Goal: Task Accomplishment & Management: Use online tool/utility

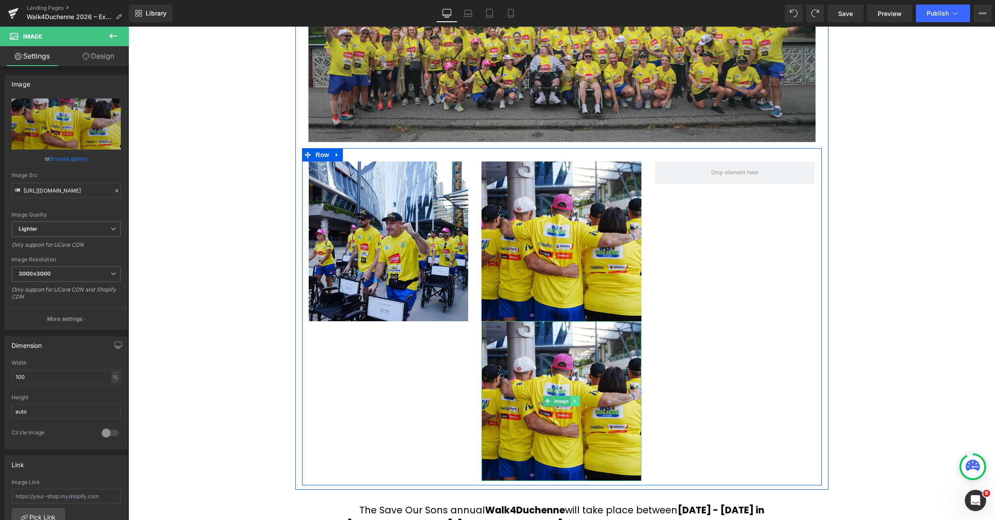
click at [573, 401] on icon at bounding box center [575, 401] width 5 height 5
click at [579, 402] on icon at bounding box center [579, 401] width 5 height 5
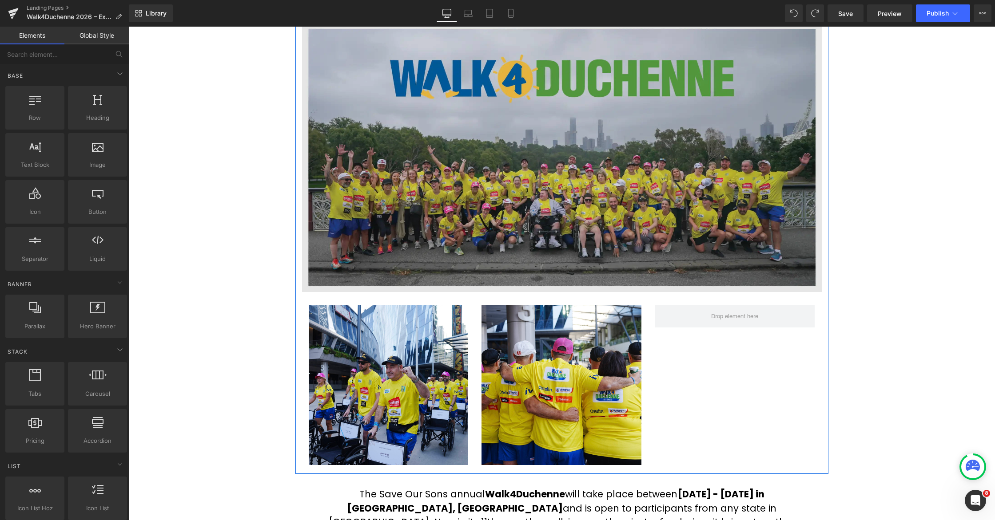
scroll to position [147, 0]
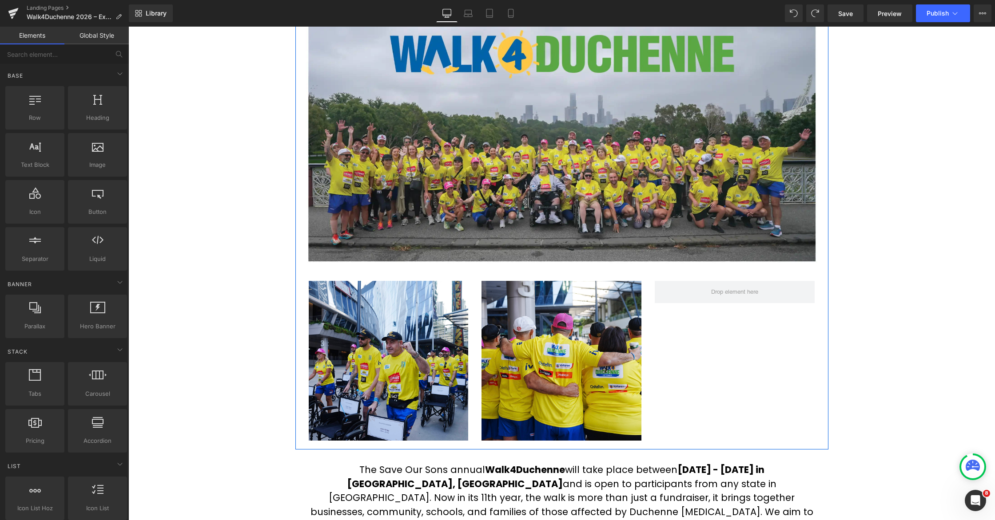
click at [570, 320] on img at bounding box center [561, 361] width 160 height 160
click at [576, 325] on img at bounding box center [561, 361] width 160 height 160
click at [911, 254] on div "2026 Walk4Duchenne Expressions of Interest Text Block Row Image Image Image Row…" at bounding box center [561, 374] width 866 height 841
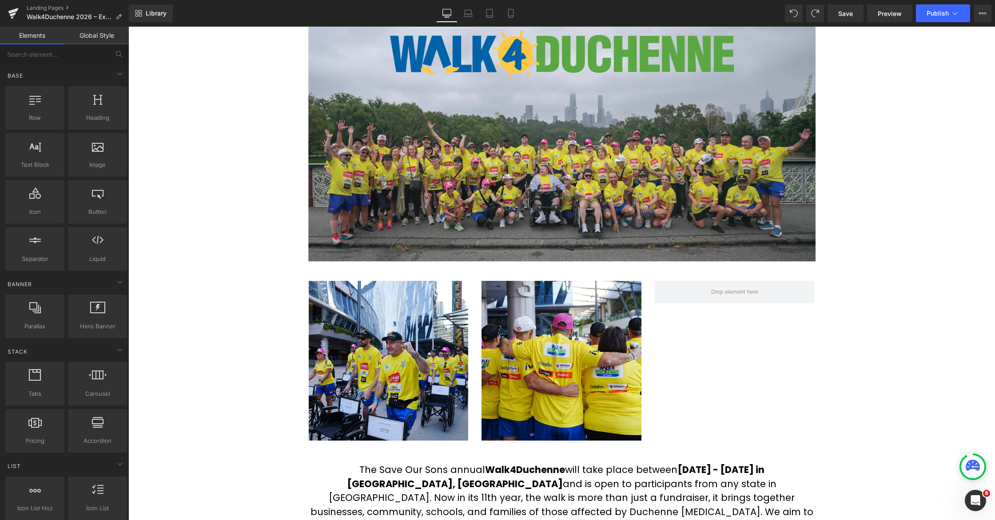
click at [206, 170] on div "2026 Walk4Duchenne Expressions of Interest Text Block Row Image Image Image Row…" at bounding box center [561, 374] width 866 height 841
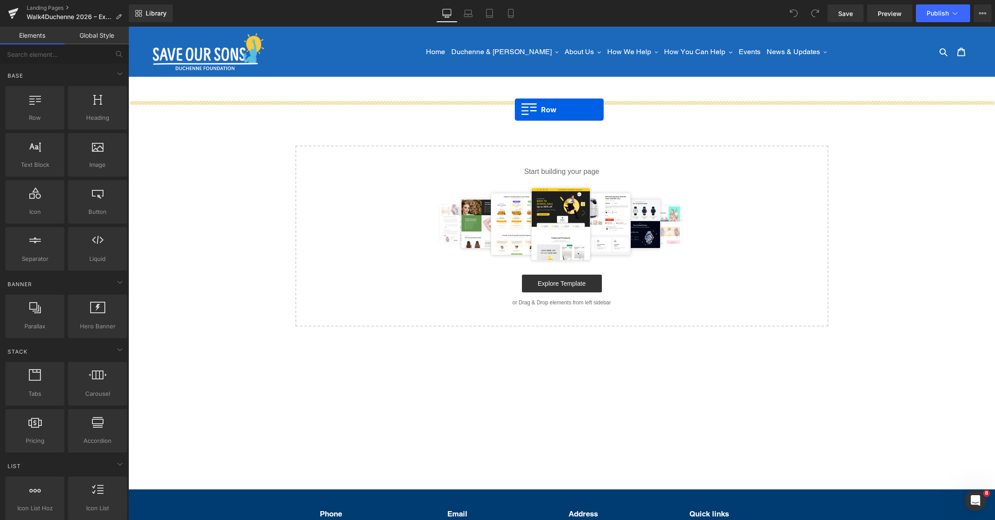
drag, startPoint x: 238, startPoint y: 138, endPoint x: 515, endPoint y: 110, distance: 278.1
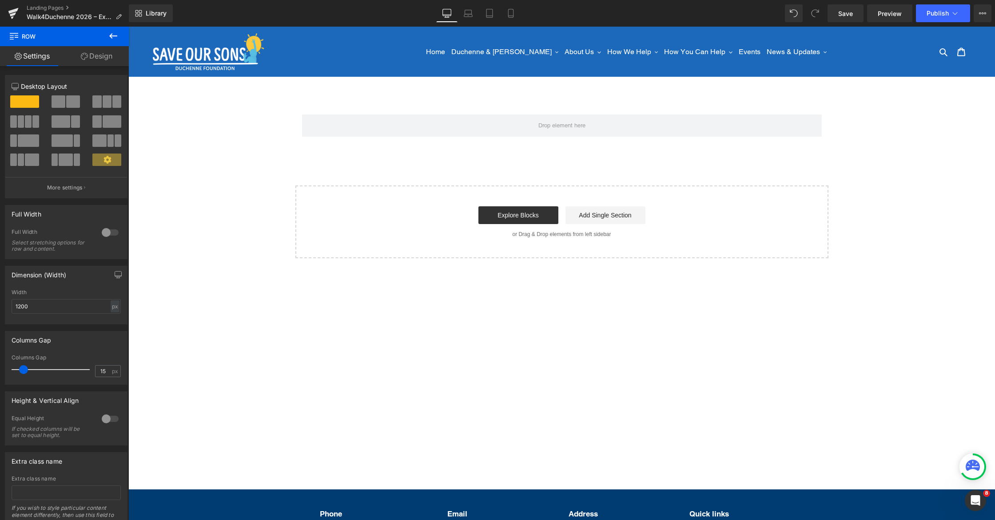
drag, startPoint x: 115, startPoint y: 34, endPoint x: 115, endPoint y: 38, distance: 4.5
click at [115, 34] on icon at bounding box center [113, 36] width 11 height 11
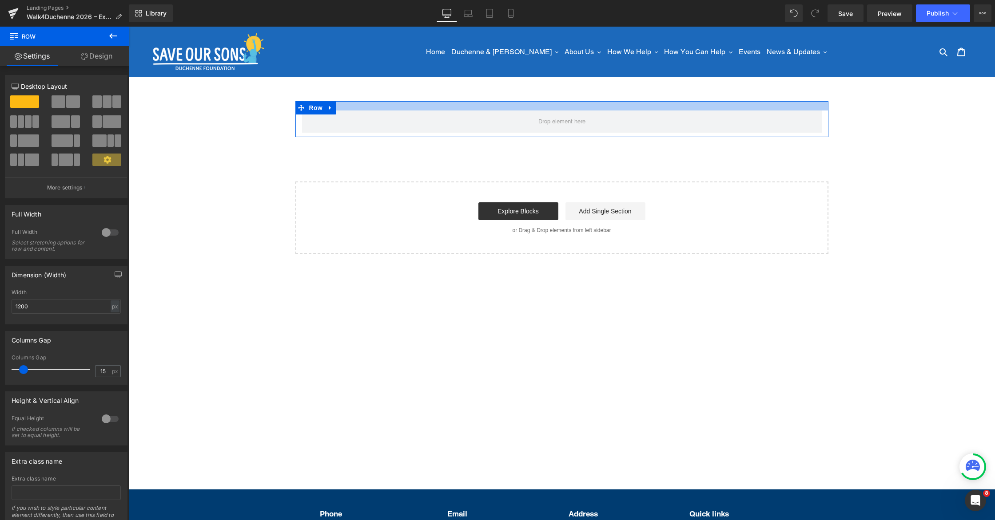
click at [459, 103] on div at bounding box center [561, 105] width 533 height 9
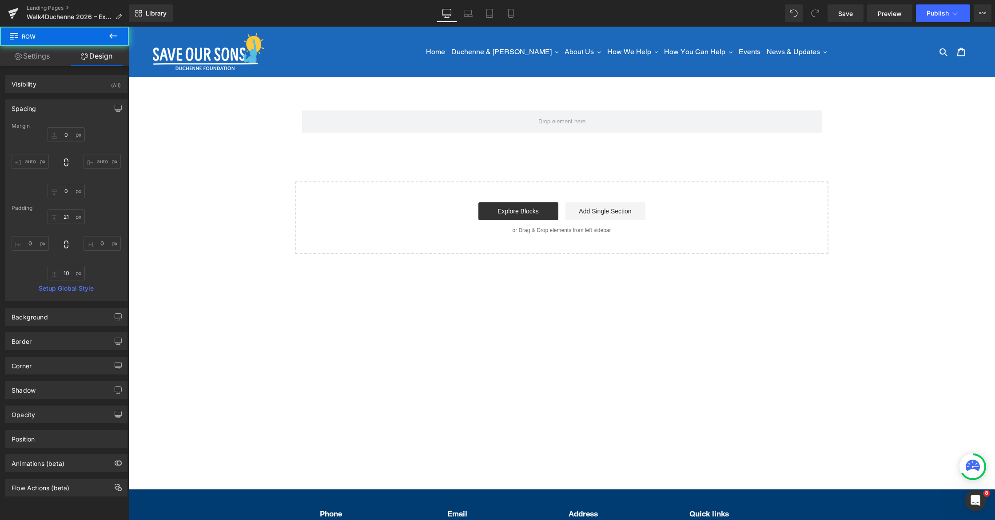
click at [695, 170] on div "Row Select your layout" at bounding box center [561, 177] width 866 height 153
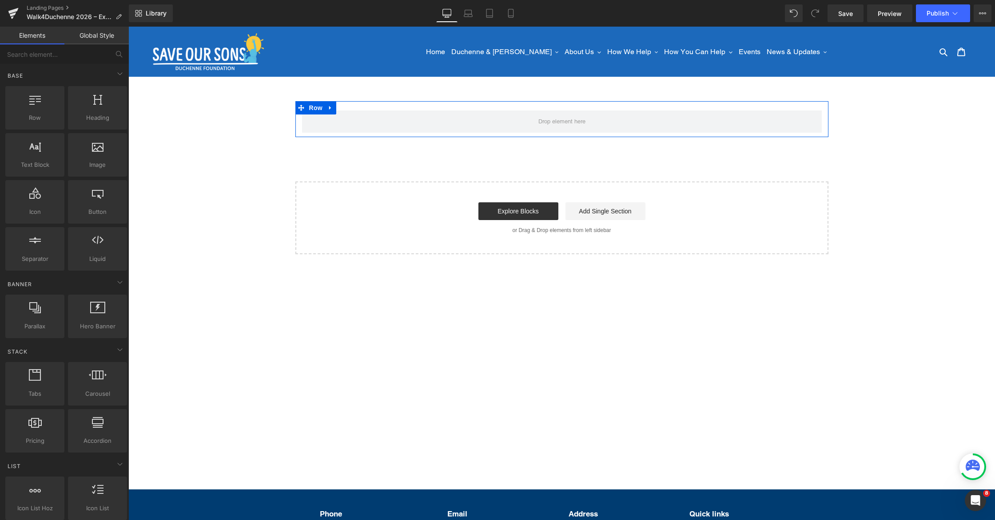
click at [333, 107] on icon at bounding box center [330, 108] width 6 height 7
click at [340, 108] on icon at bounding box center [342, 108] width 6 height 6
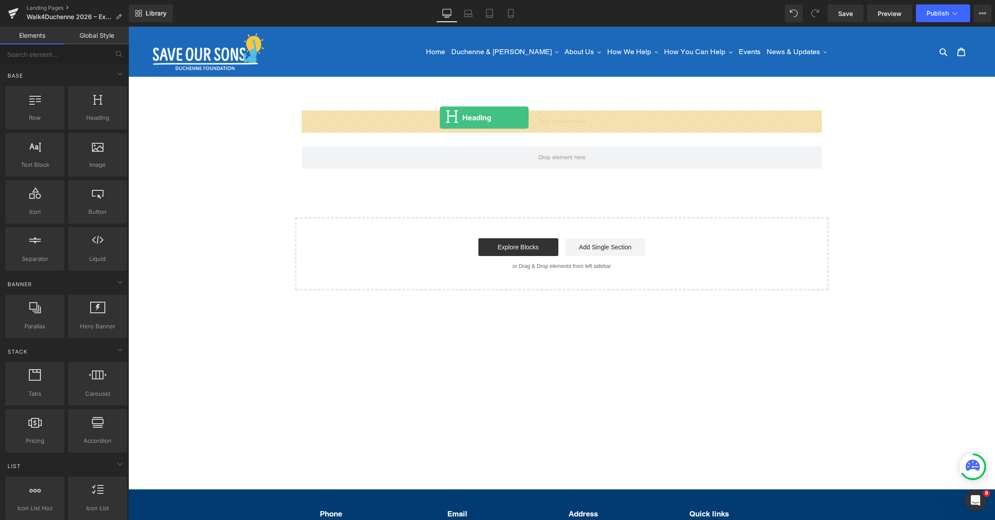
drag, startPoint x: 222, startPoint y: 152, endPoint x: 440, endPoint y: 118, distance: 220.7
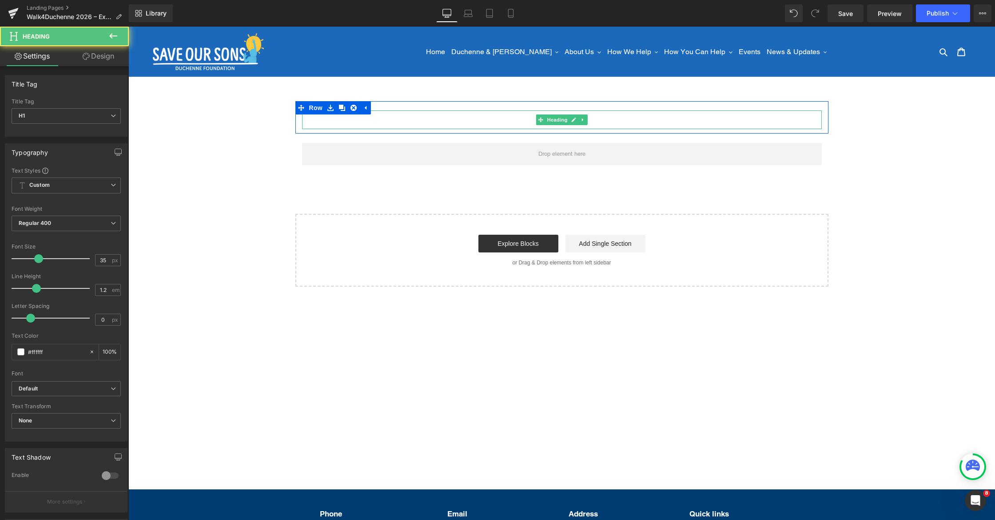
click at [397, 119] on h1 "Your heading text goes here" at bounding box center [562, 120] width 520 height 19
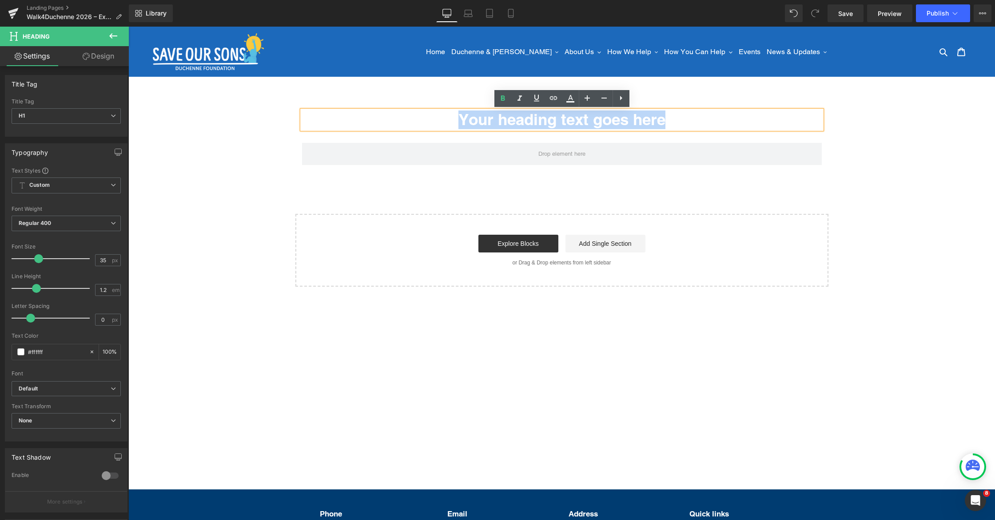
drag, startPoint x: 329, startPoint y: 119, endPoint x: 728, endPoint y: 115, distance: 398.3
click at [728, 115] on h1 "Your heading text goes here" at bounding box center [562, 120] width 520 height 19
paste div
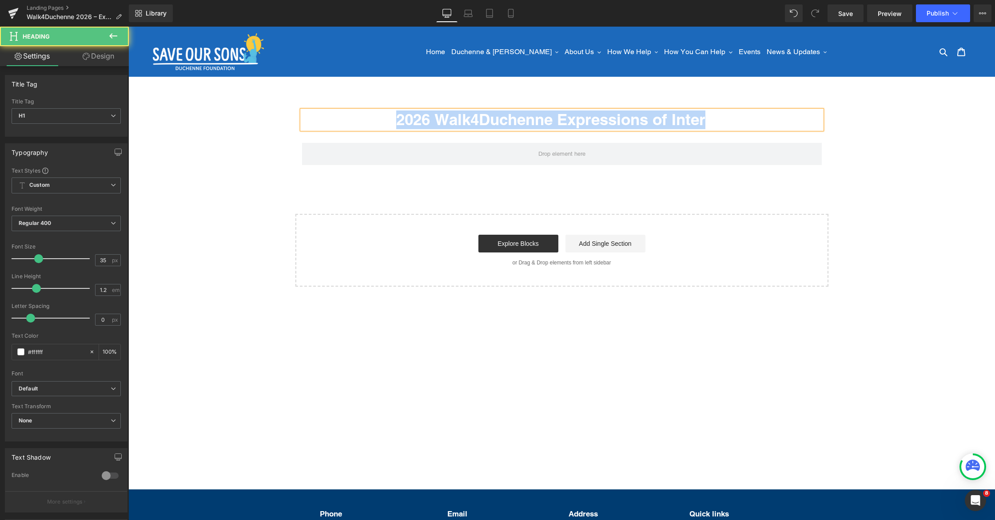
drag, startPoint x: 533, startPoint y: 119, endPoint x: 351, endPoint y: 115, distance: 181.7
click at [351, 115] on h1 "2026 Walk4Duchenne Expressions of Interest" at bounding box center [562, 120] width 520 height 19
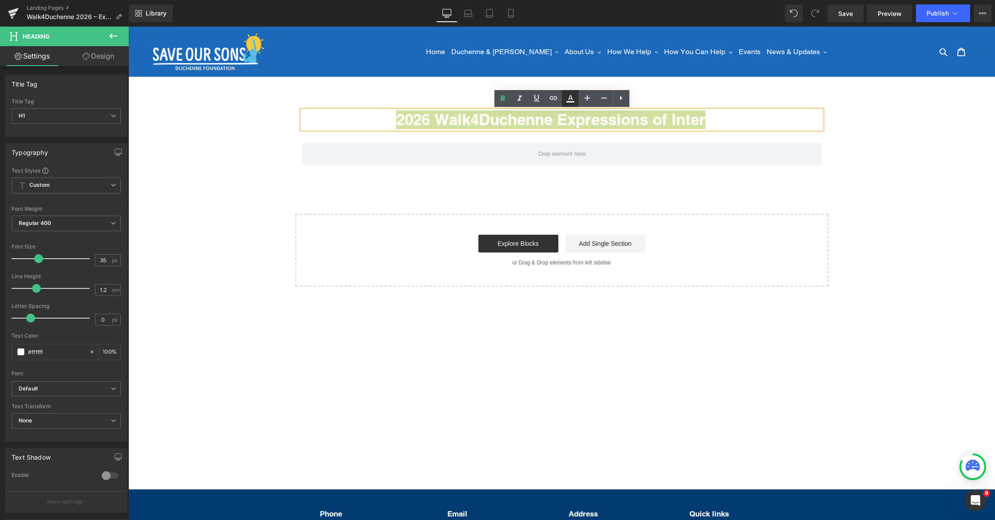
click at [573, 101] on icon at bounding box center [570, 98] width 11 height 11
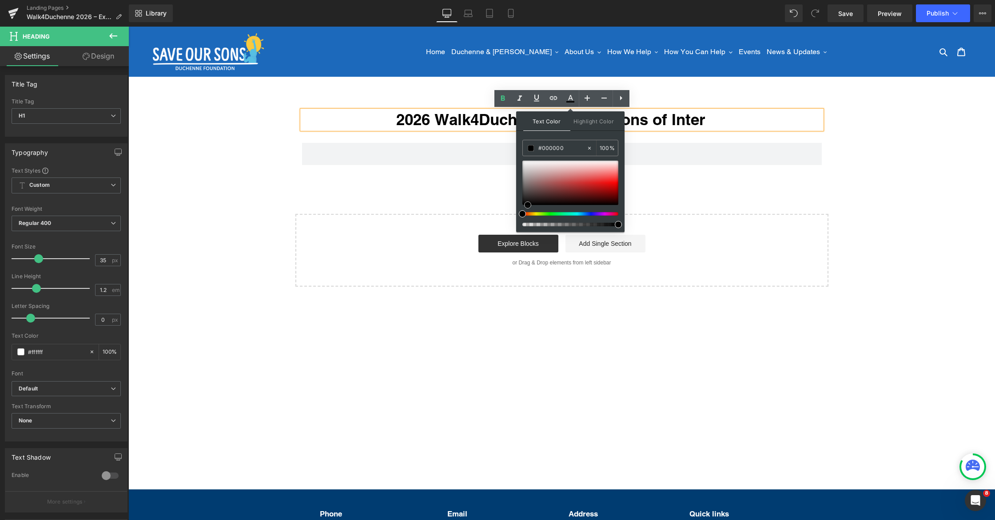
drag, startPoint x: 537, startPoint y: 178, endPoint x: 521, endPoint y: 209, distance: 34.8
click at [527, 210] on div at bounding box center [570, 194] width 96 height 66
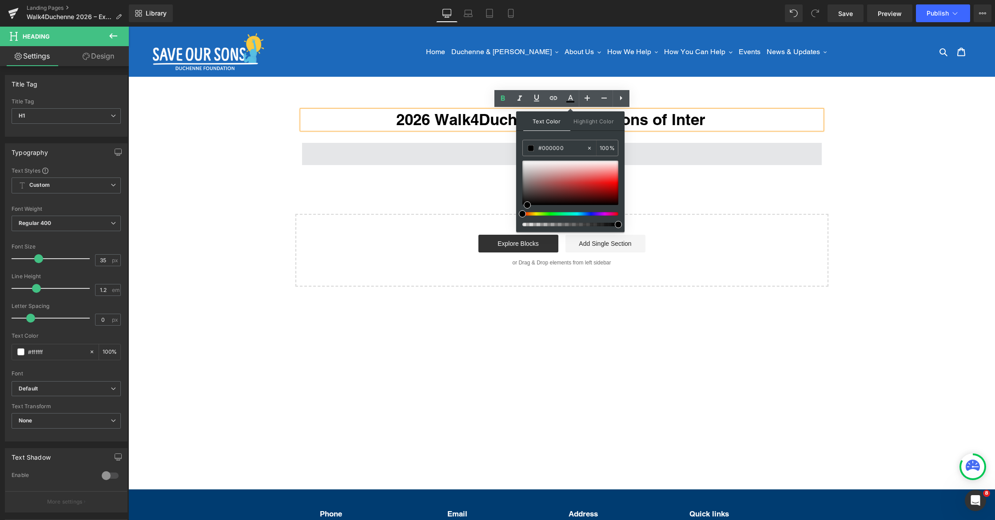
click at [421, 159] on span at bounding box center [562, 154] width 520 height 22
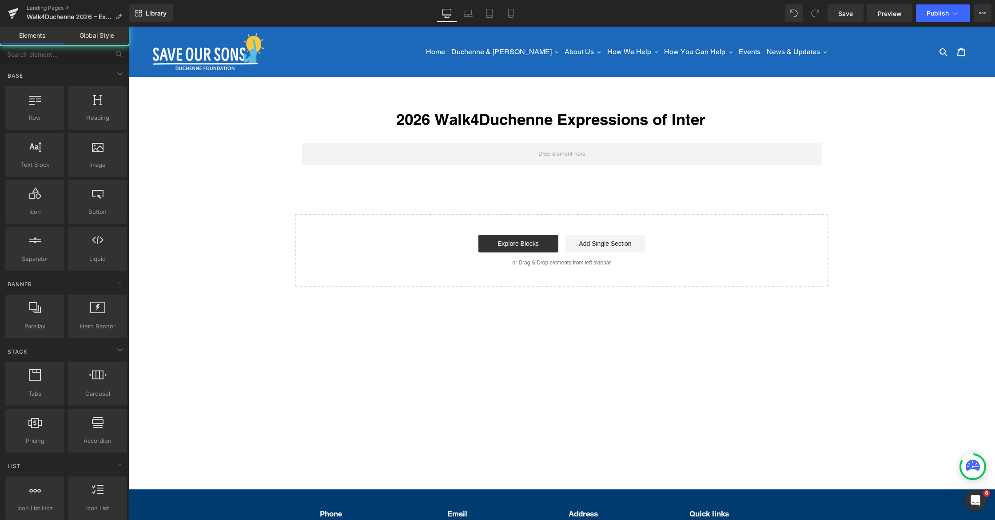
click at [360, 90] on main "2026 Walk4Duchenne Expressions of Inter est Heading Row Row Select your layout" at bounding box center [561, 271] width 866 height 389
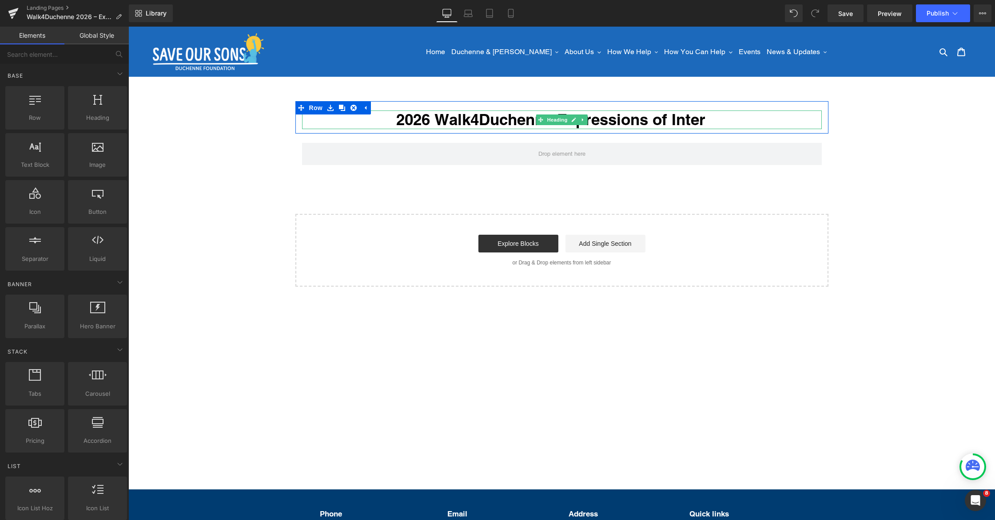
click at [744, 123] on h1 "2026 Walk4Duchenne Expressions of Inter est" at bounding box center [562, 120] width 520 height 19
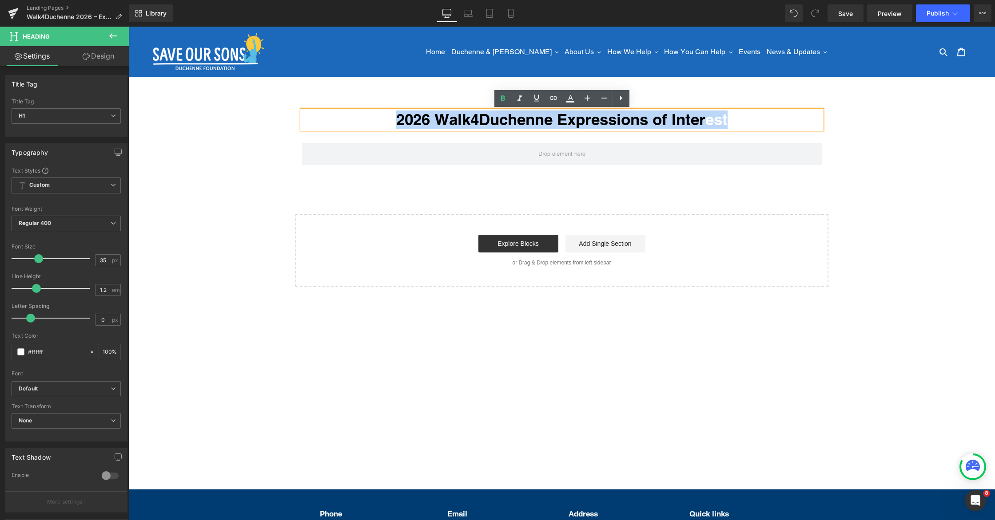
drag, startPoint x: 780, startPoint y: 119, endPoint x: 363, endPoint y: 120, distance: 417.4
click at [363, 120] on h1 "2026 Walk4Duchenne Expressions of Inter est" at bounding box center [562, 120] width 520 height 19
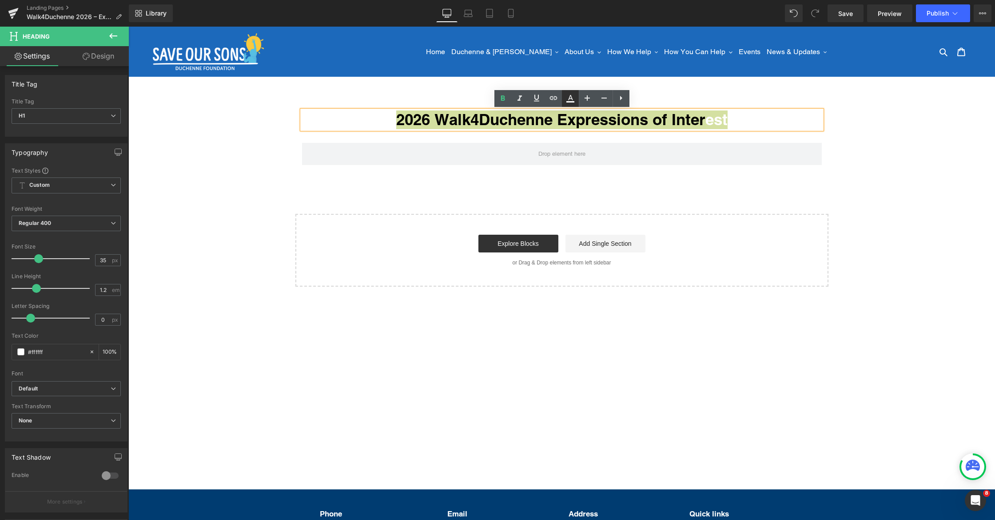
click at [572, 100] on icon at bounding box center [570, 98] width 11 height 11
type input "#ffffff"
type input "100"
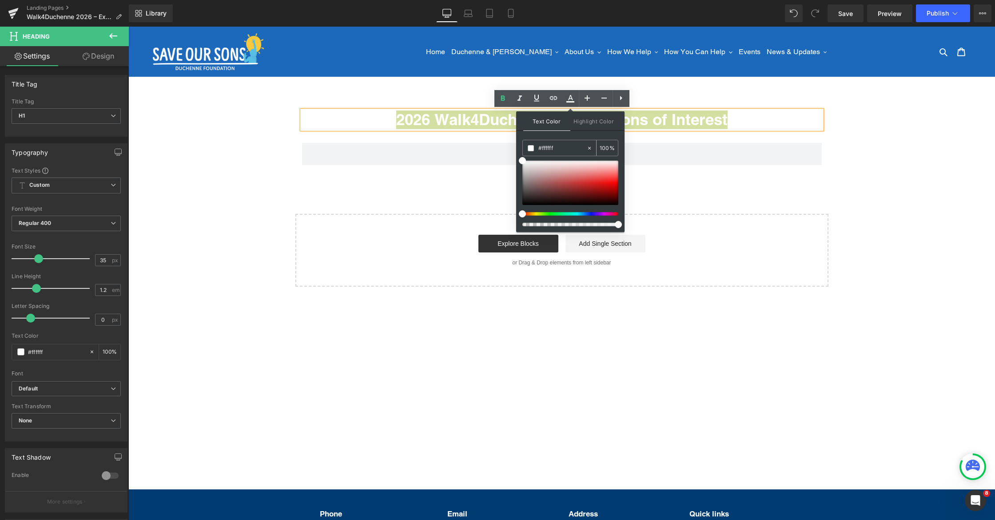
click at [530, 149] on span at bounding box center [531, 148] width 6 height 6
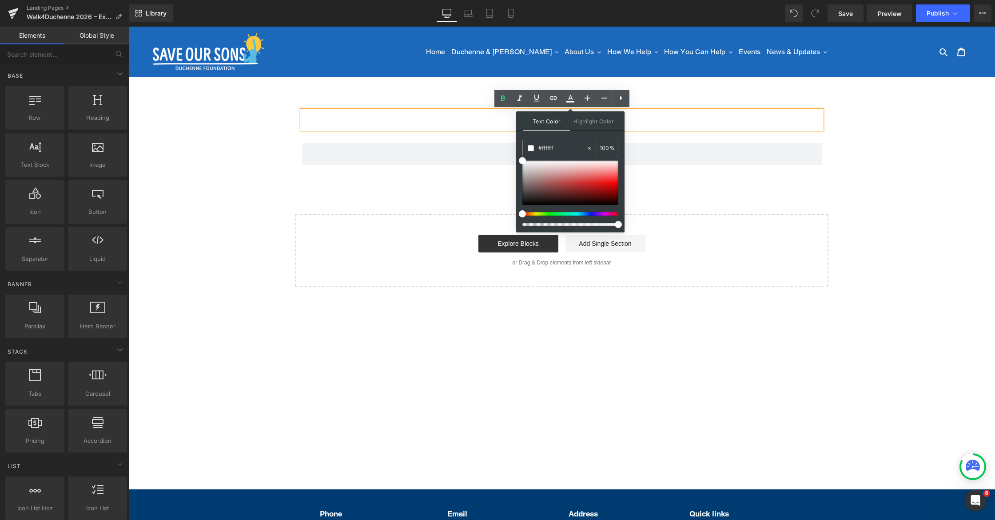
drag, startPoint x: 409, startPoint y: 191, endPoint x: 412, endPoint y: 187, distance: 4.7
click at [409, 191] on div "2026 Walk4Duchenne Expressions of Inter est Heading Row Row Select your layout" at bounding box center [561, 194] width 866 height 186
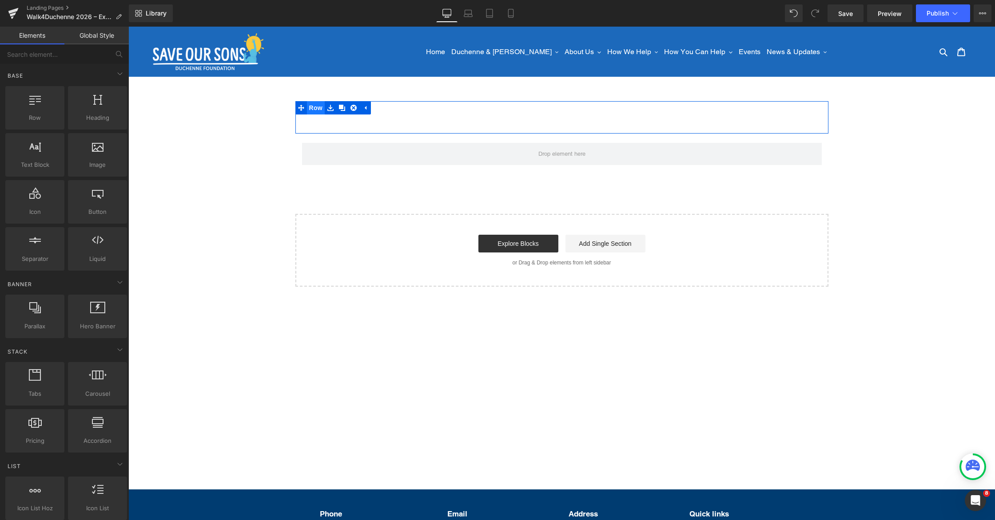
click at [313, 109] on span "Row" at bounding box center [316, 107] width 18 height 13
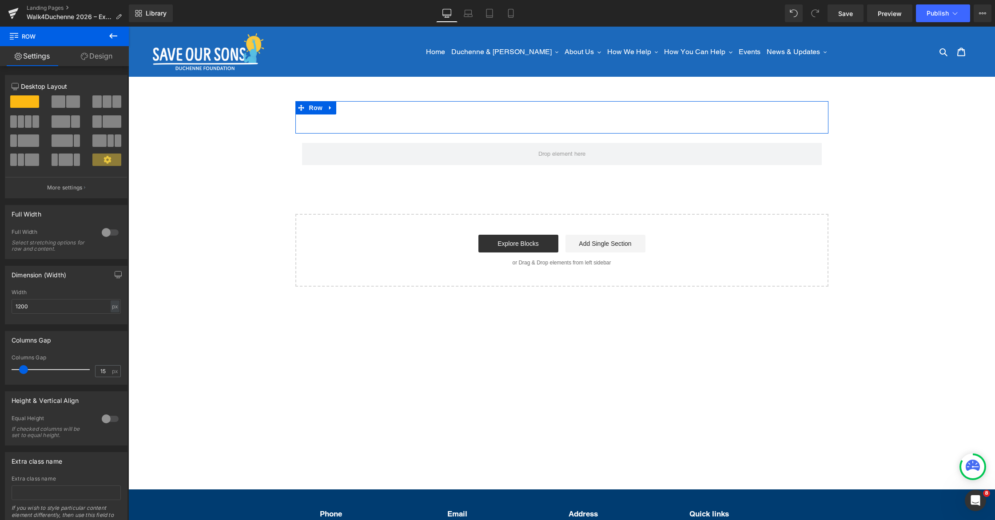
drag, startPoint x: 100, startPoint y: 60, endPoint x: 69, endPoint y: 178, distance: 122.1
click at [100, 60] on link "Design" at bounding box center [96, 56] width 64 height 20
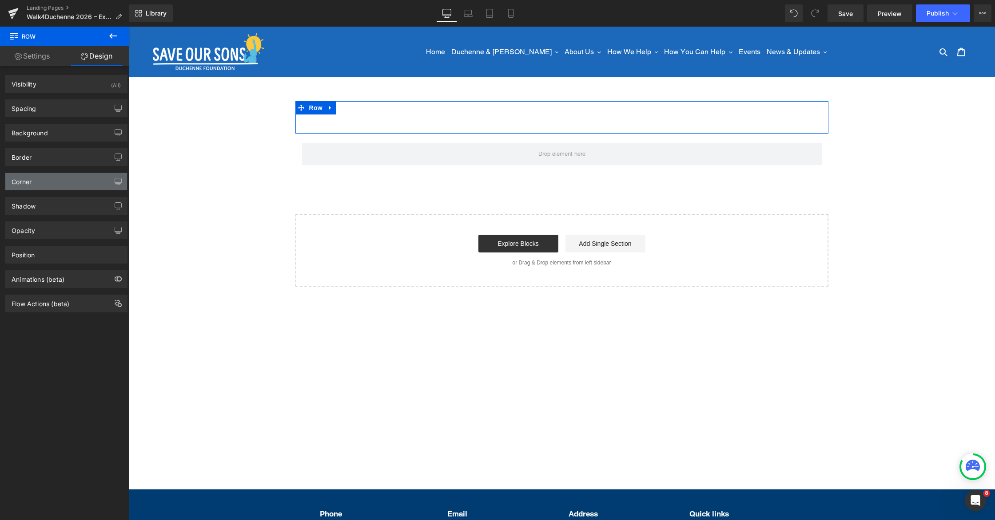
type input "transparent"
type input "0"
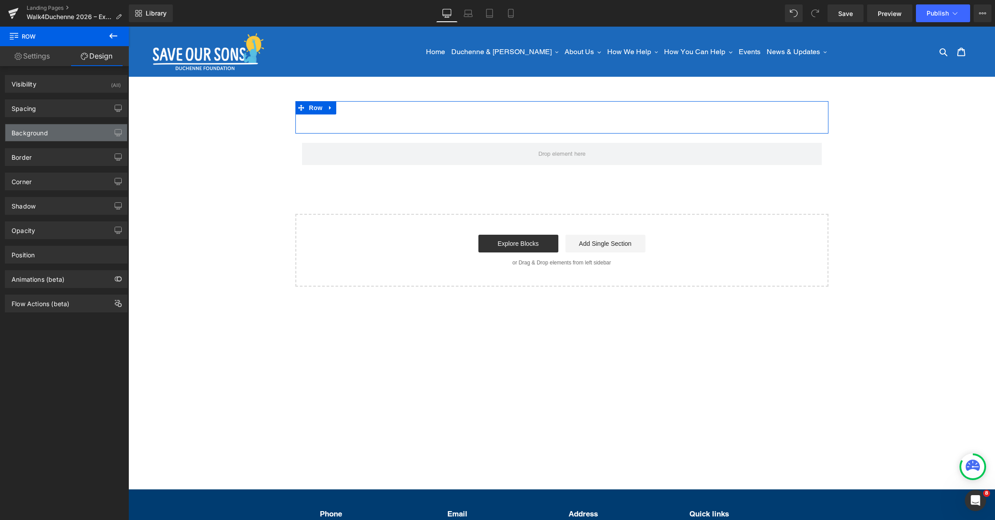
click at [43, 131] on div "Background" at bounding box center [30, 130] width 36 height 12
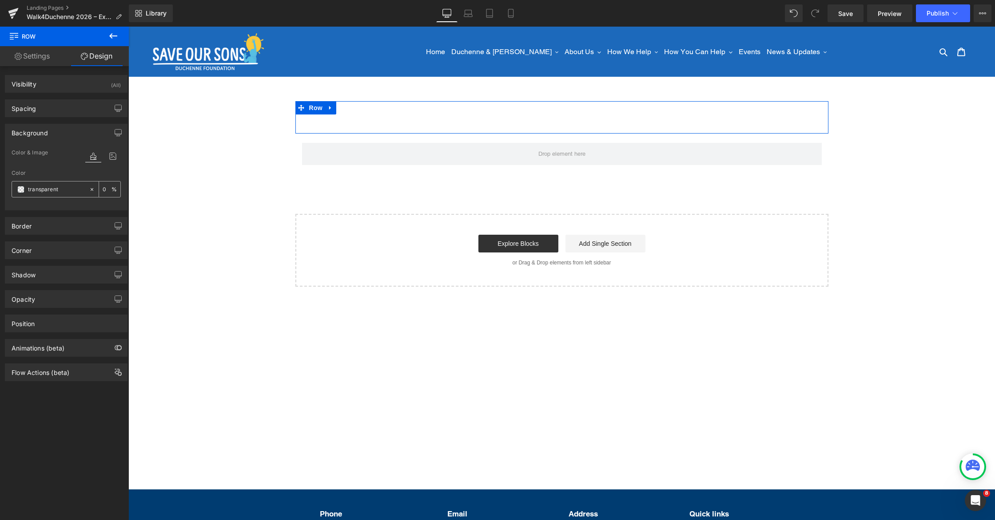
click at [20, 188] on span at bounding box center [20, 189] width 7 height 7
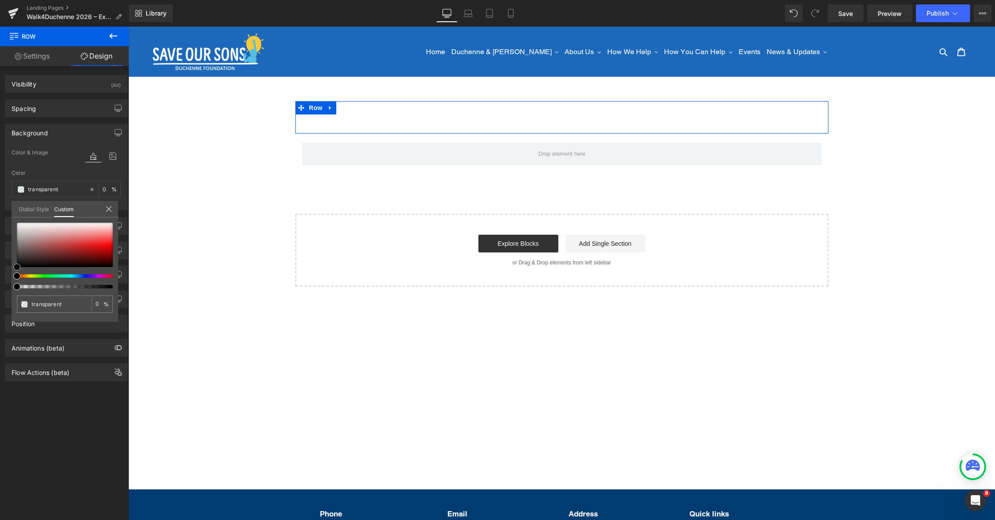
type input "#984747"
type input "100"
type input "#984747"
type input "100"
click at [51, 248] on div at bounding box center [65, 245] width 96 height 44
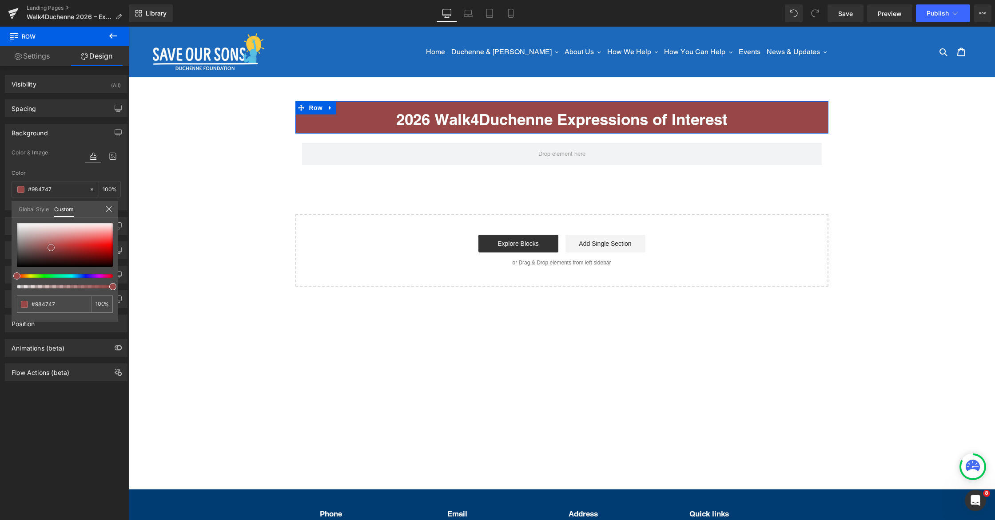
type input "#954646"
type input "#703737"
type input "#633030"
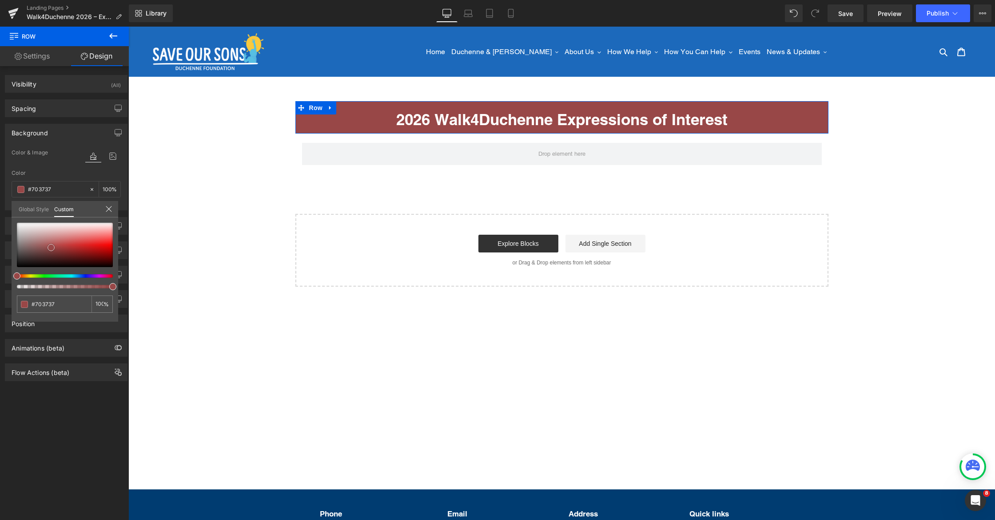
type input "#633030"
type input "#5c2c2c"
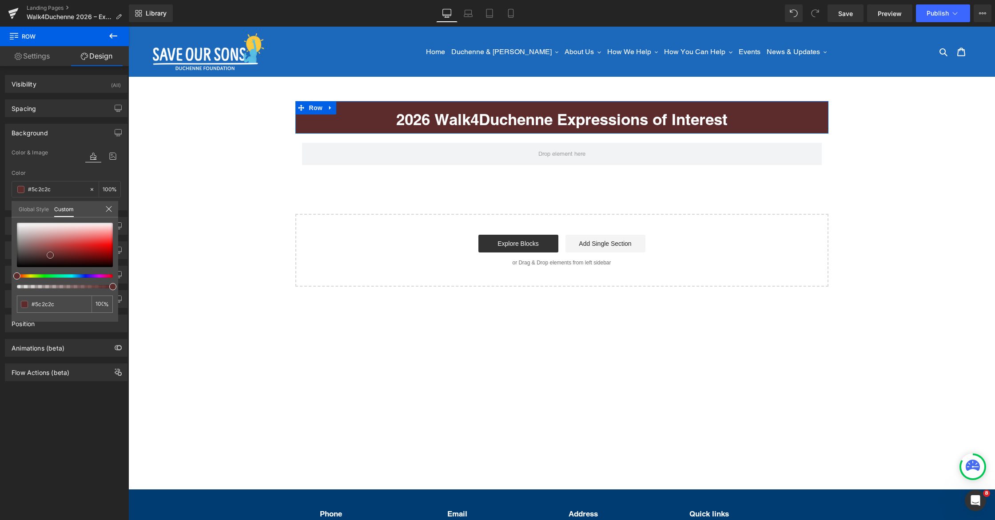
type input "#522828"
type input "#4e2626"
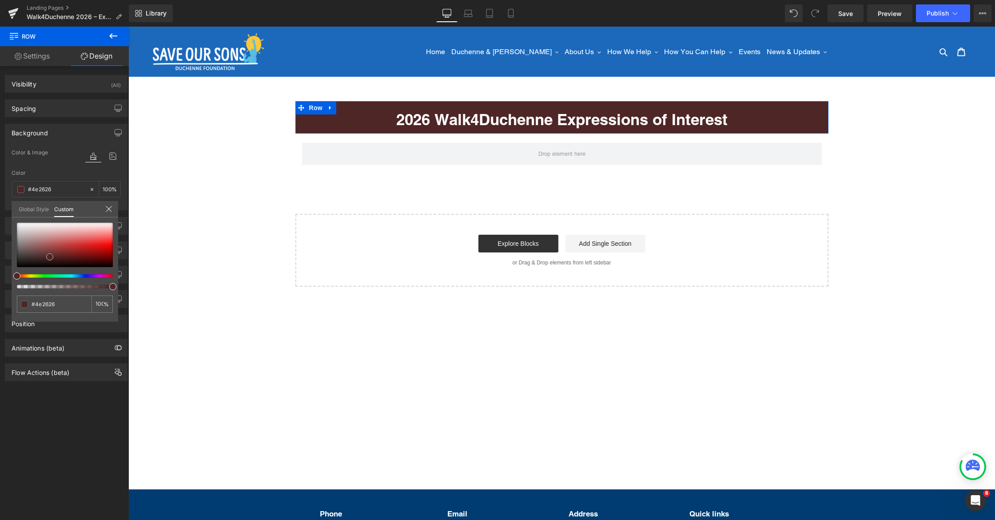
type input "#3a1c1c"
type input "#291414"
type input "#221010"
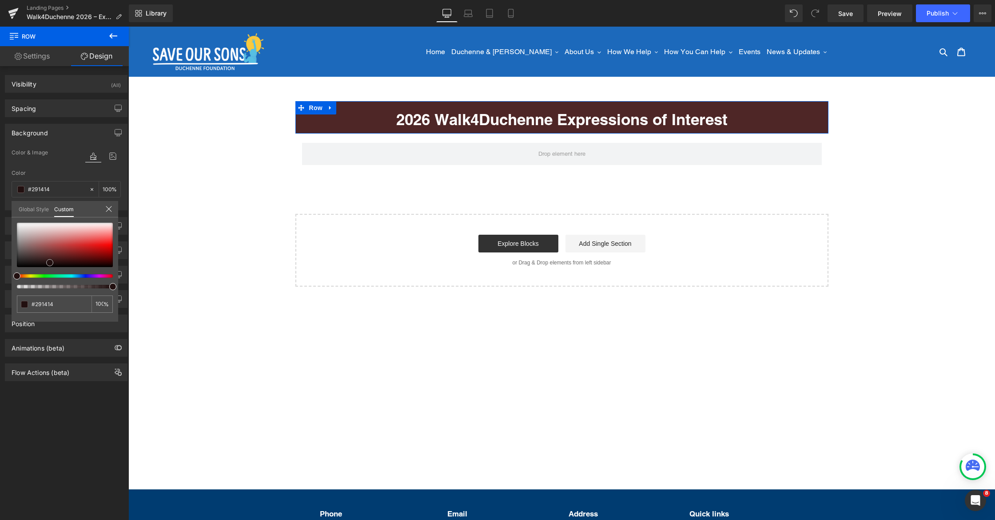
type input "#221010"
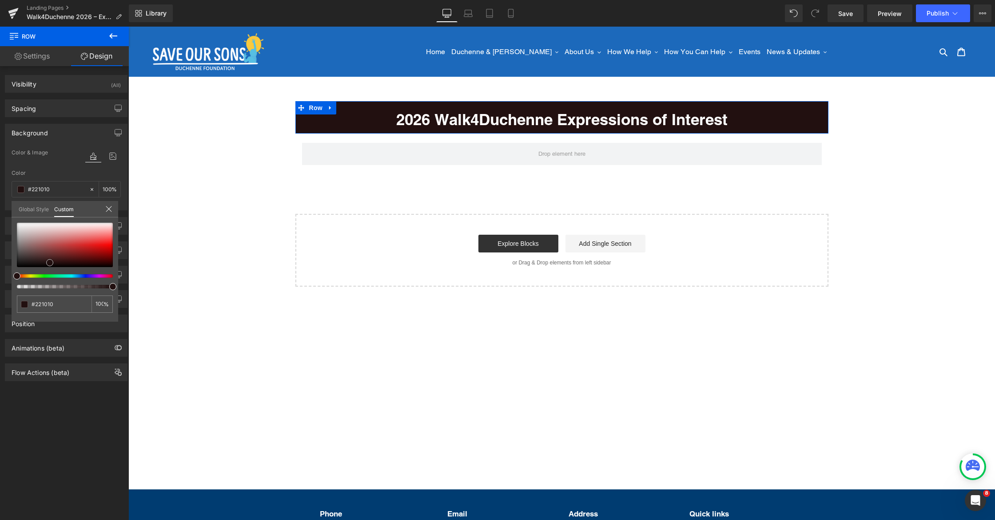
type input "#291313"
type input "#2c1515"
type input "#331818"
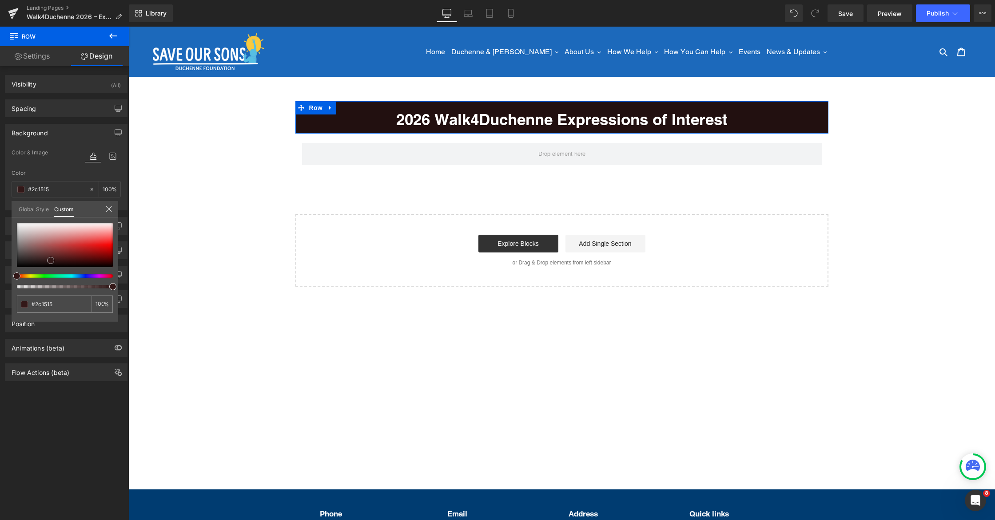
type input "#331818"
type input "#452020"
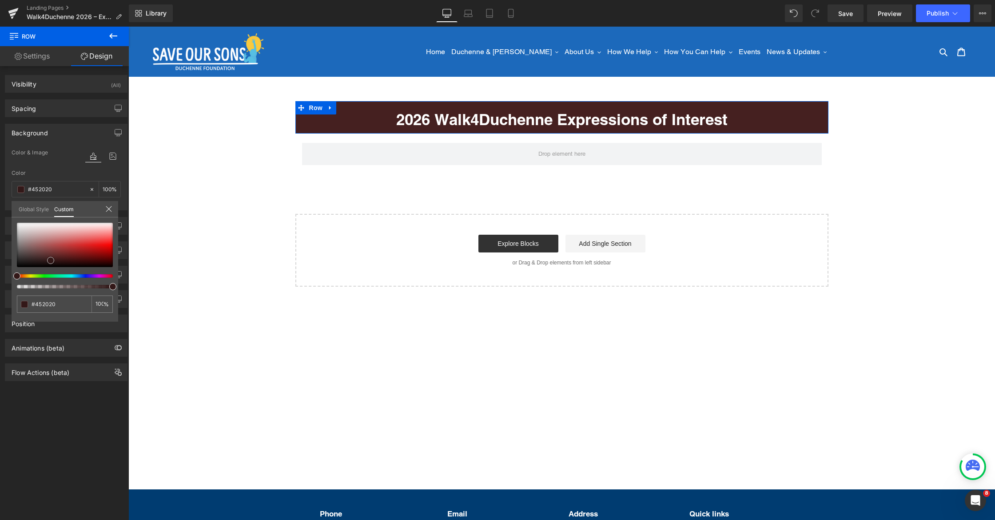
type input "#632b2b"
type input "#733030"
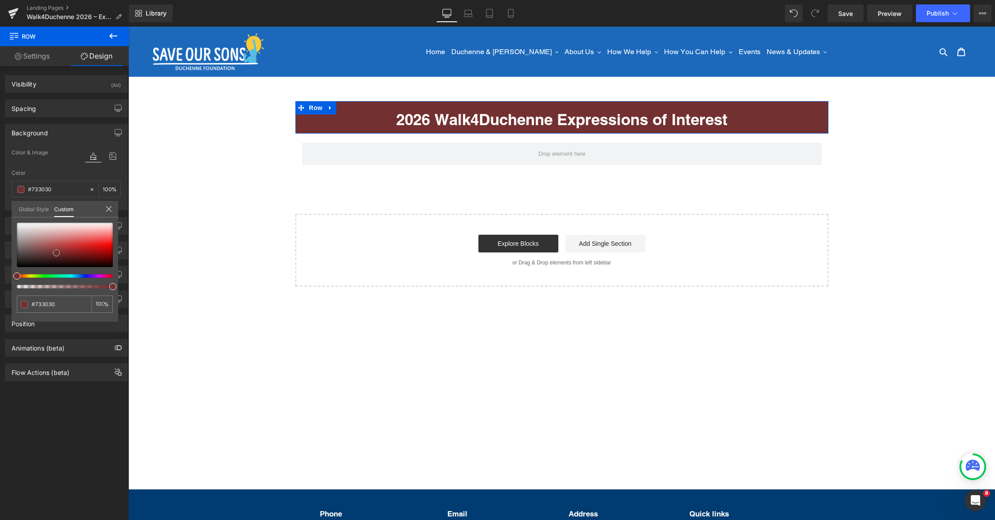
type input "#632a2a"
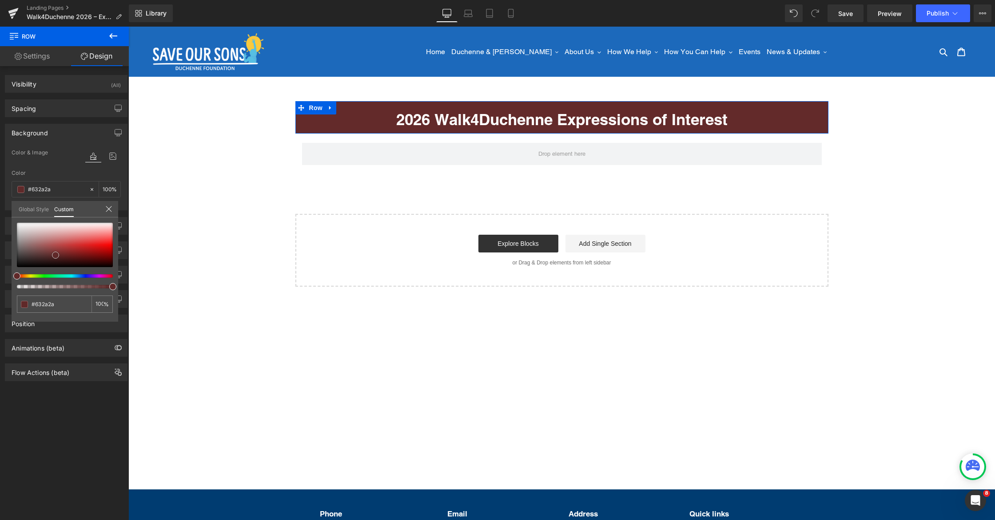
type input "#602929"
type input "#632a2a"
type input "#672c2c"
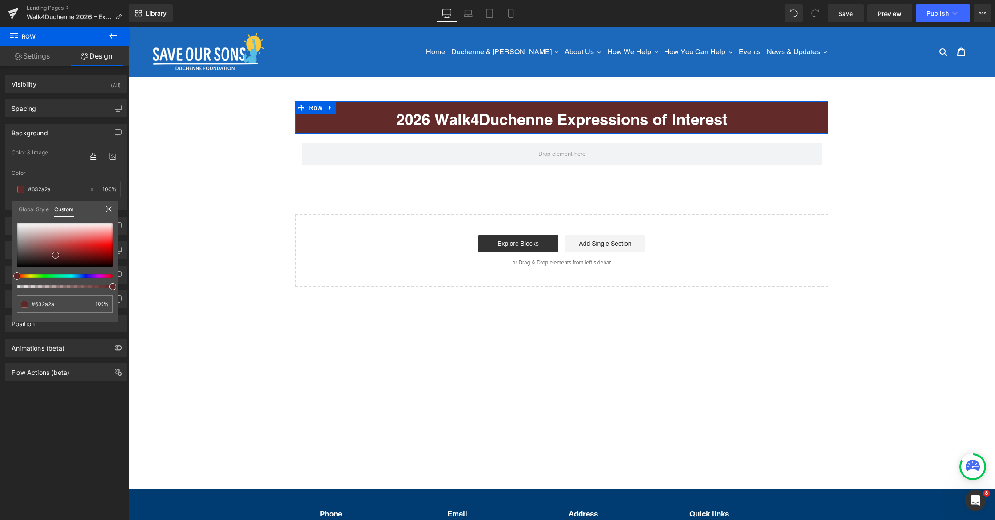
type input "#672c2c"
type input "#733030"
type input "#753232"
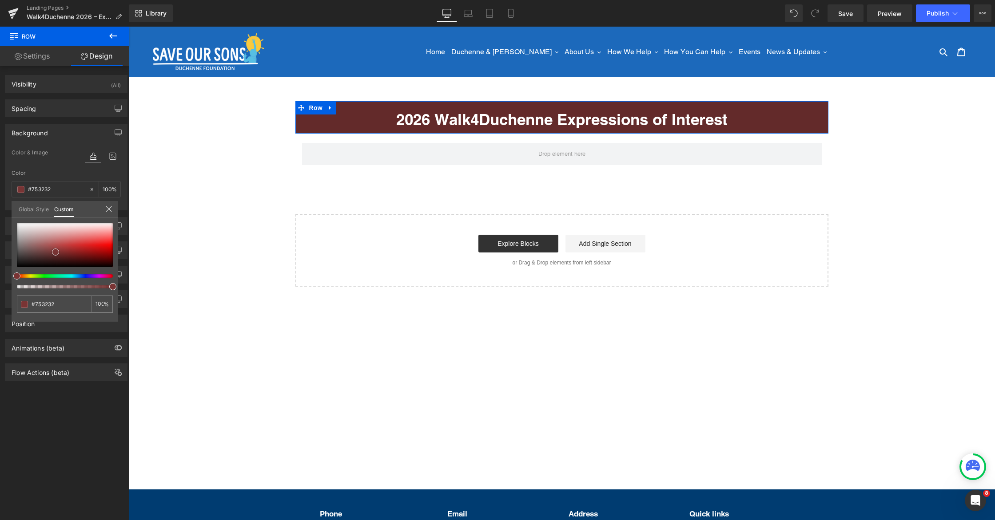
type input "#793434"
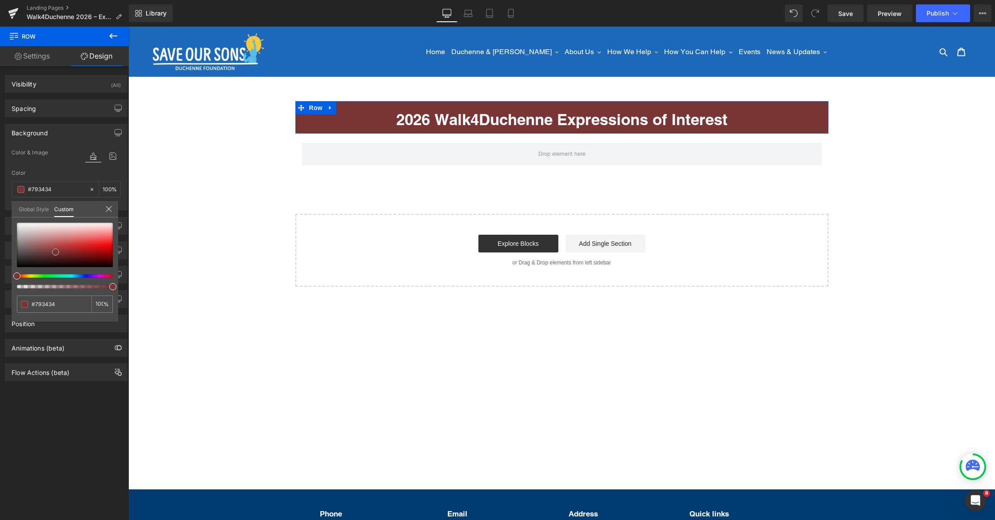
drag, startPoint x: 52, startPoint y: 246, endPoint x: 56, endPoint y: 250, distance: 6.3
click at [56, 250] on span at bounding box center [55, 252] width 7 height 7
click at [468, 93] on div at bounding box center [561, 274] width 866 height 494
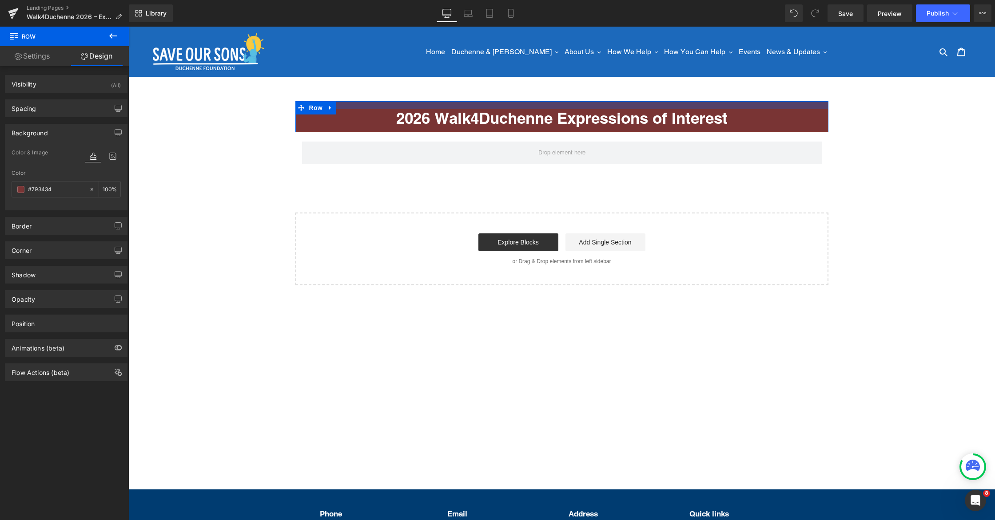
click at [487, 103] on div at bounding box center [561, 105] width 533 height 8
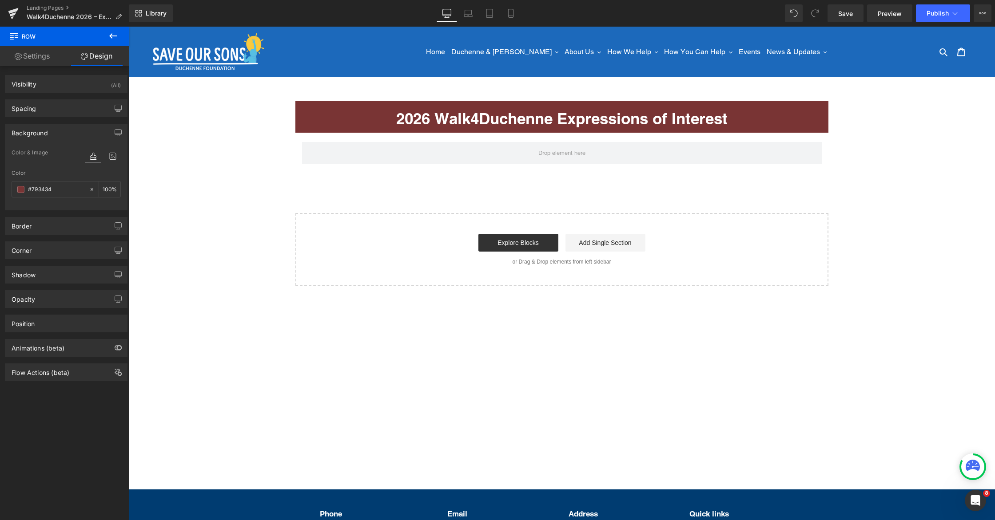
click at [454, 90] on main "2026 Walk4Duchenne Expressions of Inter est Heading Row Row Select your layout" at bounding box center [561, 271] width 866 height 389
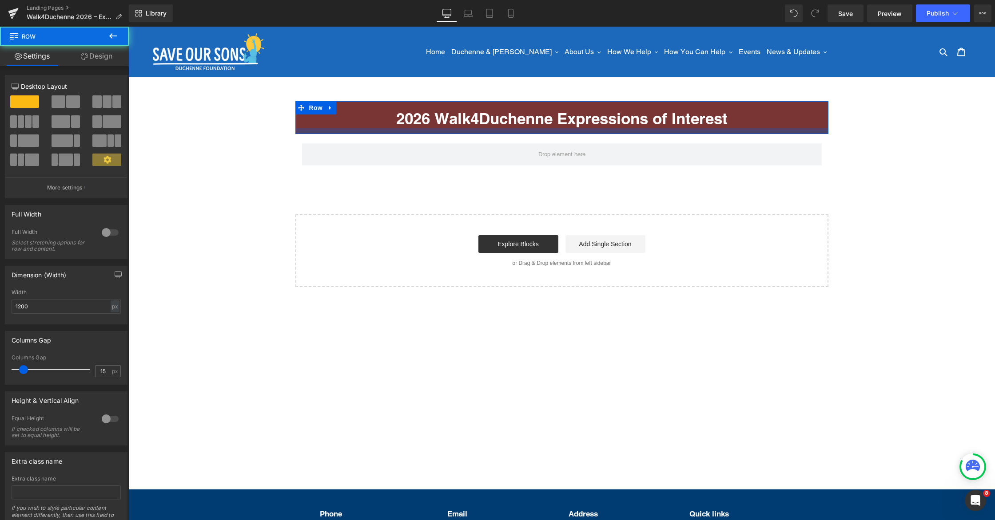
click at [464, 130] on div at bounding box center [561, 131] width 533 height 6
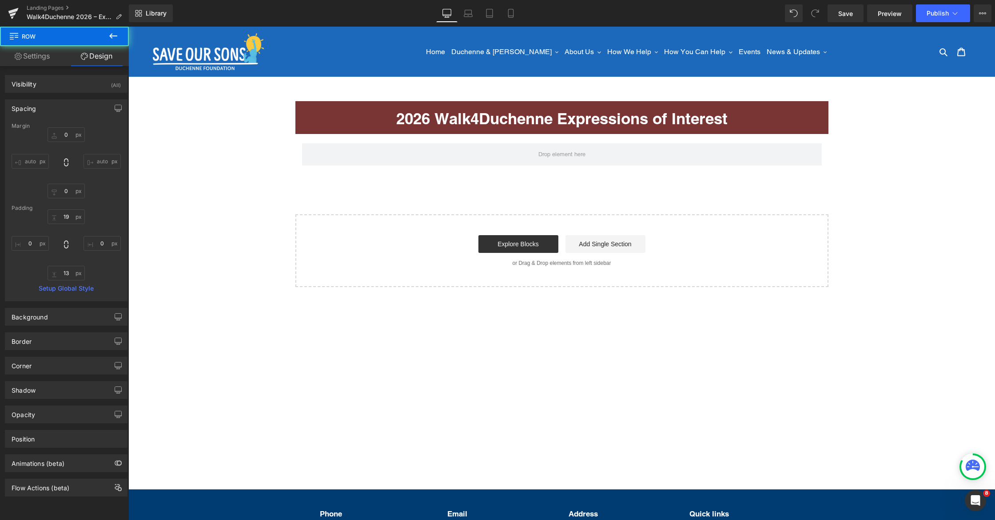
click at [461, 97] on main "2026 Walk4Duchenne Expressions of Inter est Heading Row Row Select your layout" at bounding box center [561, 271] width 866 height 389
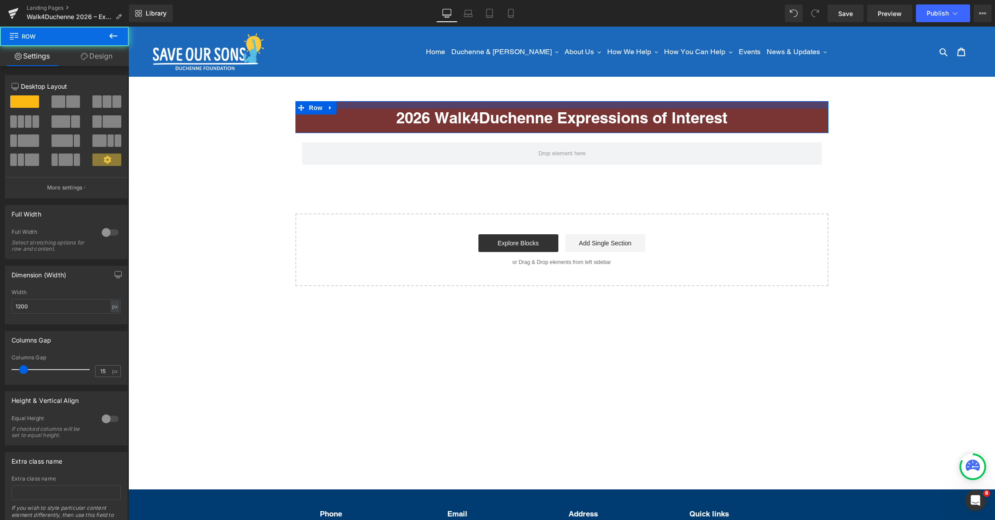
click at [459, 106] on div at bounding box center [561, 105] width 533 height 8
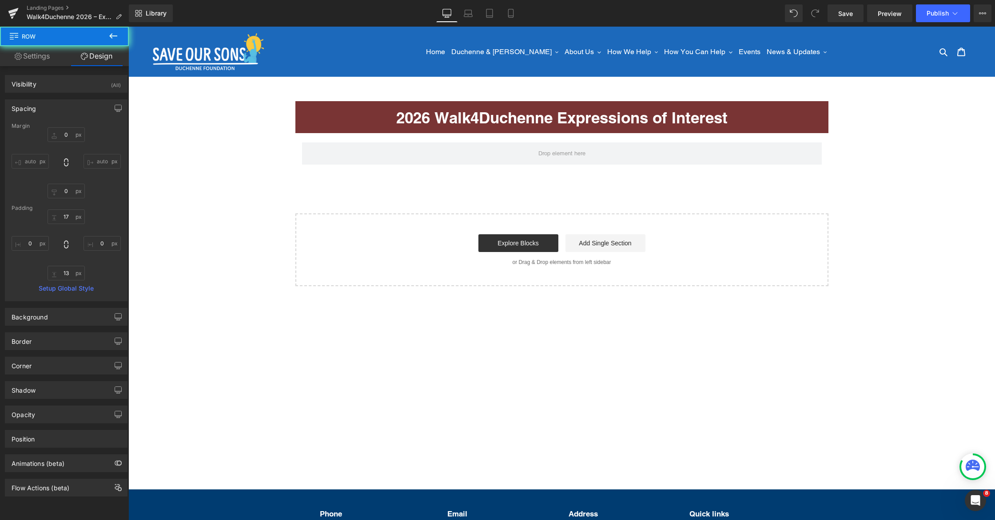
click at [451, 92] on main "2026 Walk4Duchenne Expressions of Inter est Heading Row Row Select your layout" at bounding box center [561, 271] width 866 height 389
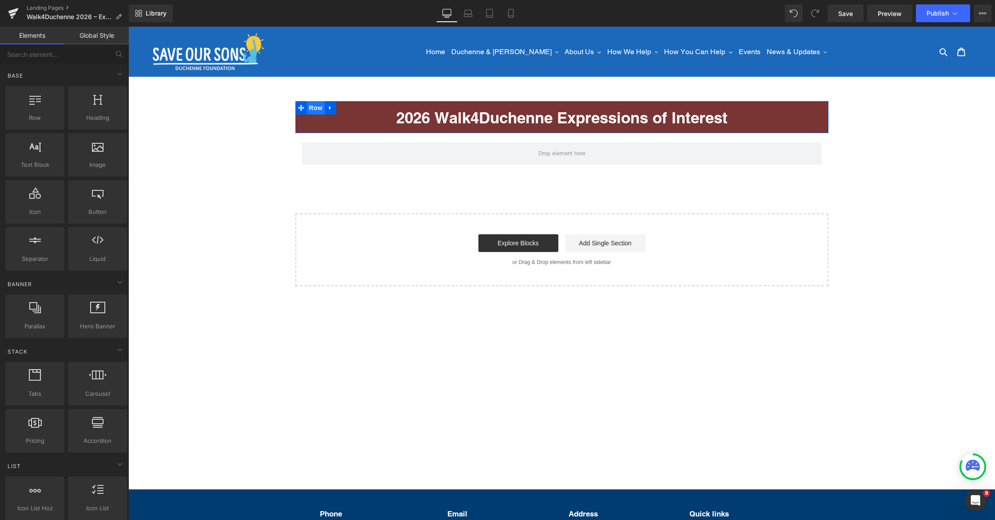
click at [316, 109] on span "Row" at bounding box center [316, 107] width 18 height 13
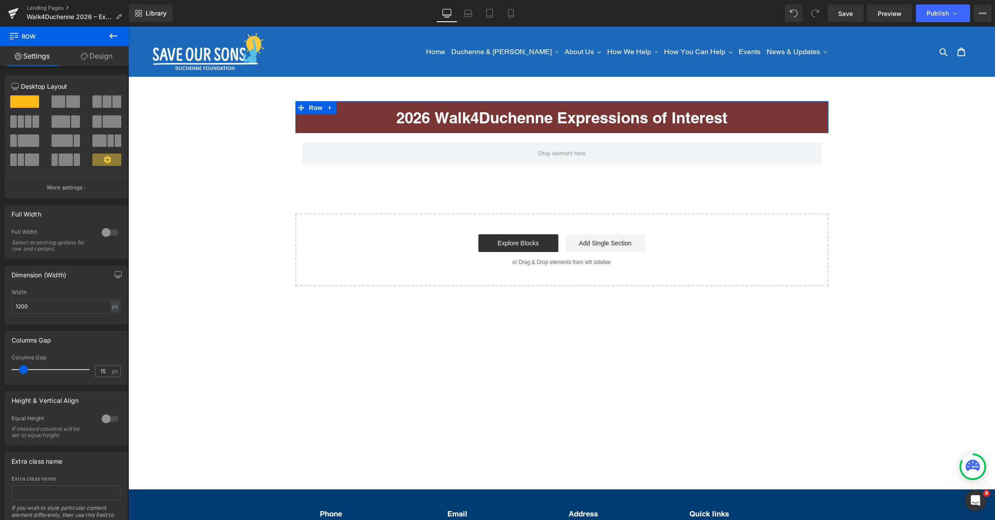
click at [87, 60] on link "Design" at bounding box center [96, 56] width 64 height 20
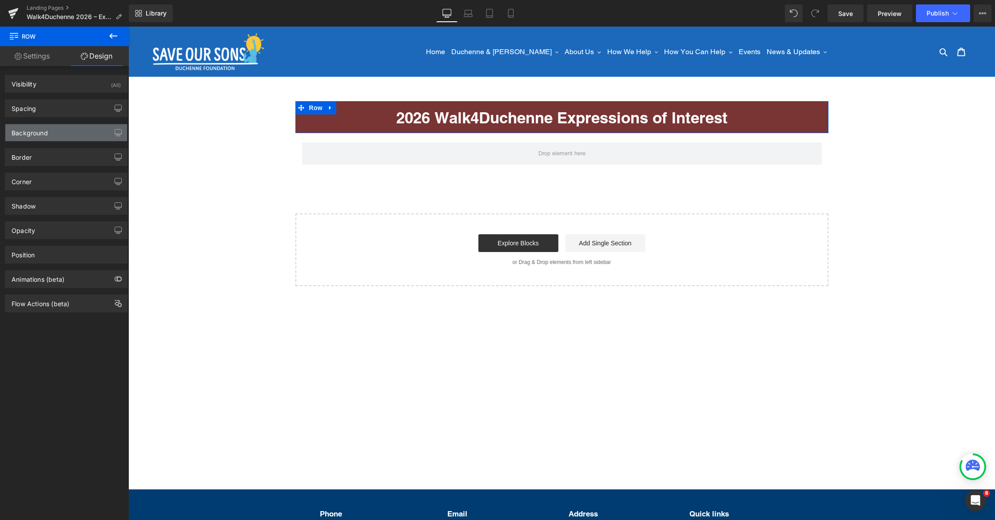
click at [58, 131] on div "Background" at bounding box center [66, 132] width 122 height 17
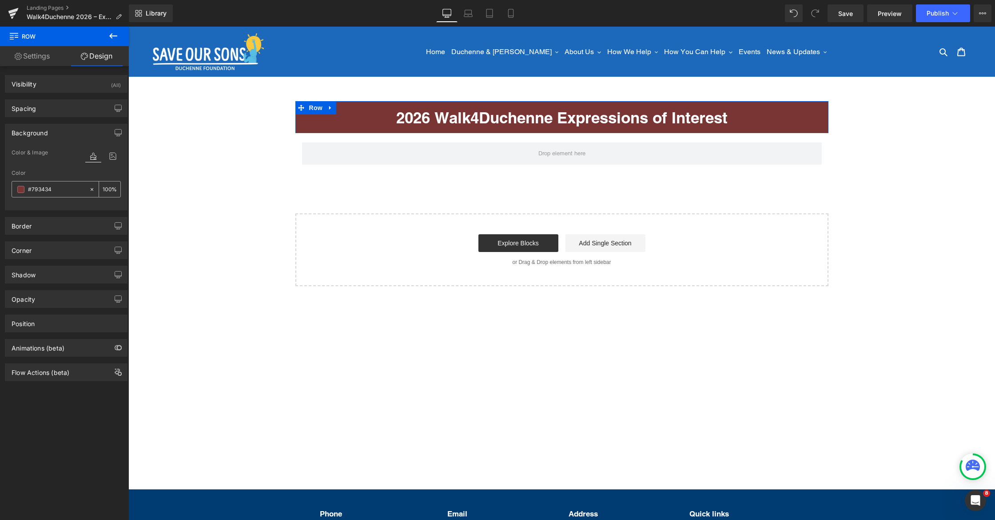
click at [21, 190] on span at bounding box center [20, 189] width 7 height 7
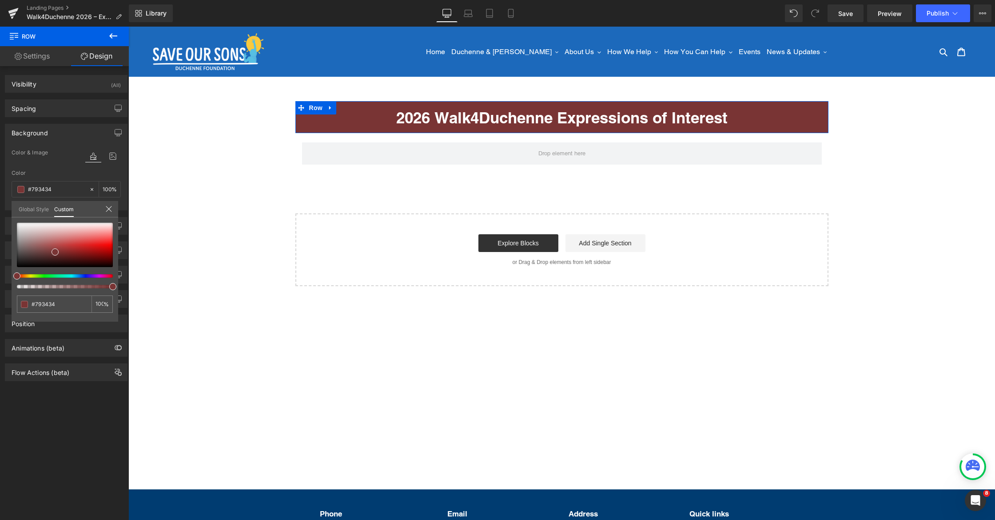
type input "#795f34"
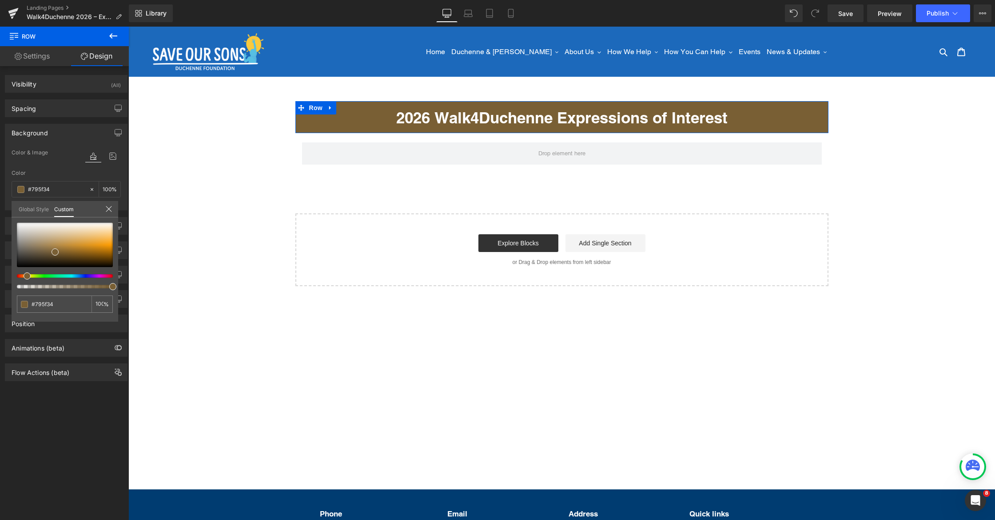
click at [24, 277] on div at bounding box center [61, 276] width 96 height 4
type input "#7d653f"
type input "#82683e"
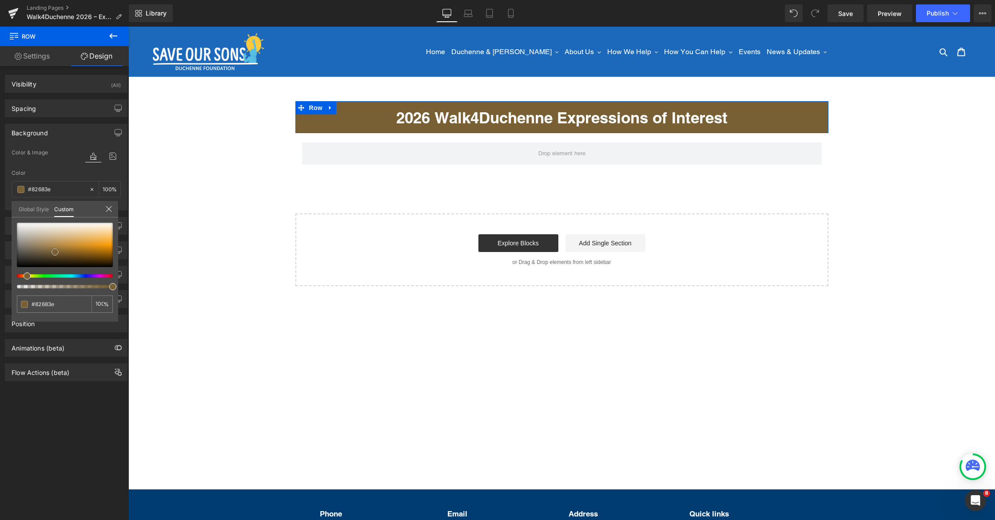
type input "#907140"
type input "#a37c3c"
type input "#b3853b"
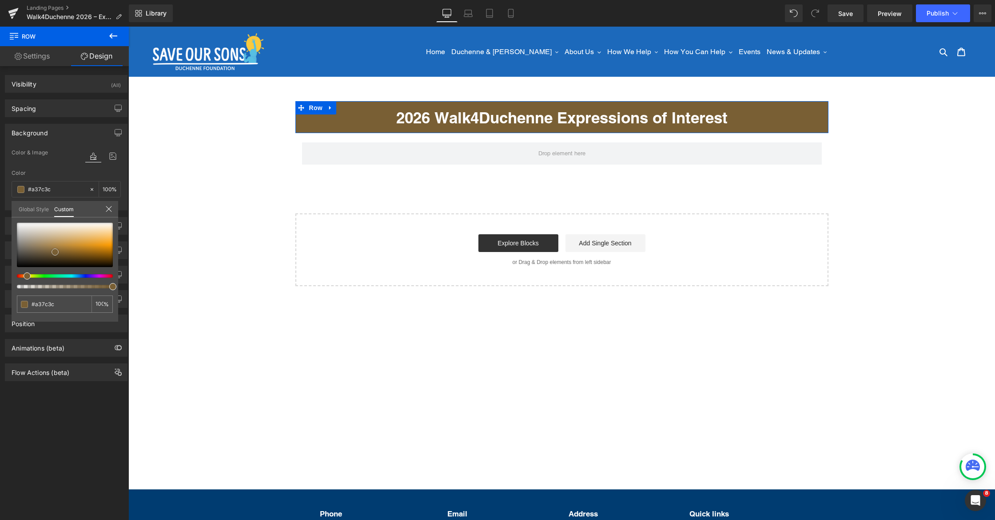
type input "#b3853b"
type input "#c79441"
type input "#d4a04e"
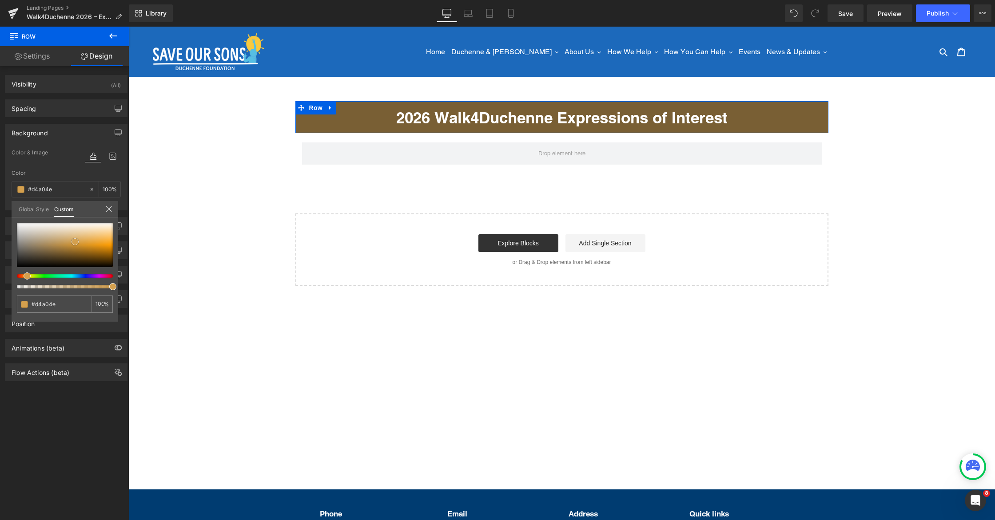
type input "#dbaa5b"
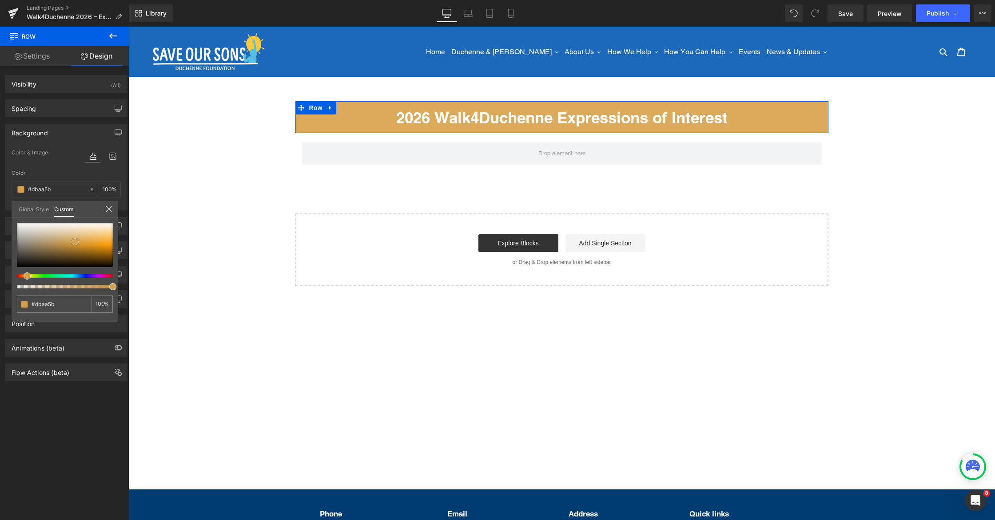
type input "#dead5e"
type input "#e0b165"
type input "#e3b468"
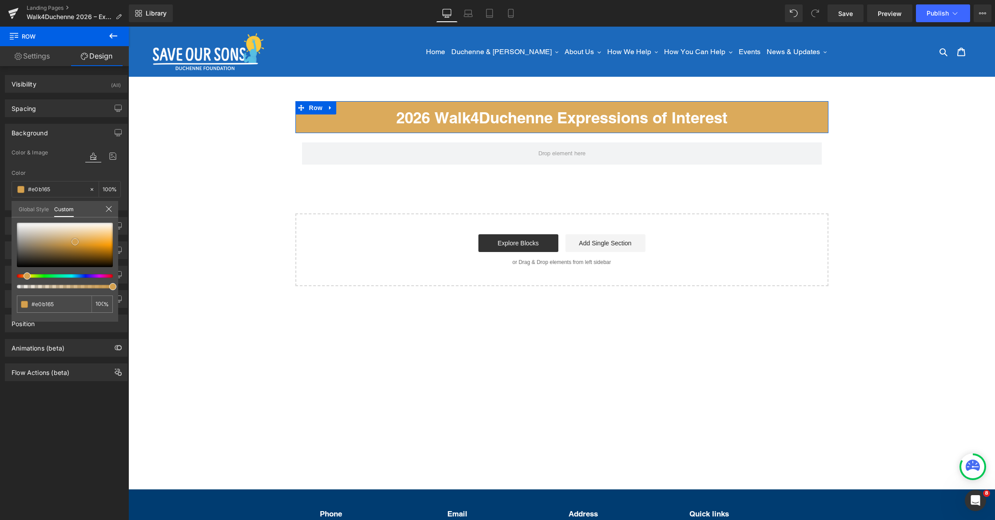
type input "#e3b468"
type input "#e4b66b"
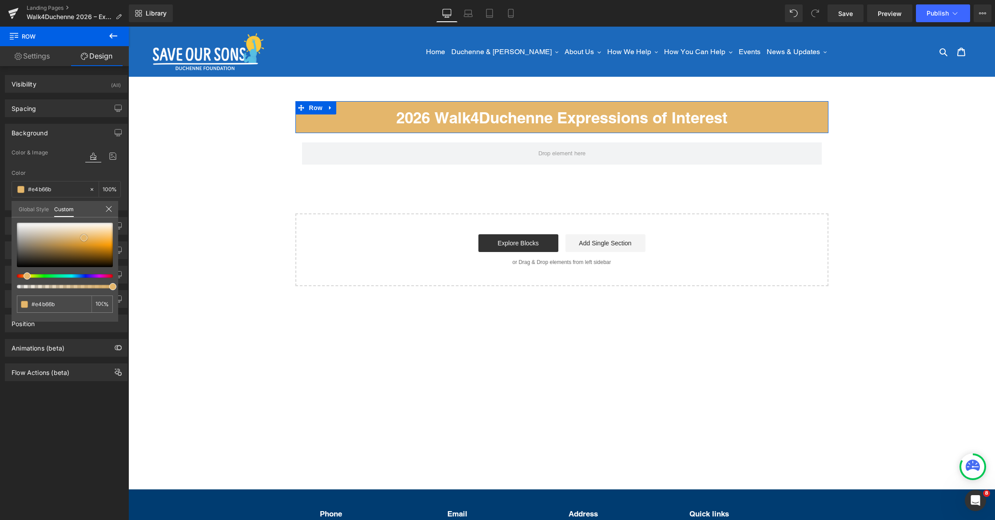
type input "#e3b468"
type input "#e0a951"
type input "#dfa13e"
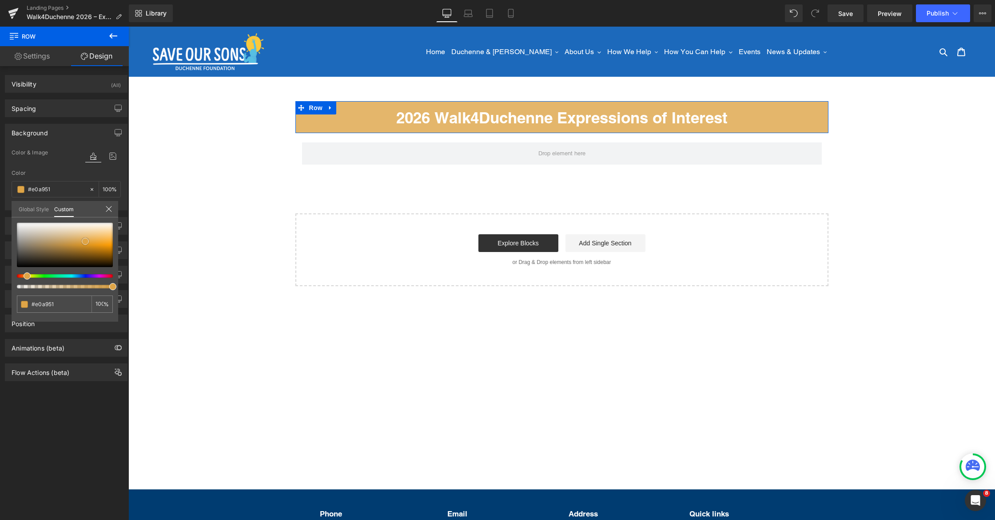
type input "#dfa13e"
type input "#dd9f3a"
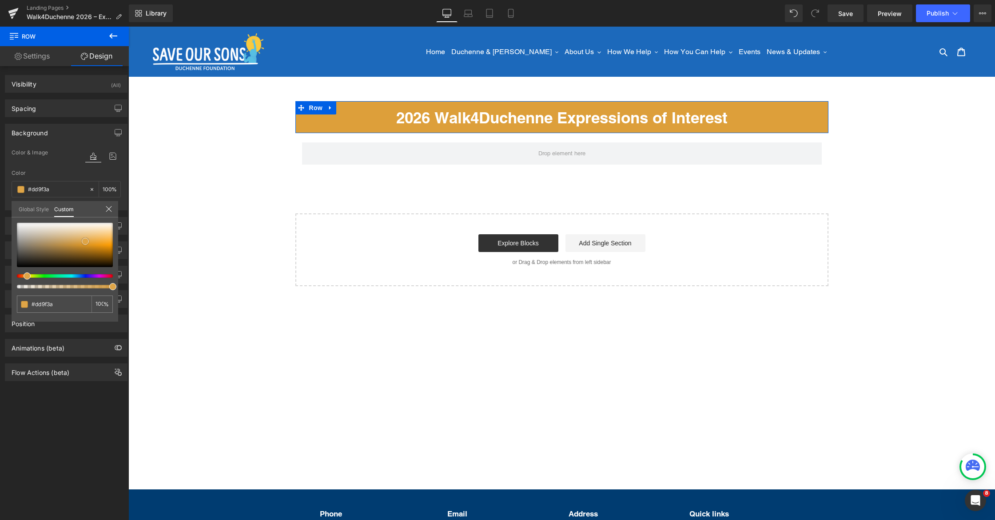
type input "#db9c37"
type input "#db982d"
type input "#da9629"
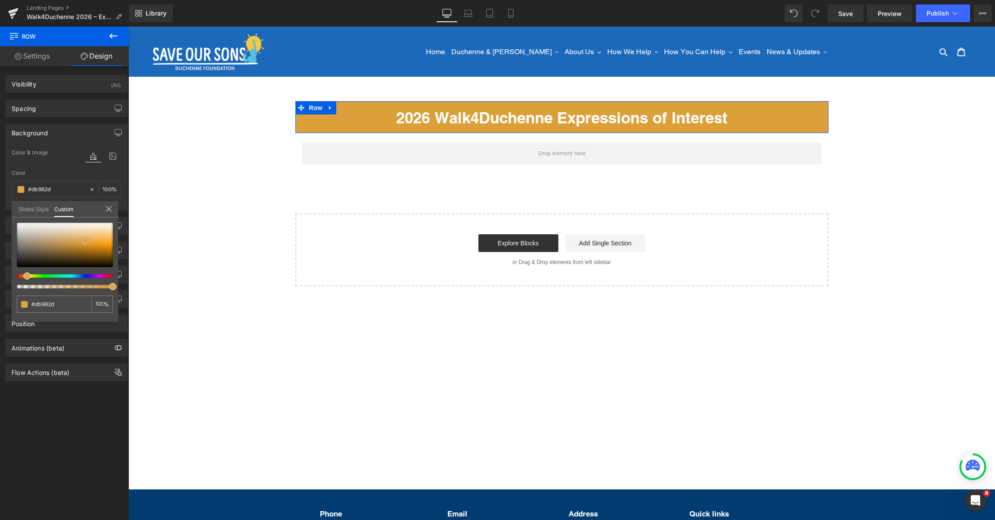
type input "#da9629"
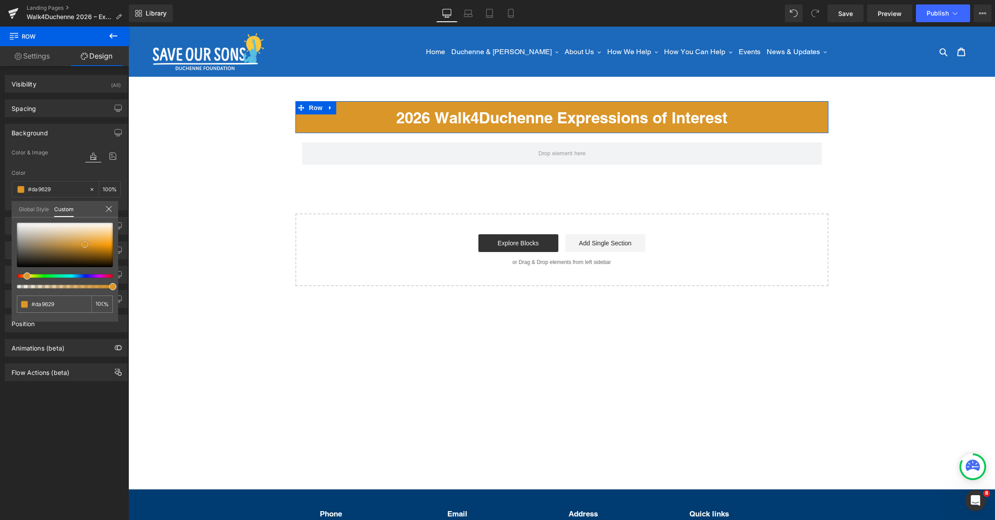
type input "#db982d"
type input "#df9d34"
type input "#e2a23a"
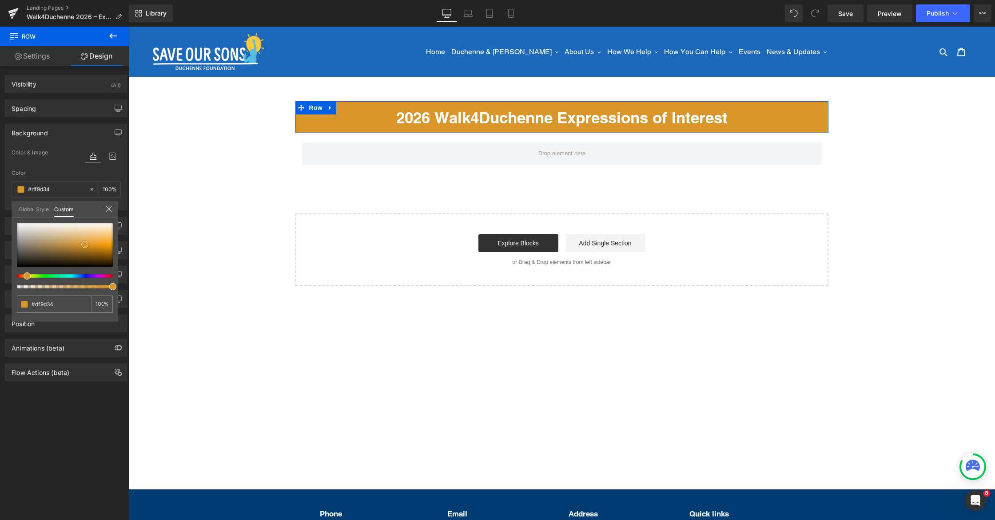
type input "#e2a23a"
type input "#e5a238"
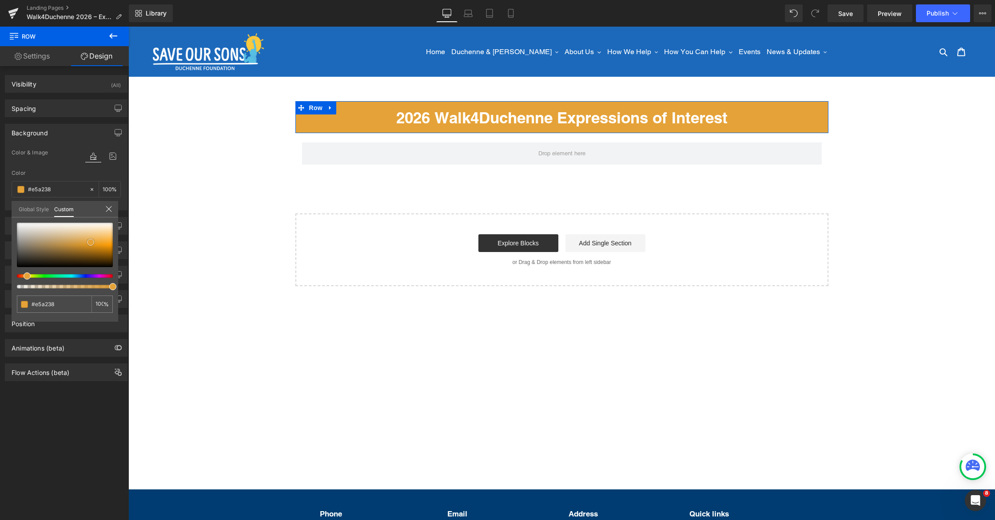
type input "#e3a035"
type input "#e19c2d"
type input "#df9724"
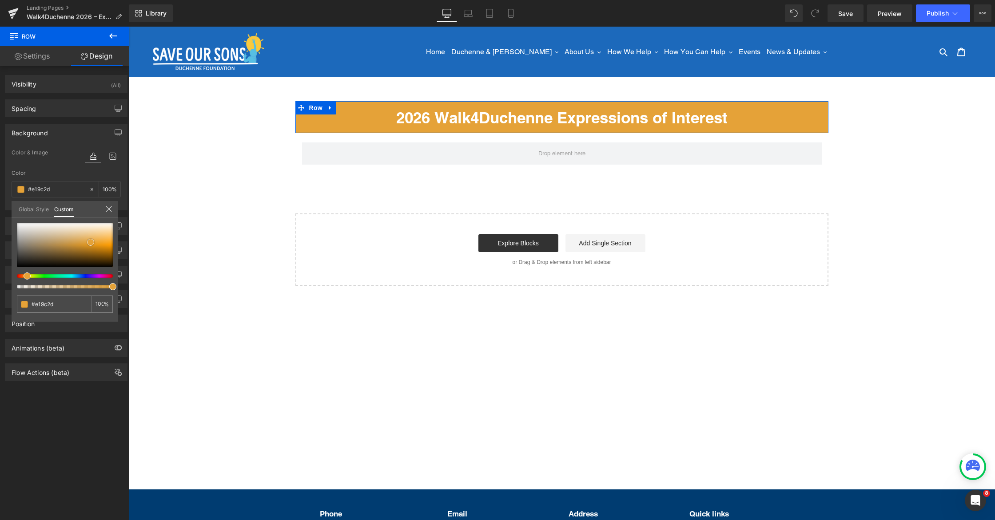
type input "#df9724"
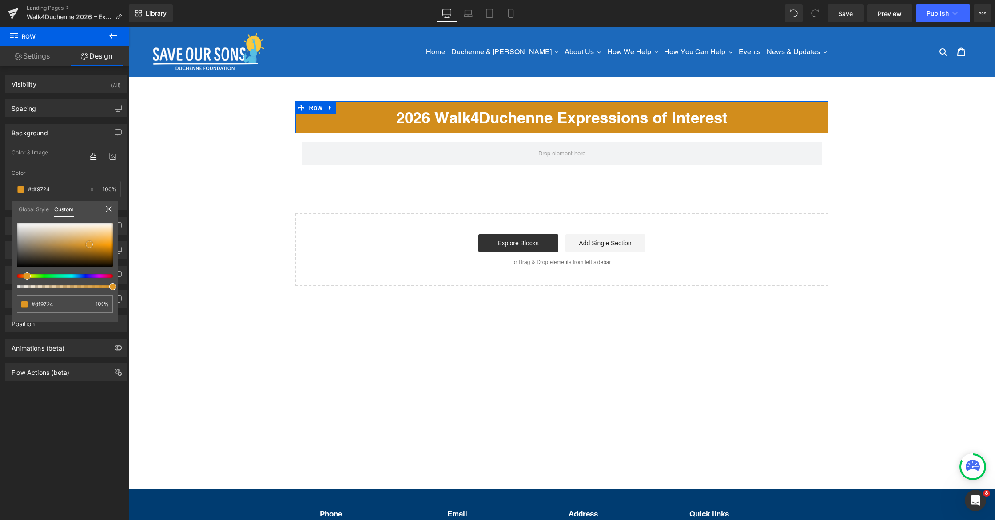
type input "#d28d1c"
type input "#c8861c"
type input "#c4831c"
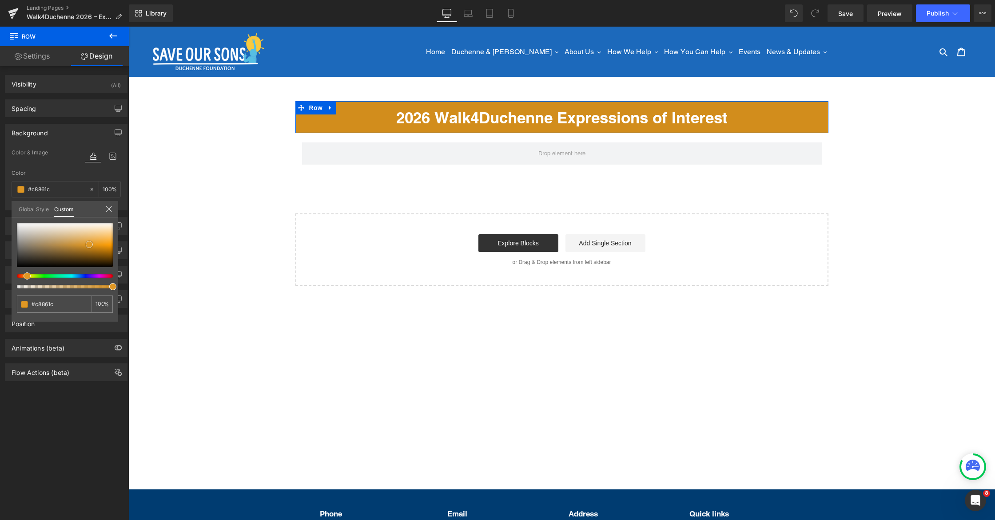
type input "#c4831c"
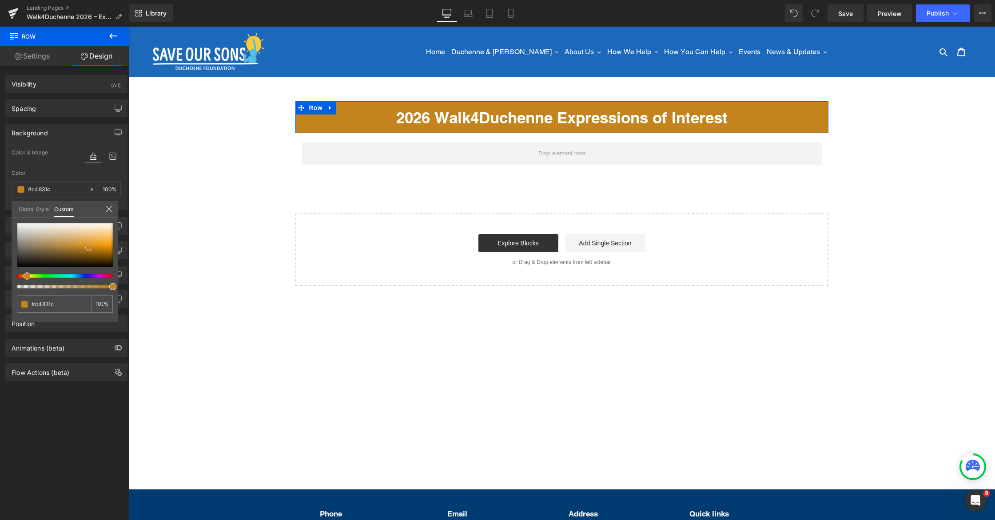
type input "#c78418"
type input "#cc8719"
type input "#d08a19"
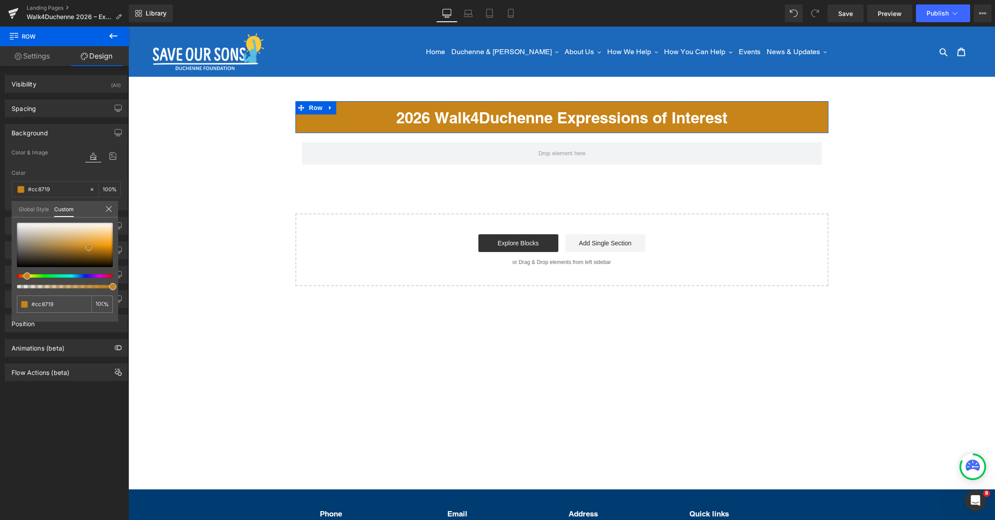
type input "#d08a19"
type input "#cd8718"
type input "#cc8719"
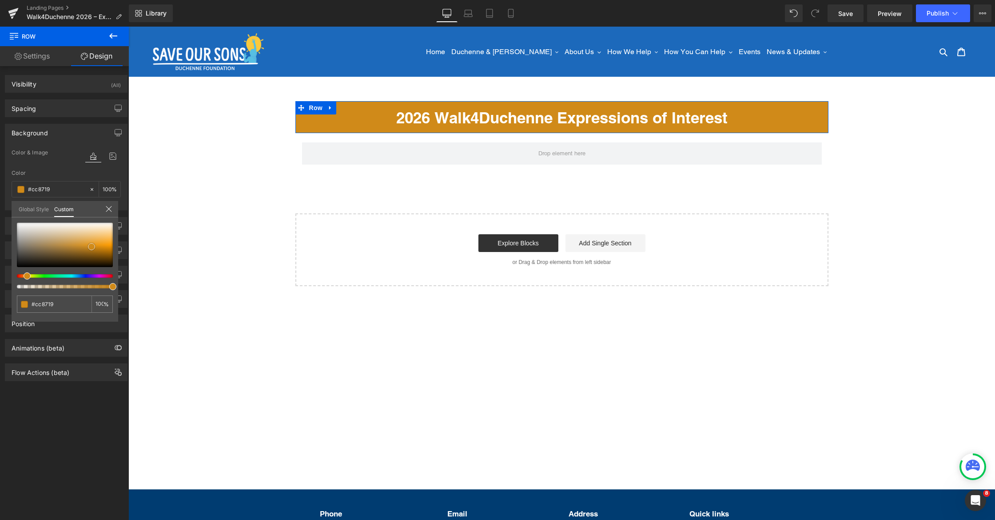
type input "#c38118"
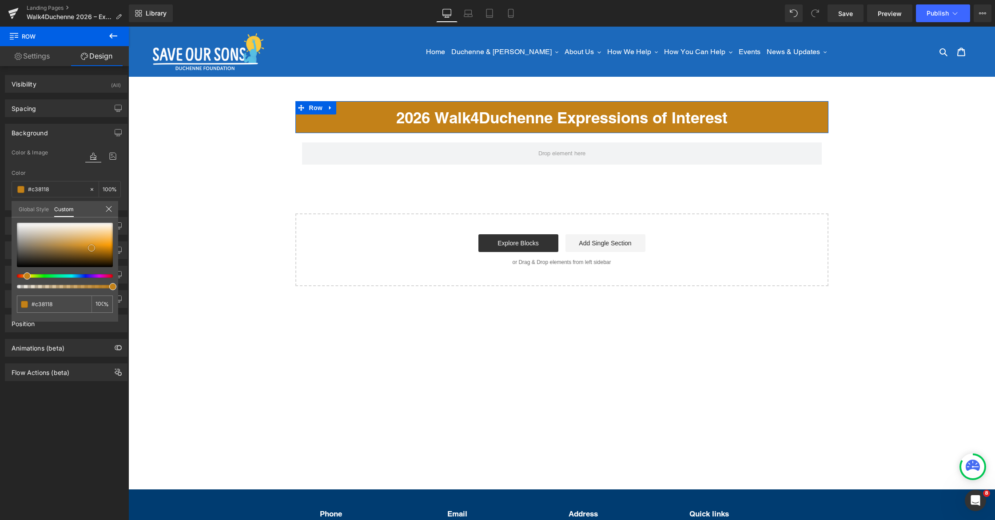
type input "#c78418"
type input "#cb871a"
type input "#d08a19"
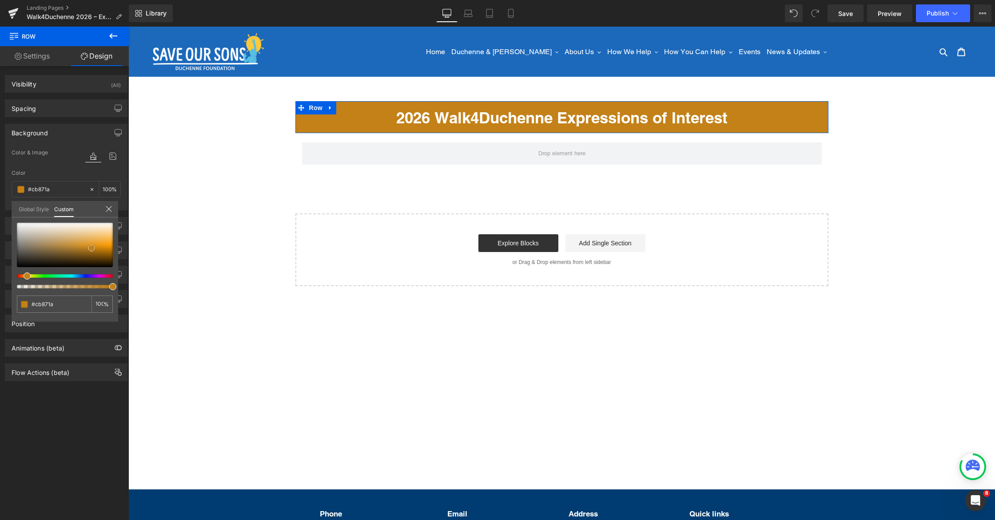
type input "#d08a19"
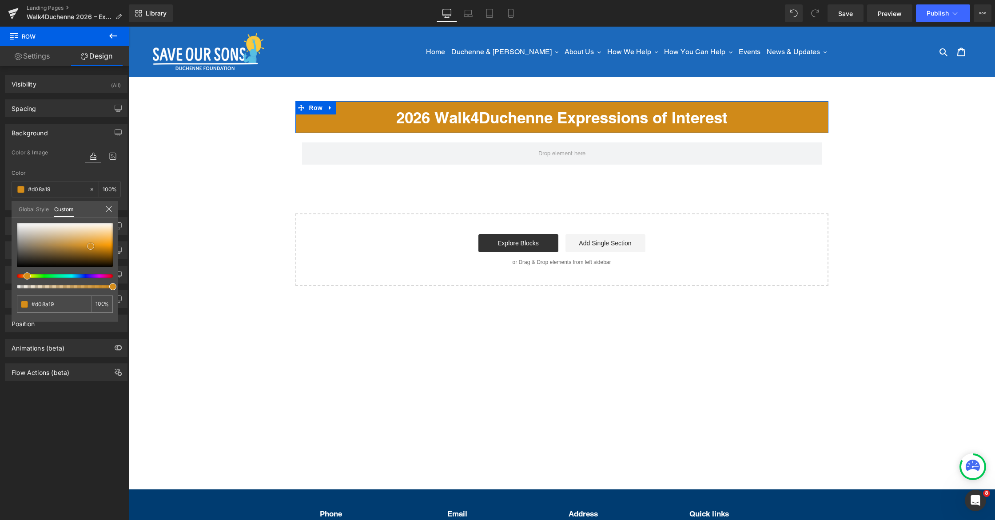
type input "#ce8a1c"
type input "#cd891d"
type input "#cc891e"
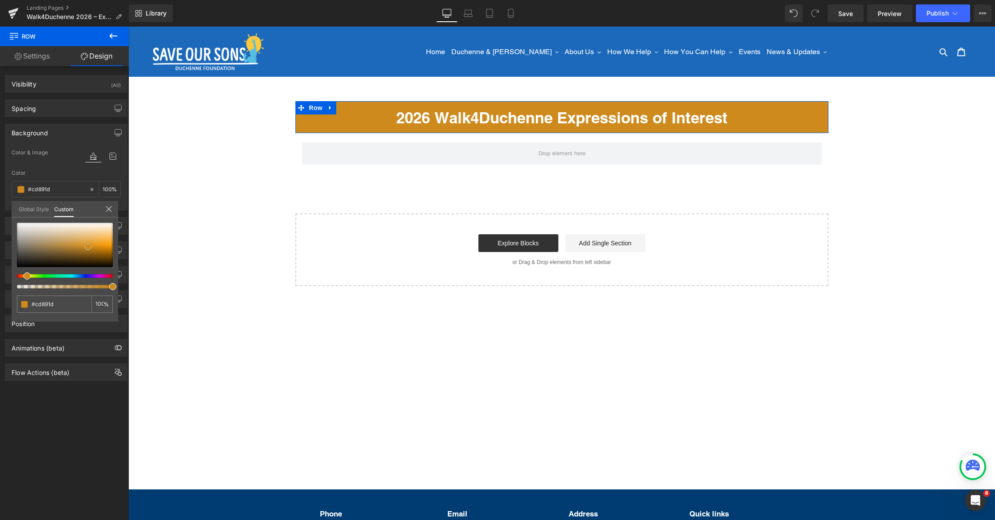
type input "#cc891e"
type input "#d38f21"
type input "#d89221"
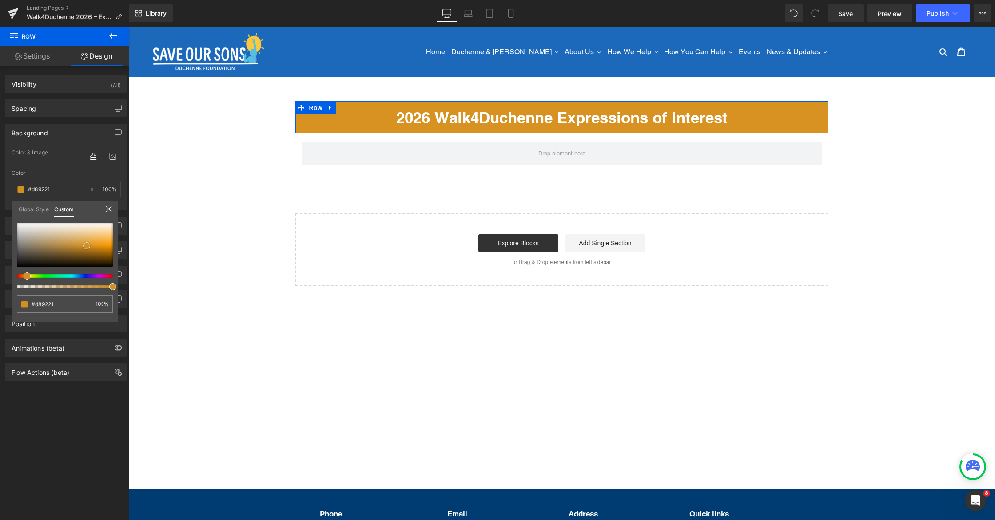
type input "#dc9522"
type input "#dc992c"
type input "#dc9728"
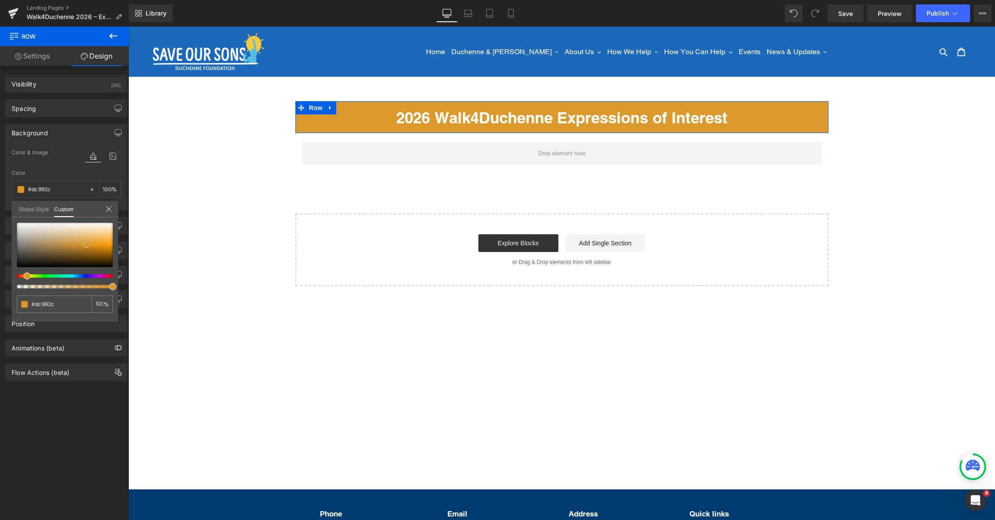
type input "#dc9728"
type input "#d69122"
type input "#d89221"
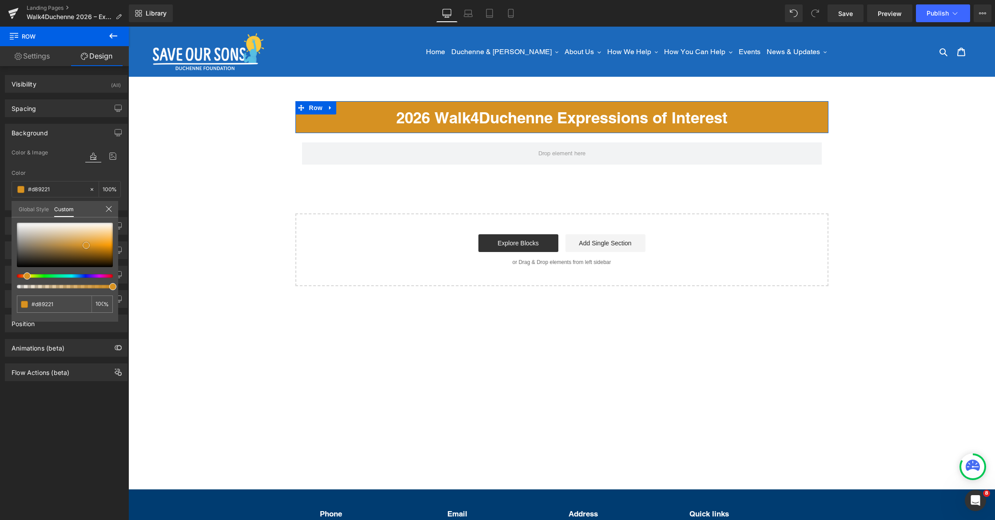
type input "#db9423"
type input "#dc9728"
type input "#db9423"
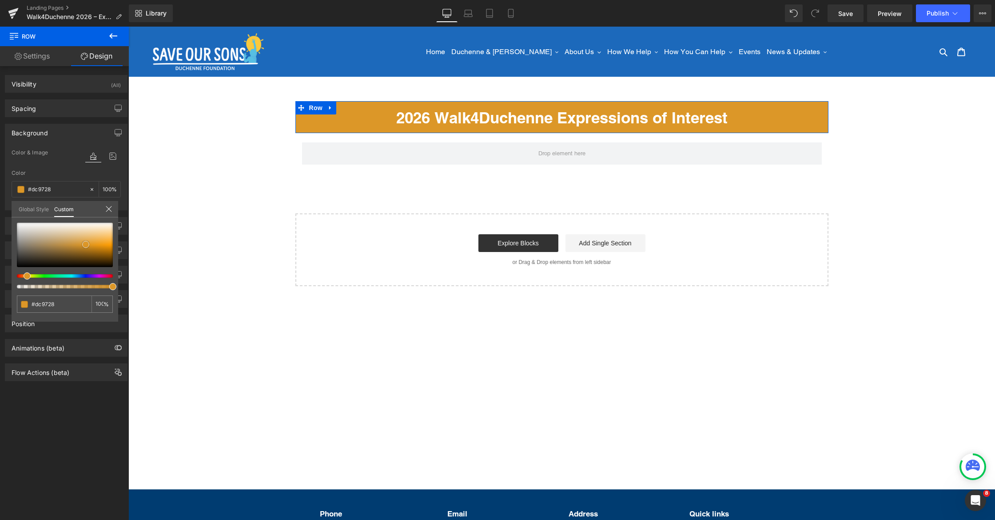
type input "#db9423"
type input "#d59124"
type input "#da9424"
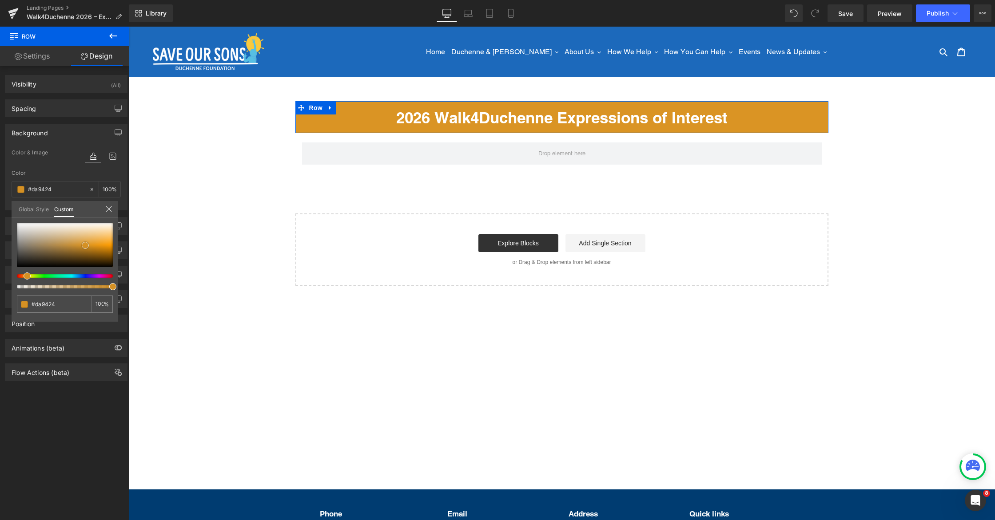
type input "#db9423"
type input "#dc9522"
type input "#dd9521"
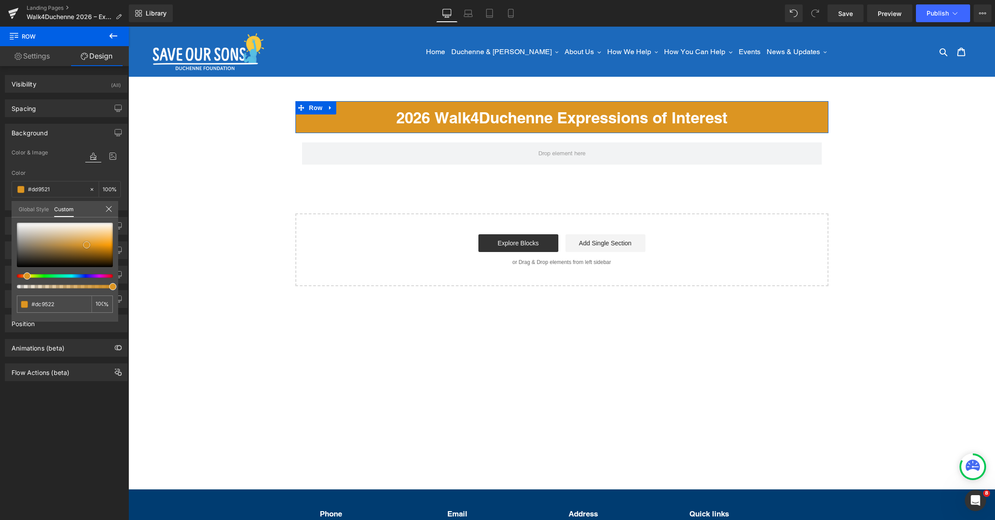
type input "#dd9521"
type input "#e0961e"
type input "#da921f"
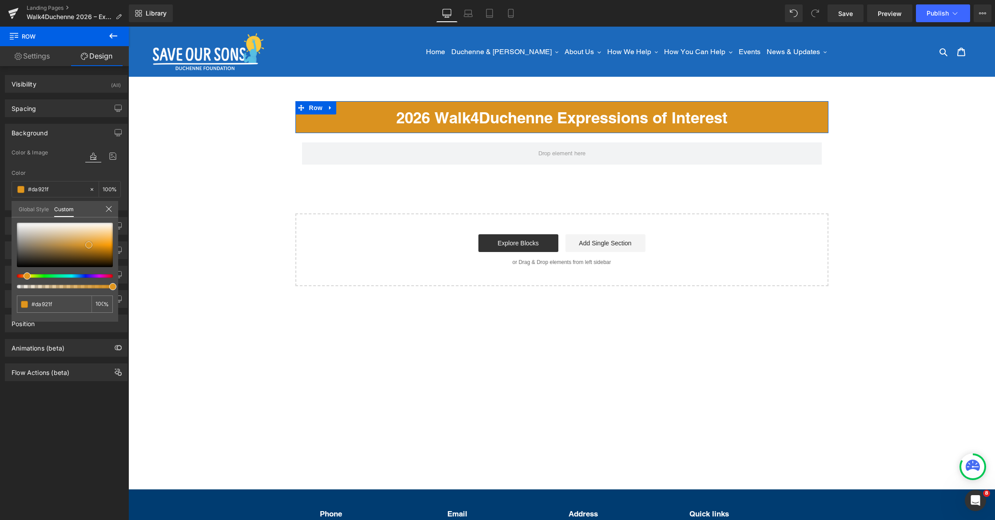
type input "#d68f1e"
type input "#d28d1c"
type input "#d7901d"
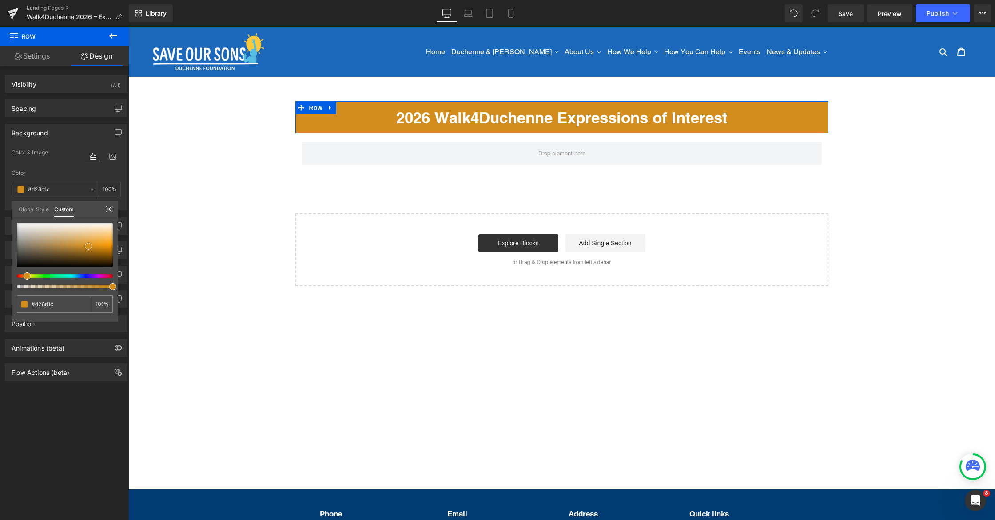
type input "#d7901d"
type input "#d68f1e"
type input "#da921f"
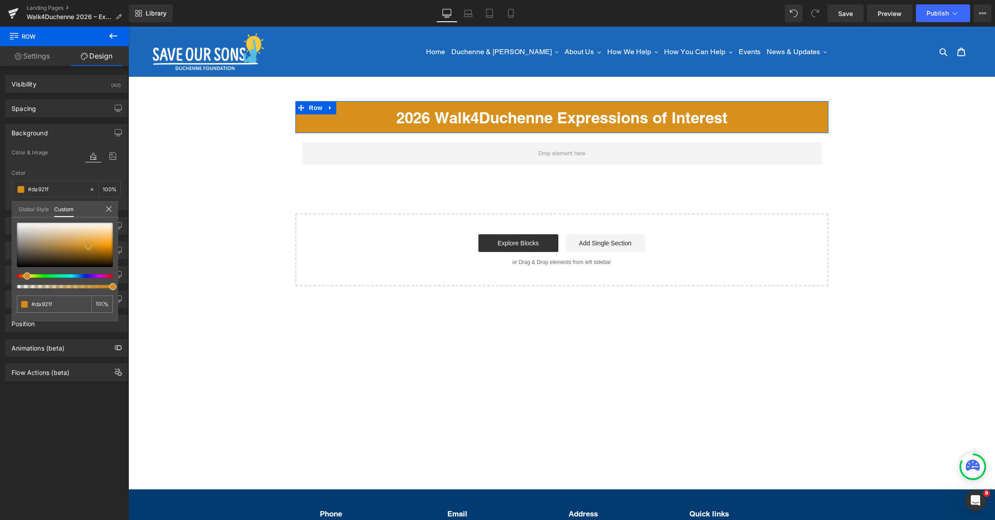
type input "#de9725"
type input "#df992a"
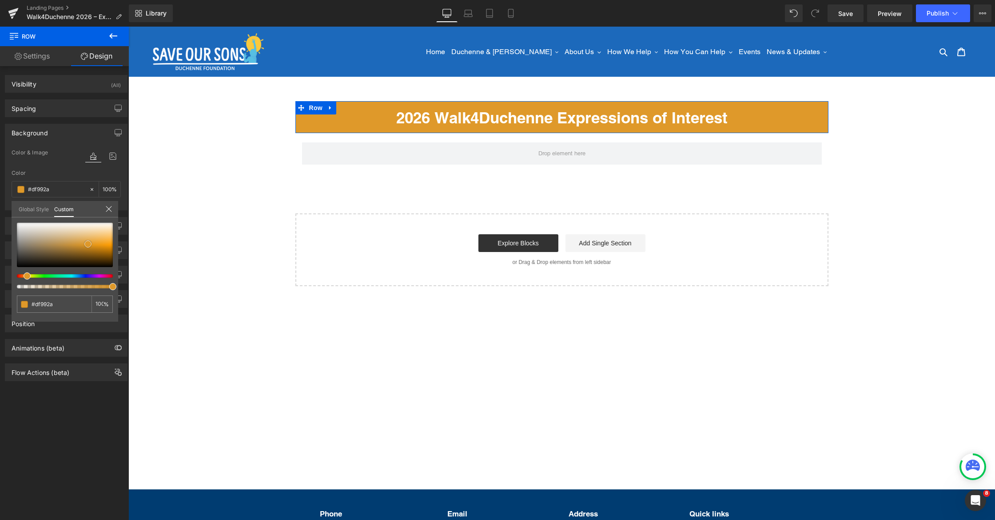
type input "#de9725"
type input "#dd9726"
type input "#dc9728"
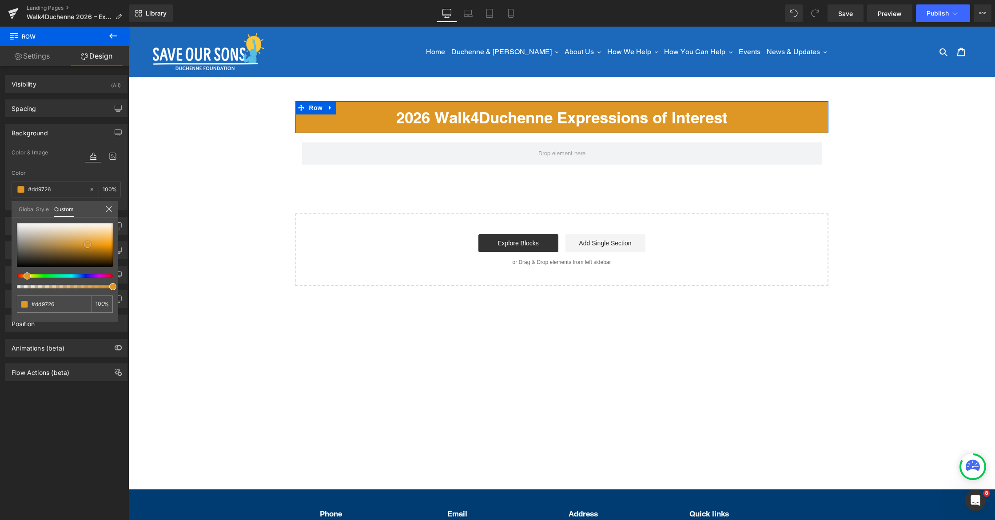
type input "#dc9728"
type input "#dc992c"
type input "#db982d"
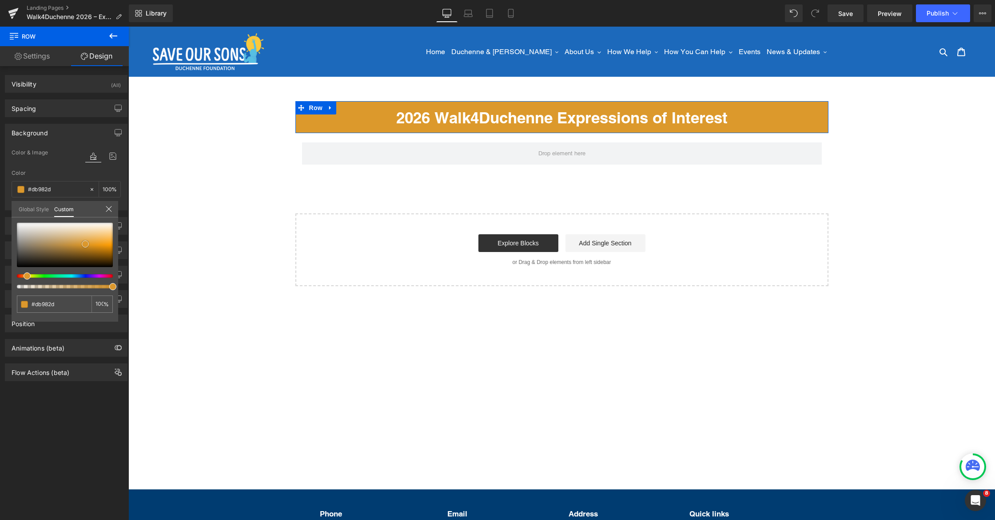
type input "#dc9b32"
type input "#db9c37"
type input "#dd9f3a"
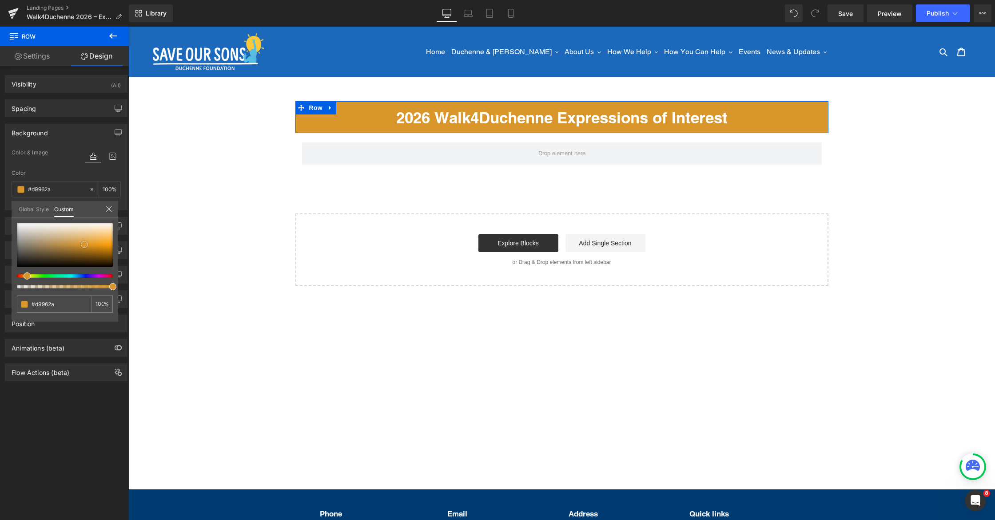
drag, startPoint x: 52, startPoint y: 250, endPoint x: 84, endPoint y: 245, distance: 32.8
click at [84, 245] on div at bounding box center [65, 245] width 96 height 44
click at [267, 140] on div at bounding box center [561, 274] width 866 height 494
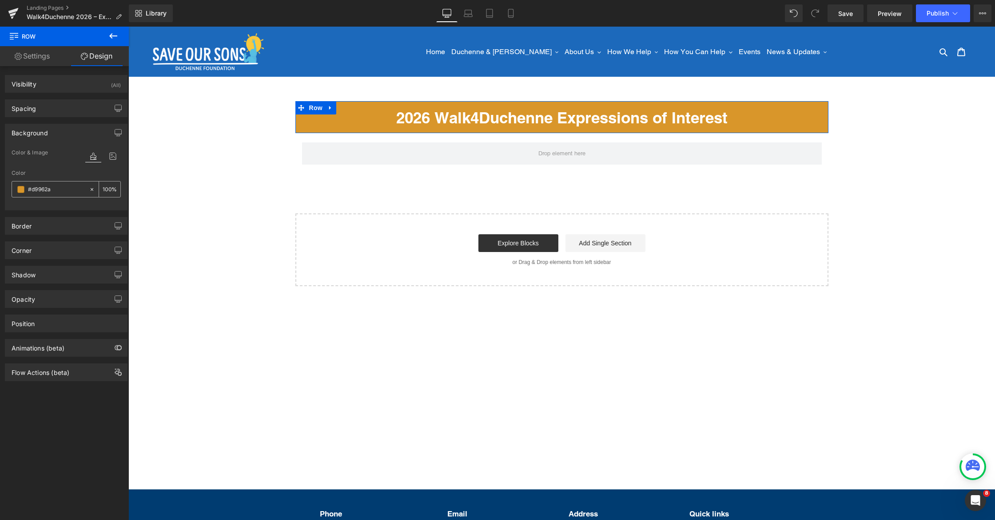
click at [16, 190] on div "#d9962a" at bounding box center [50, 190] width 77 height 16
click at [20, 191] on span at bounding box center [20, 189] width 7 height 7
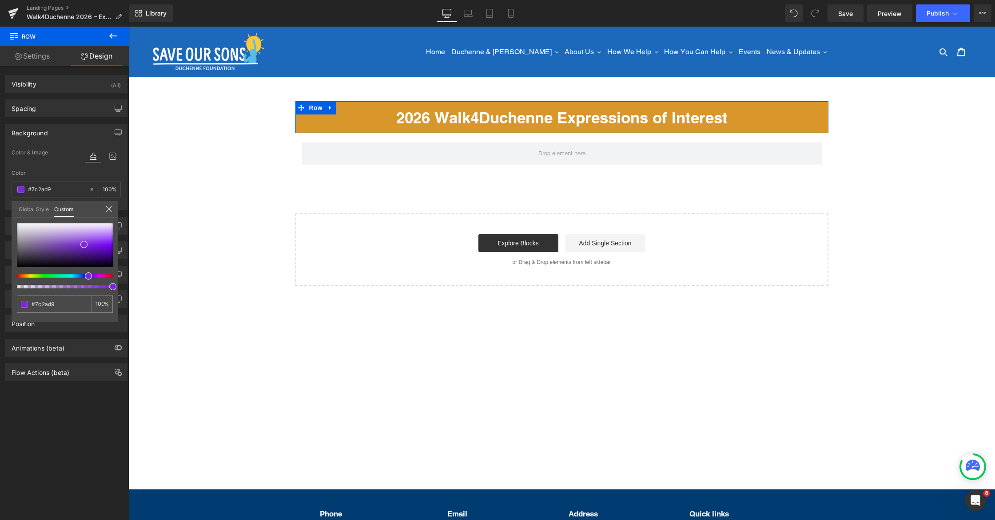
click at [85, 278] on div at bounding box center [61, 276] width 96 height 4
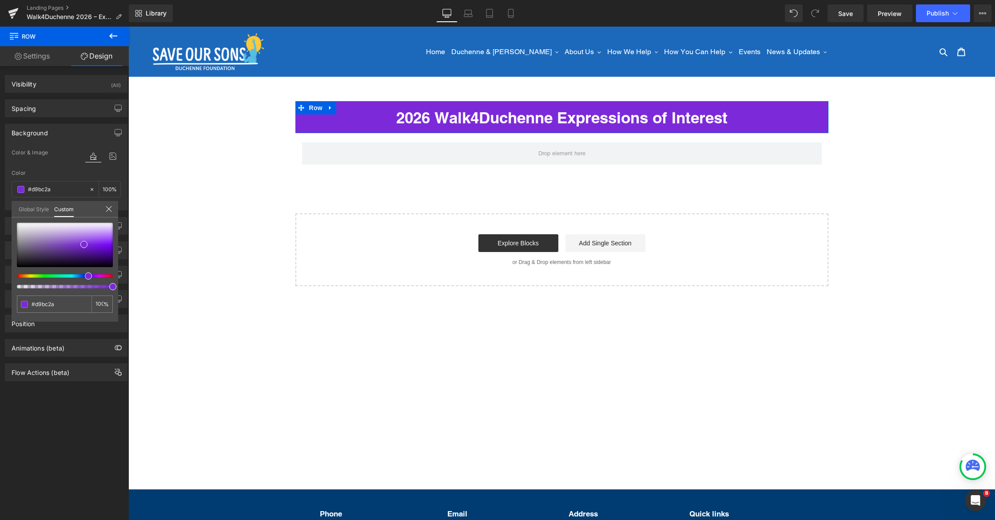
click at [27, 276] on div at bounding box center [61, 276] width 96 height 4
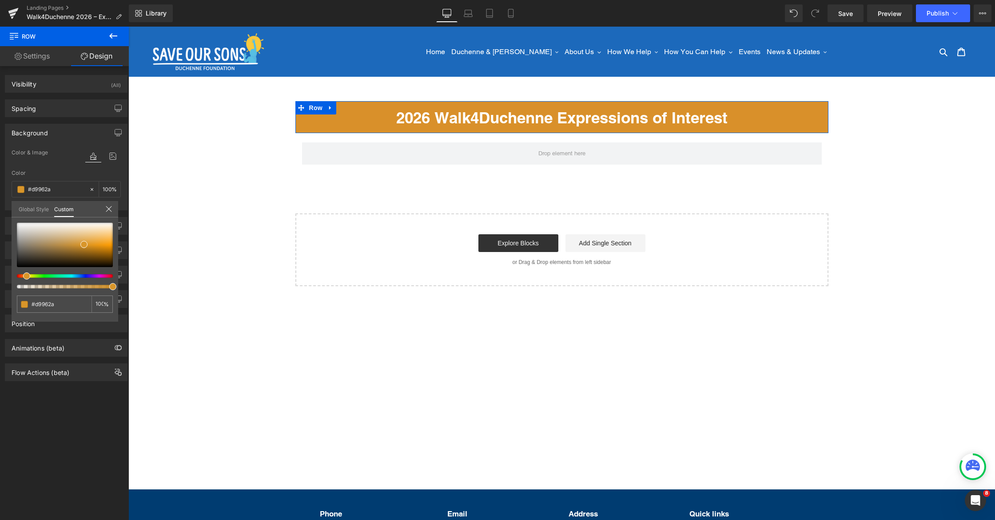
drag, startPoint x: 27, startPoint y: 275, endPoint x: 20, endPoint y: 276, distance: 6.7
click at [20, 276] on div at bounding box center [61, 276] width 96 height 4
drag, startPoint x: 25, startPoint y: 275, endPoint x: 20, endPoint y: 275, distance: 4.5
click at [20, 275] on div at bounding box center [61, 276] width 96 height 4
click at [44, 275] on div at bounding box center [61, 276] width 96 height 4
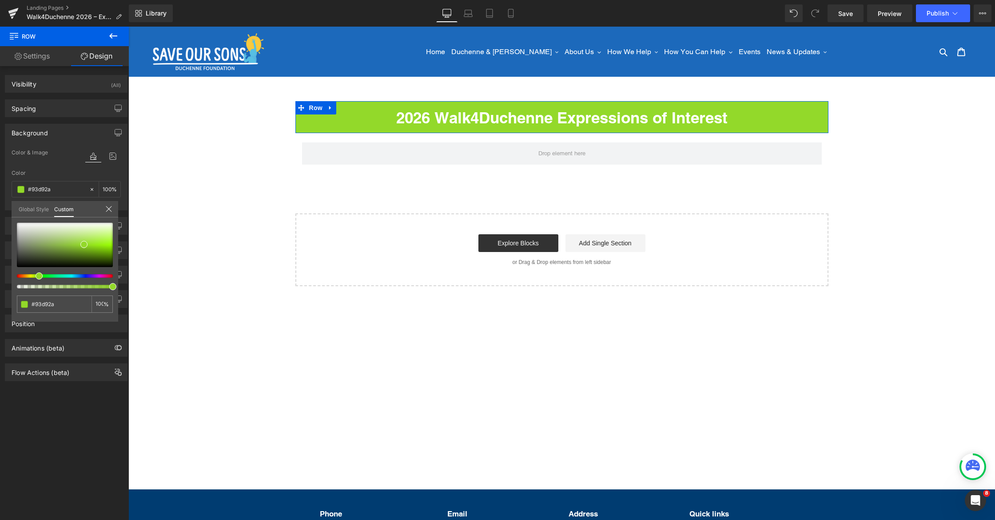
click at [34, 276] on div at bounding box center [61, 276] width 96 height 4
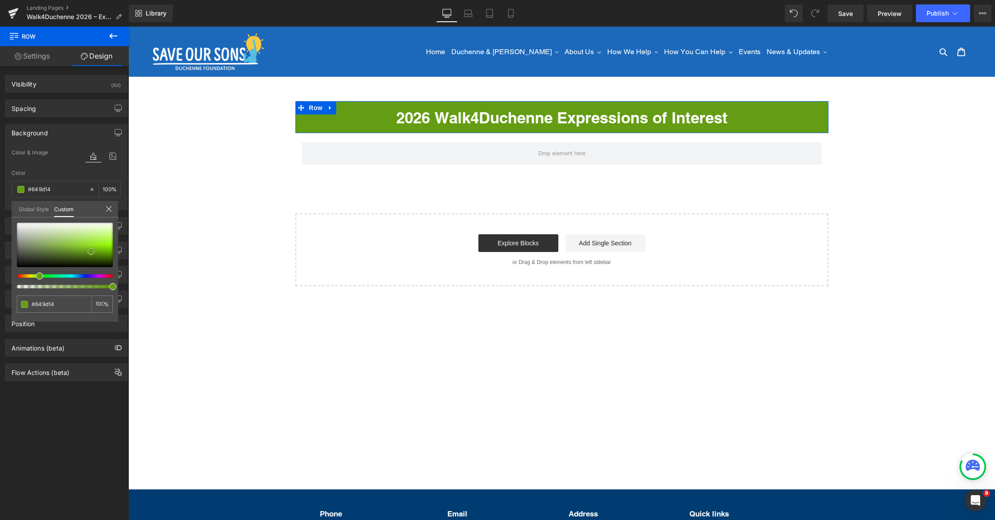
drag, startPoint x: 78, startPoint y: 255, endPoint x: 91, endPoint y: 251, distance: 13.8
click at [91, 251] on div at bounding box center [65, 245] width 96 height 44
click at [888, 197] on div at bounding box center [561, 274] width 866 height 494
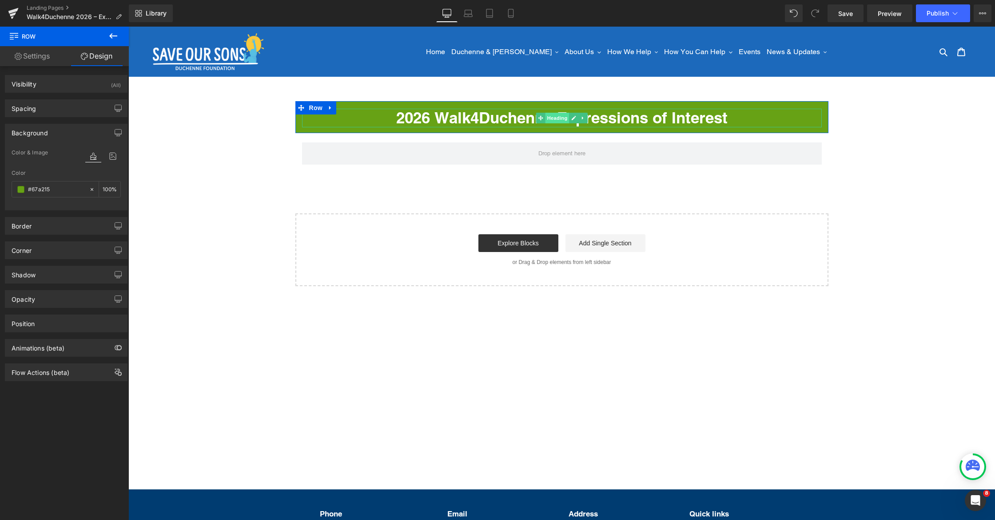
click at [559, 119] on span "Heading" at bounding box center [557, 118] width 24 height 11
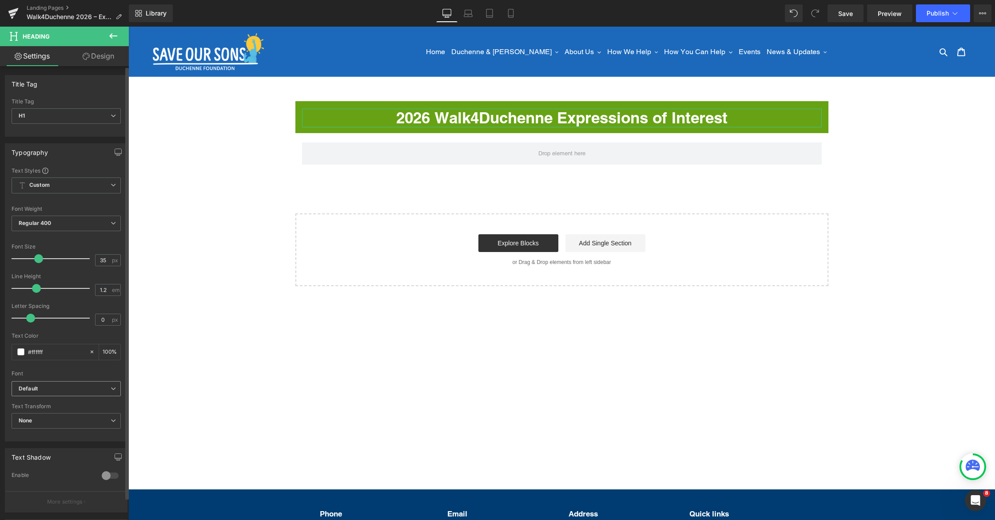
click at [52, 386] on b "Default" at bounding box center [65, 389] width 92 height 8
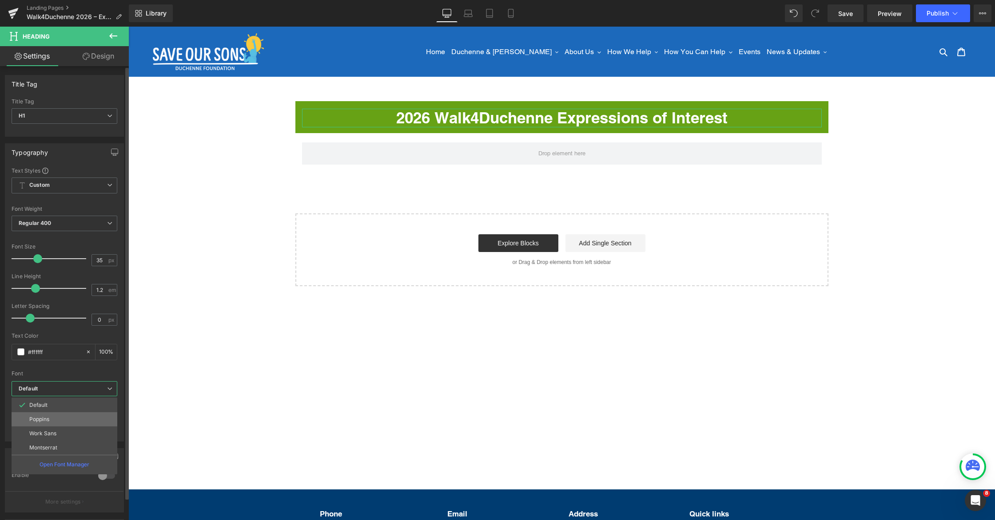
click at [56, 425] on li "Poppins" at bounding box center [65, 420] width 106 height 14
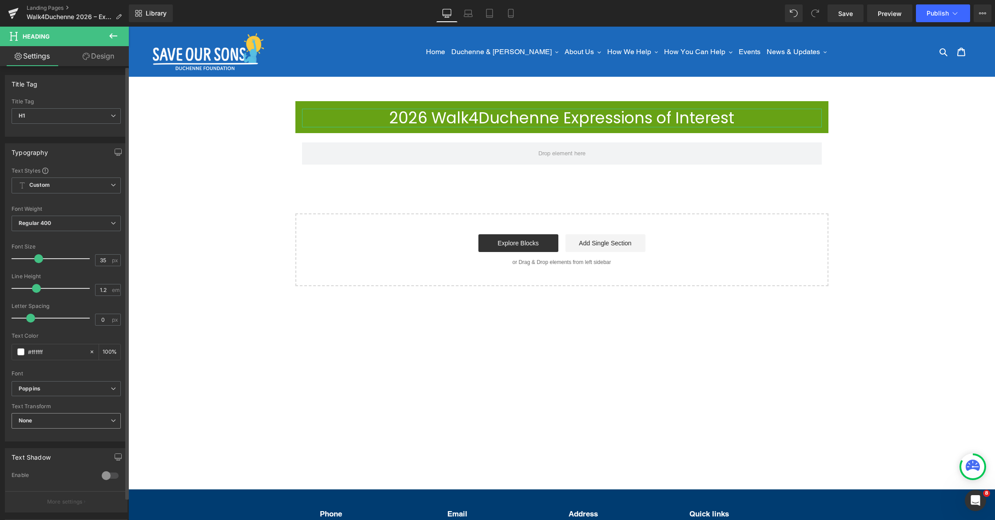
click at [50, 426] on span "None" at bounding box center [66, 421] width 109 height 16
click at [50, 390] on b "Poppins" at bounding box center [63, 389] width 88 height 8
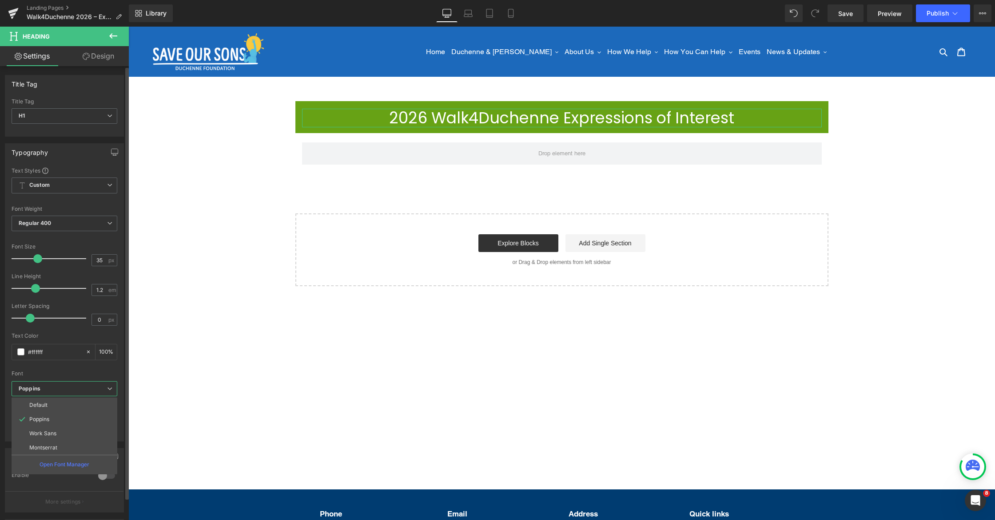
drag, startPoint x: 52, startPoint y: 414, endPoint x: 69, endPoint y: 398, distance: 23.9
click at [53, 414] on li "Poppins" at bounding box center [65, 420] width 106 height 14
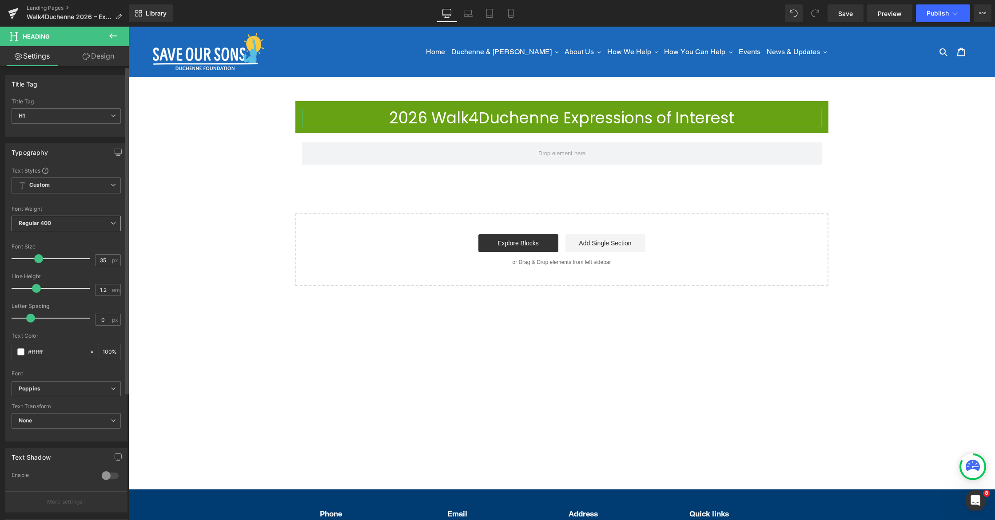
click at [61, 226] on span "Regular 400" at bounding box center [66, 224] width 109 height 16
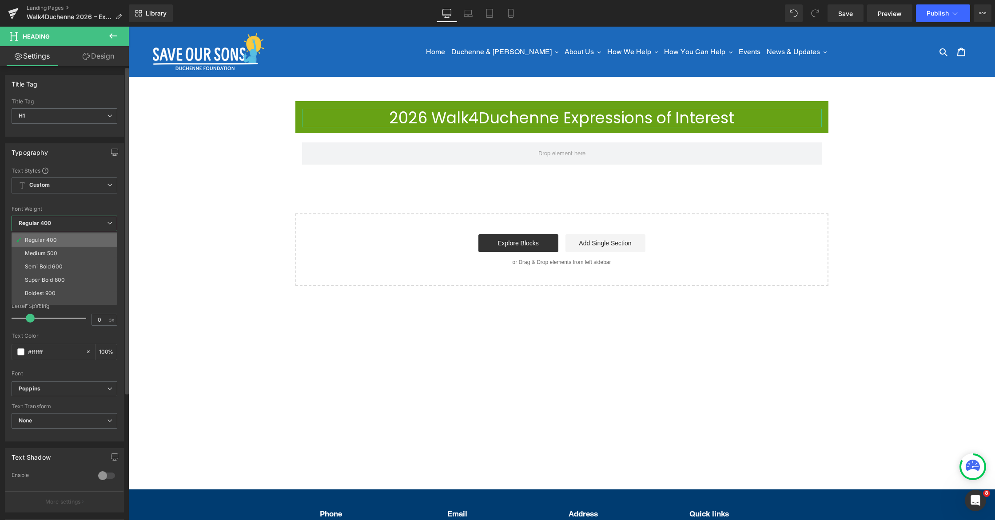
scroll to position [50, 0]
click at [50, 241] on div "Medium 500" at bounding box center [41, 242] width 32 height 6
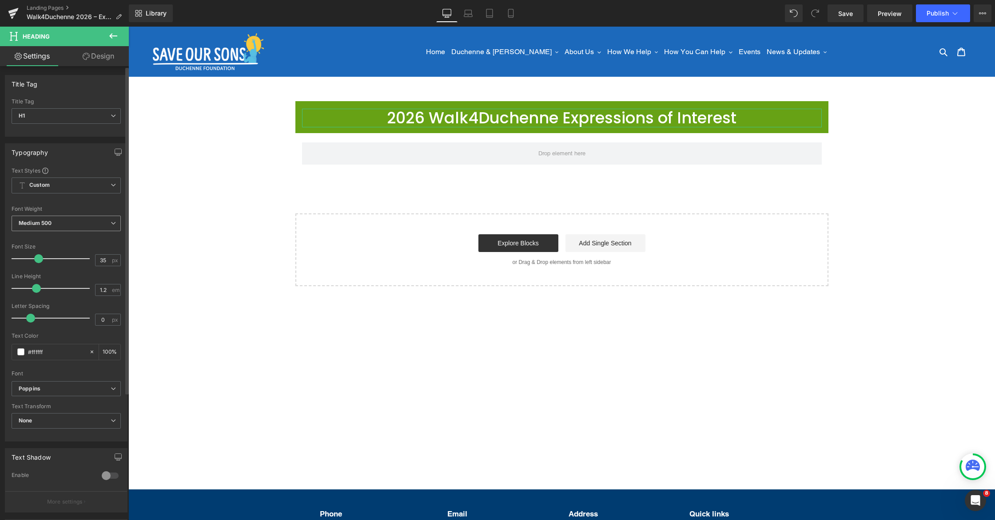
drag, startPoint x: 63, startPoint y: 224, endPoint x: 62, endPoint y: 251, distance: 27.5
click at [63, 224] on span "Medium 500" at bounding box center [66, 224] width 109 height 16
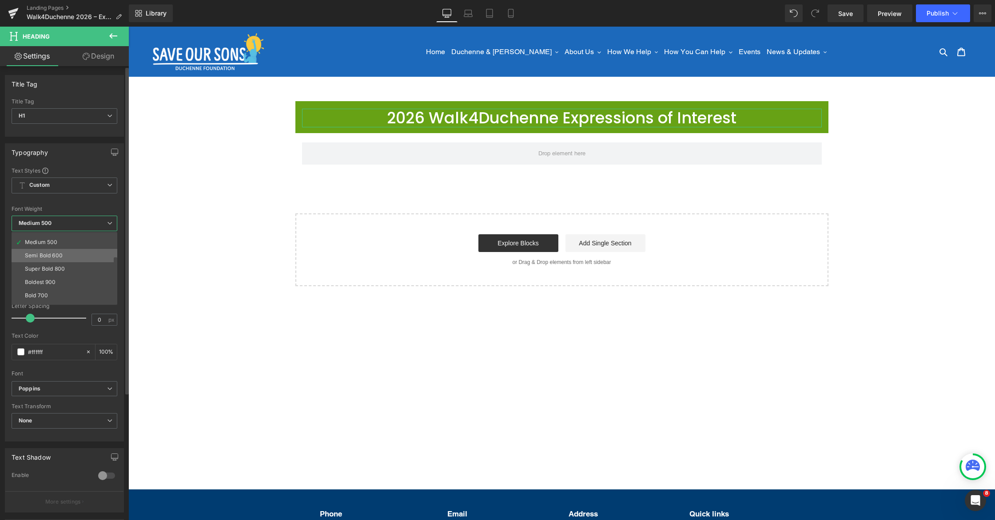
click at [53, 259] on li "Semi Bold 600" at bounding box center [67, 255] width 110 height 13
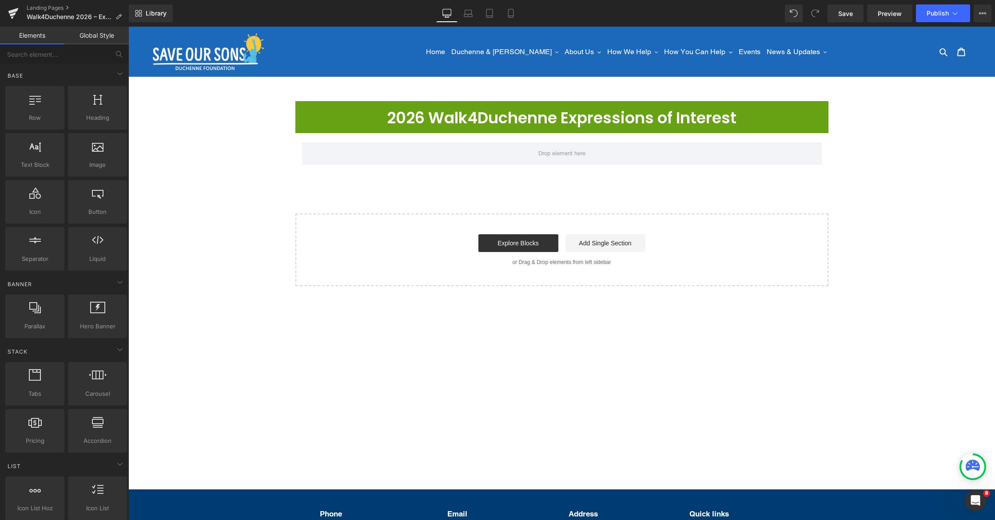
click at [493, 196] on div "2026 Walk4Duchenne Expressions of Interest Heading Row Row Select your layout" at bounding box center [561, 193] width 866 height 185
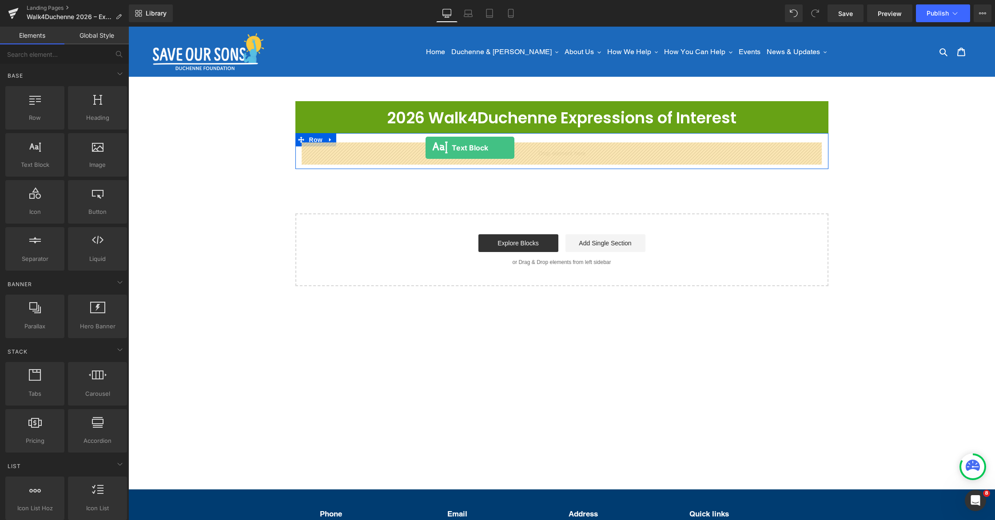
drag, startPoint x: 153, startPoint y: 178, endPoint x: 425, endPoint y: 148, distance: 273.8
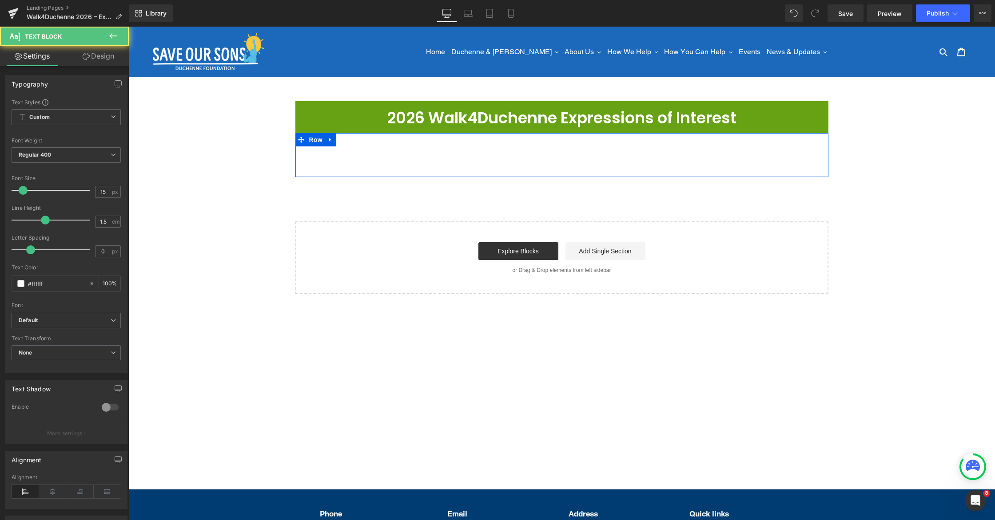
click at [397, 156] on p "Lorem ipsum dolor sit amet, consectetur adipiscing elit, sed do eiusmod tempor …" at bounding box center [562, 158] width 520 height 30
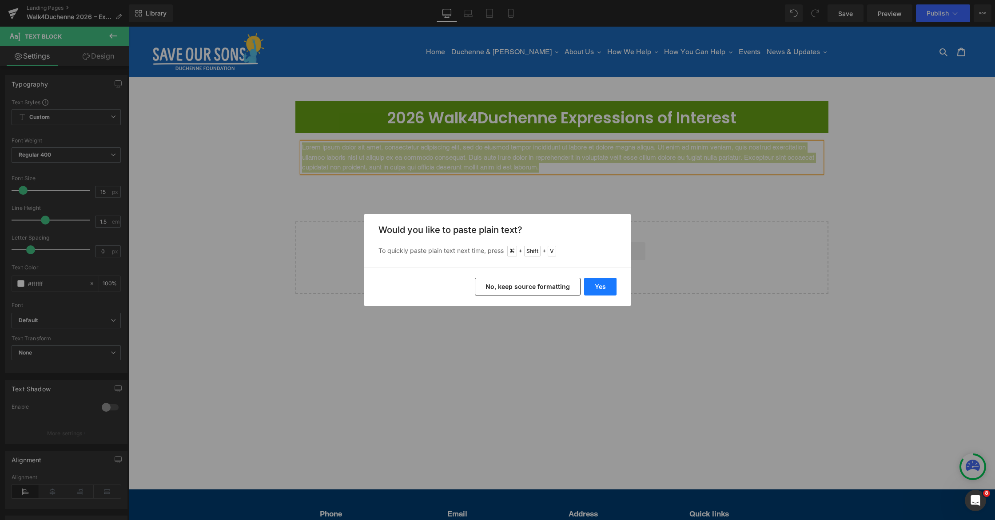
click at [611, 292] on button "Yes" at bounding box center [600, 287] width 32 height 18
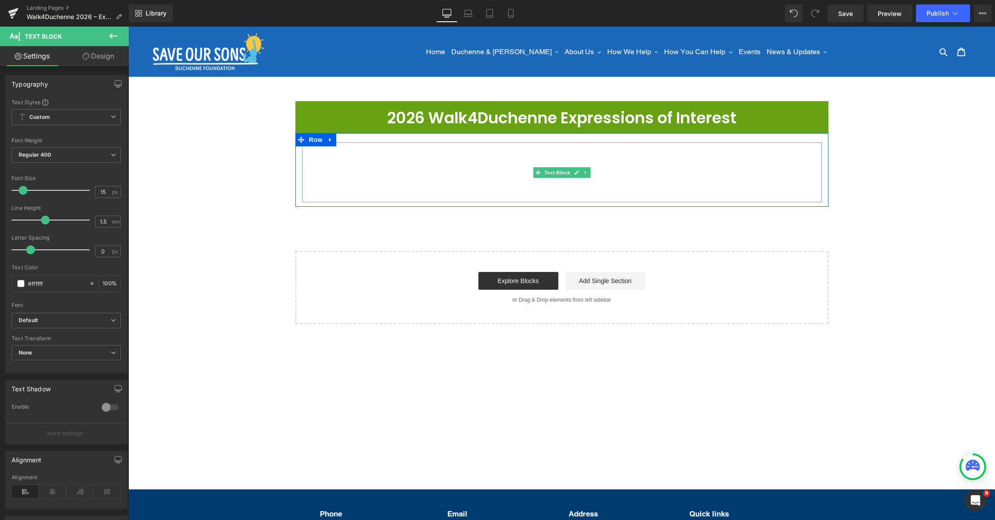
click at [674, 196] on p "To learn more, and to be a part of something that will change your life, please…" at bounding box center [562, 193] width 520 height 20
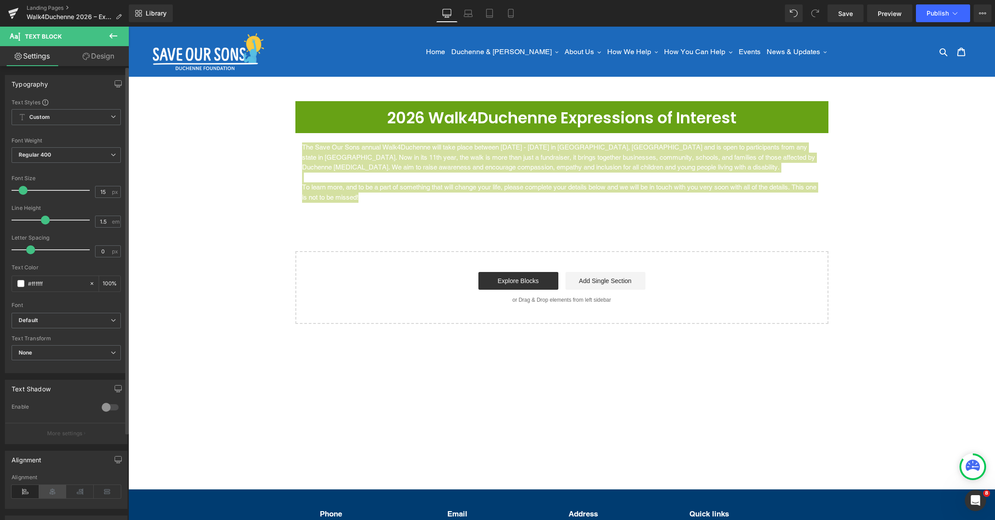
click at [56, 492] on icon at bounding box center [53, 491] width 28 height 13
click at [71, 155] on span "Regular 400" at bounding box center [66, 155] width 109 height 16
click at [78, 142] on div "Font Weight" at bounding box center [66, 141] width 109 height 6
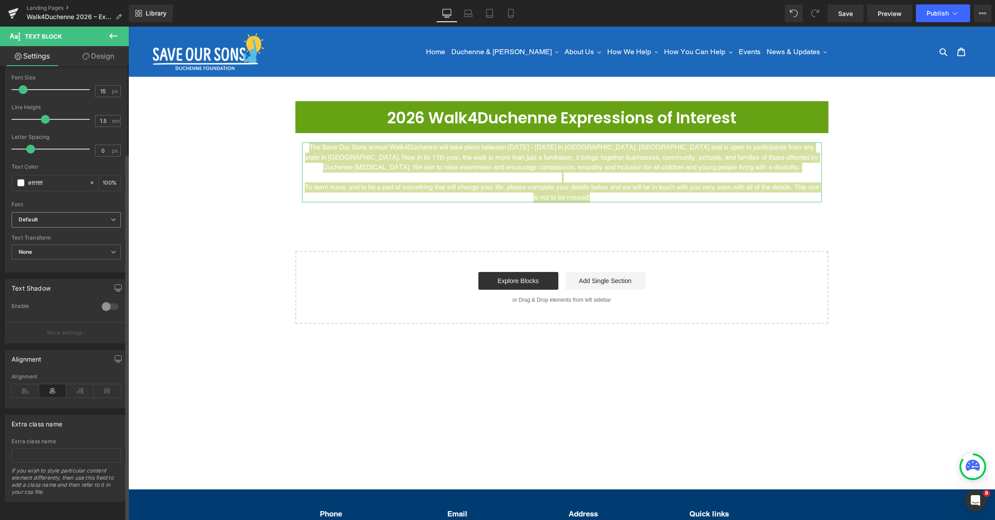
click at [54, 220] on div "Default Default Poppins Work Sans Montserrat Open Font Manager" at bounding box center [66, 222] width 109 height 20
click at [57, 216] on b "Default" at bounding box center [65, 220] width 92 height 8
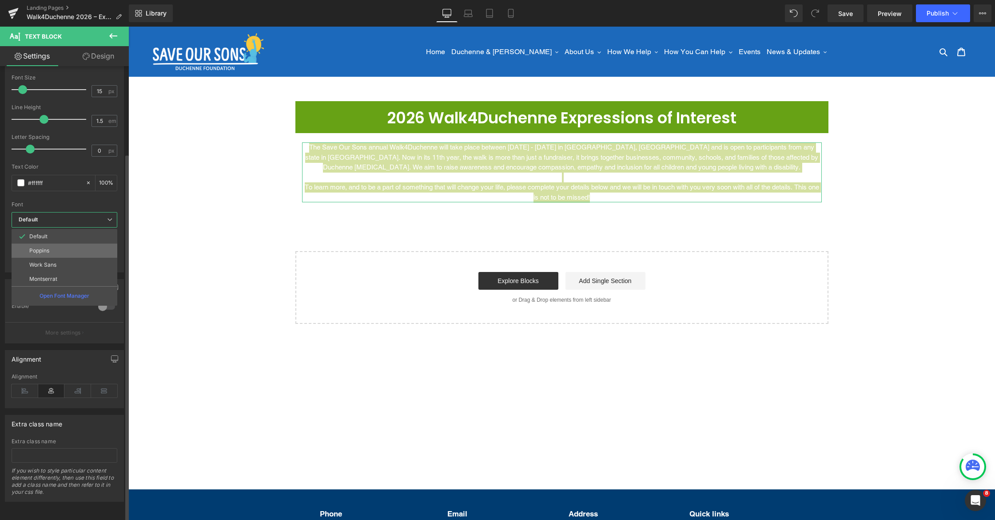
click at [50, 244] on li "Poppins" at bounding box center [65, 251] width 106 height 14
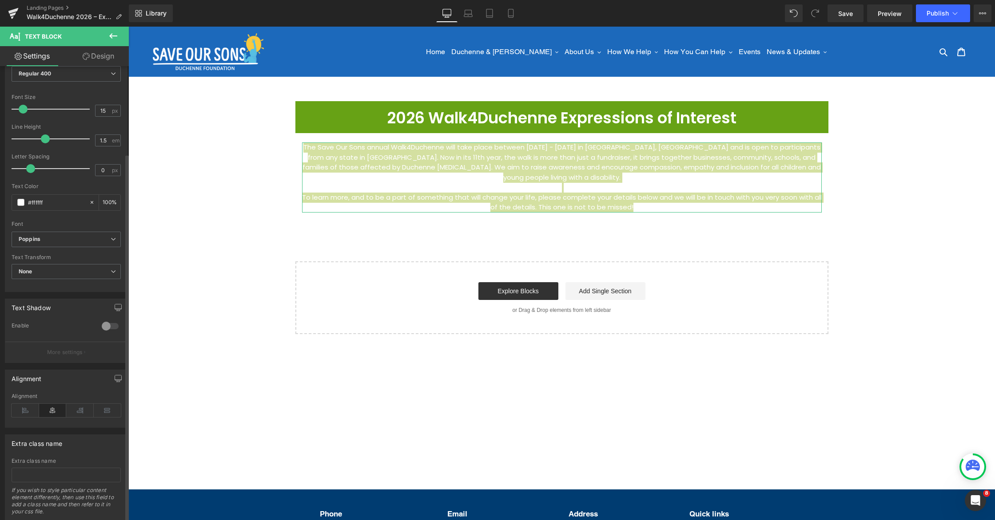
scroll to position [70, 0]
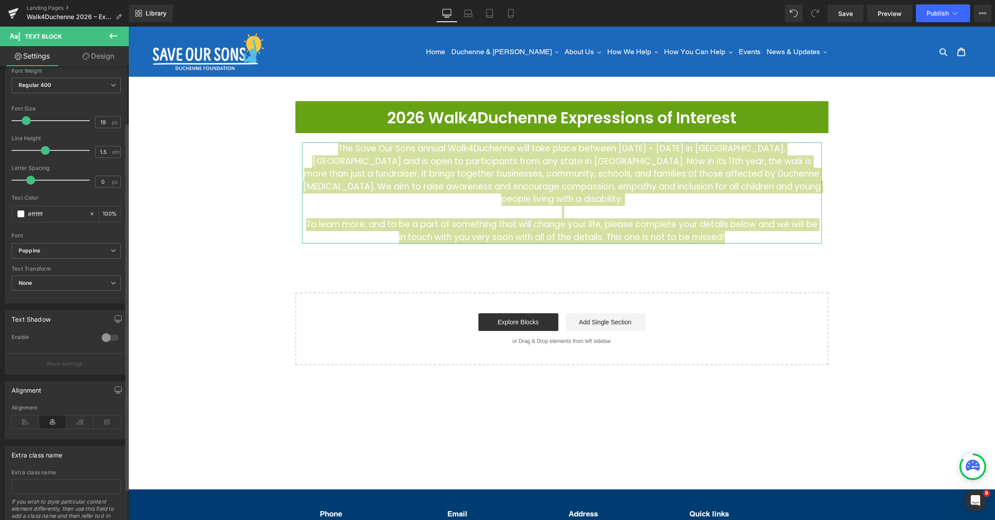
click at [28, 118] on span at bounding box center [26, 120] width 9 height 9
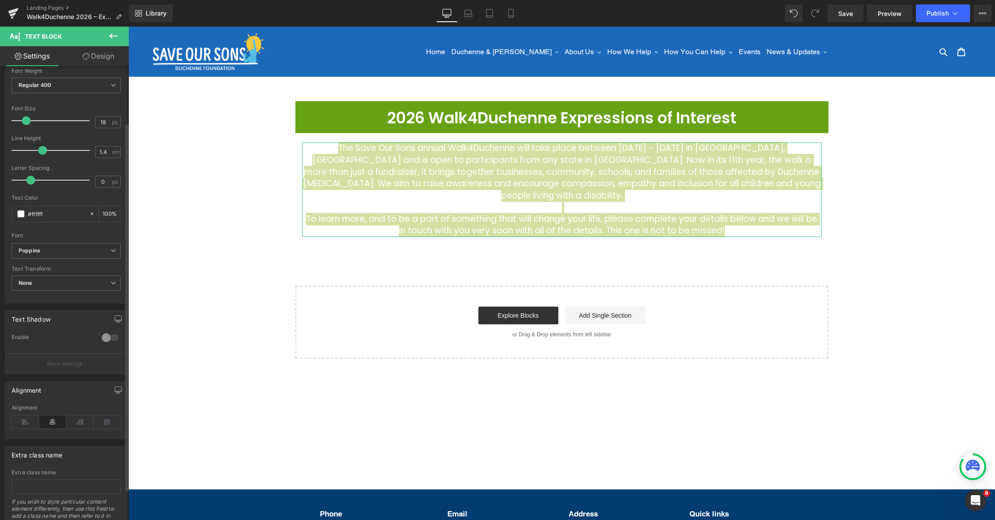
click at [42, 151] on span at bounding box center [42, 150] width 9 height 9
click at [24, 214] on div "#ffffff" at bounding box center [50, 214] width 77 height 16
click at [21, 214] on span at bounding box center [20, 213] width 7 height 7
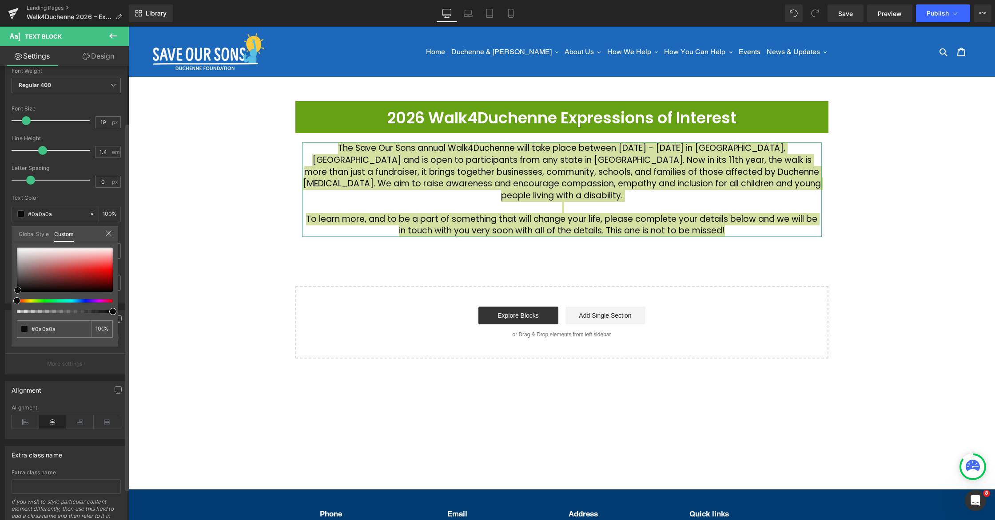
drag, startPoint x: 19, startPoint y: 282, endPoint x: 74, endPoint y: 278, distance: 55.6
click at [18, 290] on div at bounding box center [65, 270] width 96 height 44
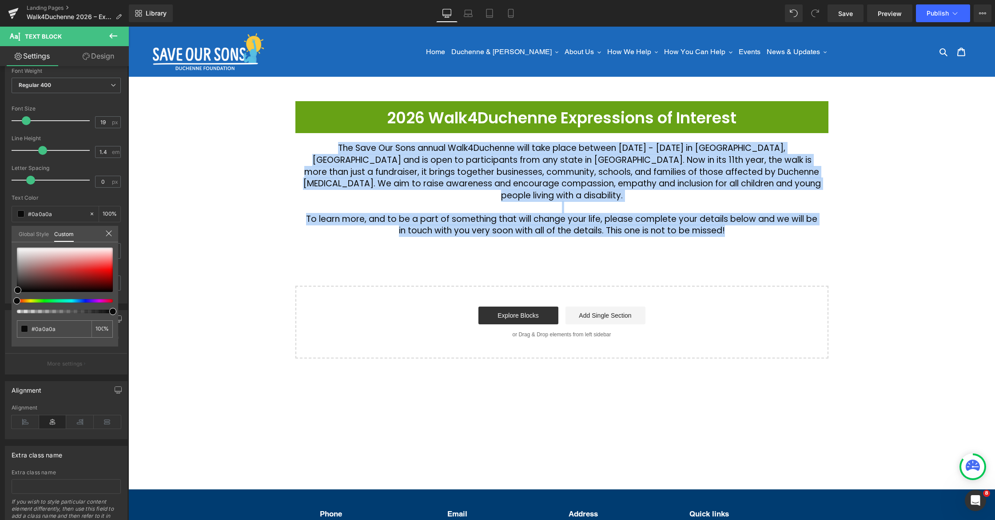
click at [525, 247] on div at bounding box center [561, 274] width 866 height 494
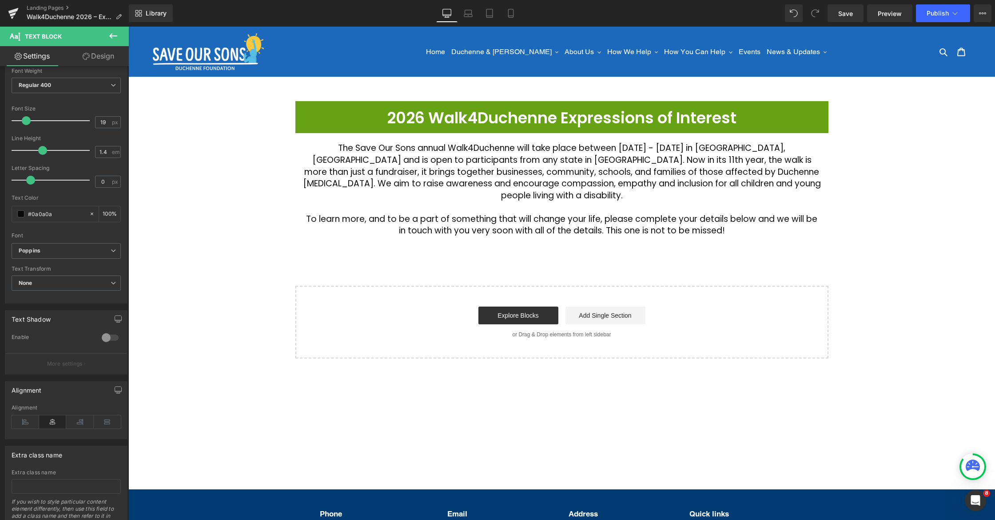
click at [833, 224] on div "2026 Walk4Duchenne Expressions of Interest Heading Row The Save Our Sons annual…" at bounding box center [561, 230] width 866 height 258
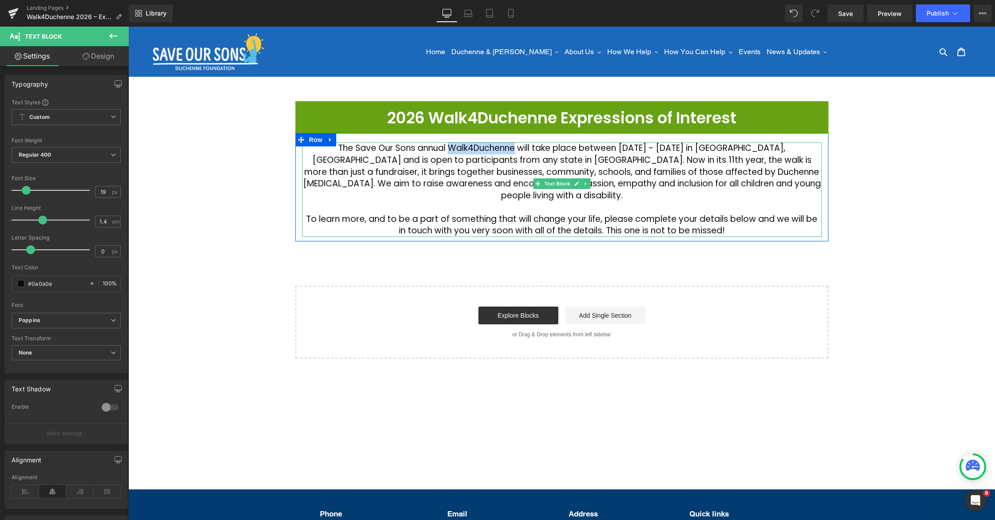
drag, startPoint x: 482, startPoint y: 148, endPoint x: 494, endPoint y: 149, distance: 11.6
click at [494, 149] on p "The Save Our Sons annual Walk4Duchenne will take place between March 4 - 8, 202…" at bounding box center [562, 172] width 520 height 59
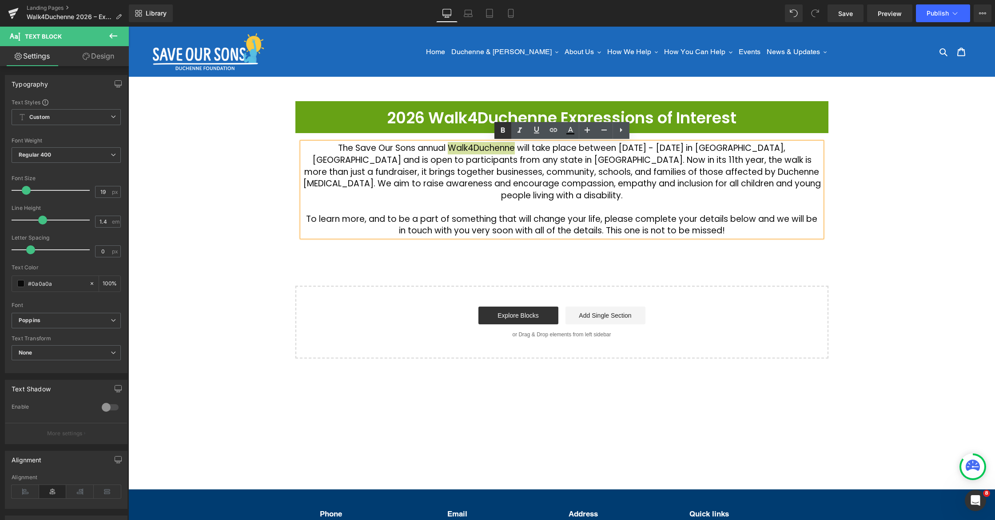
click at [501, 130] on icon at bounding box center [502, 130] width 4 height 5
click at [632, 159] on p "The Save Our Sons annual Walk4Duchenne will take place between March 4 - 8, 202…" at bounding box center [562, 172] width 520 height 59
drag, startPoint x: 616, startPoint y: 149, endPoint x: 784, endPoint y: 154, distance: 167.9
click at [784, 154] on p "The Save Our Sons annual Walk4Duchenne will take place between March 4 - 8, 202…" at bounding box center [562, 172] width 520 height 59
click at [508, 131] on link at bounding box center [502, 130] width 17 height 17
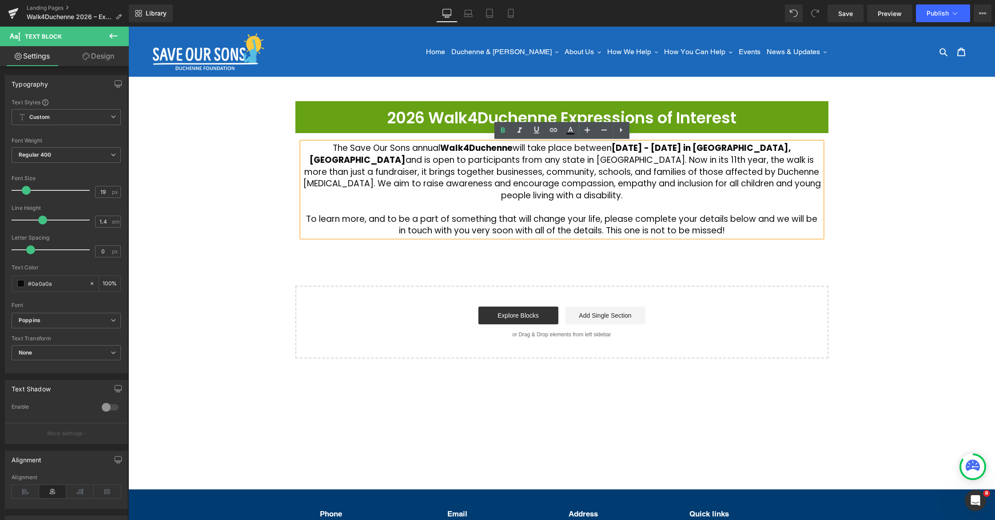
click at [603, 202] on p at bounding box center [562, 208] width 520 height 12
click at [942, 228] on div "2026 Walk4Duchenne Expressions of Interest Heading Row The Save Our Sons annual…" at bounding box center [561, 230] width 866 height 258
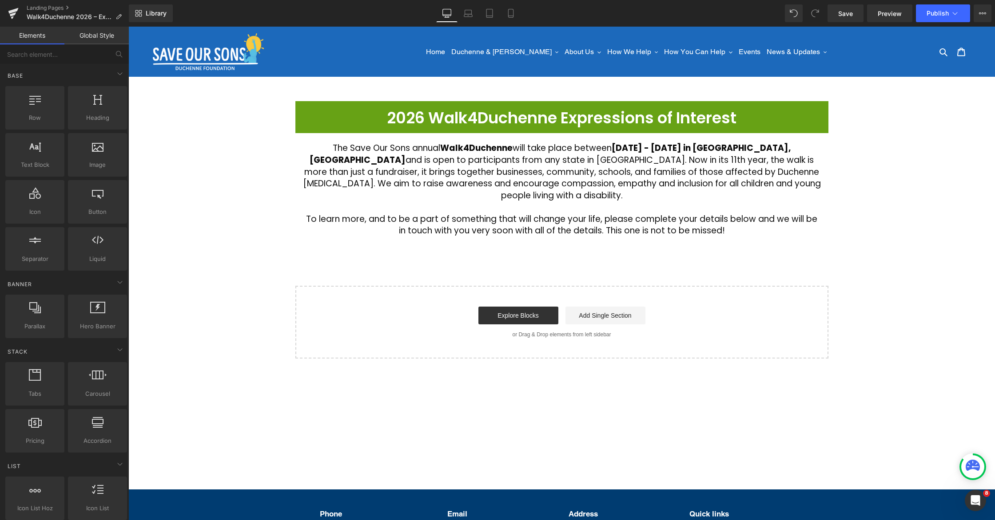
click at [264, 171] on div "2026 Walk4Duchenne Expressions of Interest Heading Row The Save Our Sons annual…" at bounding box center [561, 230] width 866 height 258
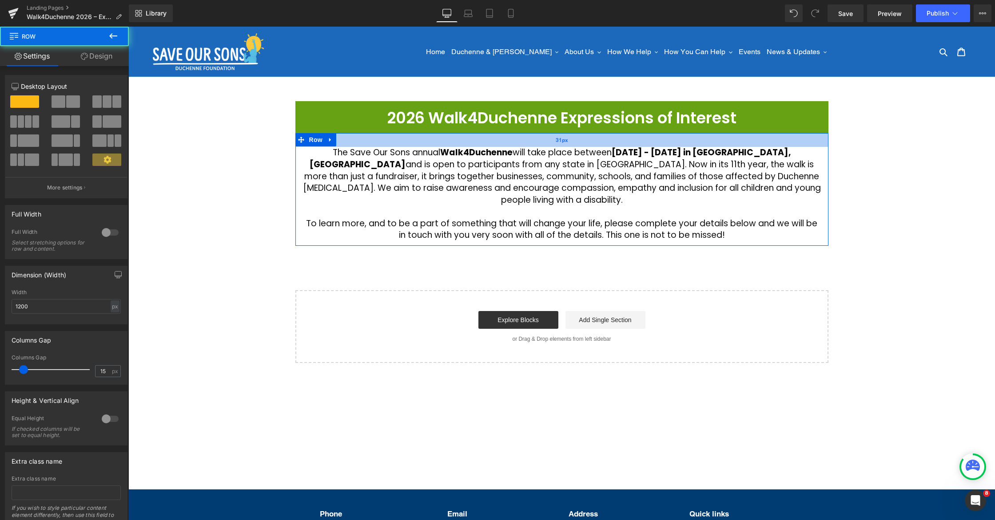
drag, startPoint x: 553, startPoint y: 136, endPoint x: 553, endPoint y: 141, distance: 4.5
click at [553, 141] on div "31px" at bounding box center [561, 140] width 533 height 14
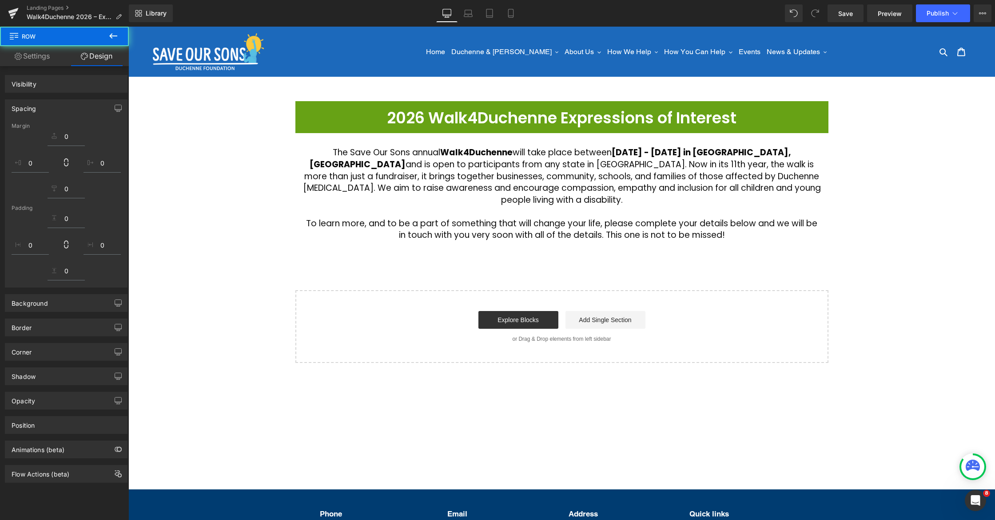
click at [280, 174] on div "2026 Walk4Duchenne Expressions of Interest Heading Row The Save Our Sons annual…" at bounding box center [561, 232] width 866 height 262
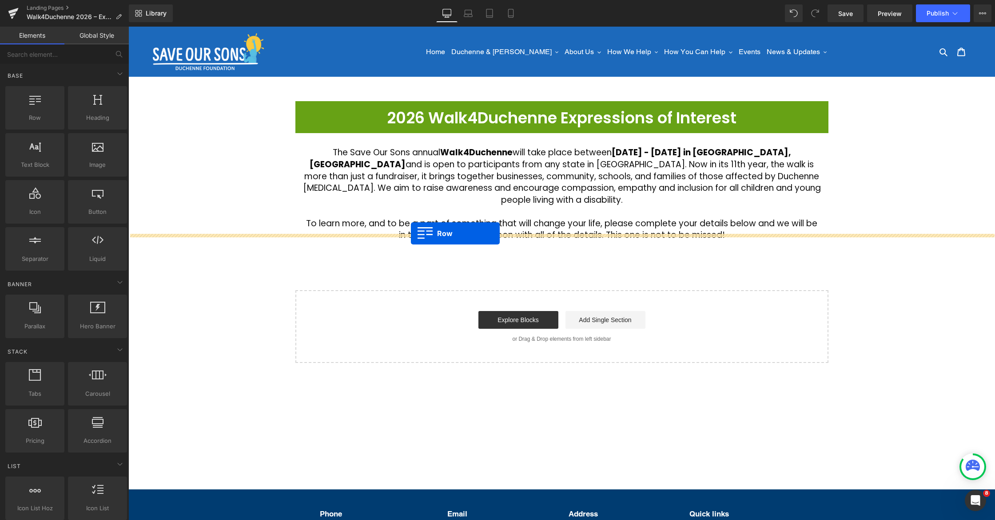
drag, startPoint x: 404, startPoint y: 226, endPoint x: 411, endPoint y: 233, distance: 9.7
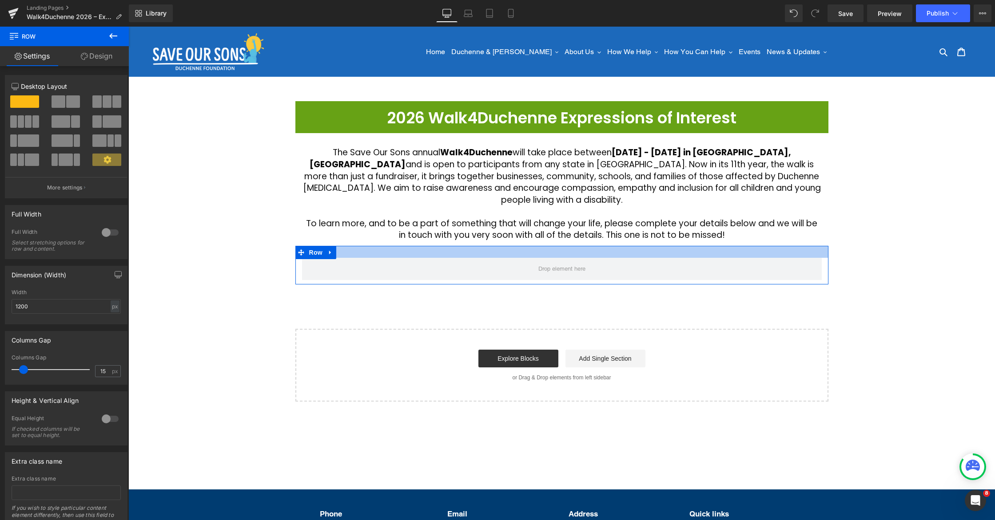
click at [453, 246] on div at bounding box center [561, 252] width 533 height 12
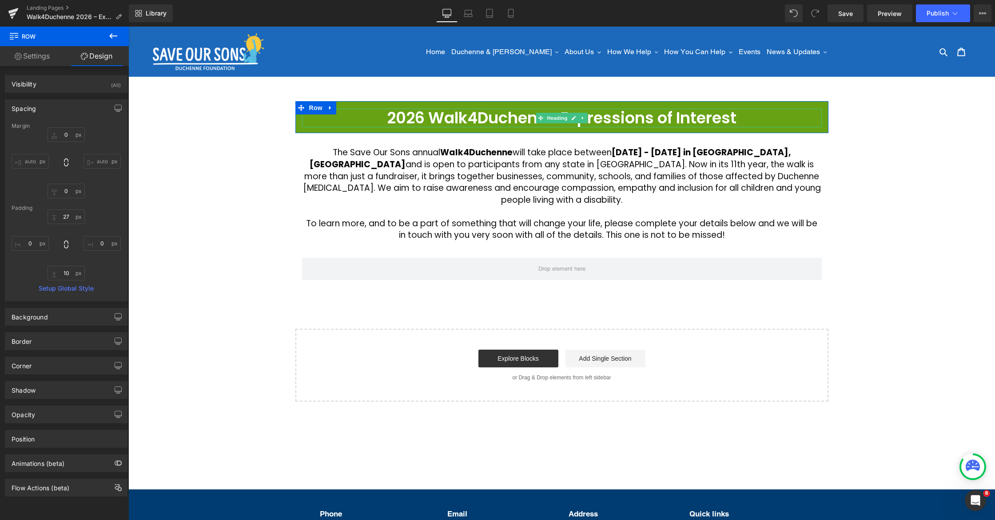
click at [583, 118] on icon at bounding box center [582, 117] width 5 height 5
click at [578, 119] on icon at bounding box center [577, 118] width 5 height 5
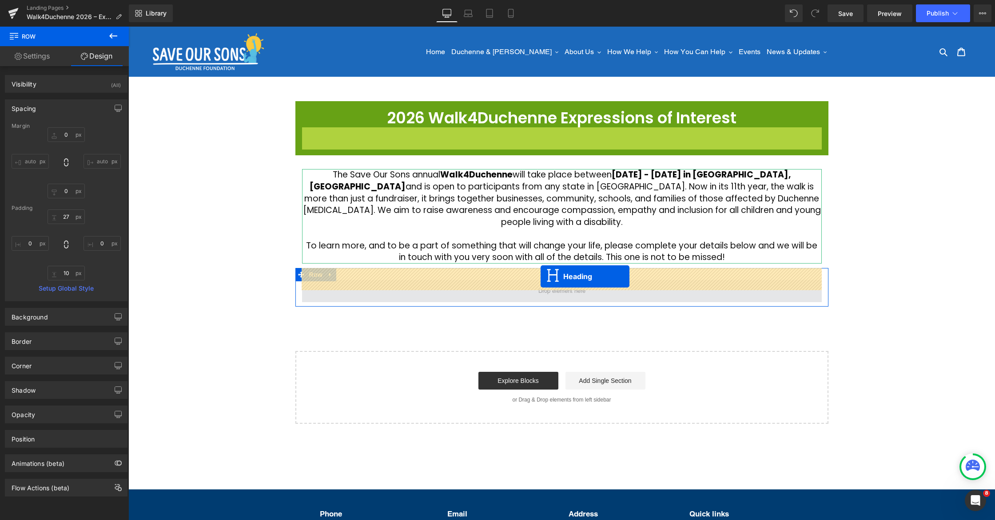
drag, startPoint x: 539, startPoint y: 136, endPoint x: 540, endPoint y: 277, distance: 140.3
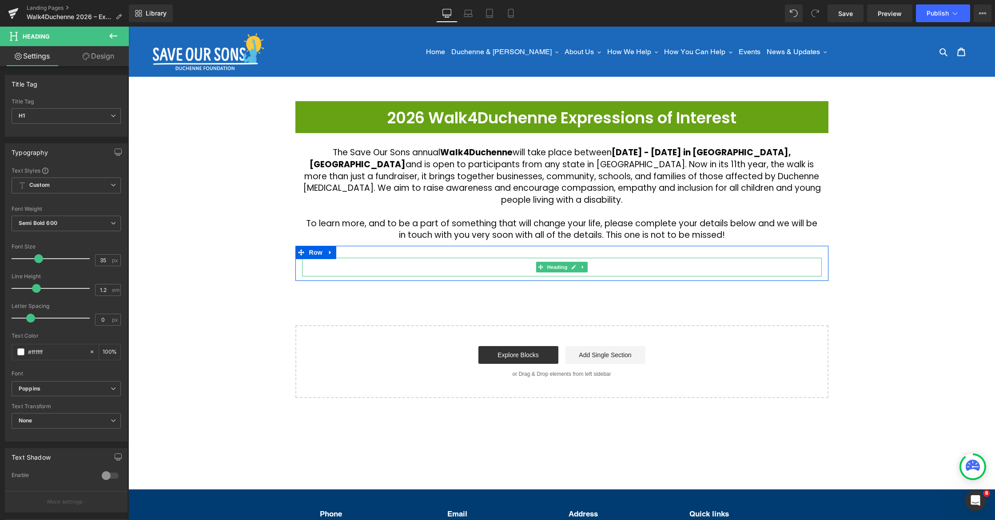
click at [337, 258] on h1 "2026 Walk4Duchenne Expressions of Interest" at bounding box center [562, 267] width 520 height 19
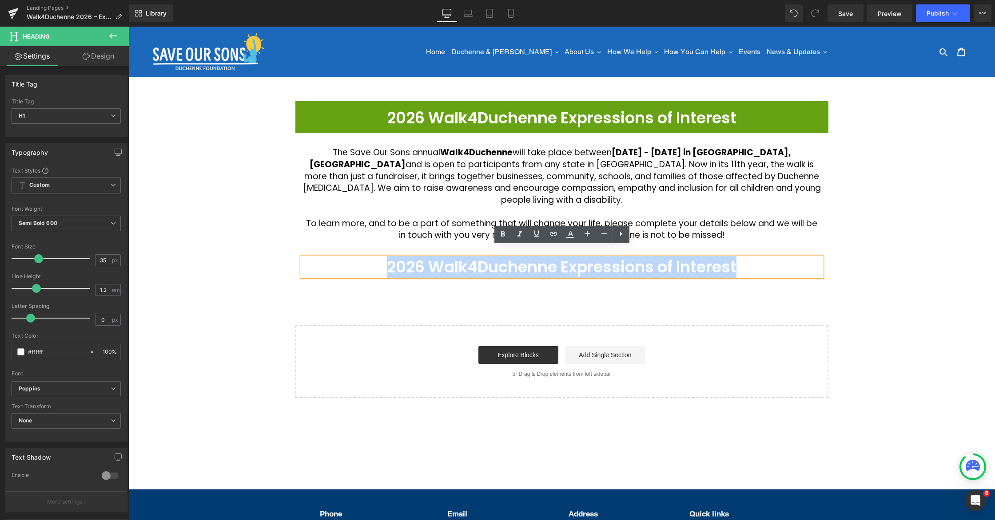
drag, startPoint x: 335, startPoint y: 258, endPoint x: 788, endPoint y: 249, distance: 453.0
click at [788, 258] on h1 "2026 Walk4Duchenne Expressions of Interest" at bounding box center [562, 267] width 520 height 19
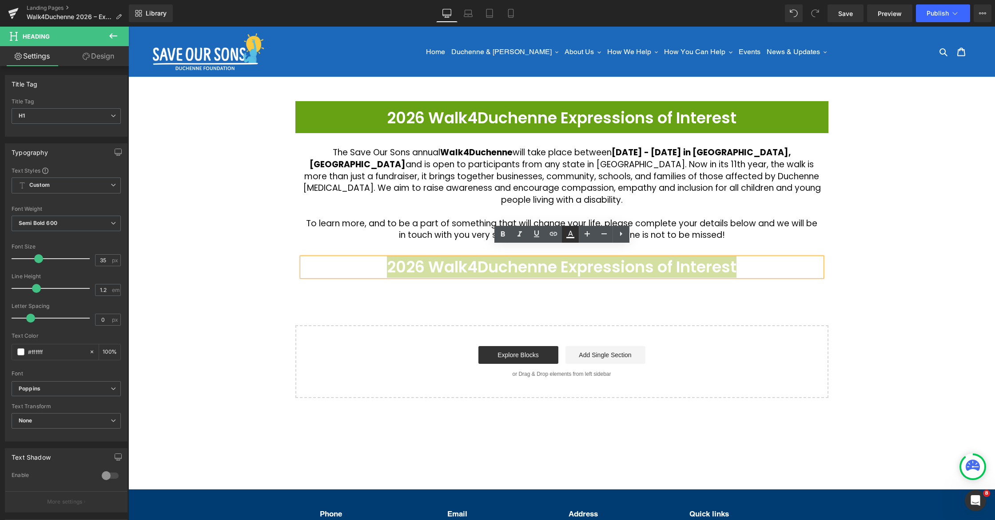
click at [571, 232] on icon at bounding box center [570, 234] width 11 height 11
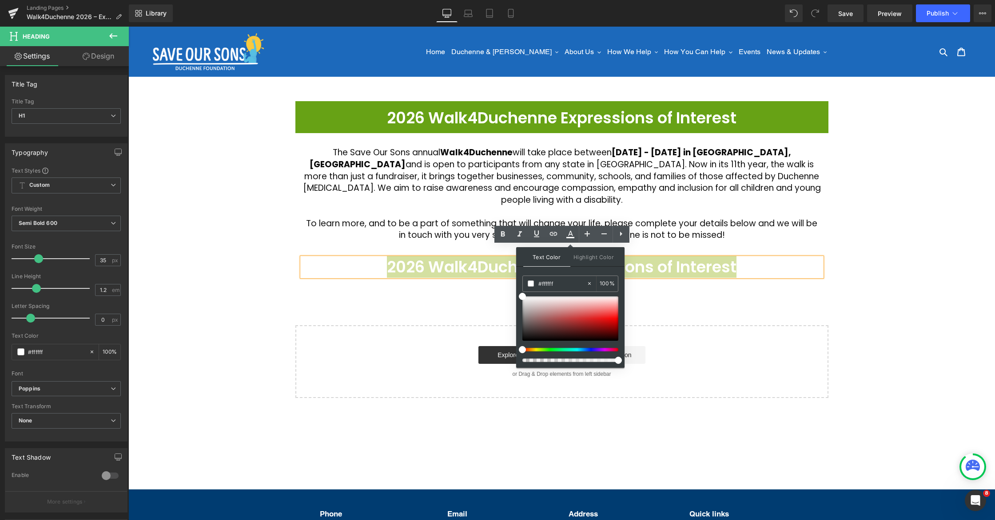
drag, startPoint x: 518, startPoint y: 331, endPoint x: 524, endPoint y: 325, distance: 7.9
click at [521, 331] on div "Text Color Highlight Color #ffffff #ffffff 100 % transparent transparent 0 %" at bounding box center [570, 307] width 108 height 121
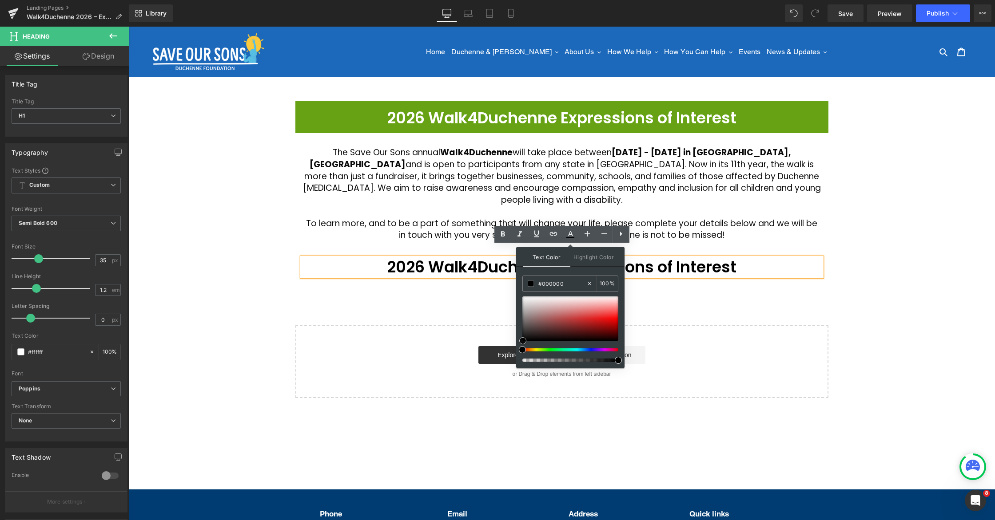
drag, startPoint x: 524, startPoint y: 326, endPoint x: 522, endPoint y: 344, distance: 17.9
click at [522, 345] on div at bounding box center [570, 330] width 96 height 66
click at [488, 301] on div "2026 Walk4Duchenne Expressions of Interest Heading Row The Save Our Sons annual…" at bounding box center [561, 249] width 866 height 297
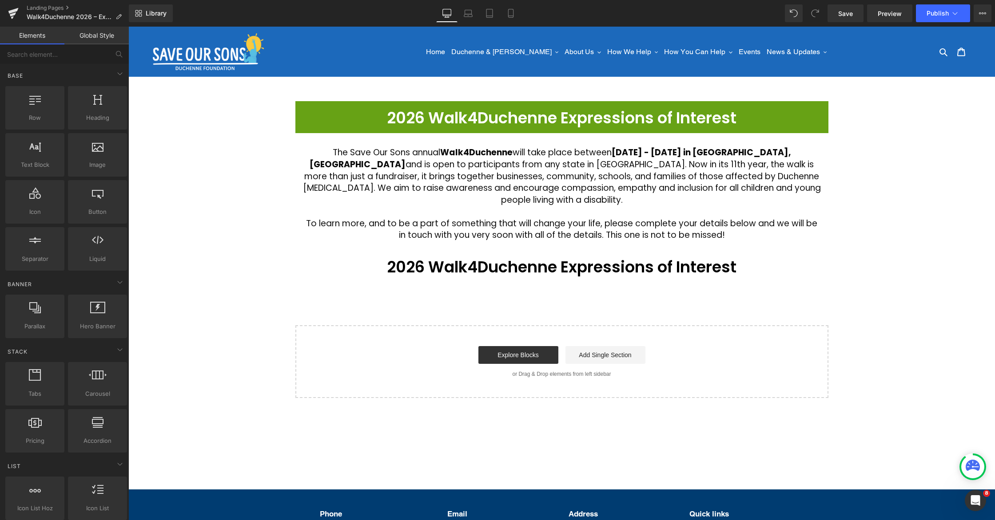
click at [461, 292] on div "2026 Walk4Duchenne Expressions of Interest Heading Row The Save Our Sons annual…" at bounding box center [561, 249] width 866 height 297
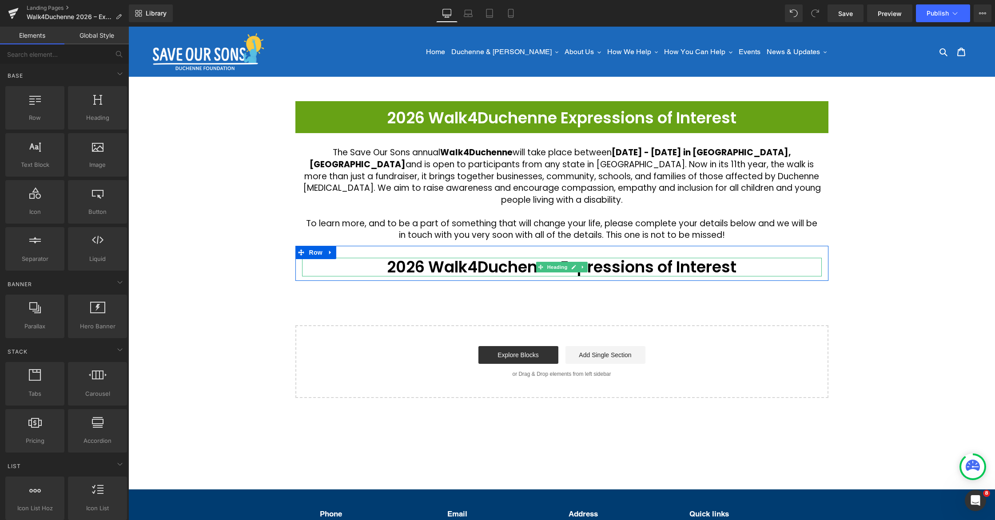
click at [410, 261] on span "2026 Walk4Duchenne Expressions of Interest" at bounding box center [561, 267] width 349 height 22
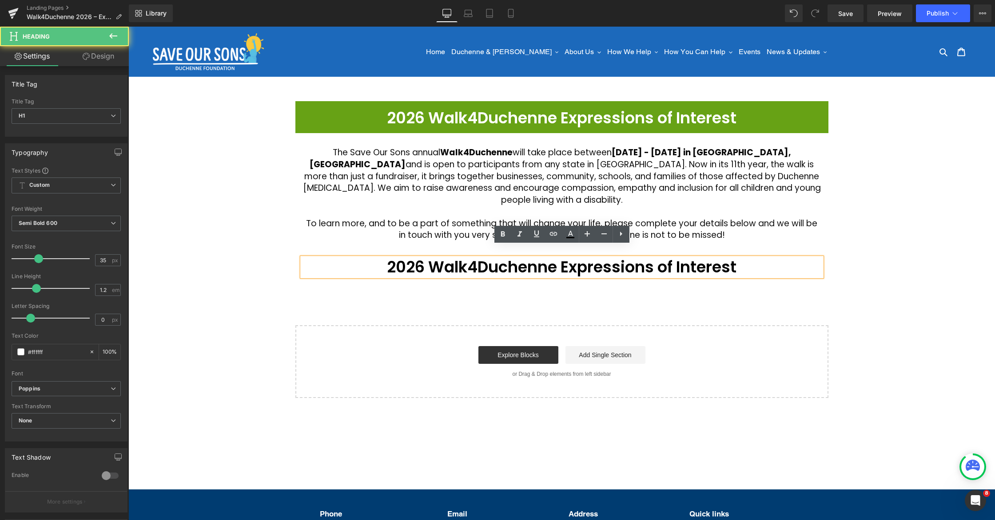
click at [387, 256] on span "2026 Walk4Duchenne Expressions of Interest" at bounding box center [561, 267] width 349 height 22
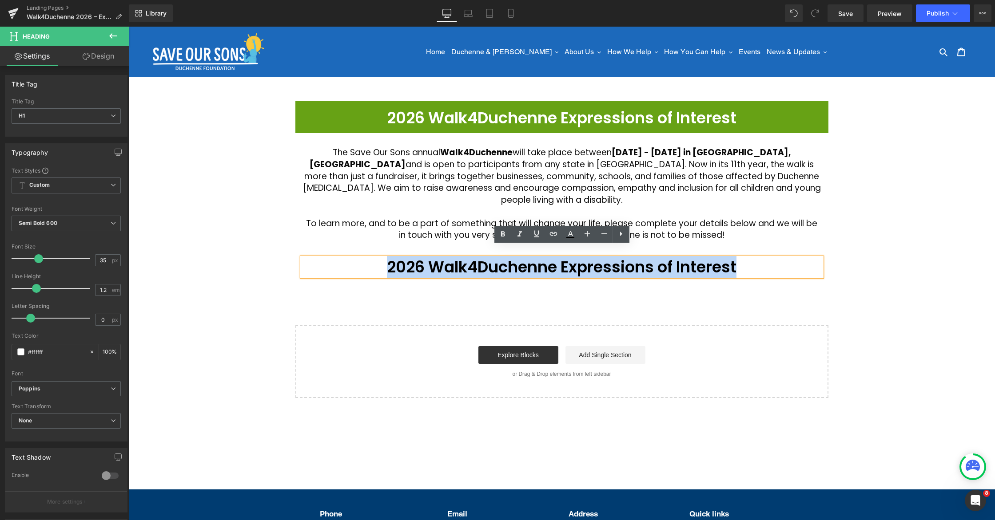
drag, startPoint x: 379, startPoint y: 256, endPoint x: 753, endPoint y: 254, distance: 373.9
click at [753, 258] on h1 "2026 Walk4Duchenne Expressions of Interest" at bounding box center [562, 267] width 520 height 19
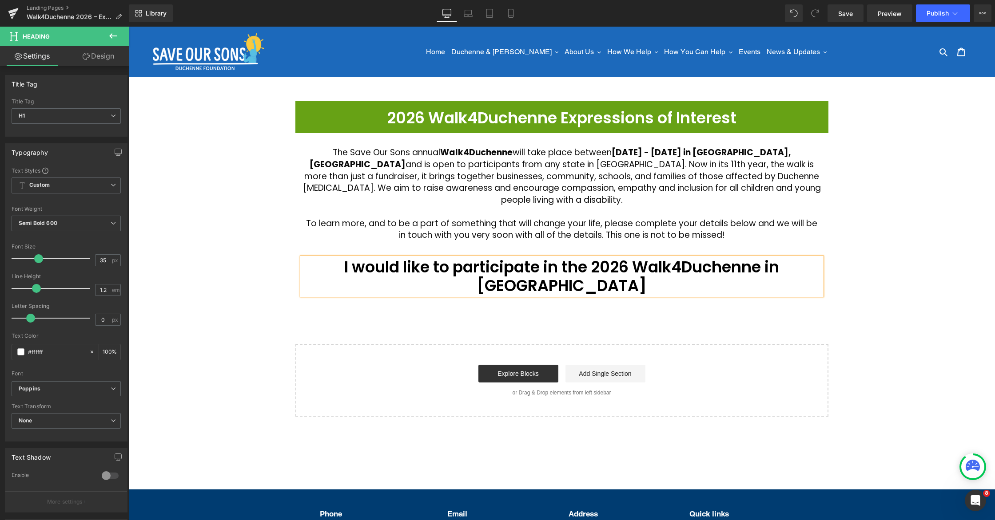
drag, startPoint x: 507, startPoint y: 284, endPoint x: 504, endPoint y: 278, distance: 6.2
click at [507, 283] on div "2026 Walk4Duchenne Expressions of Interest Heading Row The Save Our Sons annual…" at bounding box center [561, 259] width 866 height 316
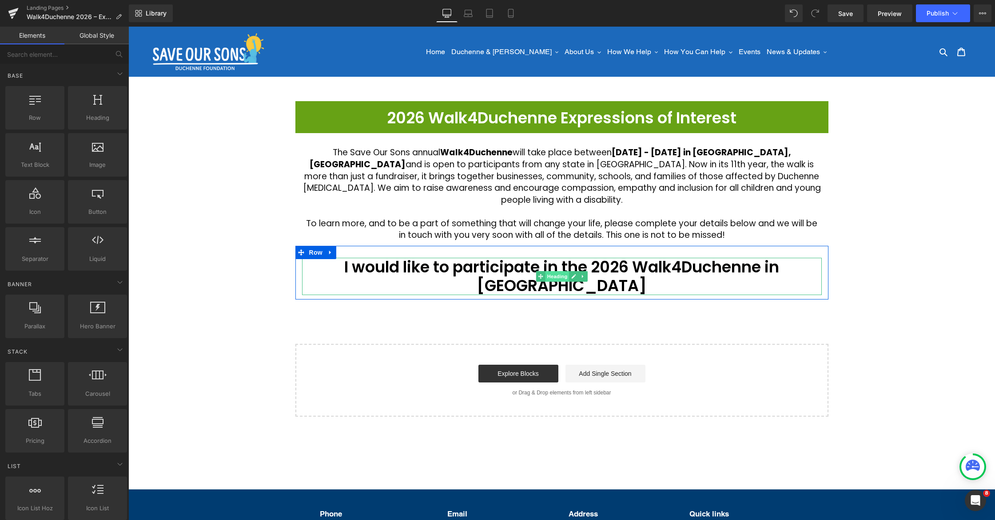
click at [562, 271] on span "Heading" at bounding box center [557, 276] width 24 height 11
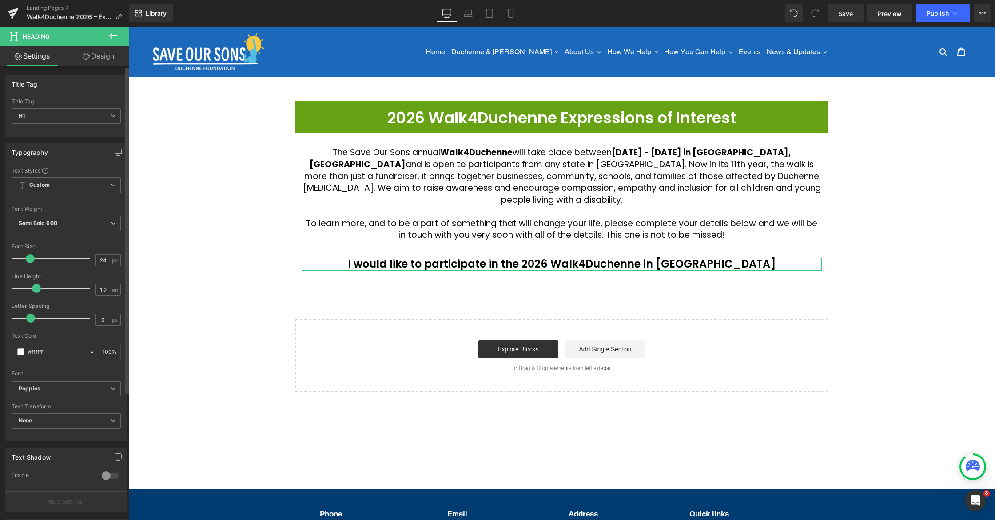
click at [30, 260] on span at bounding box center [30, 258] width 9 height 9
click at [40, 219] on span "Semi Bold 600" at bounding box center [66, 224] width 109 height 16
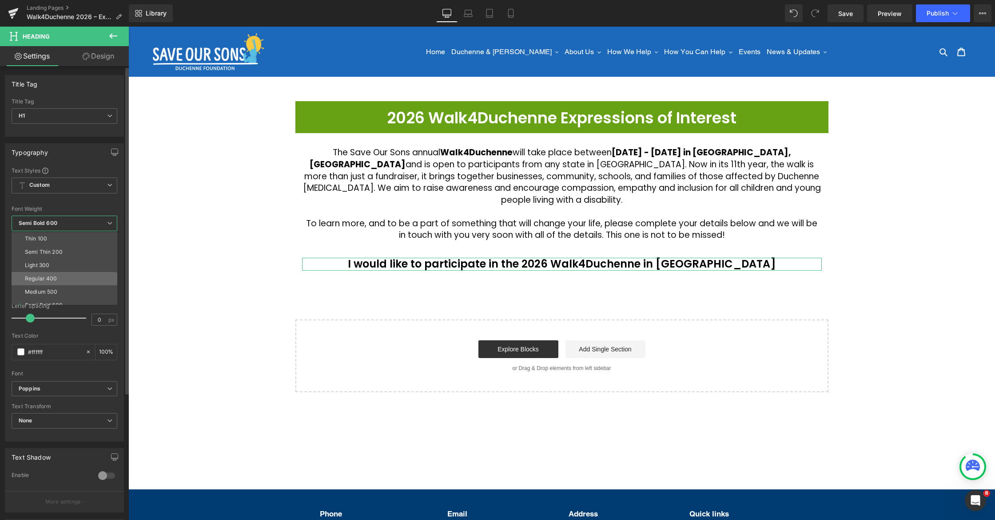
scroll to position [27, 0]
click at [43, 291] on div "Super Bold 800" at bounding box center [45, 292] width 40 height 6
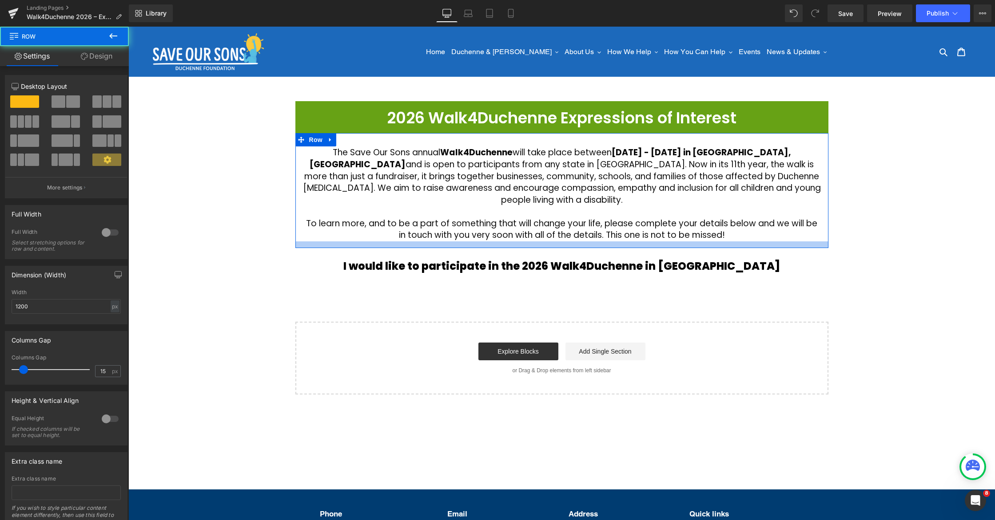
click at [546, 242] on div at bounding box center [561, 245] width 533 height 7
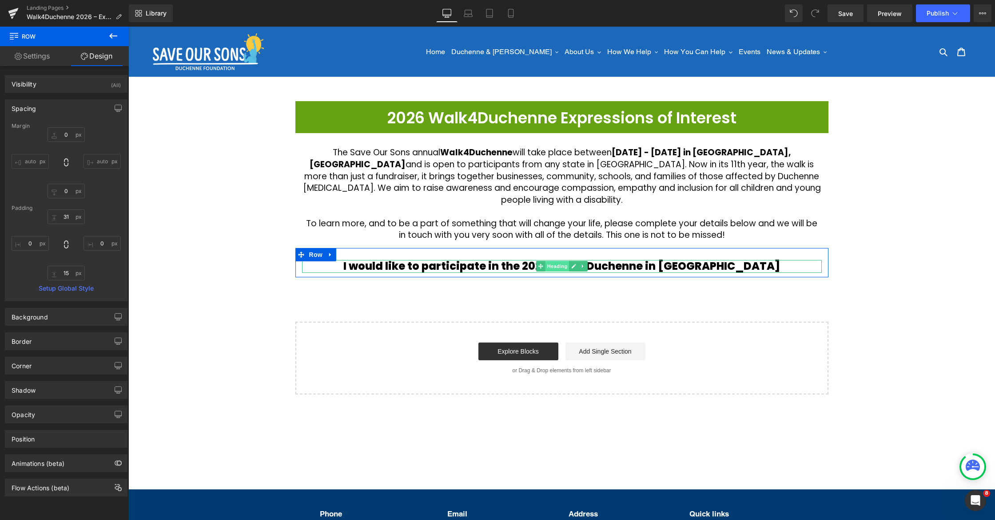
click at [565, 261] on span "Heading" at bounding box center [557, 266] width 24 height 11
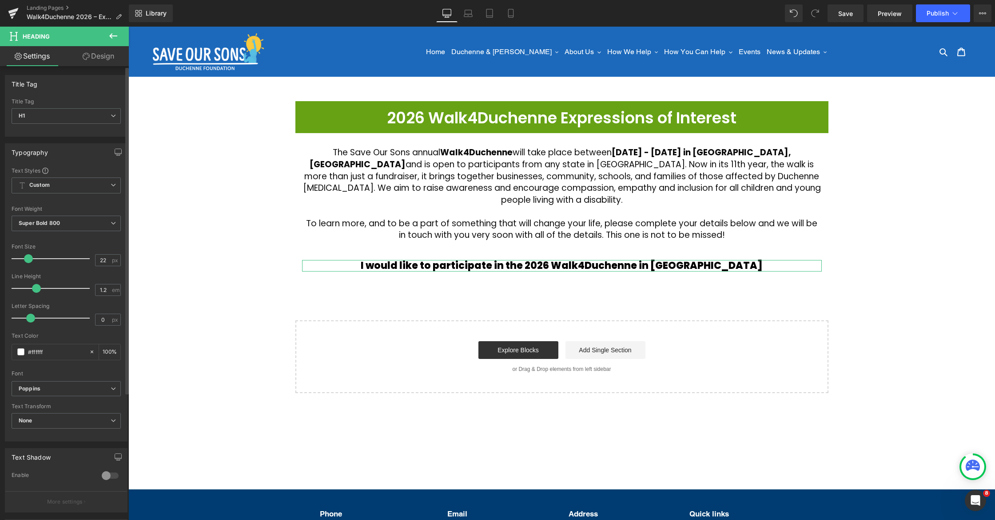
click at [28, 259] on span at bounding box center [28, 258] width 9 height 9
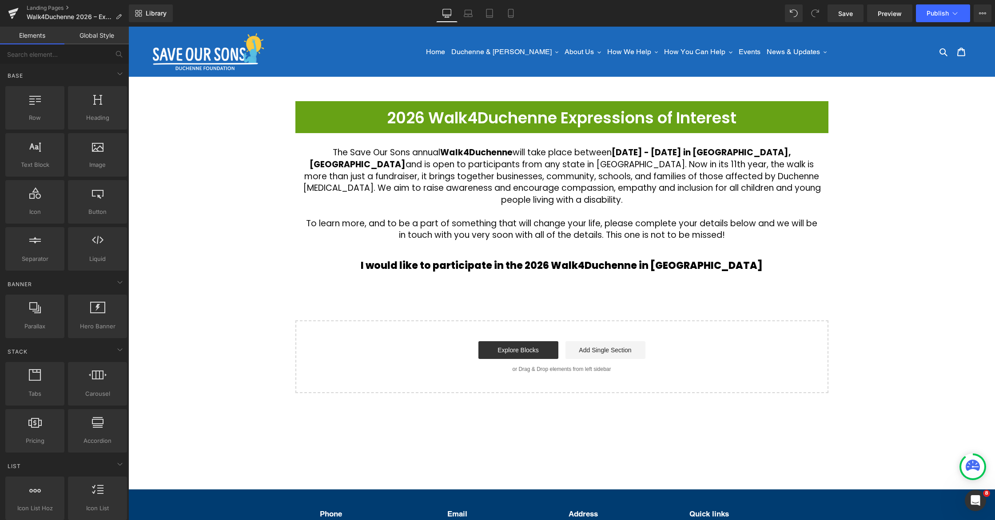
click at [864, 199] on div "2026 Walk4Duchenne Expressions of Interest Heading Row The Save Our Sons annual…" at bounding box center [561, 247] width 866 height 292
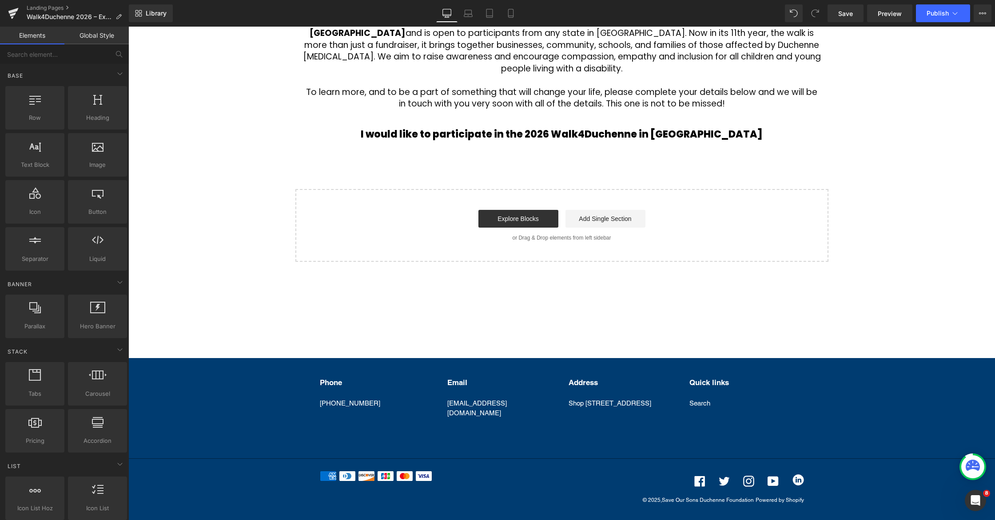
scroll to position [0, 0]
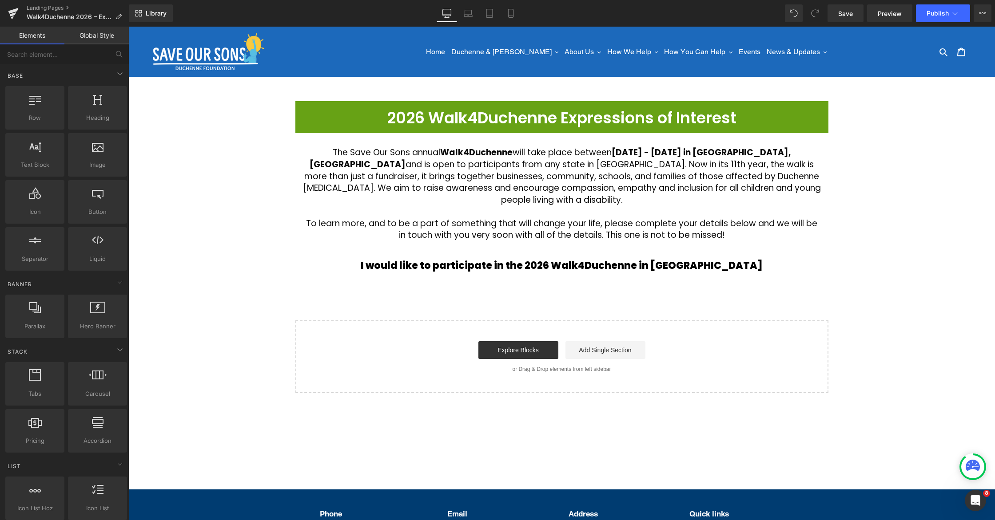
click at [873, 187] on div "2026 Walk4Duchenne Expressions of Interest Heading Row The Save Our Sons annual…" at bounding box center [561, 247] width 866 height 292
click at [841, 14] on span "Save" at bounding box center [845, 13] width 15 height 9
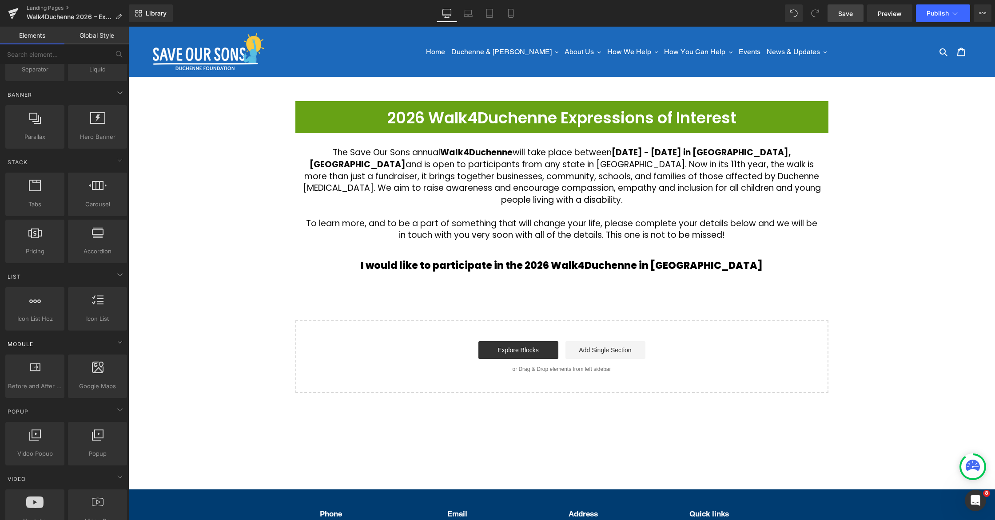
scroll to position [187, 0]
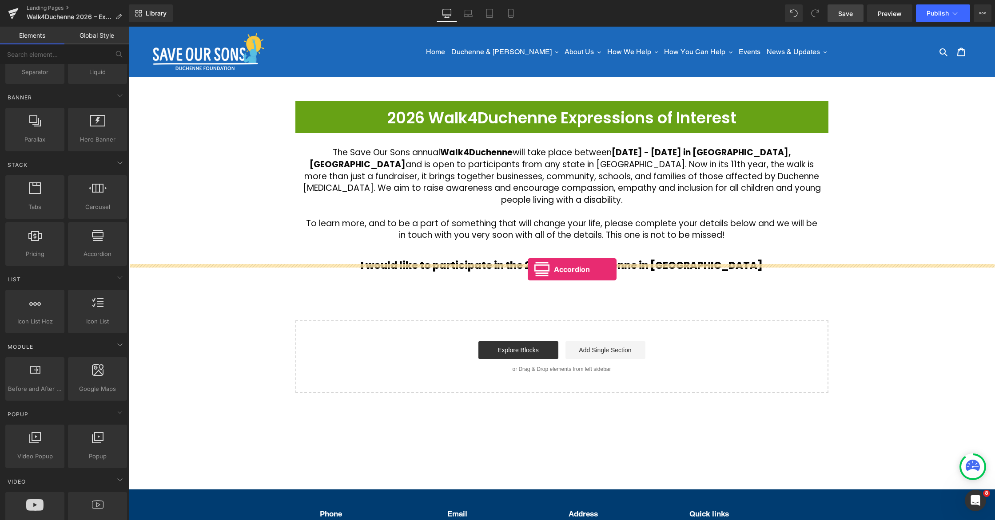
drag, startPoint x: 224, startPoint y: 272, endPoint x: 528, endPoint y: 270, distance: 303.7
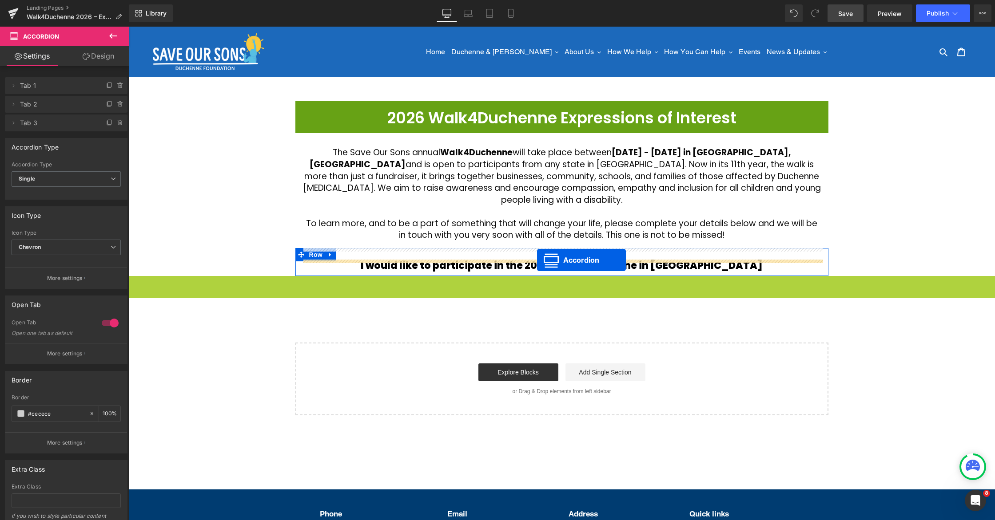
drag, startPoint x: 548, startPoint y: 265, endPoint x: 537, endPoint y: 260, distance: 12.1
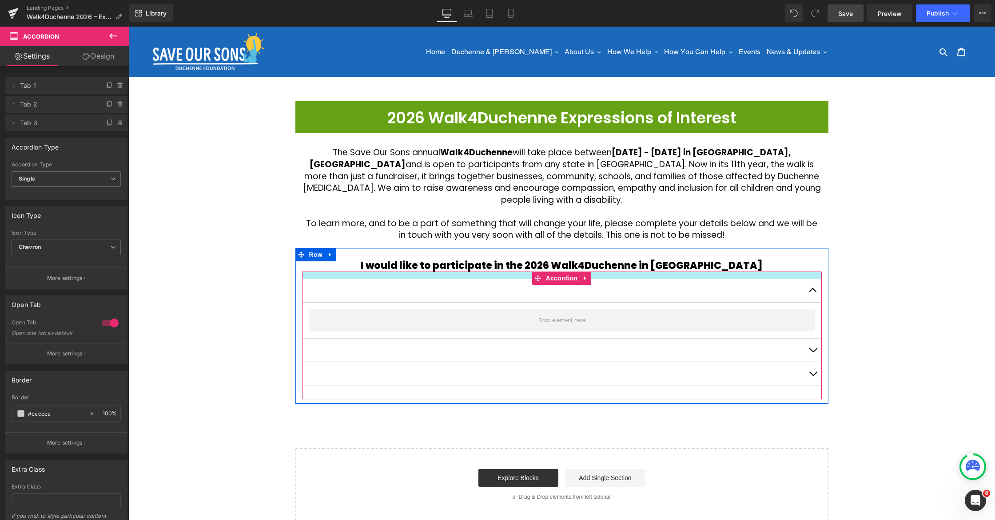
drag, startPoint x: 508, startPoint y: 272, endPoint x: 510, endPoint y: 266, distance: 6.4
click at [510, 272] on div at bounding box center [562, 275] width 520 height 7
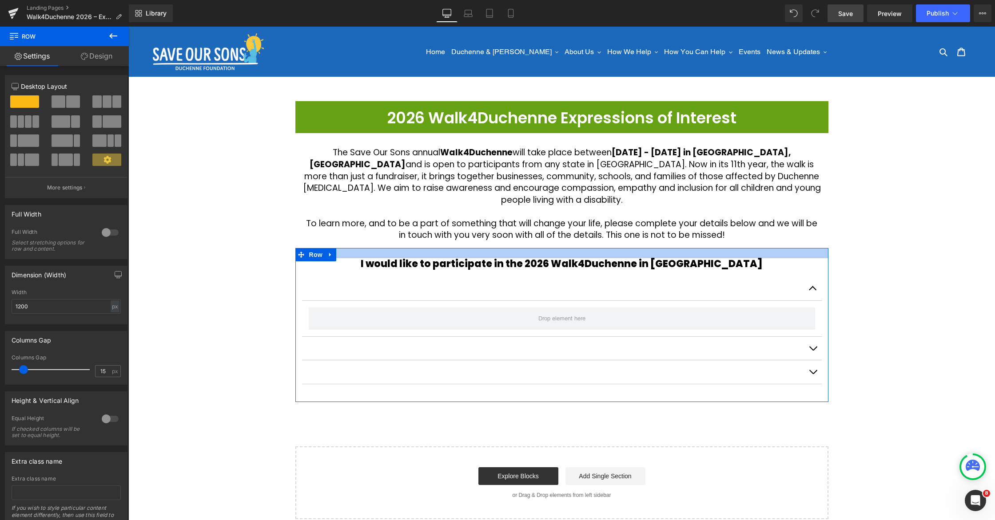
click at [525, 248] on div at bounding box center [561, 253] width 533 height 10
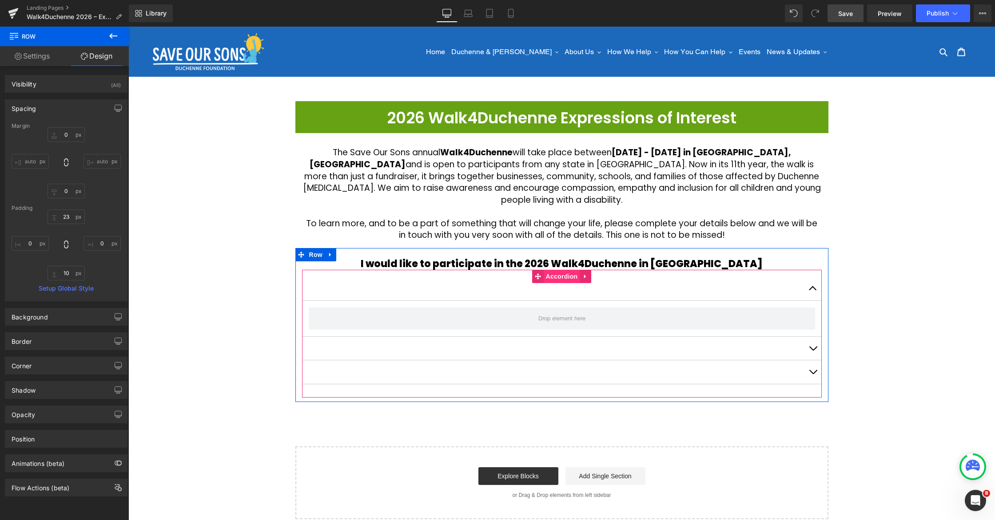
click at [553, 270] on span "Accordion" at bounding box center [562, 276] width 36 height 13
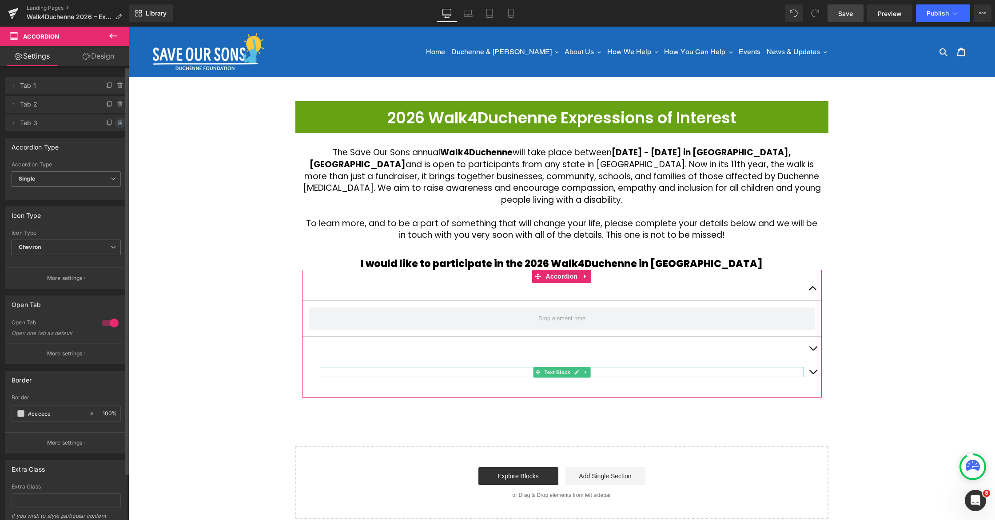
click at [119, 123] on icon at bounding box center [120, 122] width 7 height 7
click at [115, 124] on button "Delete" at bounding box center [111, 124] width 28 height 12
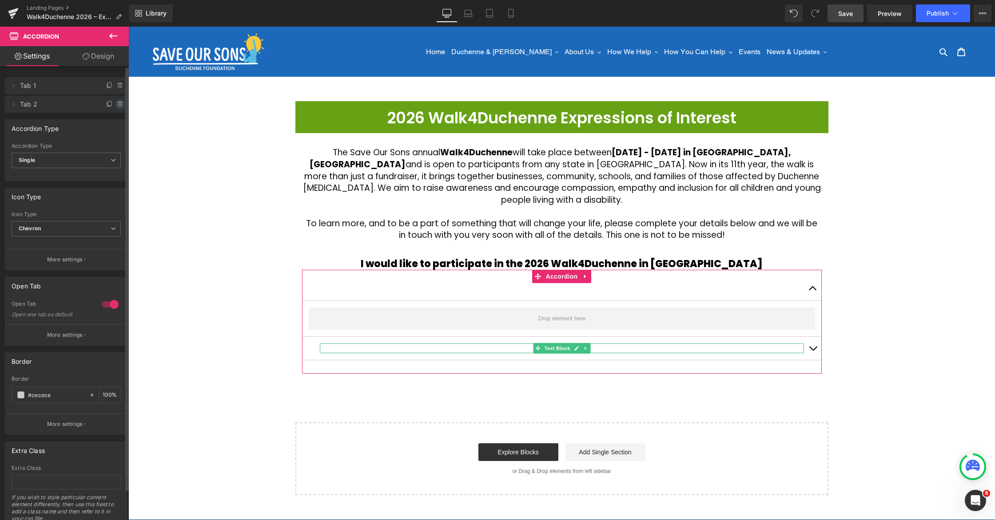
click at [119, 104] on icon at bounding box center [119, 104] width 0 height 2
click at [115, 109] on button "Delete" at bounding box center [111, 105] width 28 height 12
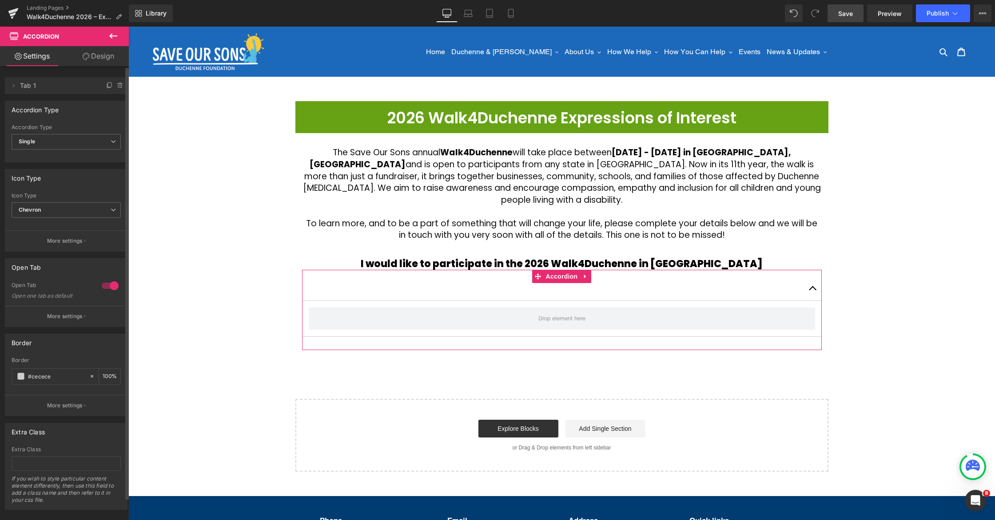
click at [106, 286] on div at bounding box center [109, 286] width 21 height 14
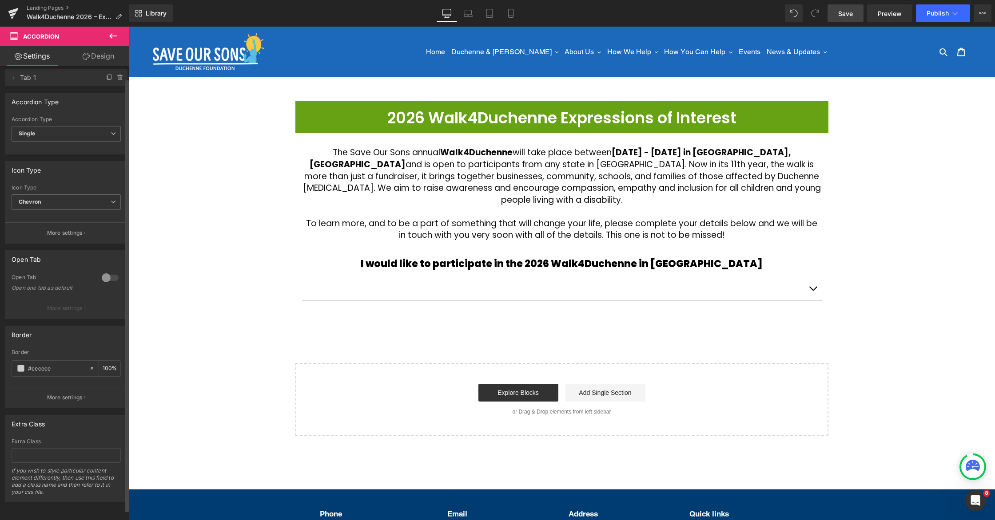
scroll to position [15, 0]
click at [20, 365] on span at bounding box center [20, 368] width 7 height 7
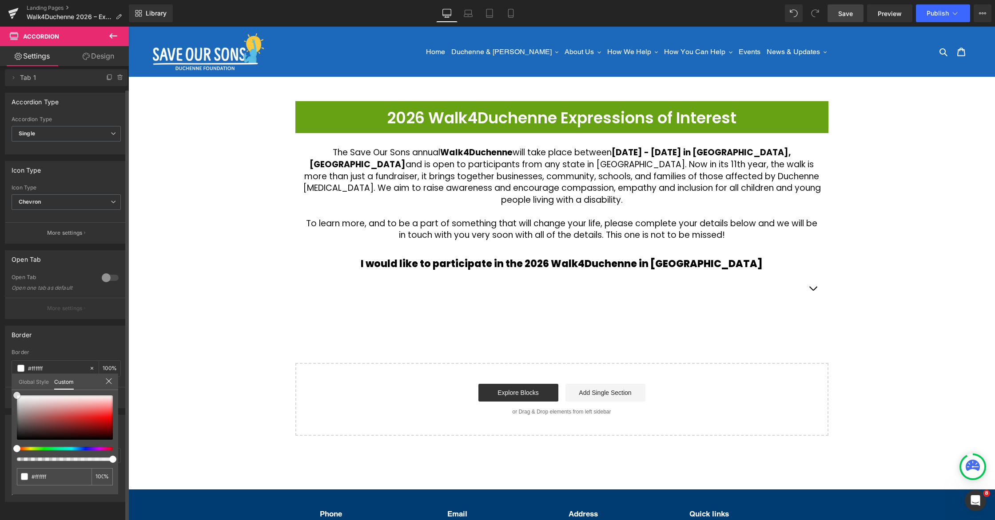
drag, startPoint x: 25, startPoint y: 398, endPoint x: 8, endPoint y: 385, distance: 21.8
click at [8, 385] on div "Border rgba(255, 255, 255, 1) Border #ffffff 100 % More settings Global Style C…" at bounding box center [66, 363] width 133 height 89
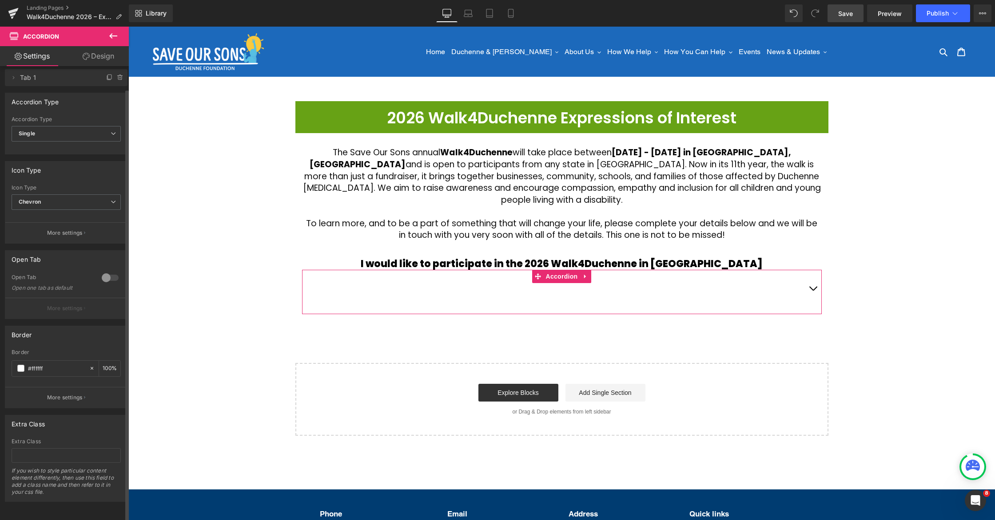
scroll to position [0, 0]
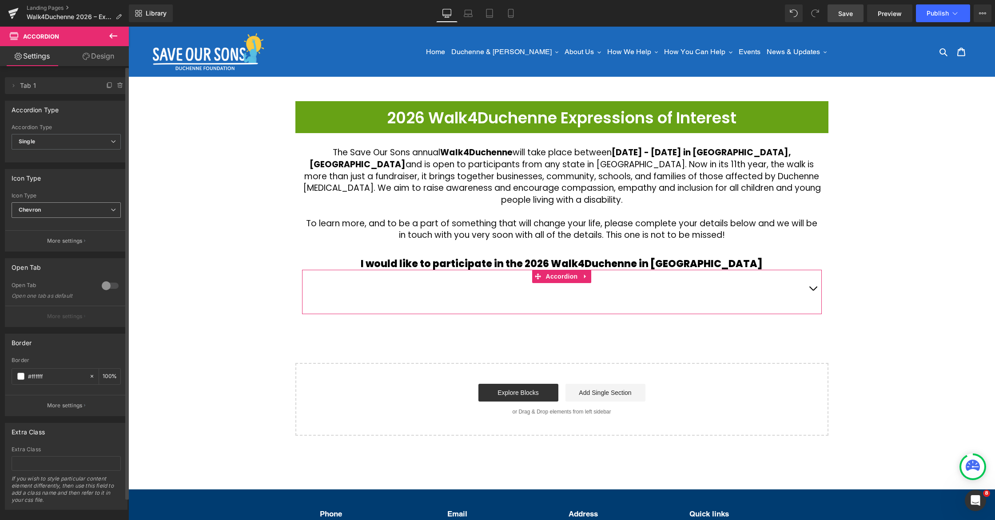
click at [87, 210] on span "Chevron" at bounding box center [66, 210] width 109 height 16
click at [62, 224] on li "None" at bounding box center [65, 225] width 106 height 13
click at [519, 229] on body "Skip to content Just added to your cart Qty: View cart ( ) Continue shopping Su…" at bounding box center [561, 339] width 866 height 625
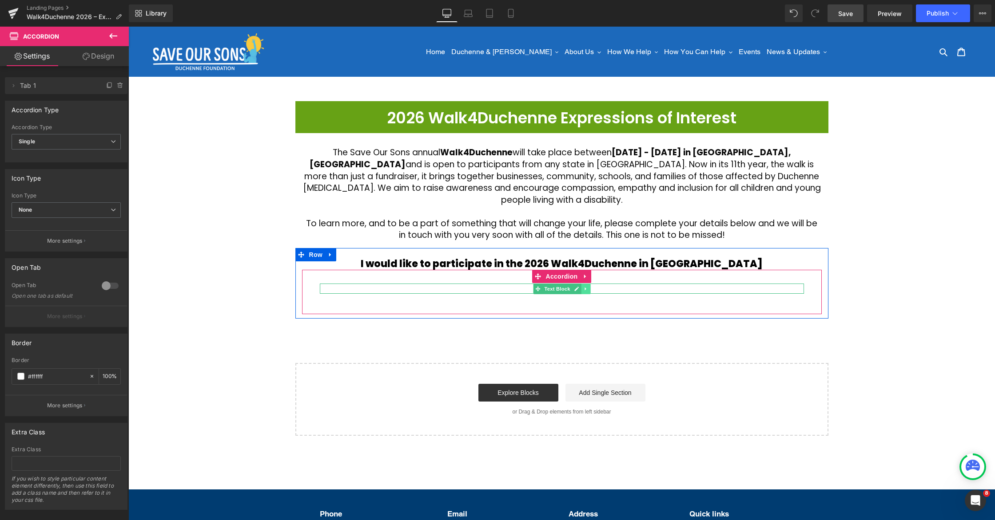
click at [585, 286] on icon at bounding box center [585, 288] width 5 height 5
click at [589, 286] on icon at bounding box center [589, 288] width 5 height 5
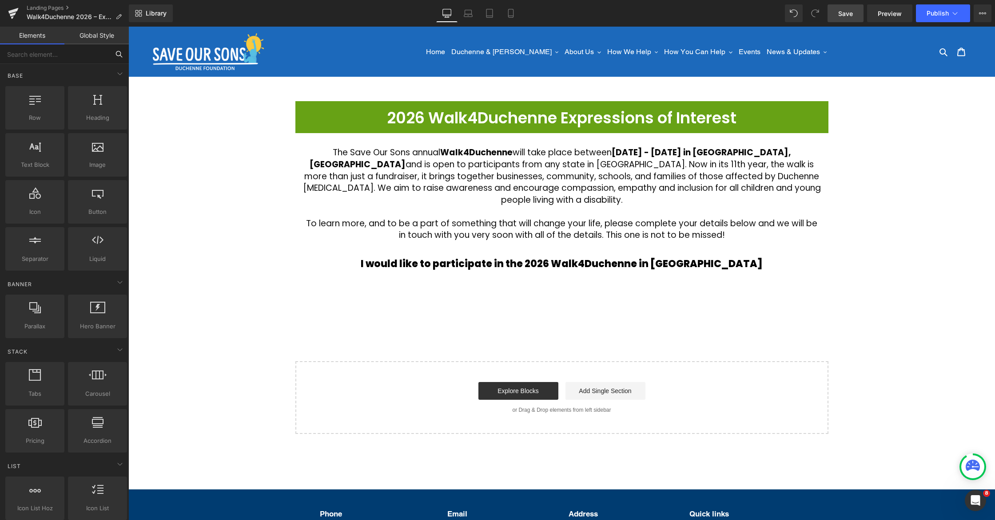
click at [45, 57] on input "text" at bounding box center [54, 54] width 109 height 20
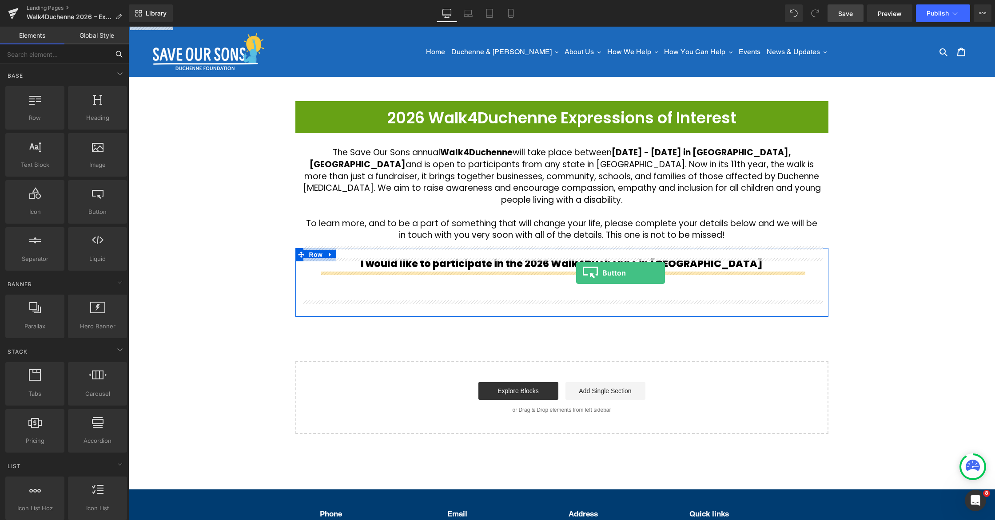
drag, startPoint x: 229, startPoint y: 232, endPoint x: 576, endPoint y: 273, distance: 349.3
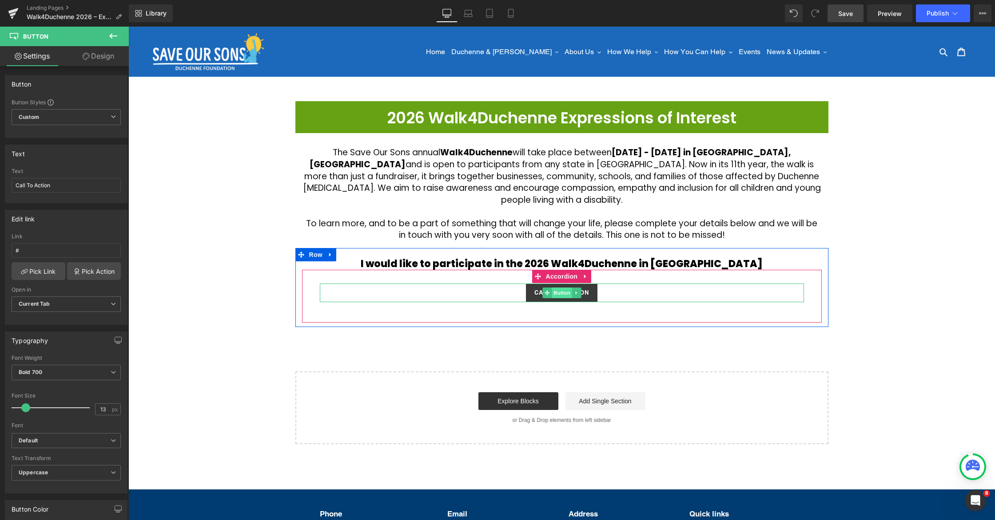
click at [565, 288] on span "Button" at bounding box center [562, 293] width 20 height 11
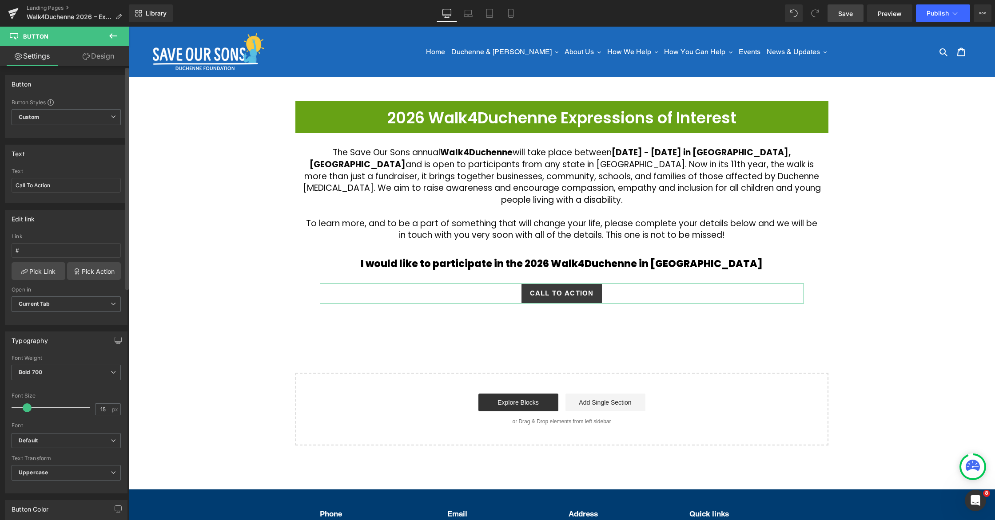
click at [24, 405] on span at bounding box center [27, 408] width 9 height 9
click at [27, 406] on span at bounding box center [31, 408] width 9 height 9
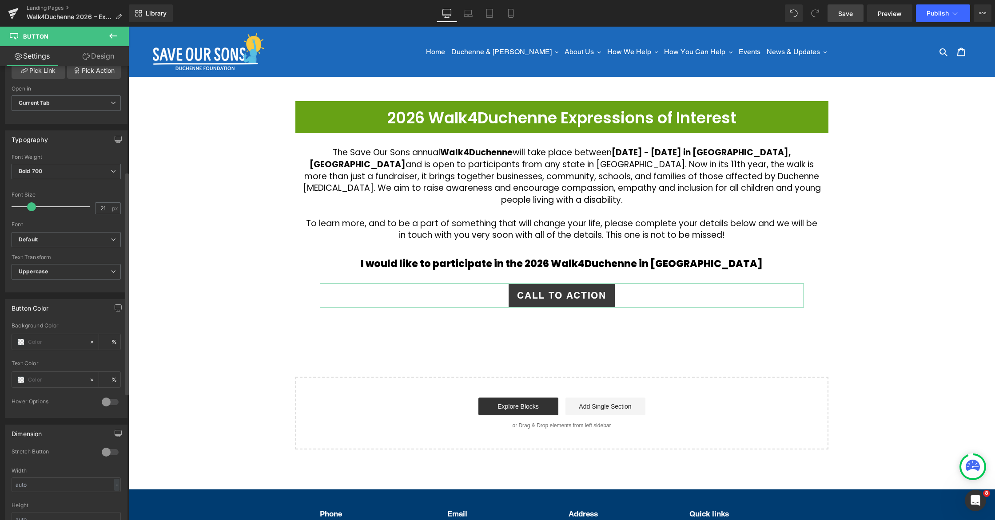
scroll to position [215, 0]
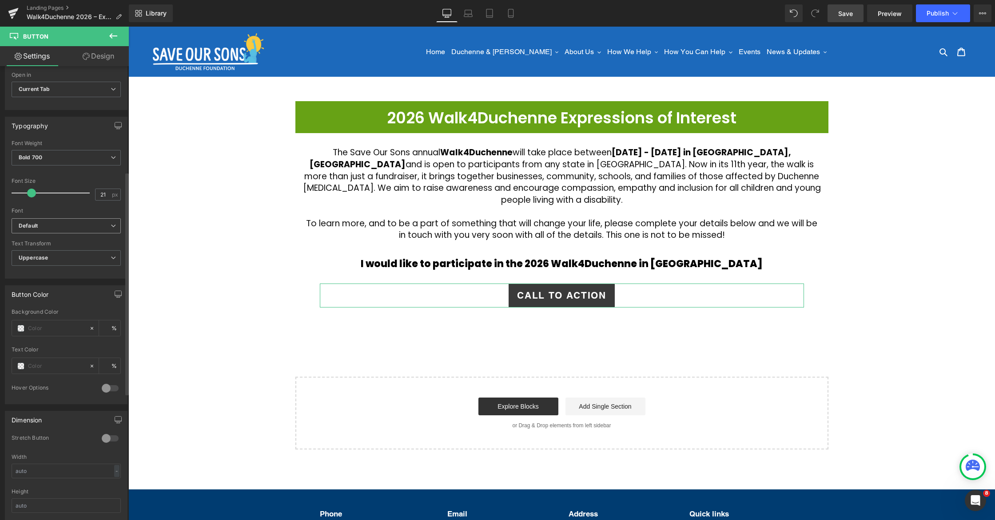
click at [62, 227] on b "Default" at bounding box center [65, 226] width 92 height 8
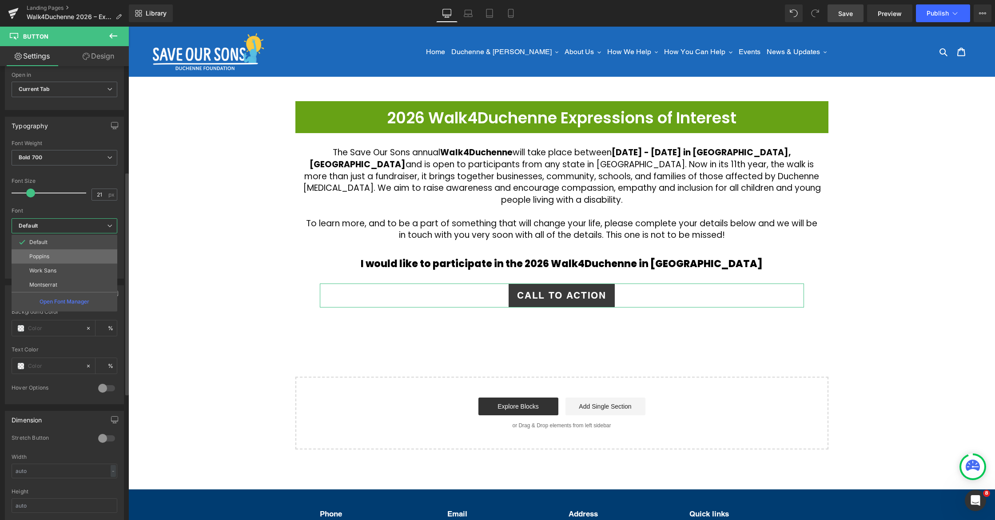
click at [57, 257] on li "Poppins" at bounding box center [65, 257] width 106 height 14
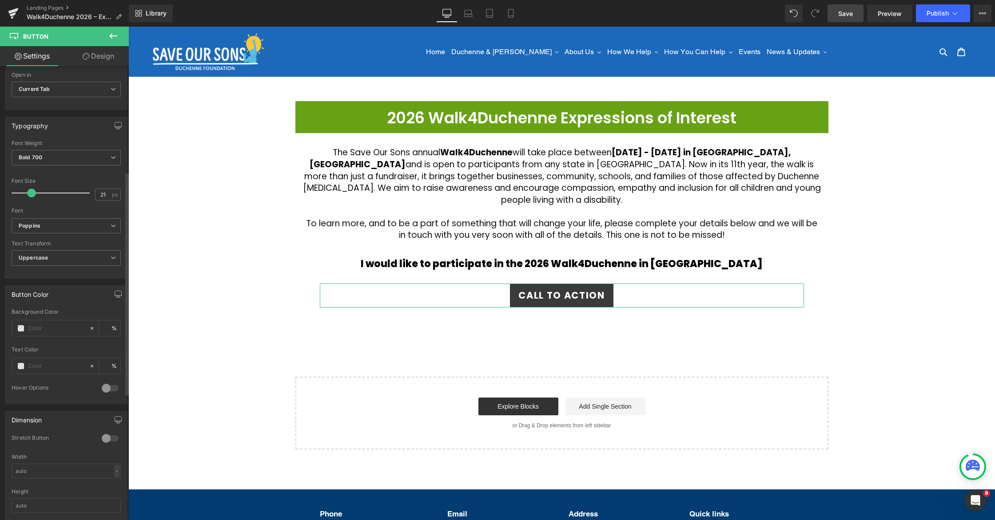
click at [71, 240] on div "Default Poppins Work Sans Montserrat Poppins Default Poppins Work Sans Montserr…" at bounding box center [66, 229] width 109 height 23
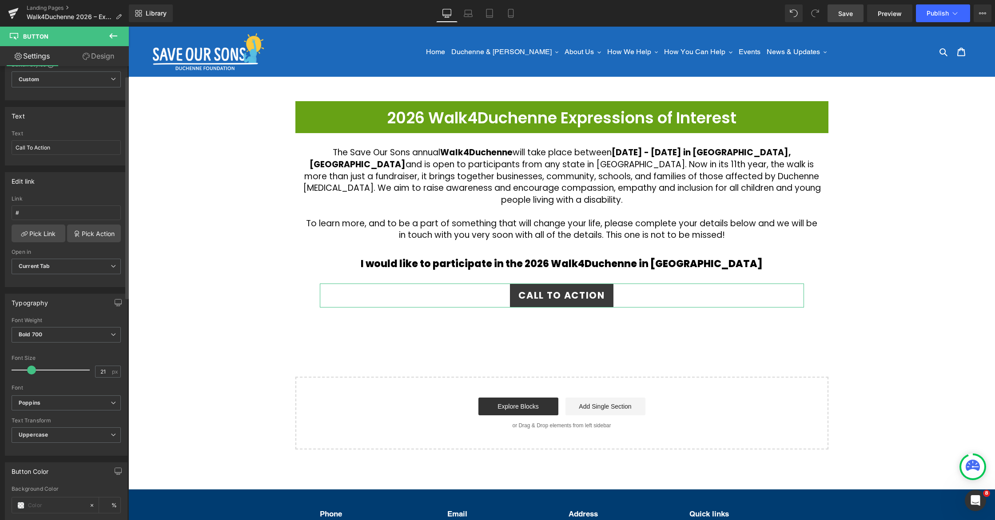
scroll to position [0, 0]
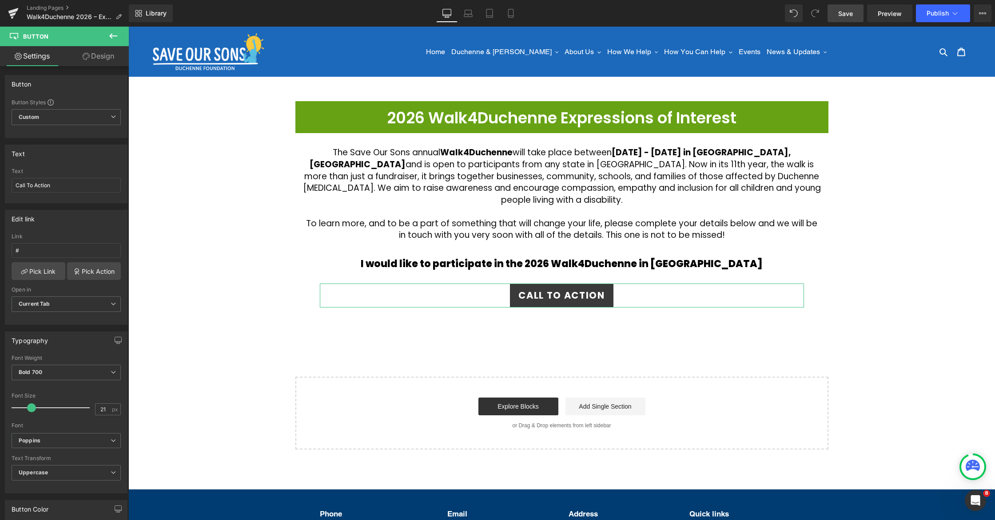
click at [96, 65] on link "Design" at bounding box center [98, 56] width 64 height 20
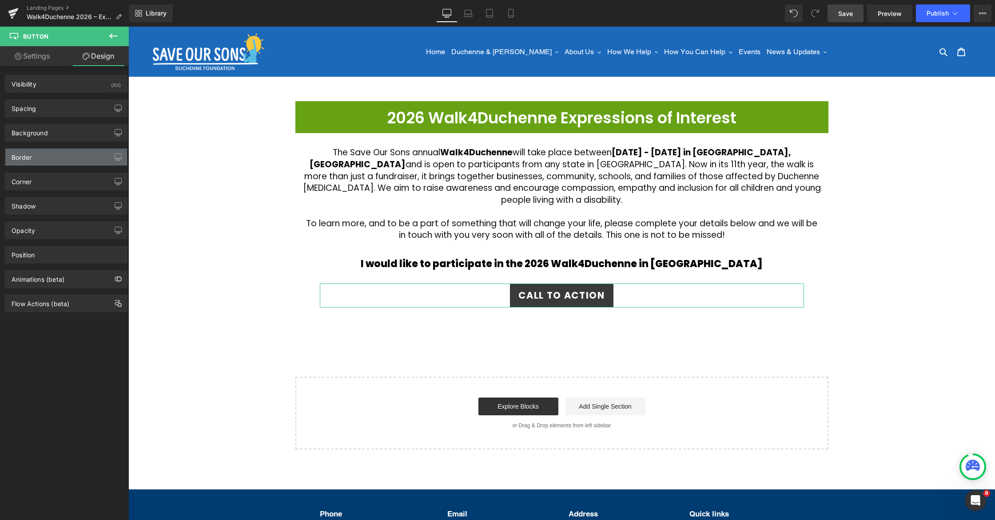
click at [42, 161] on div "Border" at bounding box center [66, 157] width 122 height 17
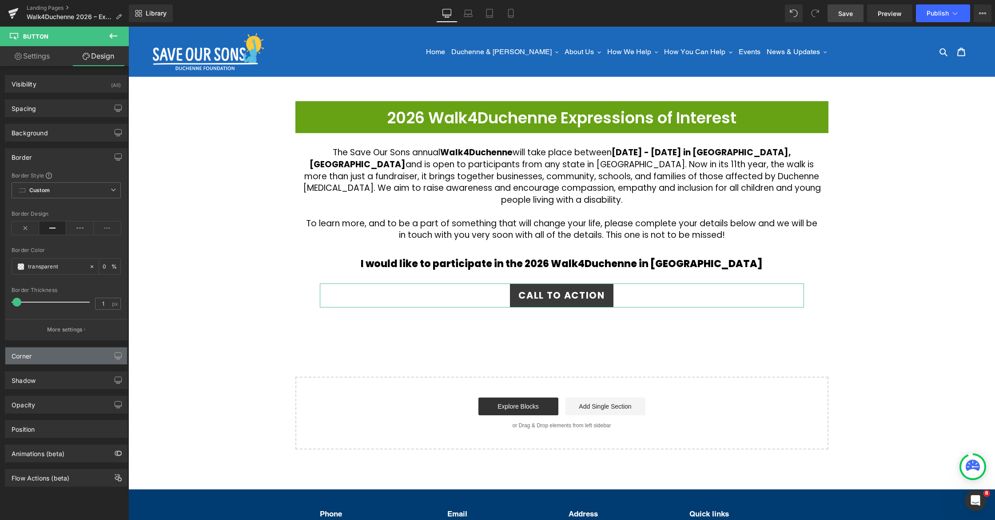
click at [56, 356] on div "Corner" at bounding box center [66, 356] width 122 height 17
click at [30, 430] on input "2" at bounding box center [25, 430] width 27 height 15
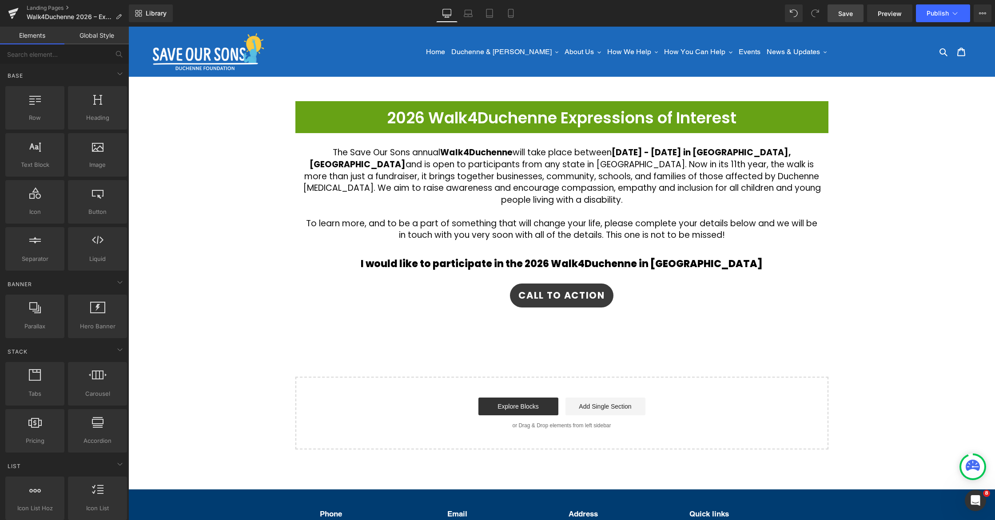
click at [228, 376] on div "2026 Walk4Duchenne Expressions of Interest Heading Row The Save Our Sons annual…" at bounding box center [561, 275] width 866 height 349
click at [891, 255] on div "2026 Walk4Duchenne Expressions of Interest Heading Row The Save Our Sons annual…" at bounding box center [561, 275] width 866 height 349
click at [853, 13] on link "Save" at bounding box center [845, 13] width 36 height 18
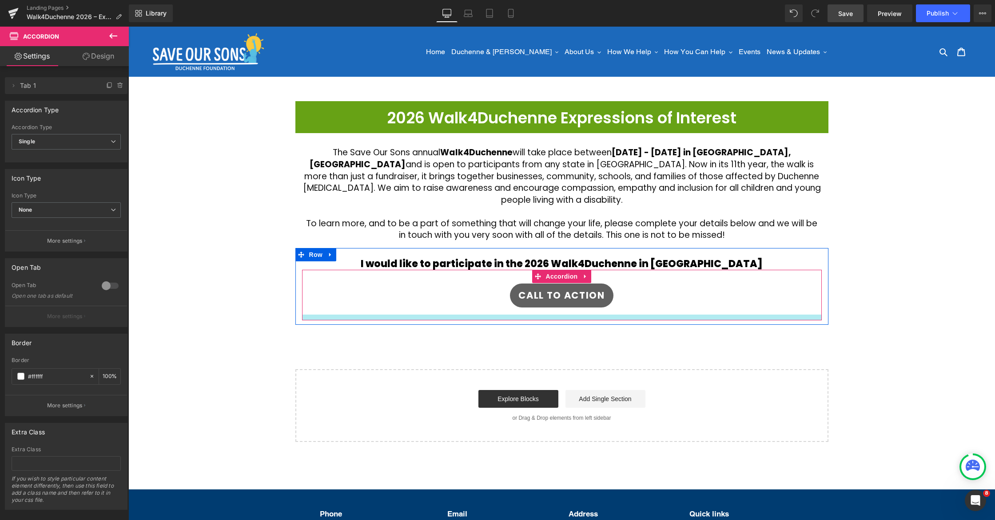
drag, startPoint x: 578, startPoint y: 309, endPoint x: 570, endPoint y: 284, distance: 26.1
click at [579, 302] on div "Call To Action Button Accordion" at bounding box center [562, 295] width 520 height 51
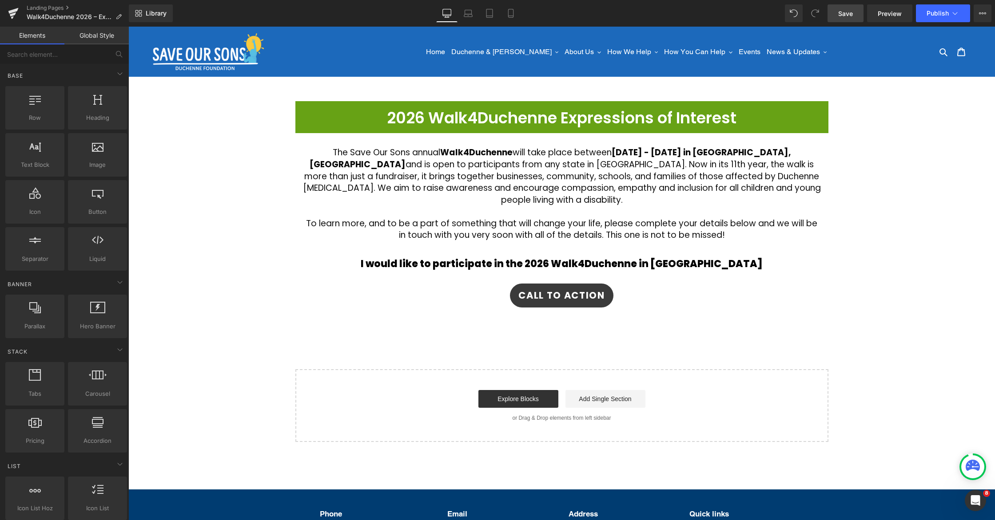
click at [591, 346] on div "2026 Walk4Duchenne Expressions of Interest Heading Row The Save Our Sons annual…" at bounding box center [561, 271] width 866 height 341
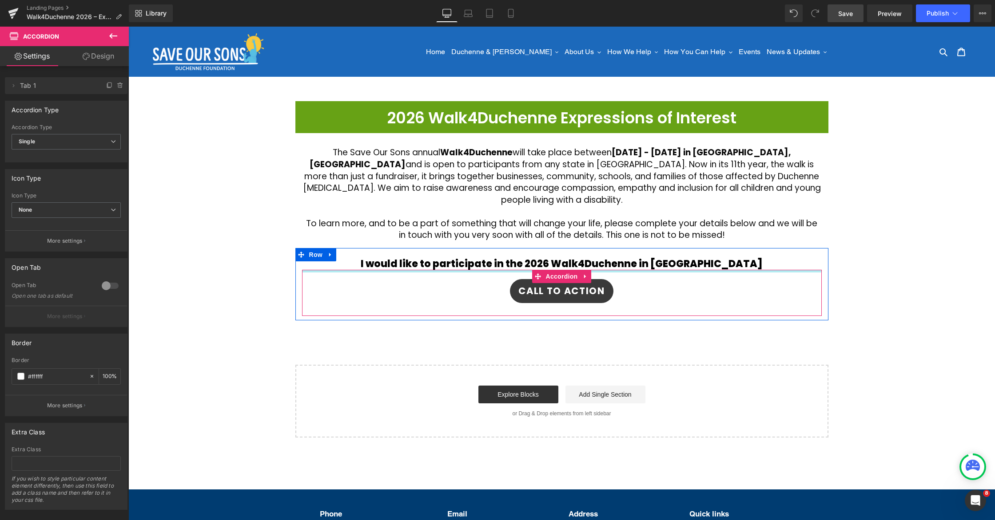
drag, startPoint x: 603, startPoint y: 260, endPoint x: 515, endPoint y: 40, distance: 236.5
click at [605, 258] on div "I would like to participate in the 2026 Walk4Duchenne in Perth Heading Call To …" at bounding box center [561, 287] width 533 height 58
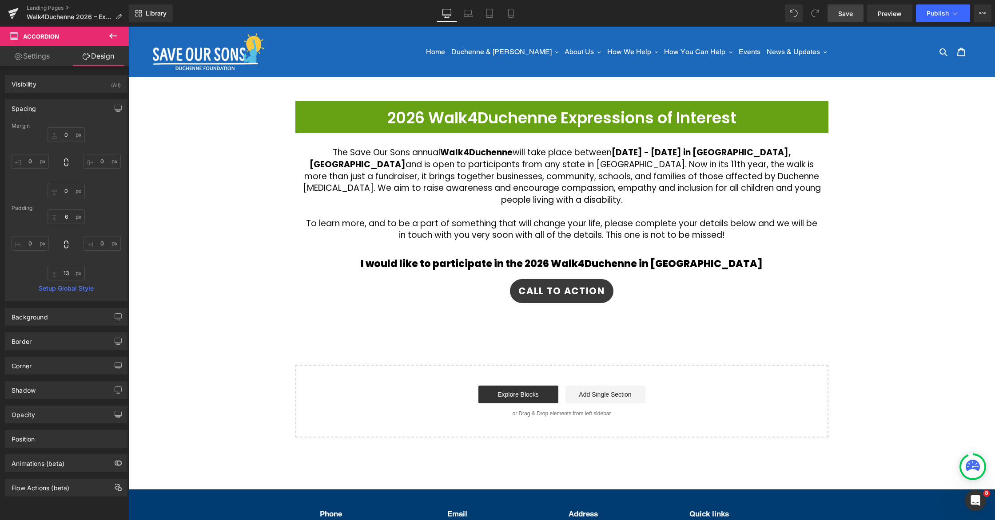
click at [601, 327] on div "2026 Walk4Duchenne Expressions of Interest Heading Row The Save Our Sons annual…" at bounding box center [561, 269] width 866 height 337
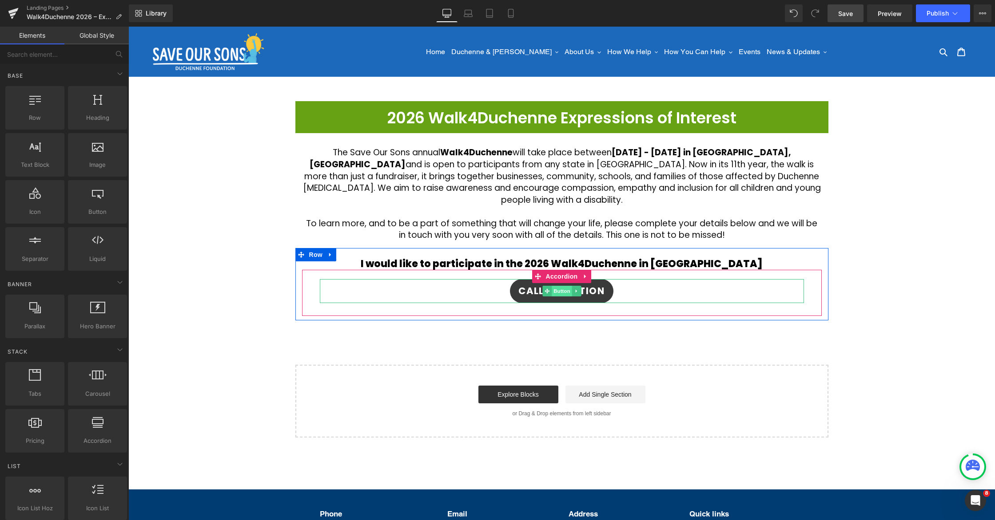
click at [560, 286] on span "Button" at bounding box center [562, 291] width 20 height 11
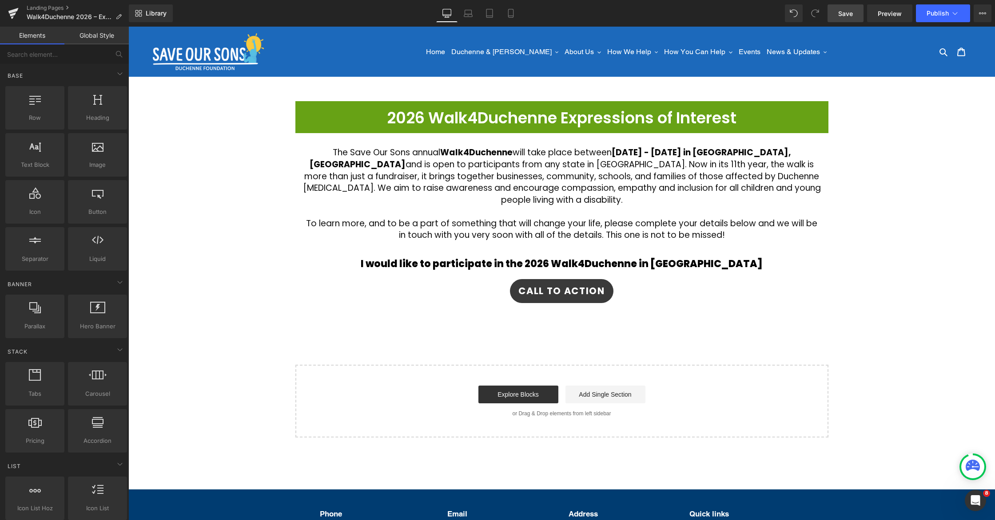
click at [614, 328] on div "2026 Walk4Duchenne Expressions of Interest Heading Row The Save Our Sons annual…" at bounding box center [561, 269] width 866 height 337
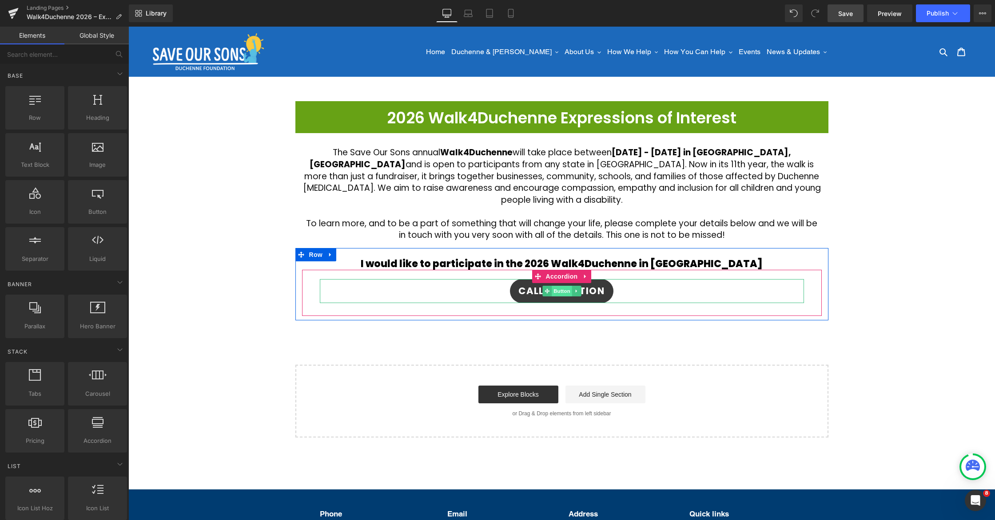
click at [556, 286] on span "Button" at bounding box center [562, 291] width 20 height 11
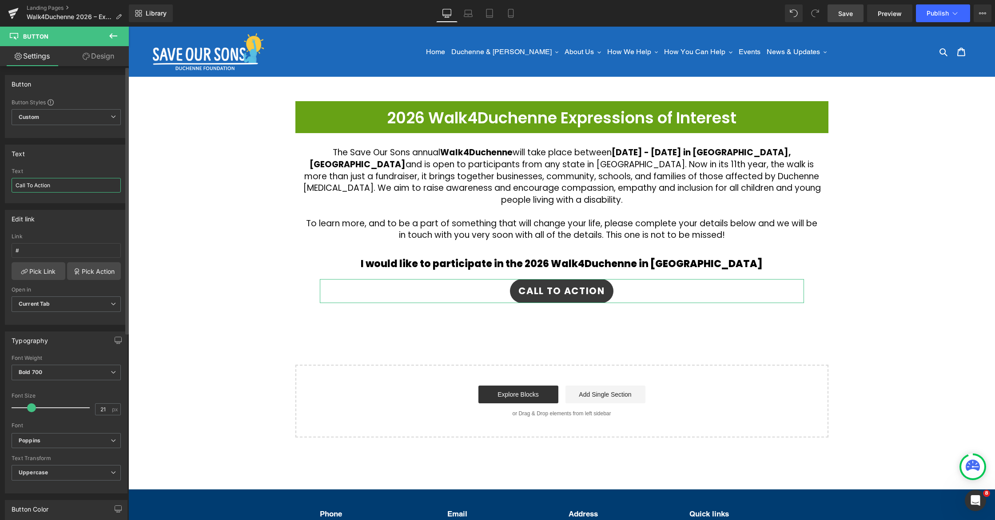
drag, startPoint x: 66, startPoint y: 185, endPoint x: 0, endPoint y: 183, distance: 65.7
click at [0, 183] on div "Text Call To Action Text Call To Action" at bounding box center [66, 170] width 133 height 65
paste input "REGISTER NOW"
click at [83, 170] on div "Text" at bounding box center [66, 171] width 109 height 6
click at [93, 63] on link "Design" at bounding box center [98, 56] width 64 height 20
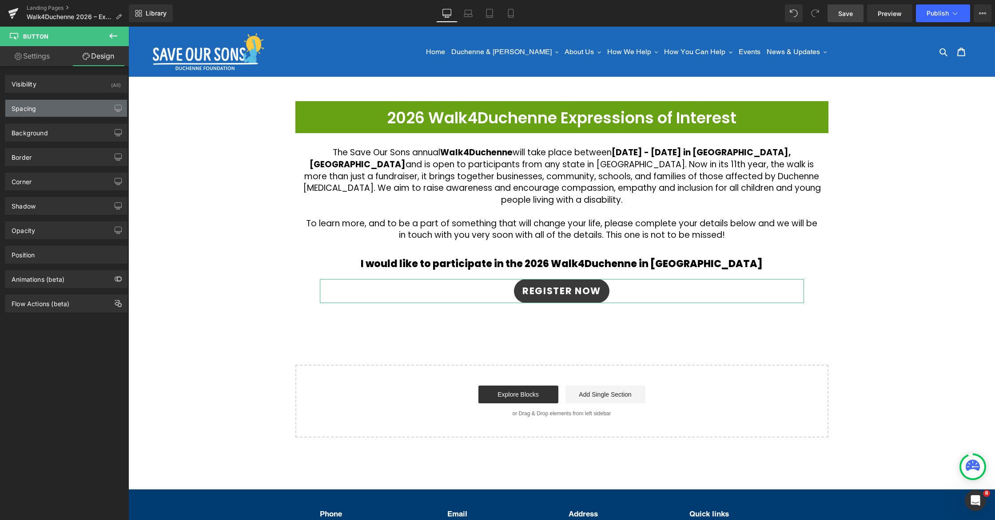
click at [52, 113] on div "Spacing" at bounding box center [66, 108] width 122 height 17
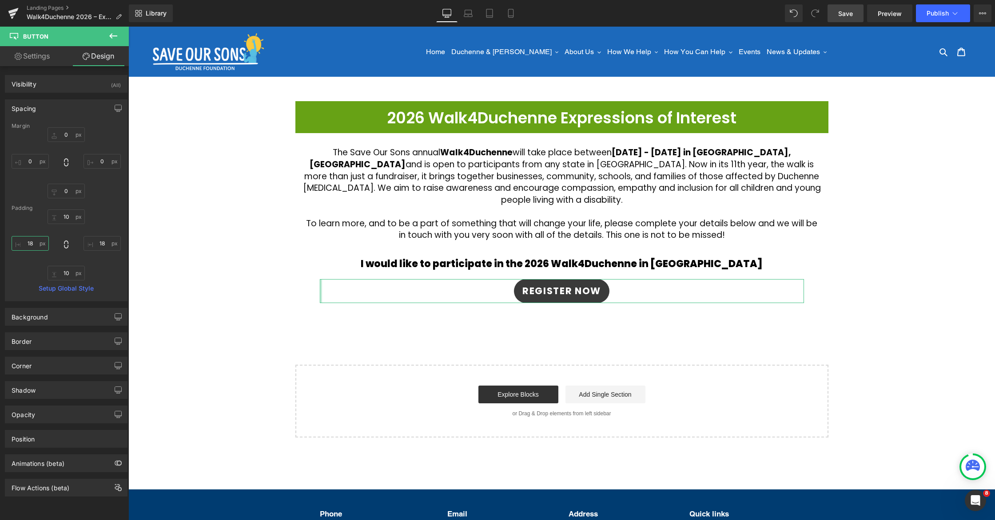
click at [31, 248] on input "18" at bounding box center [30, 243] width 37 height 15
click at [30, 243] on input "18" at bounding box center [30, 243] width 37 height 15
click at [25, 243] on input "18" at bounding box center [30, 243] width 37 height 15
click at [98, 242] on input "18" at bounding box center [101, 243] width 37 height 15
click at [31, 245] on input "28" at bounding box center [30, 243] width 37 height 15
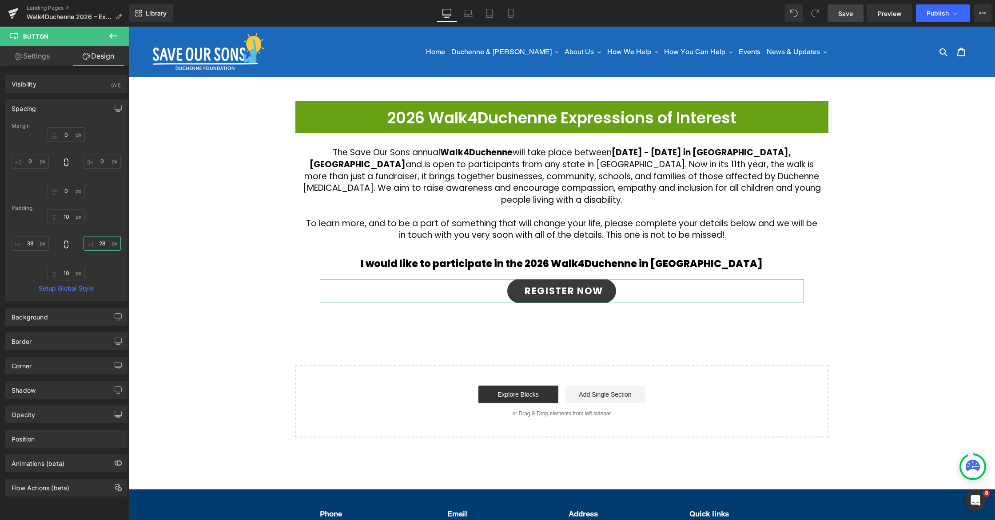
click at [95, 243] on input "28" at bounding box center [101, 243] width 37 height 15
click at [98, 243] on input "28" at bounding box center [101, 243] width 37 height 15
click at [95, 244] on input "28" at bounding box center [101, 243] width 37 height 15
click at [874, 223] on div "2026 Walk4Duchenne Expressions of Interest Heading Row The Save Our Sons annual…" at bounding box center [561, 269] width 866 height 337
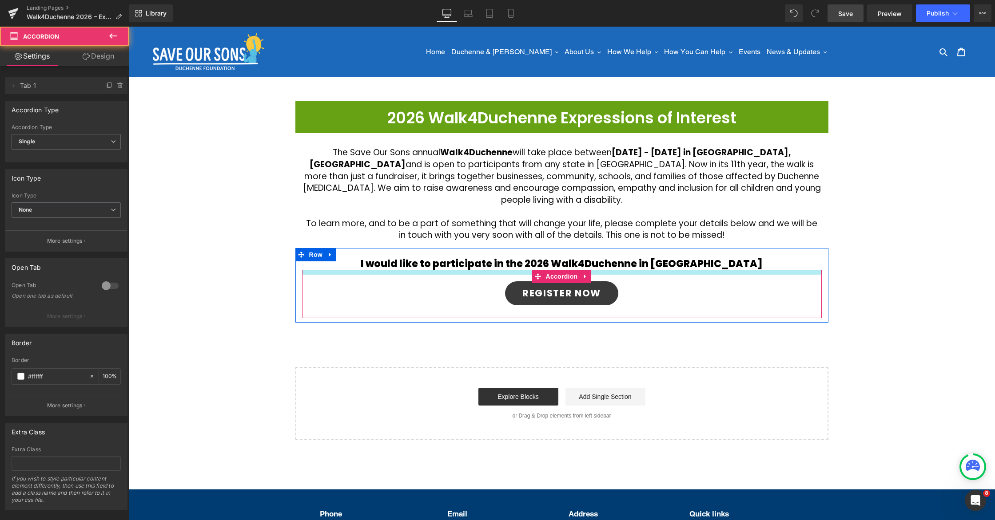
click at [619, 270] on div at bounding box center [562, 272] width 520 height 5
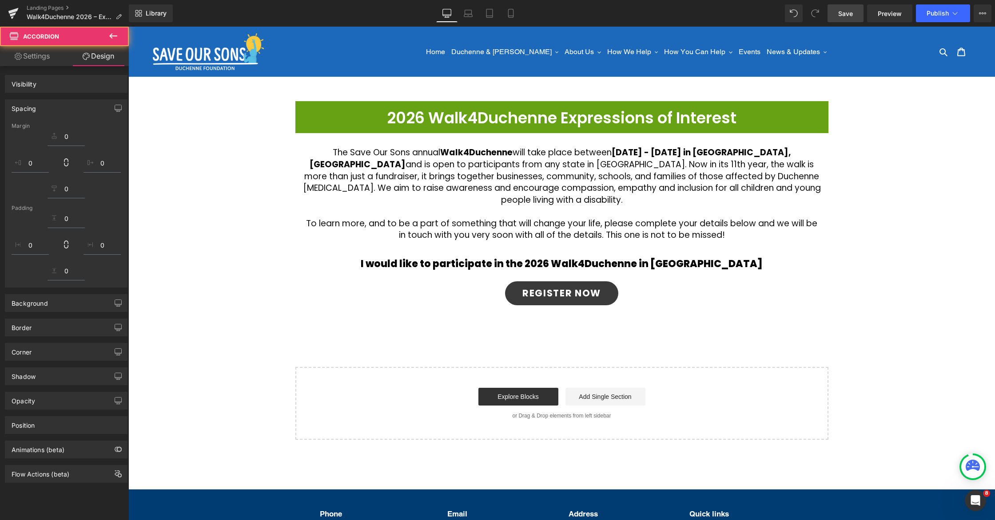
click at [878, 251] on div "2026 Walk4Duchenne Expressions of Interest Heading Row The Save Our Sons annual…" at bounding box center [561, 270] width 866 height 339
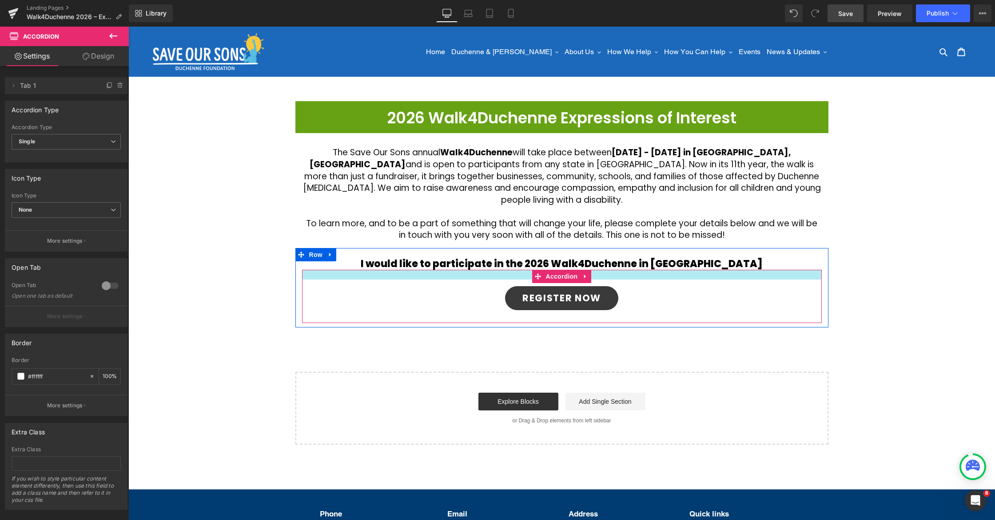
drag, startPoint x: 519, startPoint y: 261, endPoint x: 519, endPoint y: 266, distance: 4.9
click at [519, 270] on div at bounding box center [562, 275] width 520 height 10
click at [893, 226] on div "2026 Walk4Duchenne Expressions of Interest Heading Row The Save Our Sons annual…" at bounding box center [561, 273] width 866 height 344
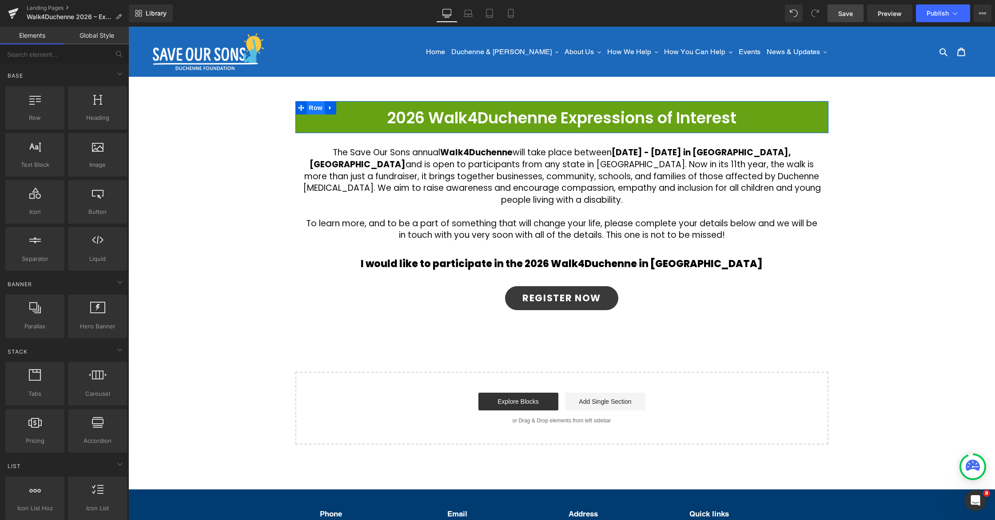
click at [318, 109] on span "Row" at bounding box center [316, 107] width 18 height 13
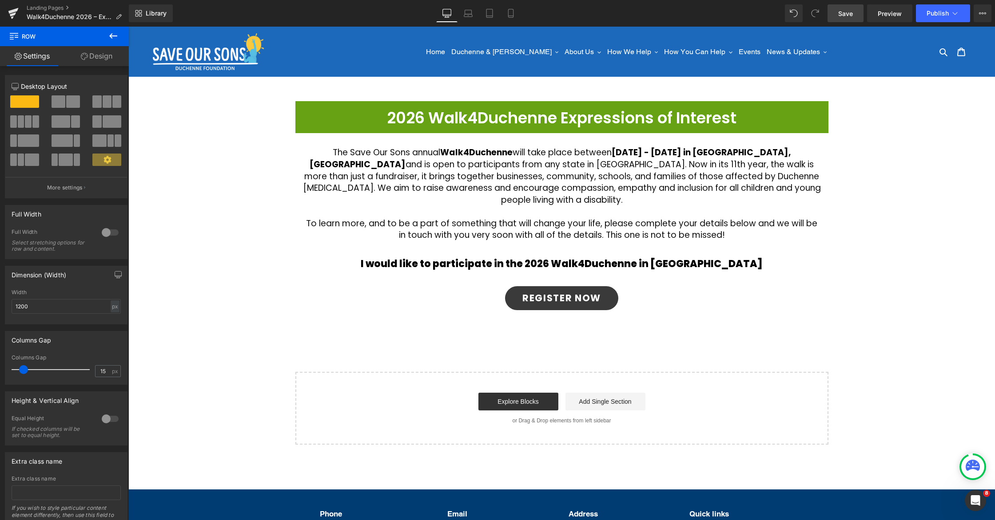
click at [873, 218] on div "2026 Walk4Duchenne Expressions of Interest Heading Row The Save Our Sons annual…" at bounding box center [561, 273] width 866 height 344
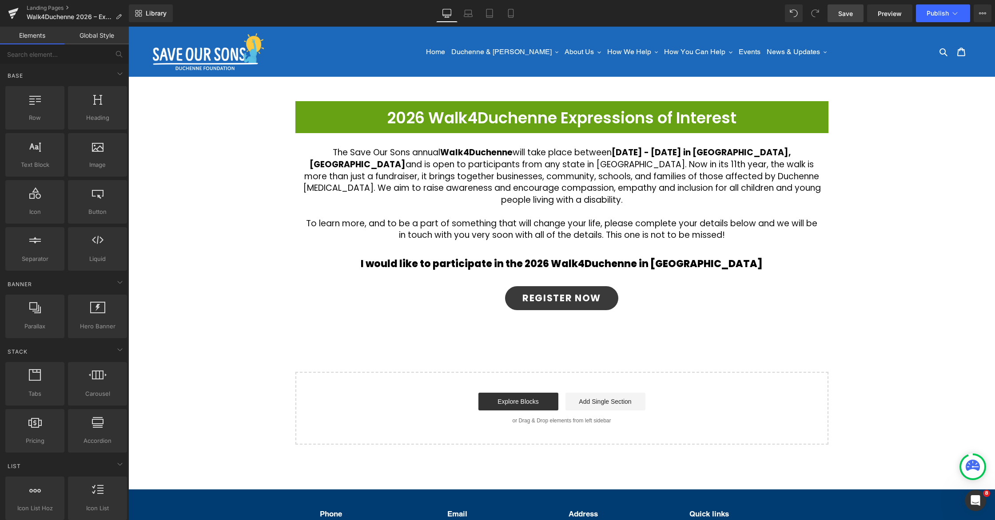
click at [845, 15] on span "Save" at bounding box center [845, 13] width 15 height 9
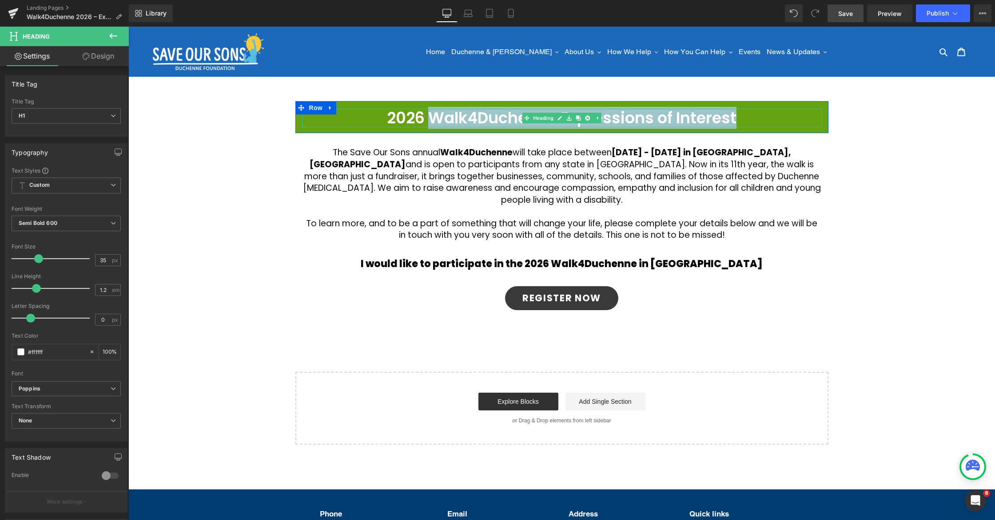
drag, startPoint x: 432, startPoint y: 119, endPoint x: 751, endPoint y: 120, distance: 319.3
click at [751, 120] on h1 "2026 Walk4Duchenne Expressions of Interest" at bounding box center [562, 118] width 520 height 19
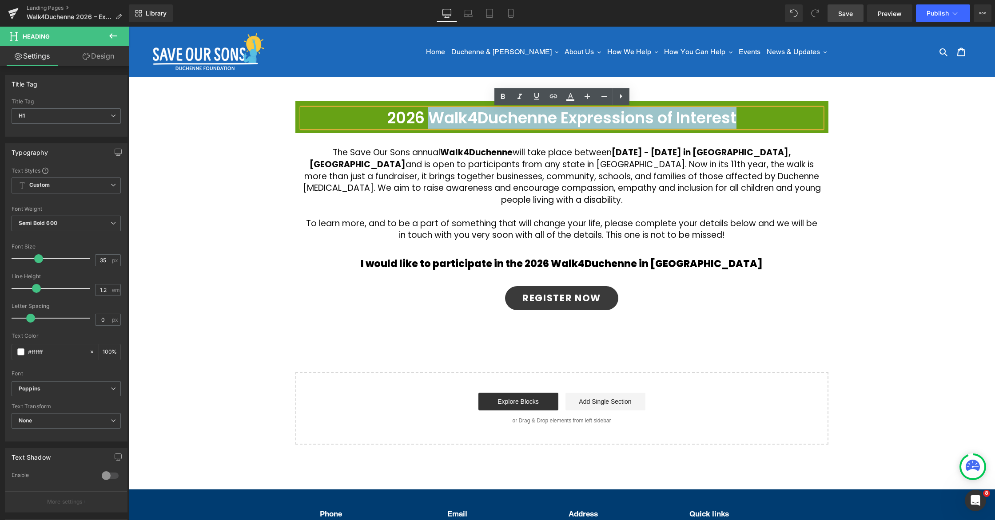
copy h1 "Walk4Duchenne Expressions of Interest"
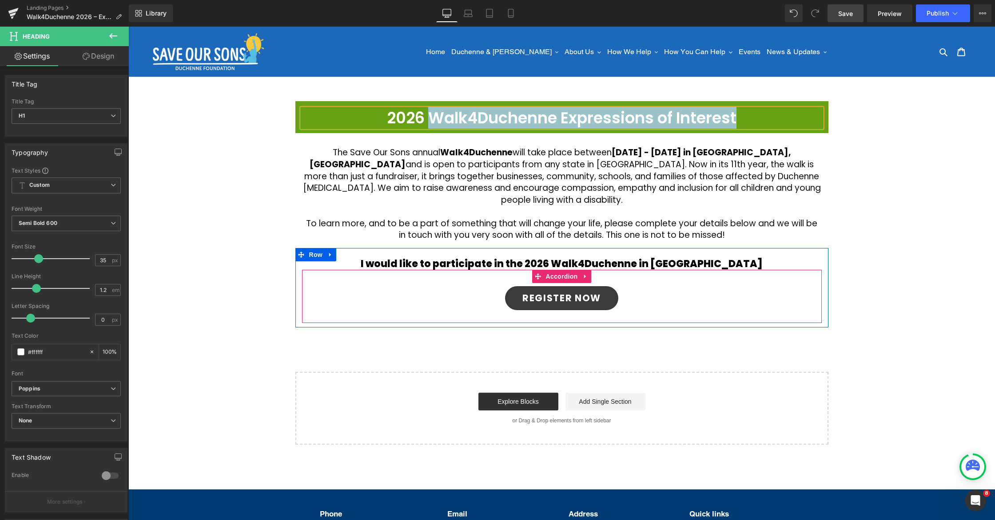
click at [811, 287] on div "REGISTER NOW Button 38px 38px" at bounding box center [562, 299] width 520 height 38
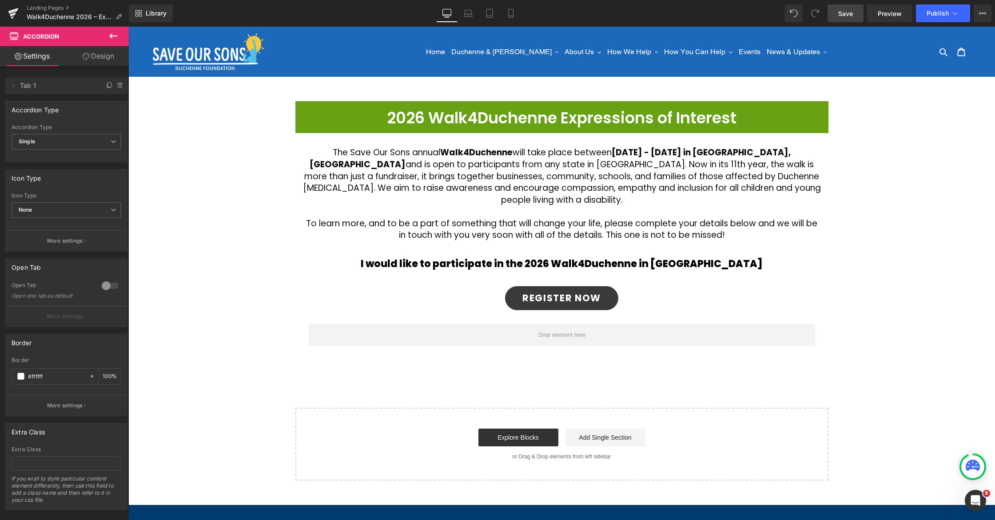
click at [107, 34] on button at bounding box center [113, 37] width 31 height 20
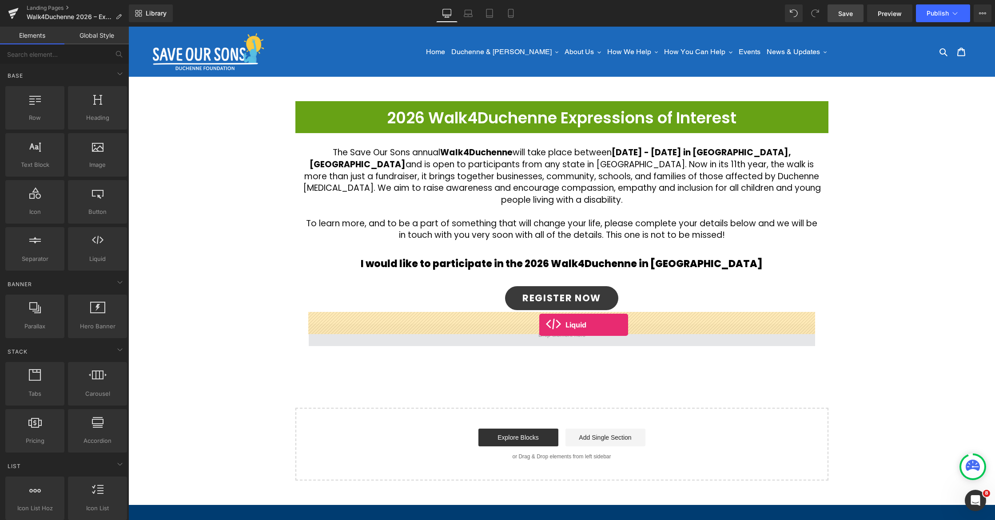
drag, startPoint x: 215, startPoint y: 274, endPoint x: 540, endPoint y: 324, distance: 328.0
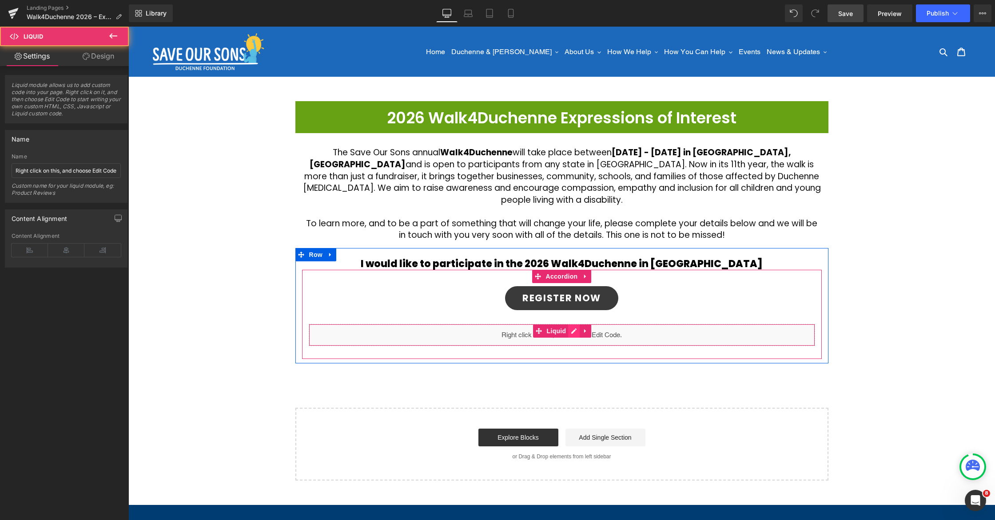
click at [572, 324] on div "Liquid" at bounding box center [562, 335] width 506 height 22
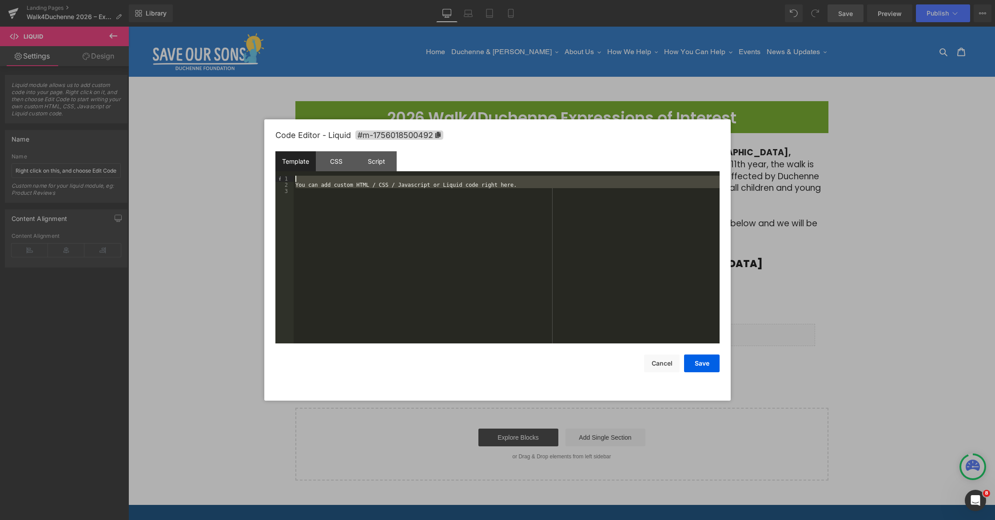
drag, startPoint x: 544, startPoint y: 222, endPoint x: 276, endPoint y: 165, distance: 273.3
click at [276, 165] on div "Template CSS Script Data 1 2 3 You can add custom HTML / CSS / Javascript or Li…" at bounding box center [497, 247] width 444 height 192
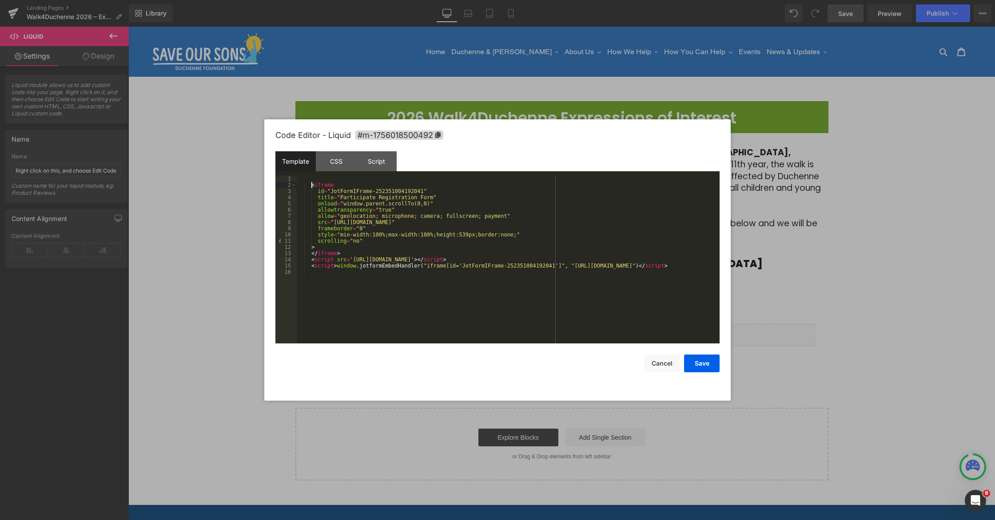
click at [310, 184] on div "< iframe id = "JotFormIFrame-252351004192041" title = "Participate Registration…" at bounding box center [508, 266] width 423 height 180
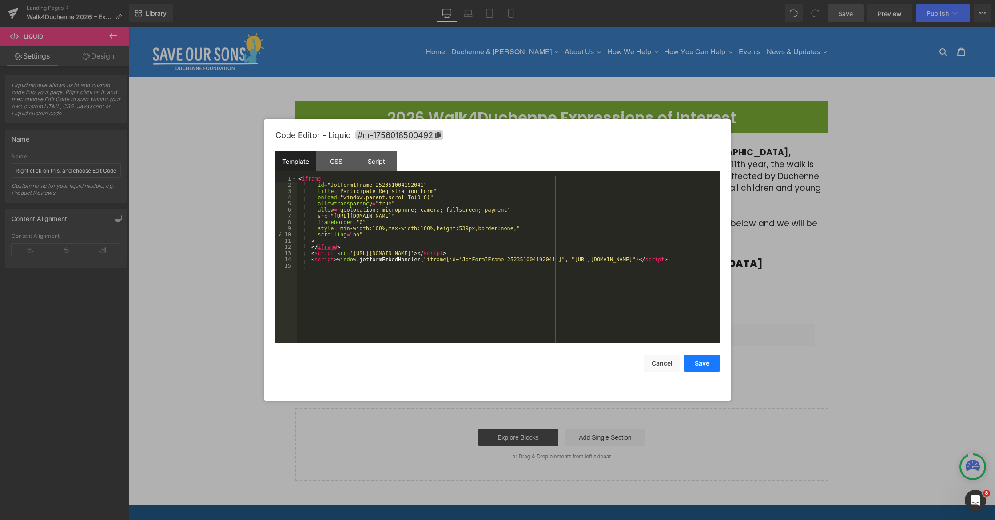
click at [704, 367] on button "Save" at bounding box center [702, 364] width 36 height 18
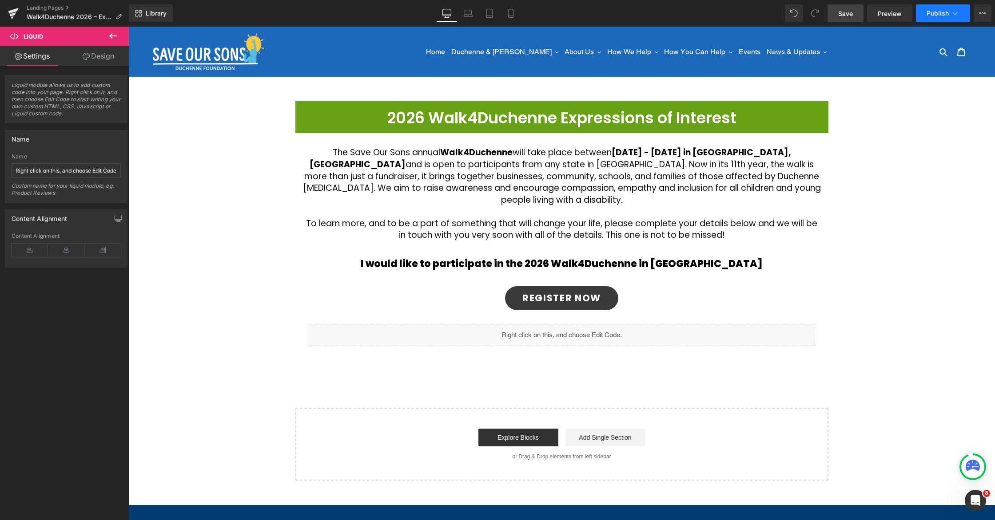
click at [936, 16] on span "Publish" at bounding box center [937, 13] width 22 height 7
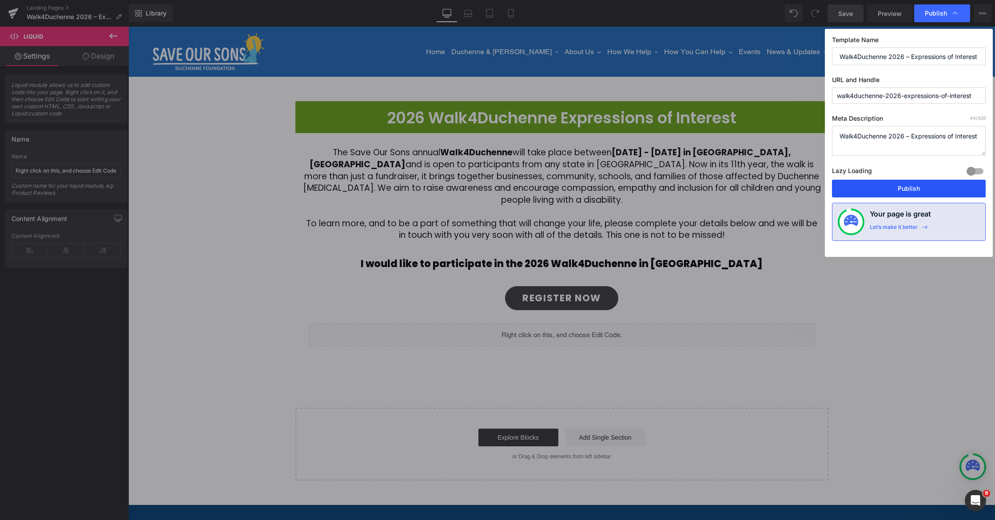
click at [915, 189] on button "Publish" at bounding box center [909, 189] width 154 height 18
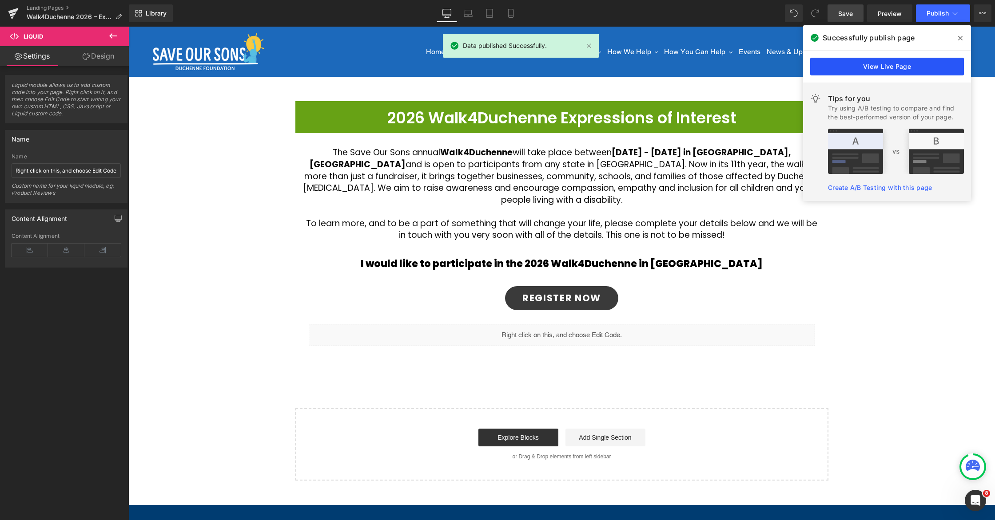
click at [871, 69] on link "View Live Page" at bounding box center [887, 67] width 154 height 18
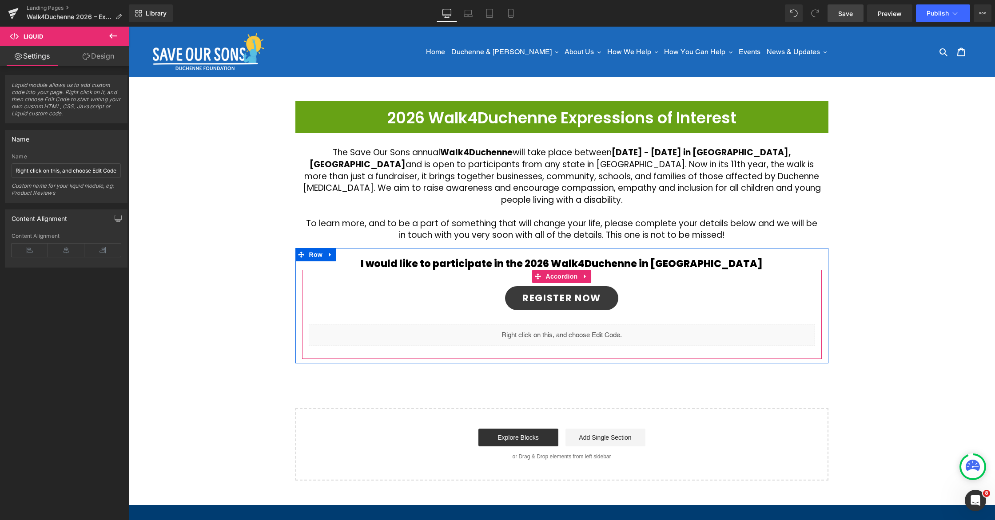
click at [808, 288] on div "REGISTER NOW Button 38px 38px" at bounding box center [562, 299] width 520 height 38
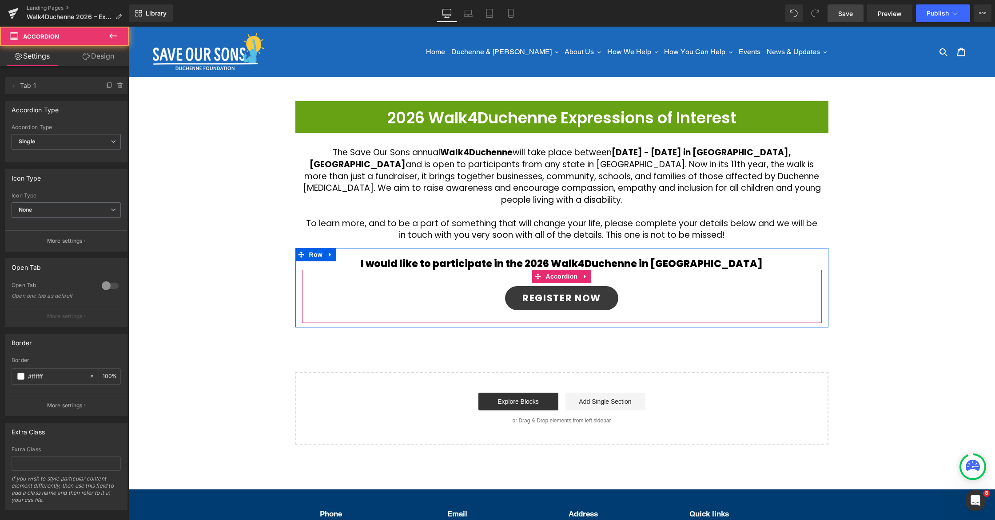
click at [812, 285] on div "REGISTER NOW Button 38px 38px" at bounding box center [562, 299] width 520 height 38
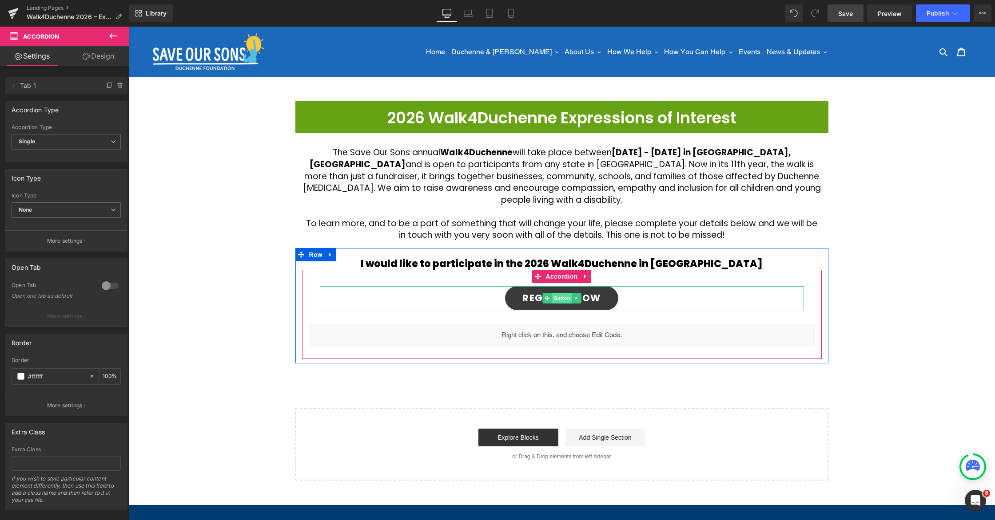
click at [558, 293] on span "Button" at bounding box center [562, 298] width 20 height 11
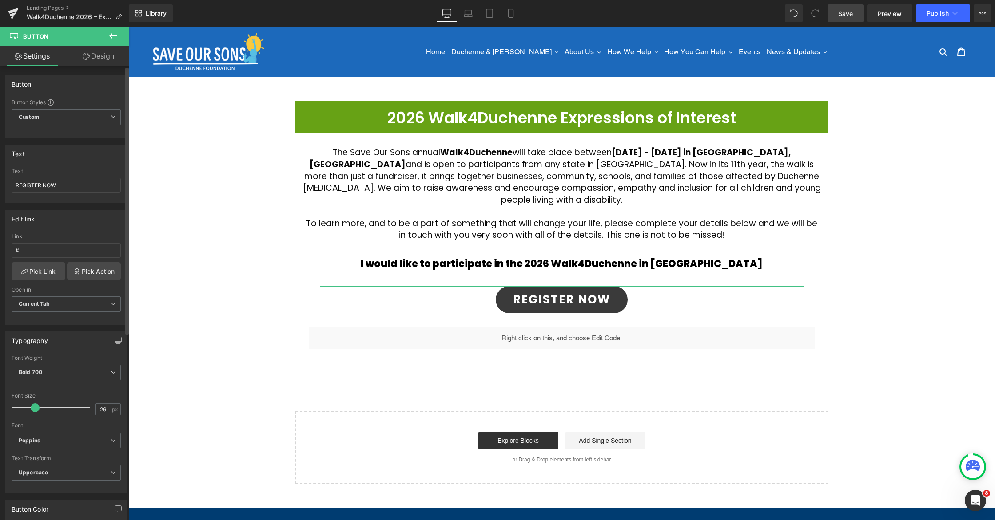
click at [34, 408] on span at bounding box center [35, 408] width 9 height 9
click at [96, 61] on link "Design" at bounding box center [98, 56] width 64 height 20
click at [0, 0] on div "Spacing" at bounding box center [0, 0] width 0 height 0
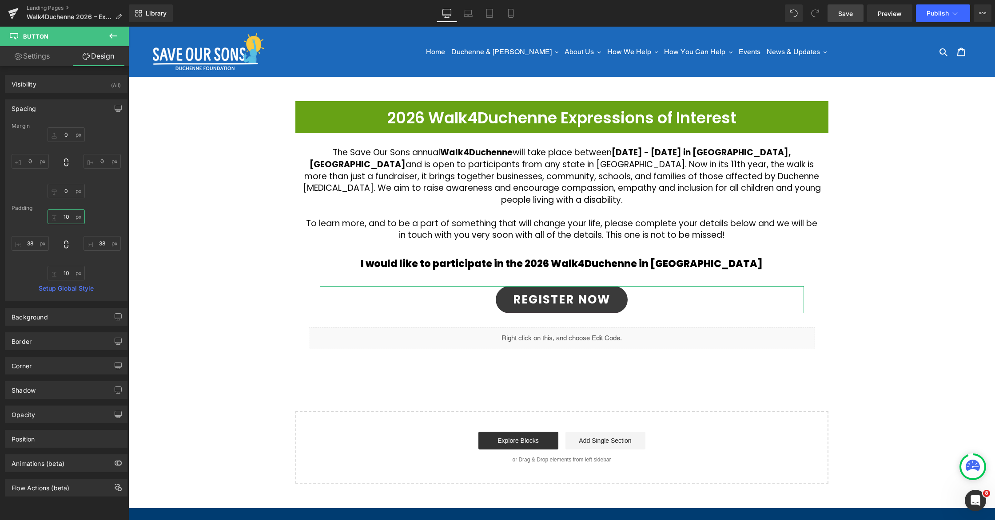
click at [66, 216] on input "10" at bounding box center [66, 217] width 37 height 15
click at [64, 218] on input "10" at bounding box center [66, 217] width 37 height 15
click at [66, 218] on input "10" at bounding box center [66, 217] width 37 height 15
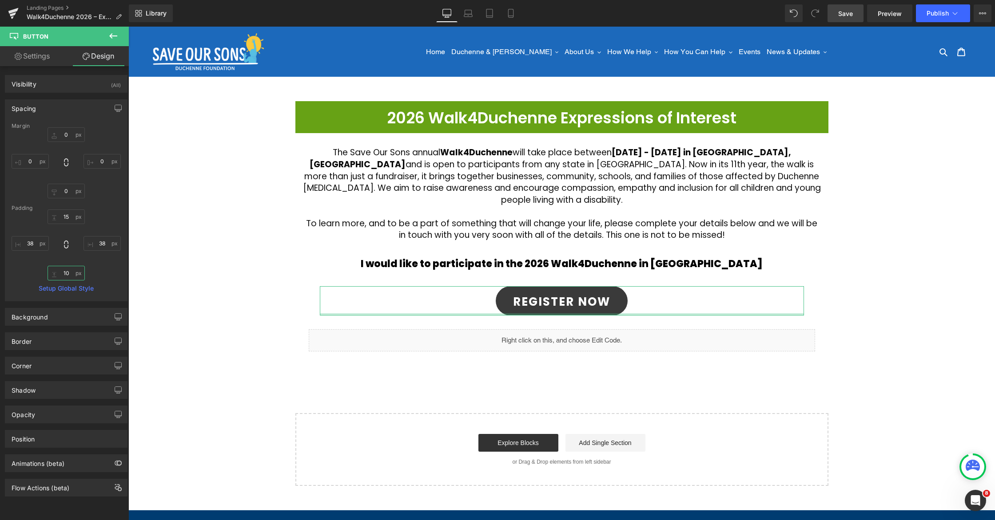
click at [68, 273] on input "10" at bounding box center [66, 273] width 37 height 15
click at [67, 274] on input "10" at bounding box center [66, 273] width 37 height 15
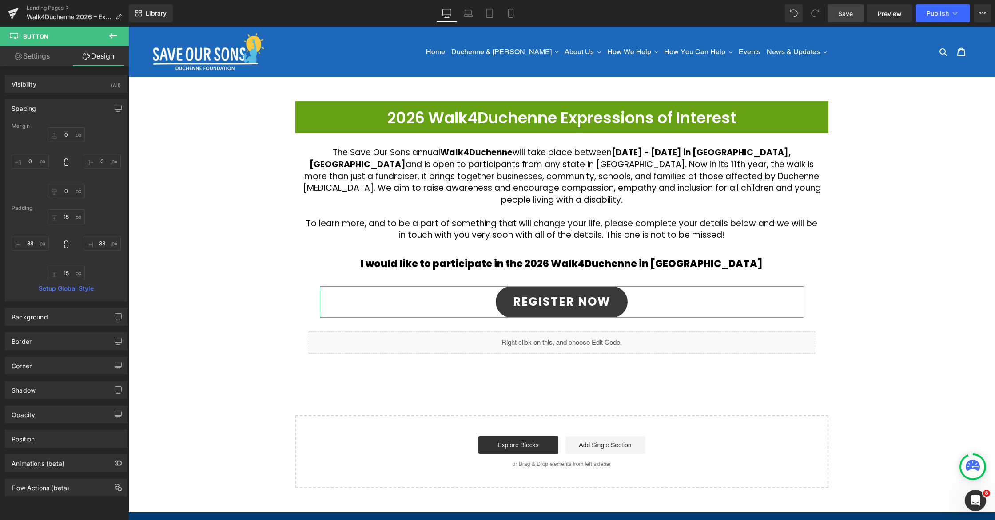
click at [48, 57] on link "Settings" at bounding box center [32, 56] width 64 height 20
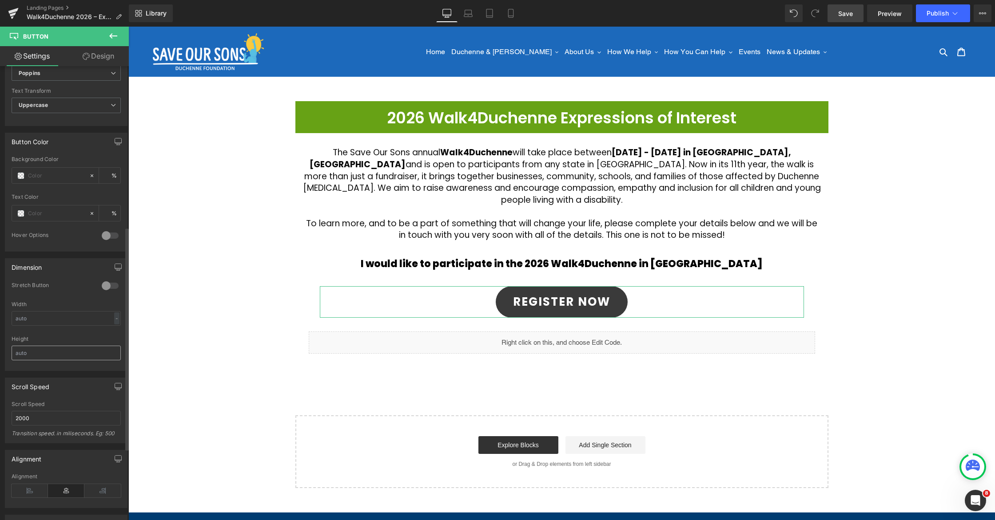
scroll to position [433, 0]
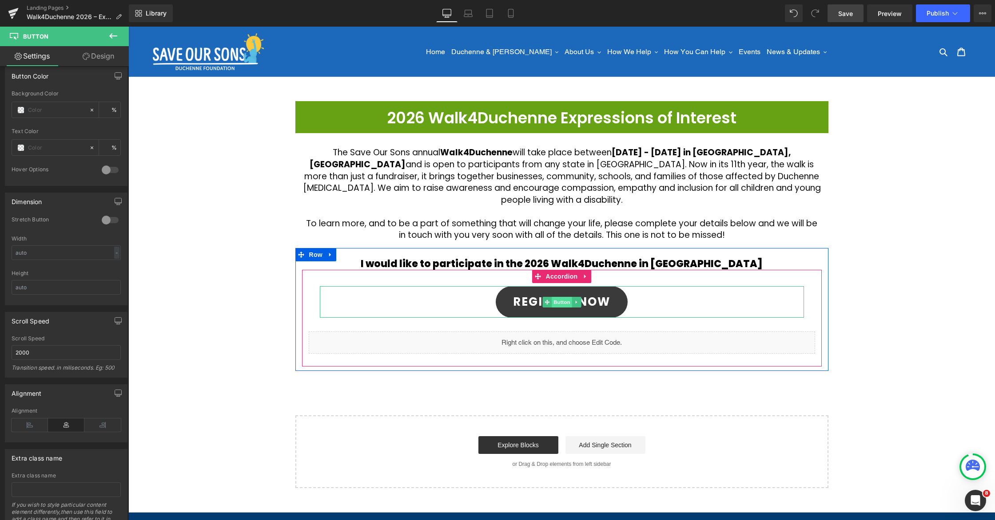
click at [557, 297] on span "Button" at bounding box center [562, 302] width 20 height 11
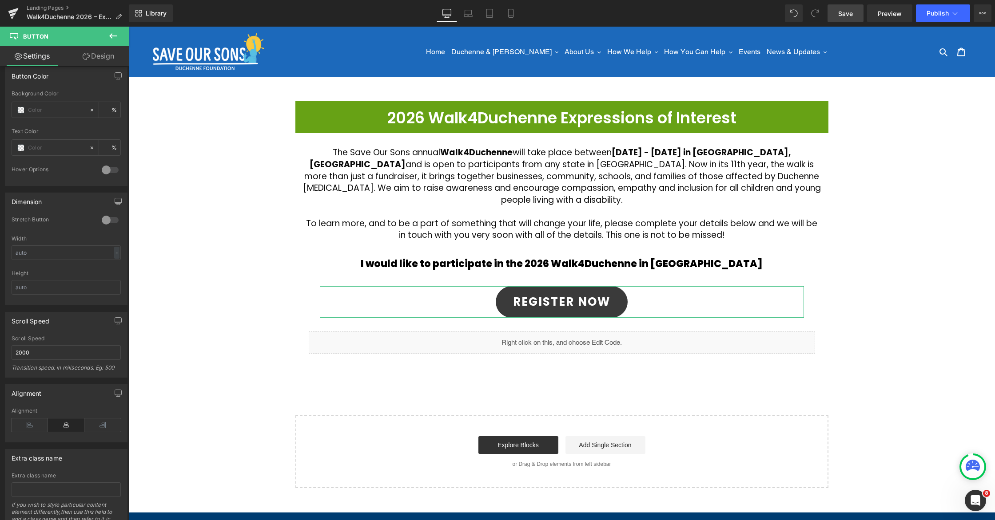
click at [85, 57] on icon at bounding box center [86, 56] width 7 height 7
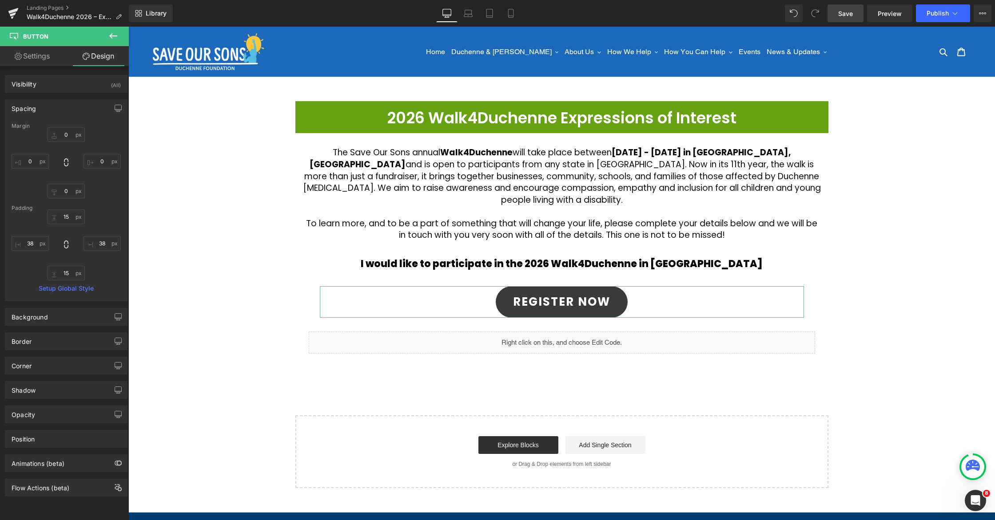
drag, startPoint x: 49, startPoint y: 60, endPoint x: 60, endPoint y: 228, distance: 167.8
click at [49, 60] on link "Settings" at bounding box center [32, 56] width 64 height 20
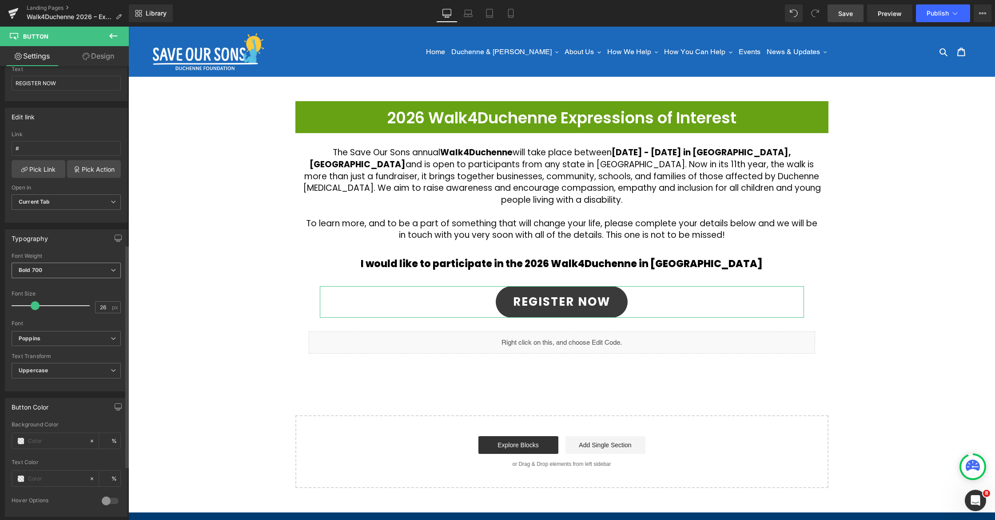
scroll to position [0, 0]
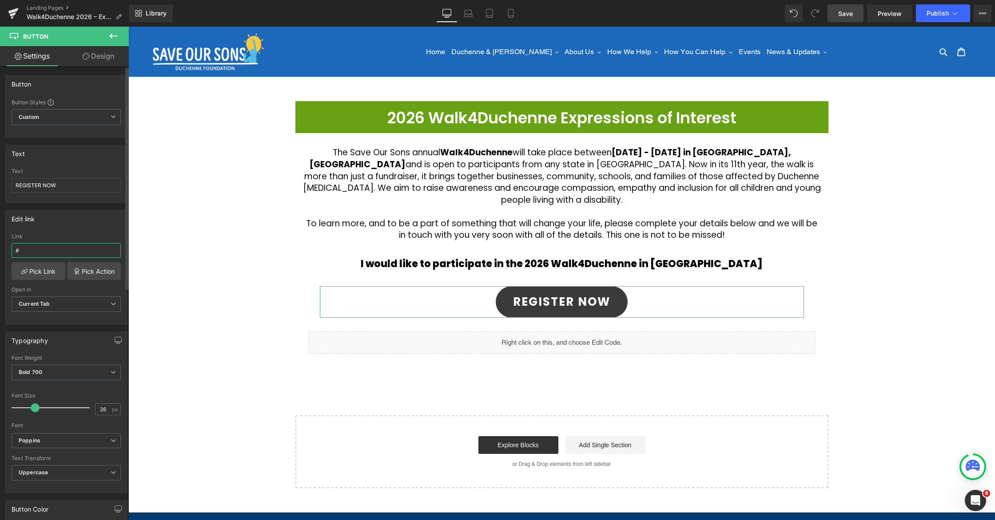
click at [37, 250] on input "#" at bounding box center [66, 250] width 109 height 15
click at [75, 228] on div "Edit link Link Pick Link Pick Action Current Tab New Tab Open in Current Tab Cu…" at bounding box center [66, 267] width 123 height 115
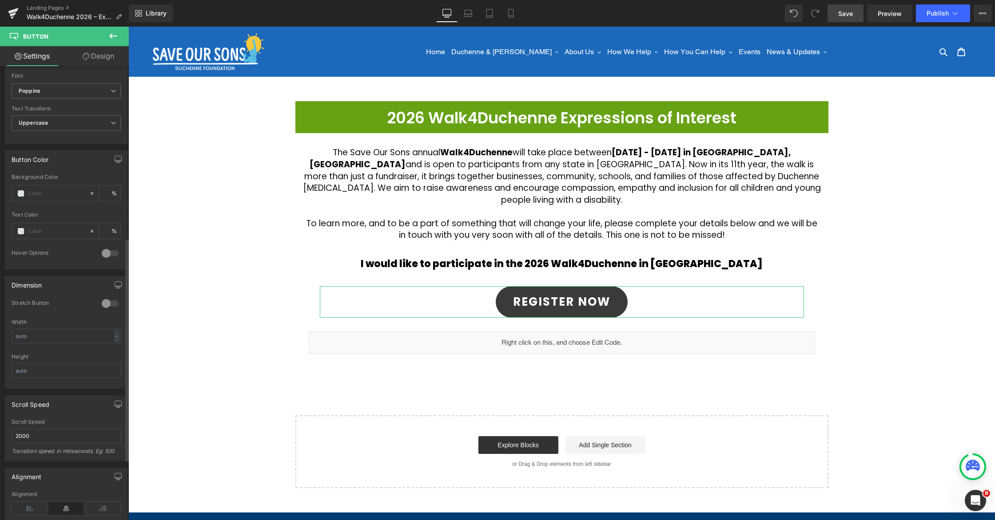
scroll to position [349, 0]
click at [22, 195] on span at bounding box center [20, 194] width 7 height 7
click at [22, 194] on span at bounding box center [20, 194] width 7 height 7
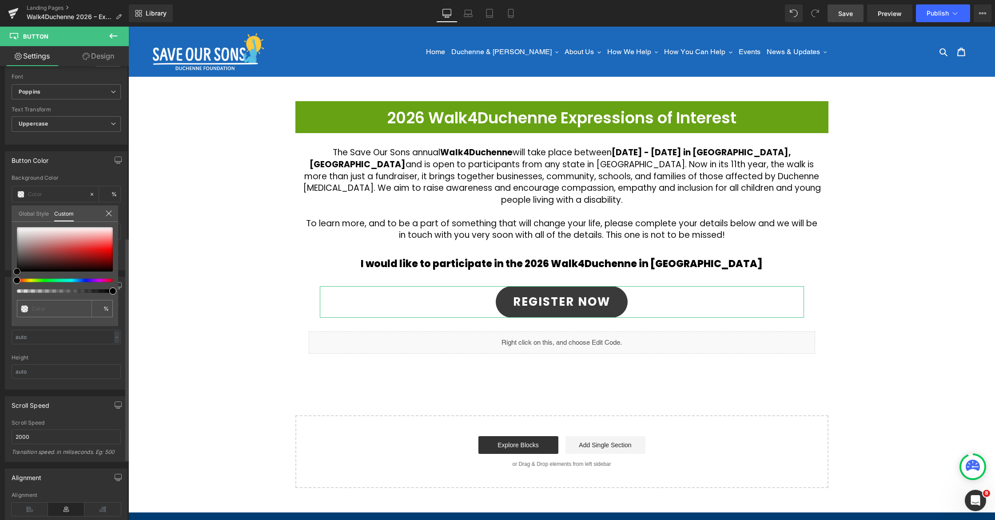
click at [87, 249] on div at bounding box center [65, 249] width 96 height 44
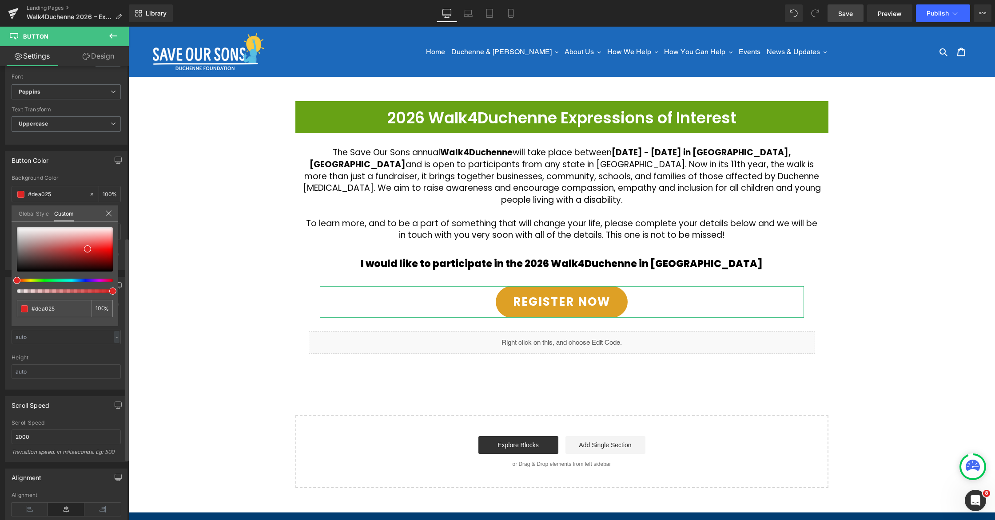
click at [24, 281] on div at bounding box center [61, 281] width 96 height 4
drag, startPoint x: 94, startPoint y: 244, endPoint x: 92, endPoint y: 250, distance: 5.6
click at [92, 250] on div at bounding box center [65, 249] width 96 height 44
click at [940, 202] on div at bounding box center [561, 274] width 866 height 494
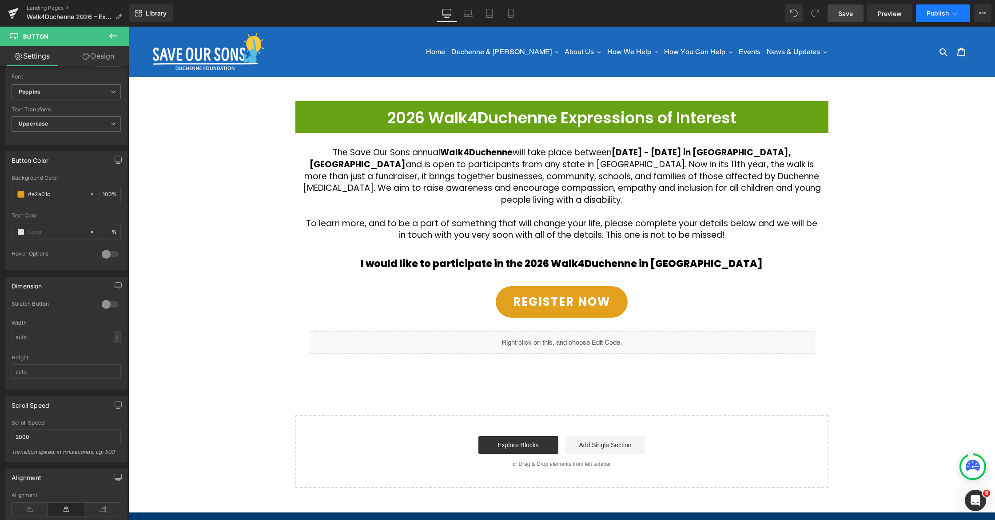
click at [946, 19] on button "Publish" at bounding box center [943, 13] width 54 height 18
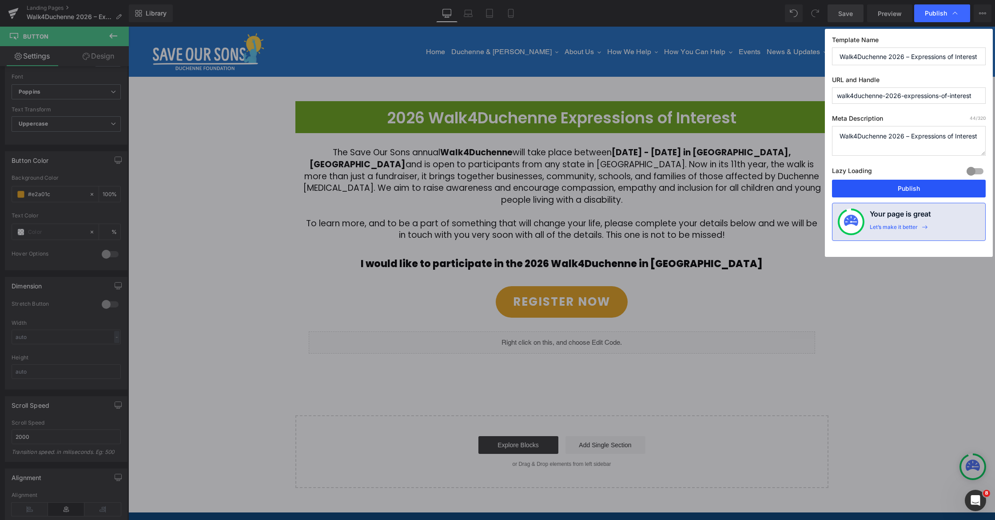
drag, startPoint x: 917, startPoint y: 188, endPoint x: 788, endPoint y: 160, distance: 131.3
click at [917, 188] on button "Publish" at bounding box center [909, 189] width 154 height 18
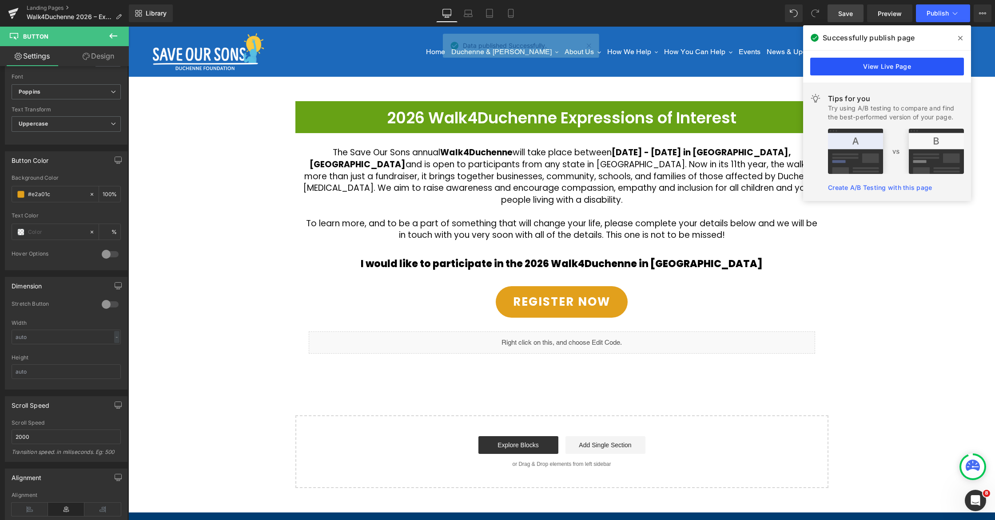
click at [887, 69] on link "View Live Page" at bounding box center [887, 67] width 154 height 18
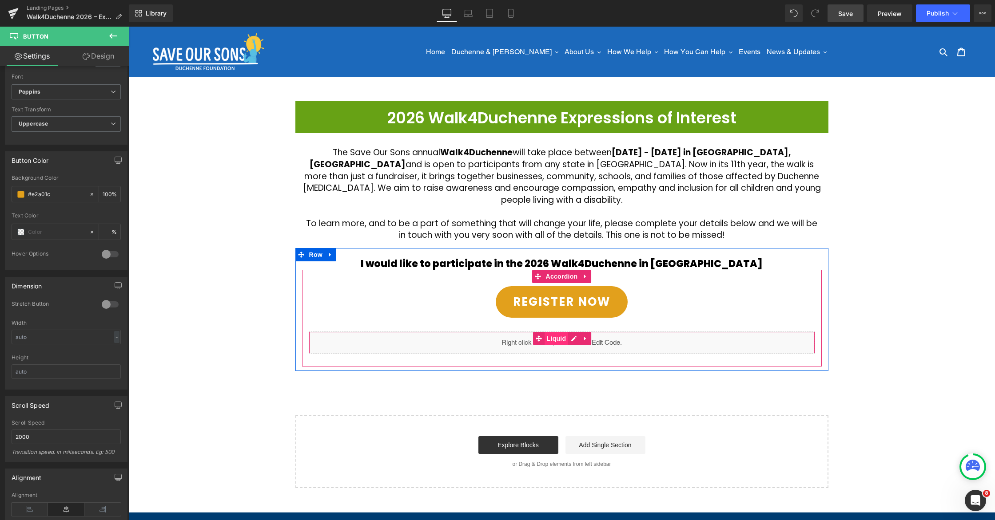
click at [562, 332] on span "Liquid" at bounding box center [556, 338] width 24 height 13
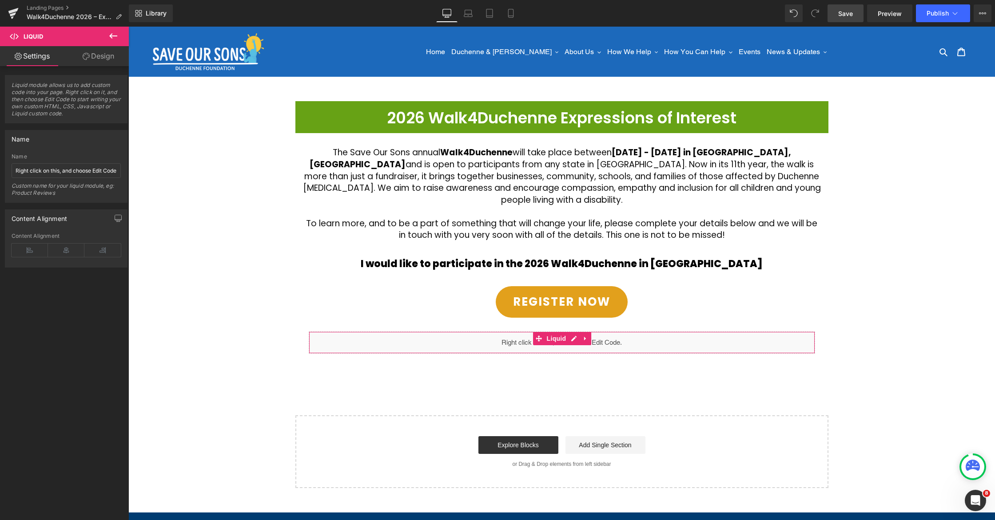
click at [95, 63] on link "Design" at bounding box center [98, 56] width 64 height 20
click at [0, 0] on div "Spacing" at bounding box center [0, 0] width 0 height 0
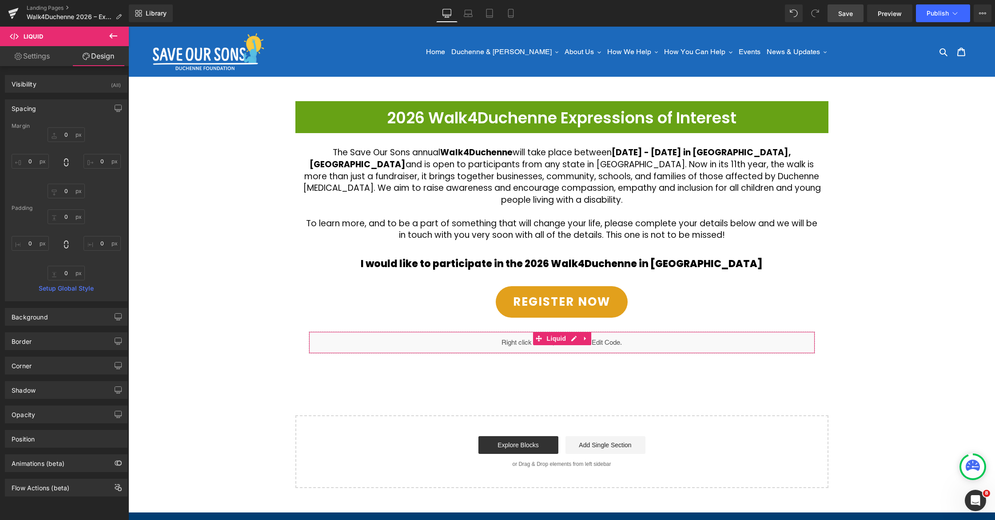
click at [58, 126] on div "Margin" at bounding box center [66, 126] width 109 height 6
click at [60, 134] on input "0" at bounding box center [66, 134] width 37 height 15
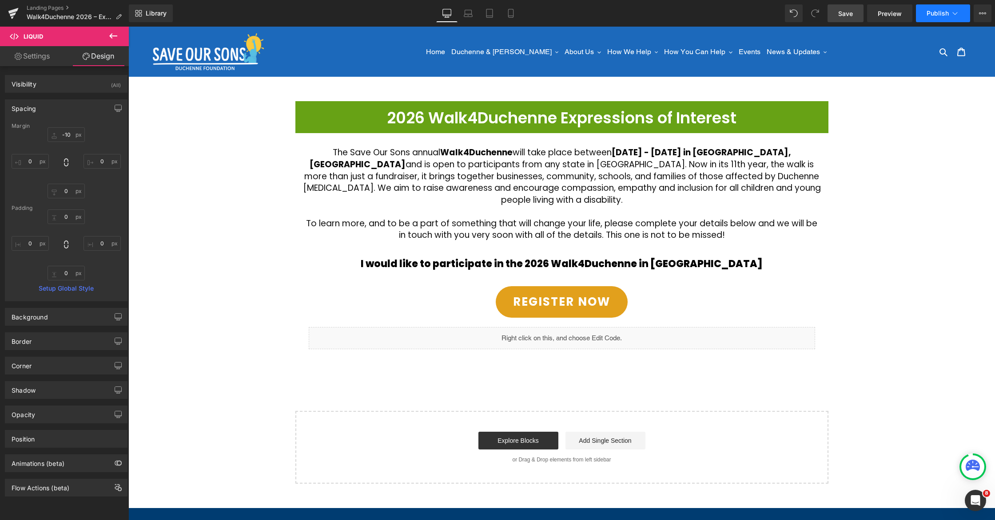
click at [949, 18] on button "Publish" at bounding box center [943, 13] width 54 height 18
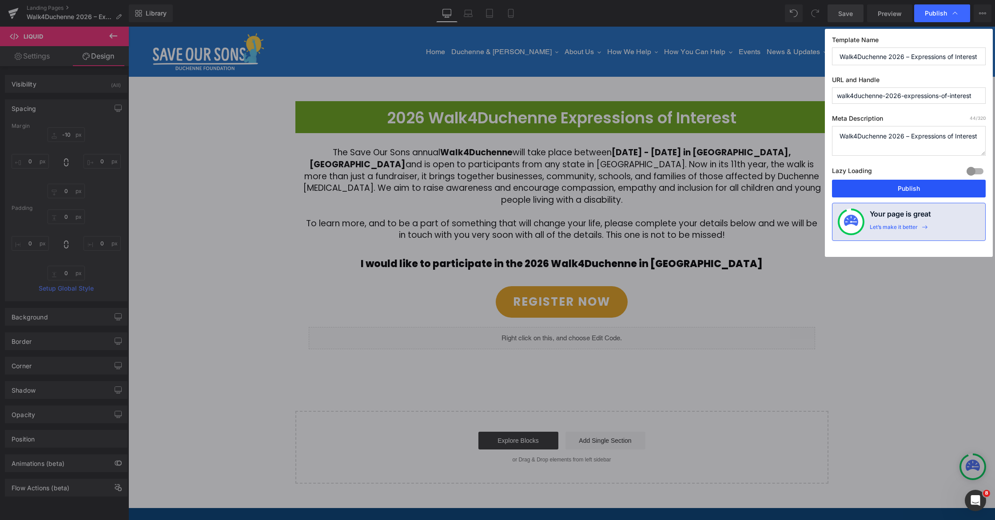
click at [923, 185] on button "Publish" at bounding box center [909, 189] width 154 height 18
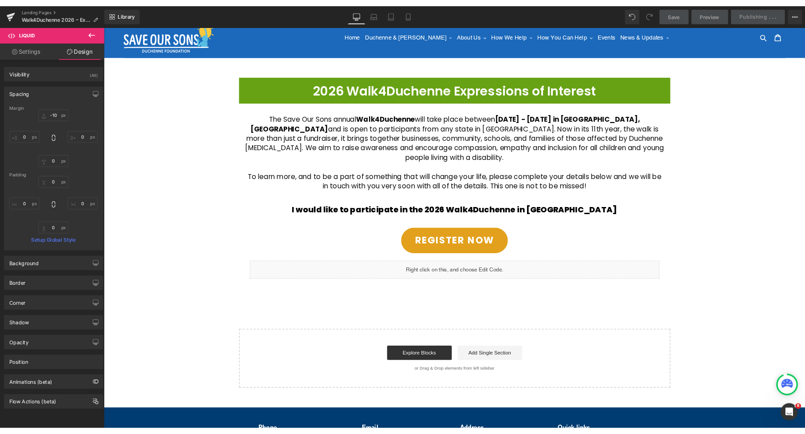
scroll to position [16, 0]
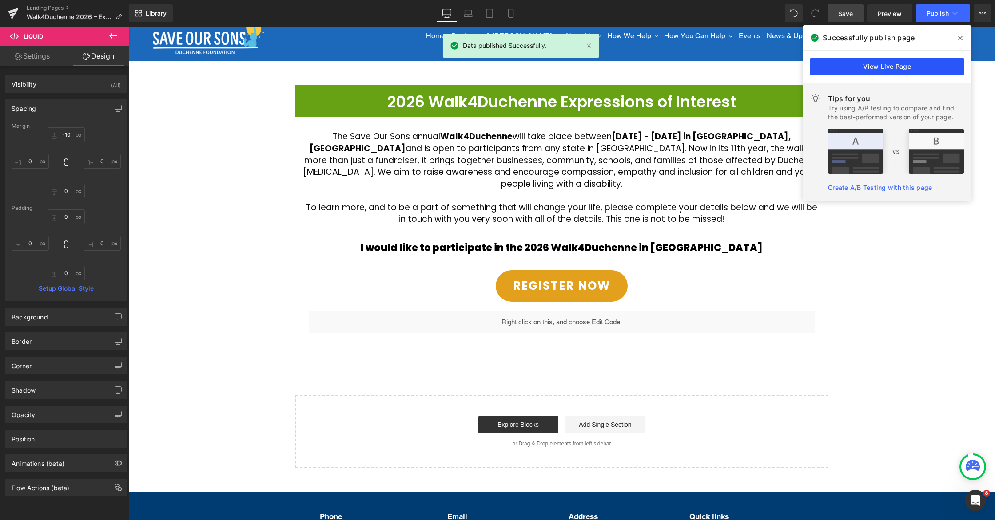
drag, startPoint x: 872, startPoint y: 70, endPoint x: 701, endPoint y: 43, distance: 172.7
click at [872, 70] on link "View Live Page" at bounding box center [887, 67] width 154 height 18
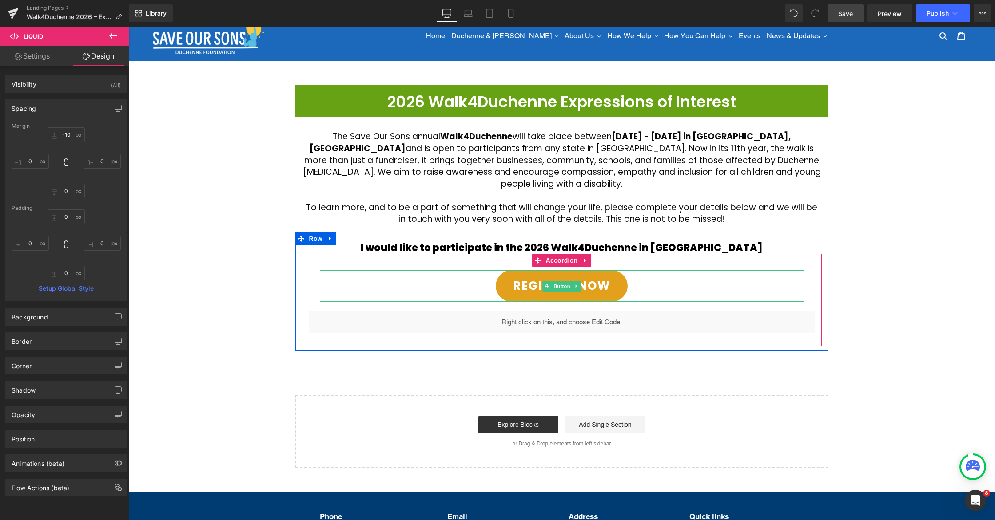
click at [557, 281] on span "Button" at bounding box center [562, 286] width 20 height 11
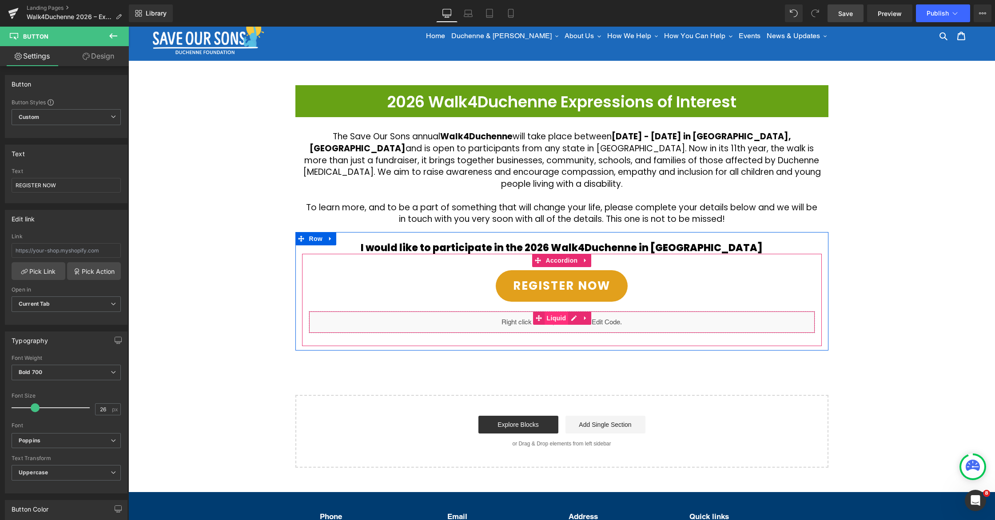
click at [555, 312] on span "Liquid" at bounding box center [556, 318] width 24 height 13
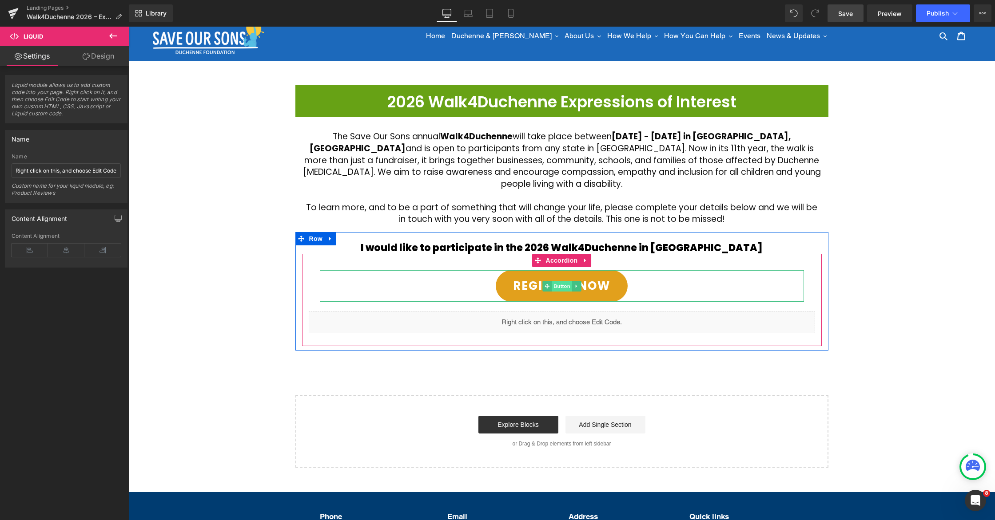
click at [564, 281] on span "Button" at bounding box center [562, 286] width 20 height 11
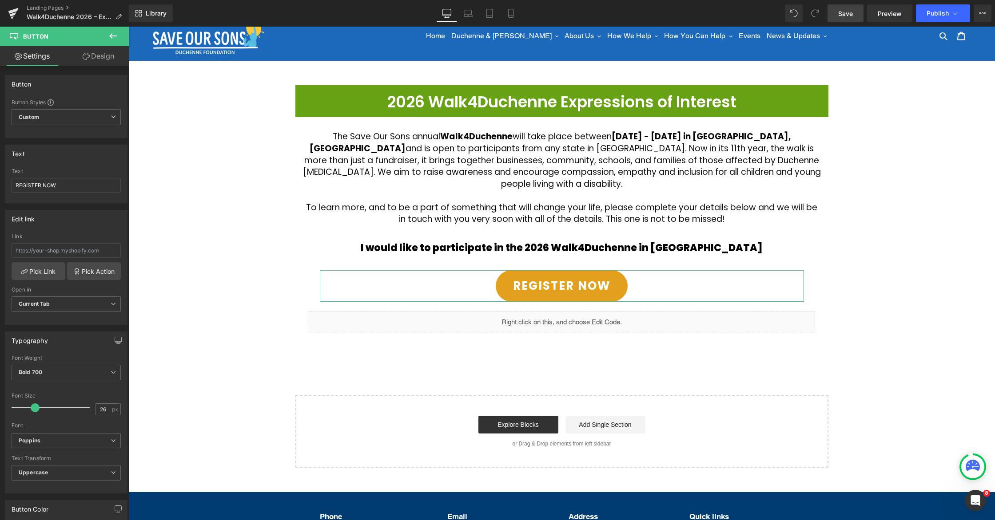
click at [101, 56] on link "Design" at bounding box center [98, 56] width 64 height 20
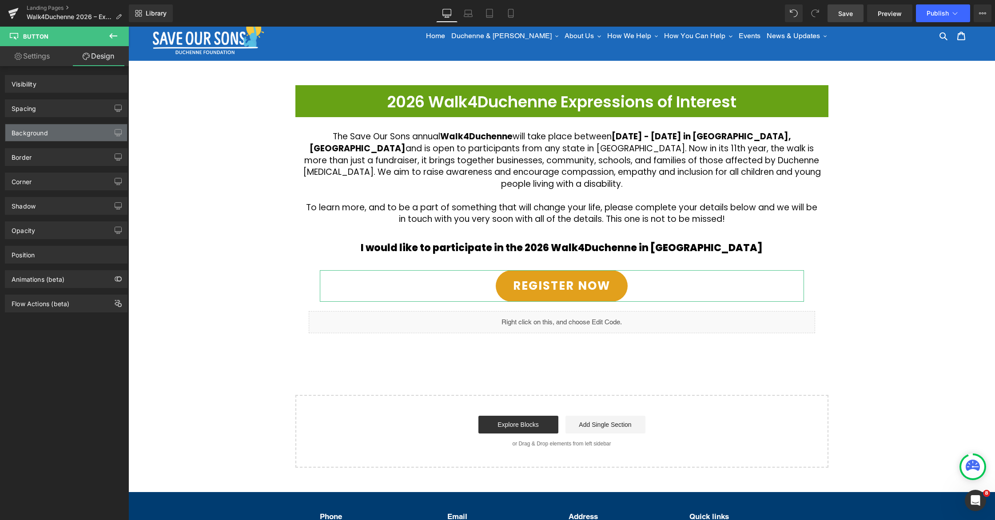
click at [58, 135] on div "Background" at bounding box center [66, 132] width 122 height 17
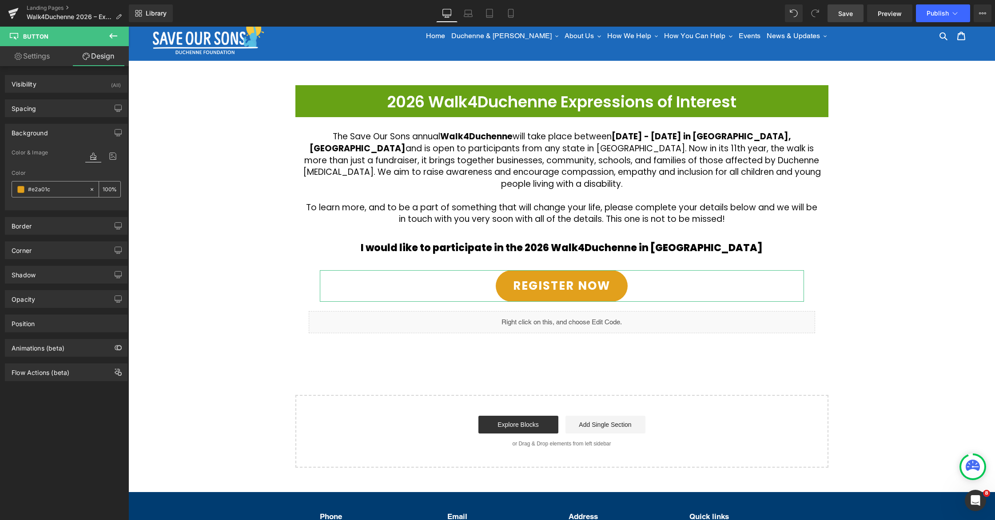
click at [23, 189] on span at bounding box center [20, 189] width 7 height 7
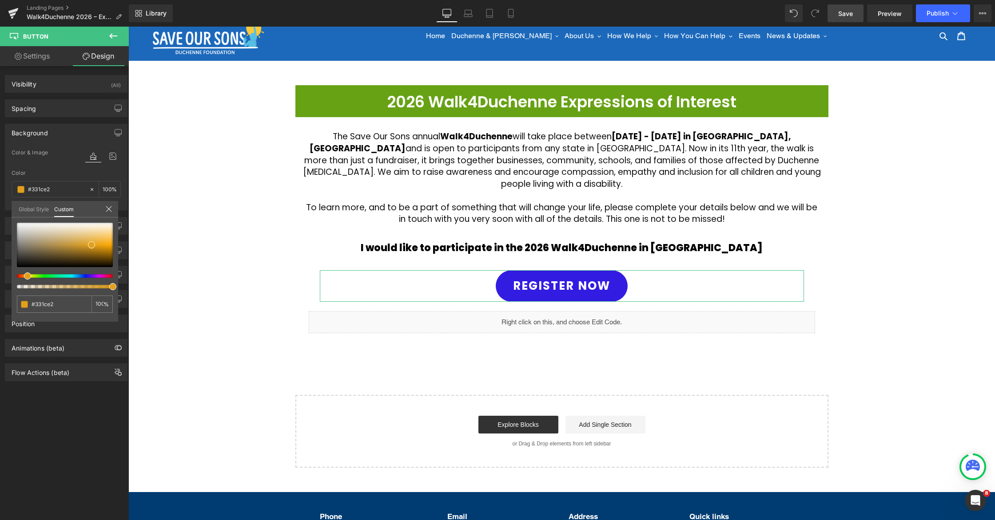
click at [79, 277] on div at bounding box center [61, 276] width 96 height 4
click at [89, 229] on div at bounding box center [65, 245] width 96 height 44
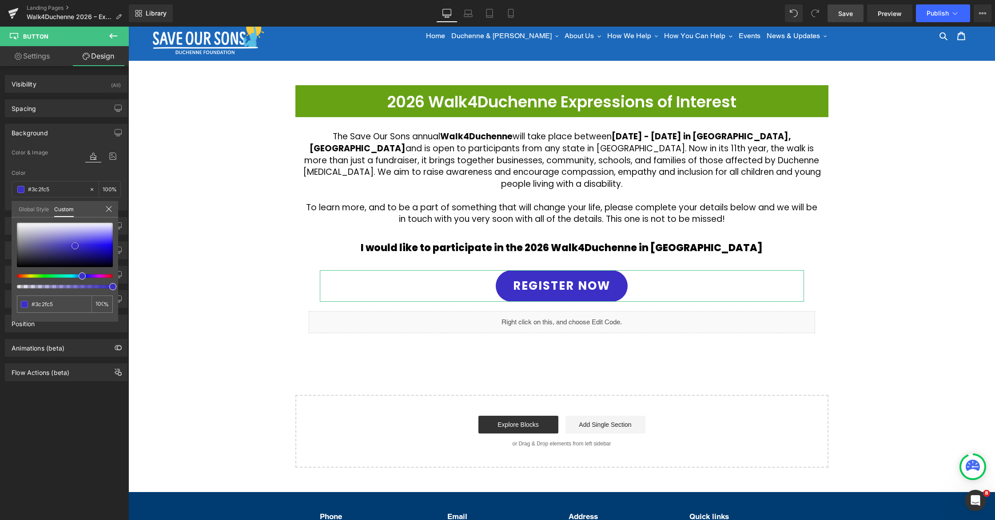
drag, startPoint x: 88, startPoint y: 232, endPoint x: 75, endPoint y: 246, distance: 19.2
click at [75, 246] on div at bounding box center [65, 245] width 96 height 44
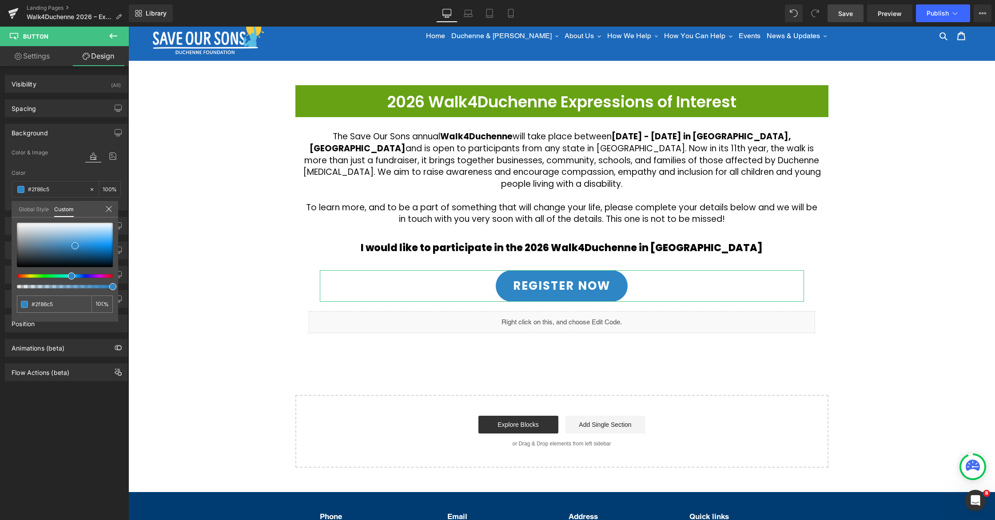
drag, startPoint x: 81, startPoint y: 277, endPoint x: 69, endPoint y: 271, distance: 13.1
click at [67, 275] on div at bounding box center [61, 276] width 96 height 4
click at [85, 238] on div at bounding box center [65, 245] width 96 height 44
drag, startPoint x: 85, startPoint y: 238, endPoint x: 92, endPoint y: 244, distance: 9.4
click at [92, 244] on span at bounding box center [91, 244] width 7 height 7
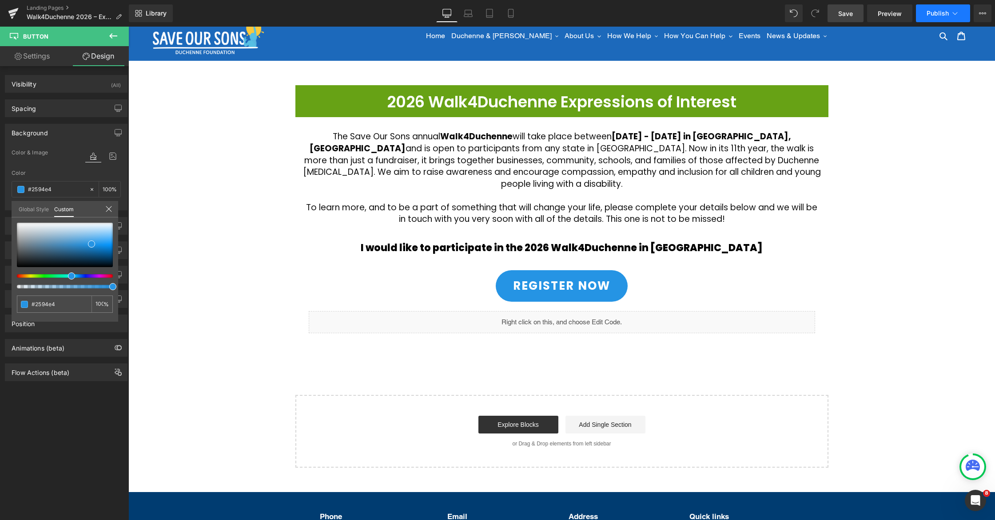
click at [931, 11] on span "Publish" at bounding box center [937, 13] width 22 height 7
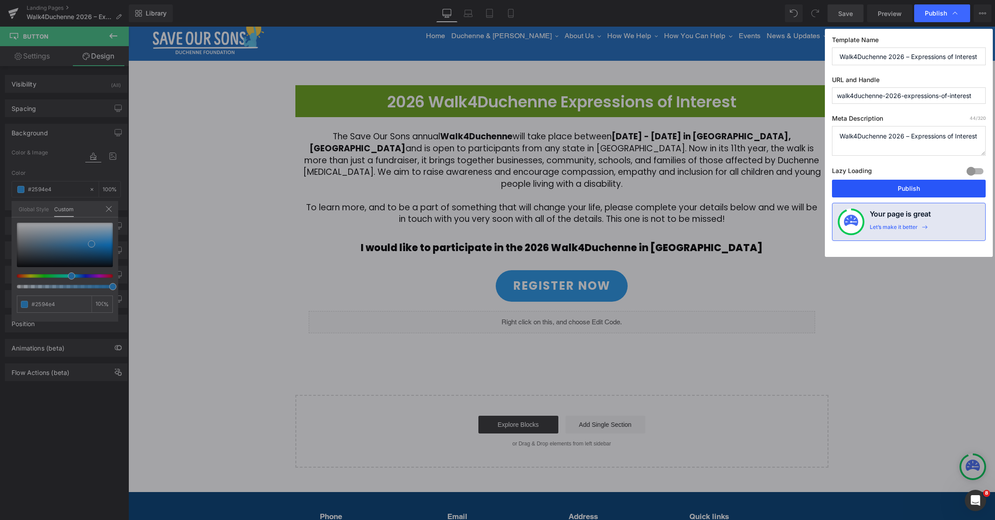
drag, startPoint x: 778, startPoint y: 167, endPoint x: 908, endPoint y: 194, distance: 132.5
click at [908, 194] on button "Publish" at bounding box center [909, 189] width 154 height 18
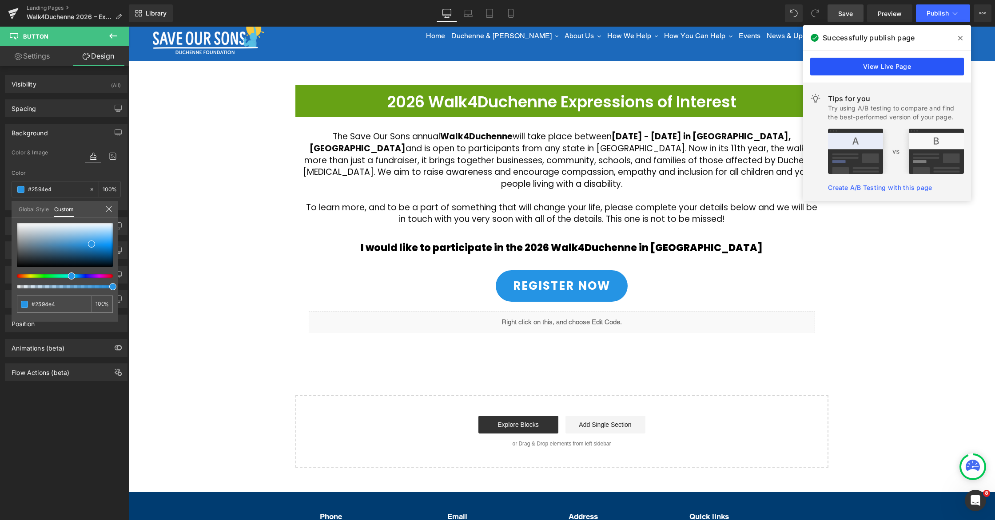
click at [917, 70] on link "View Live Page" at bounding box center [887, 67] width 154 height 18
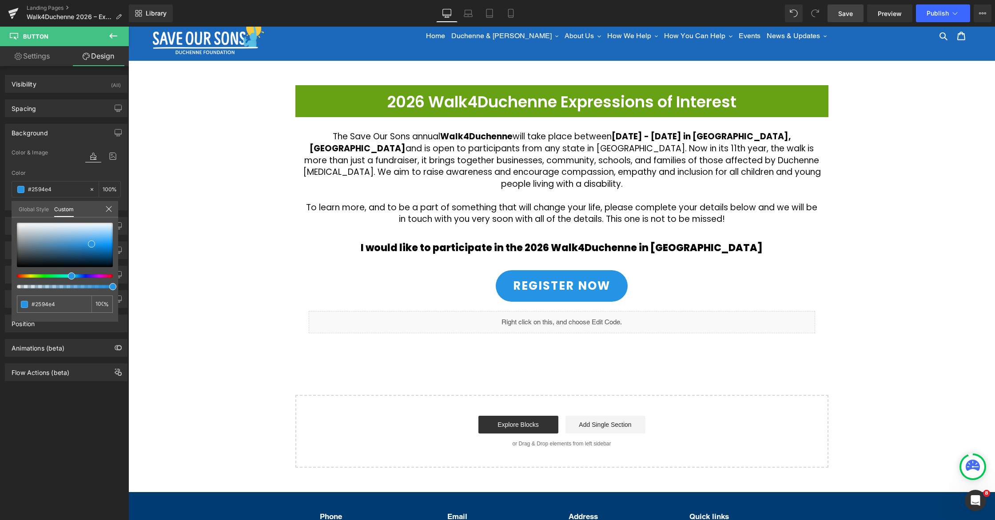
click at [608, 311] on div at bounding box center [561, 274] width 866 height 494
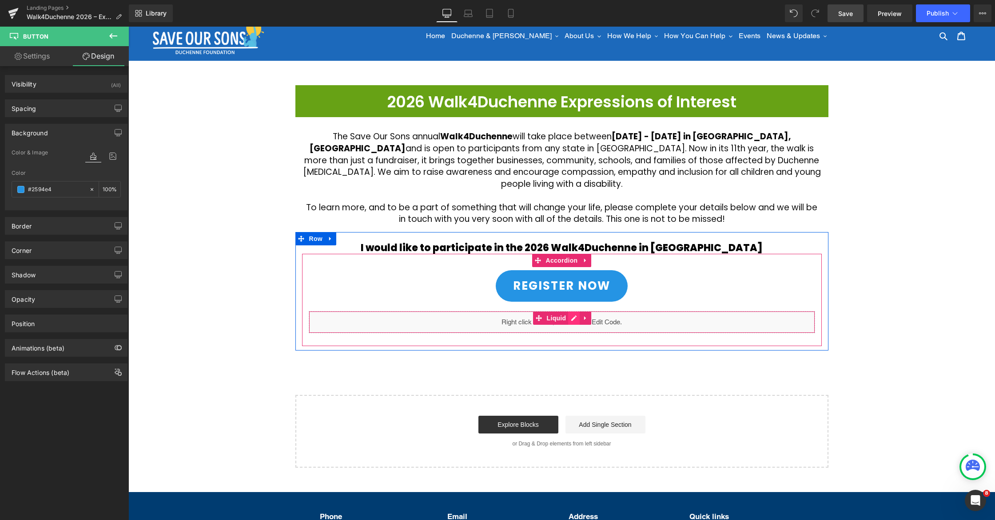
click at [578, 311] on div "Liquid" at bounding box center [562, 322] width 506 height 22
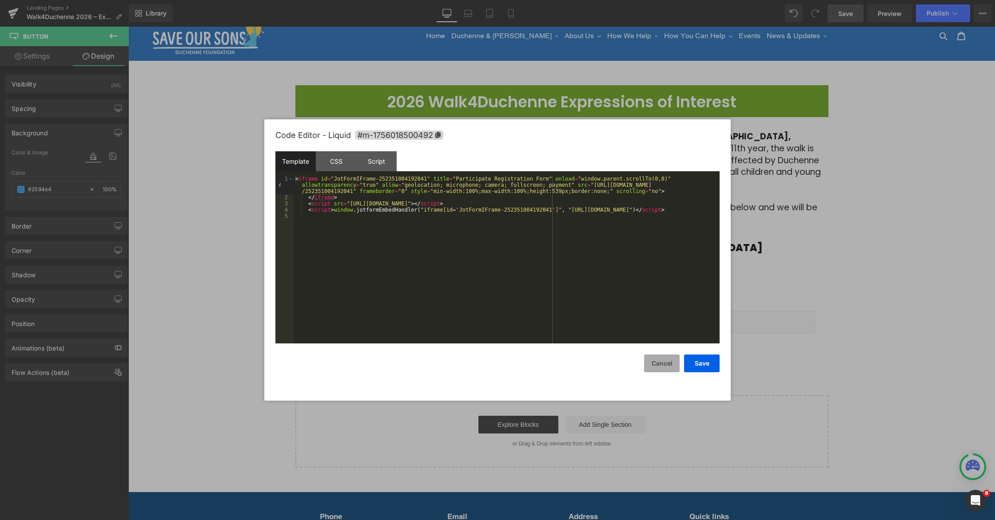
drag, startPoint x: 659, startPoint y: 364, endPoint x: 489, endPoint y: 322, distance: 175.4
click at [659, 364] on button "Cancel" at bounding box center [662, 364] width 36 height 18
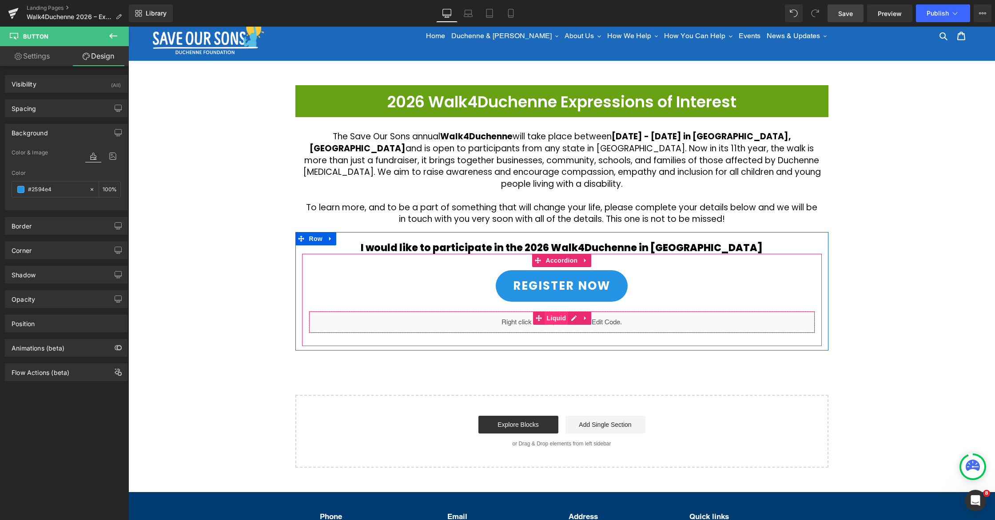
click at [553, 312] on span "Liquid" at bounding box center [556, 318] width 24 height 13
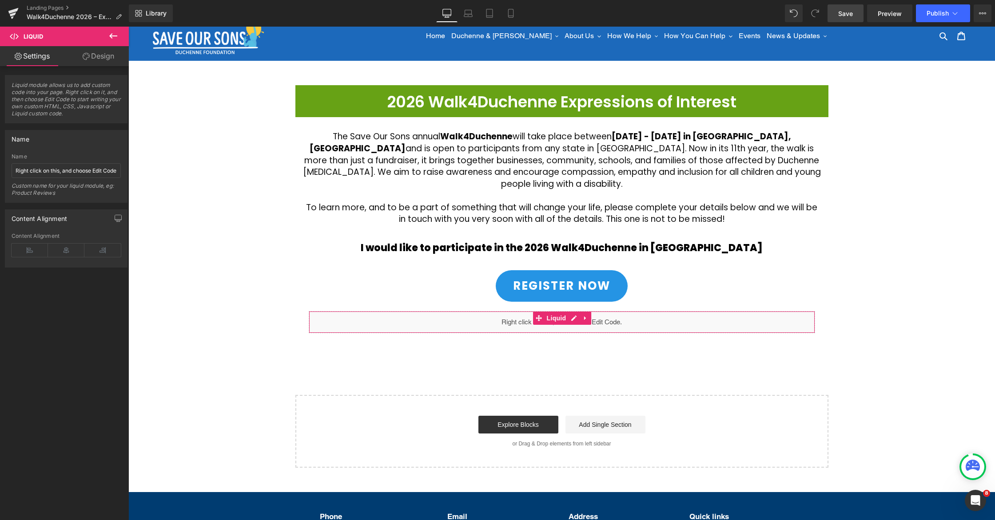
click at [96, 54] on link "Design" at bounding box center [98, 56] width 64 height 20
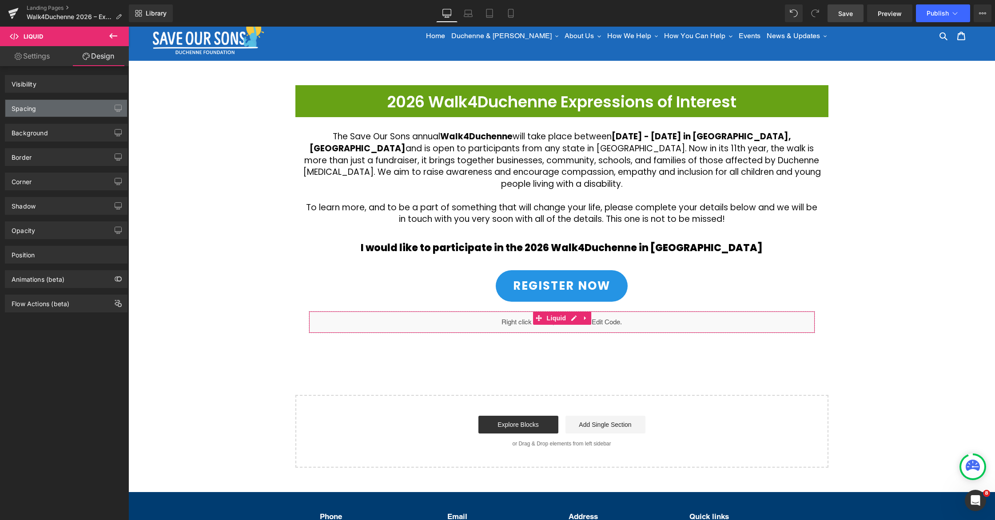
click at [52, 109] on div "Spacing" at bounding box center [66, 108] width 122 height 17
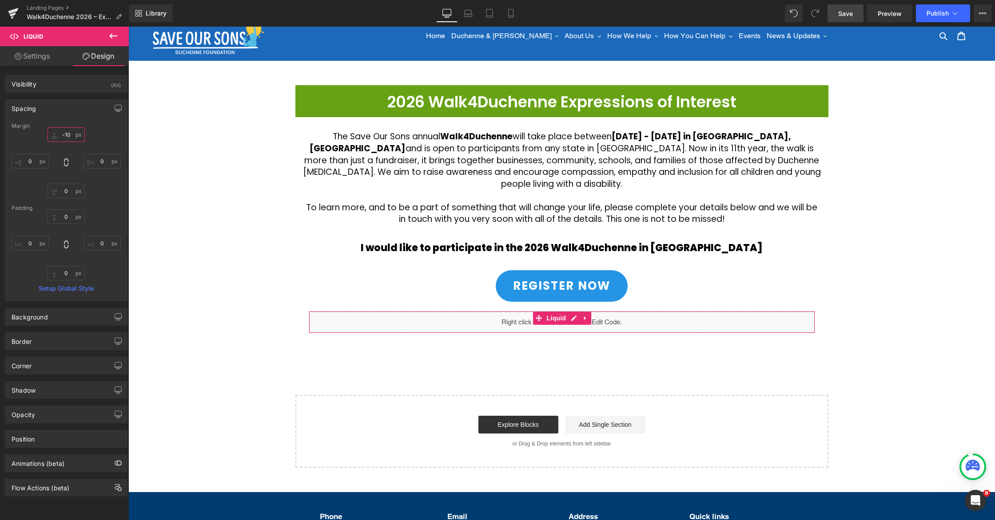
click at [64, 133] on input "-10" at bounding box center [66, 134] width 37 height 15
click at [66, 134] on input "-10" at bounding box center [66, 134] width 37 height 15
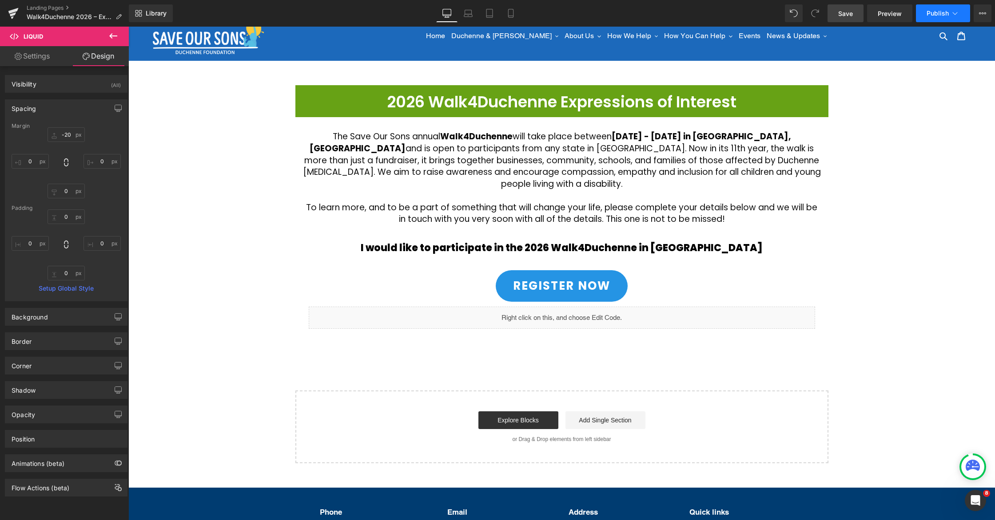
click at [947, 12] on span "Publish" at bounding box center [937, 13] width 22 height 7
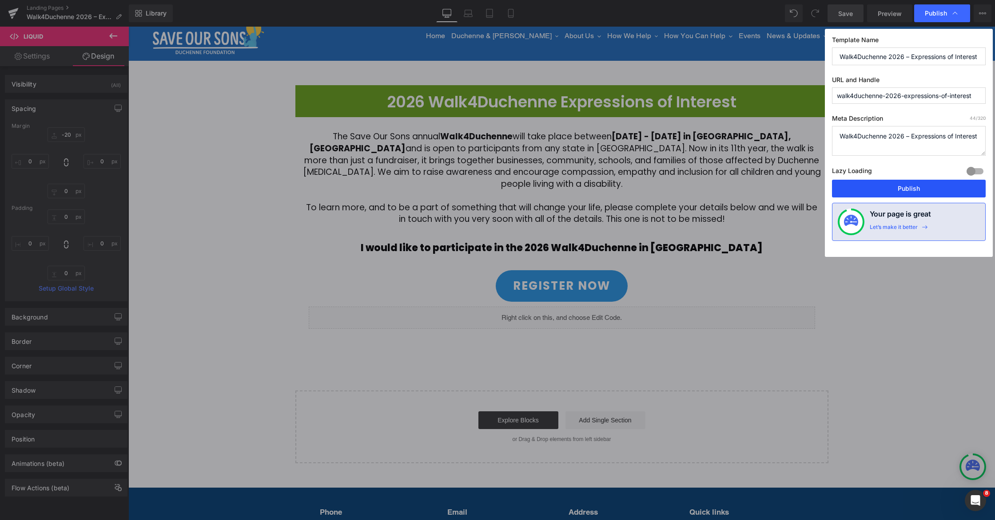
click at [901, 189] on button "Publish" at bounding box center [909, 189] width 154 height 18
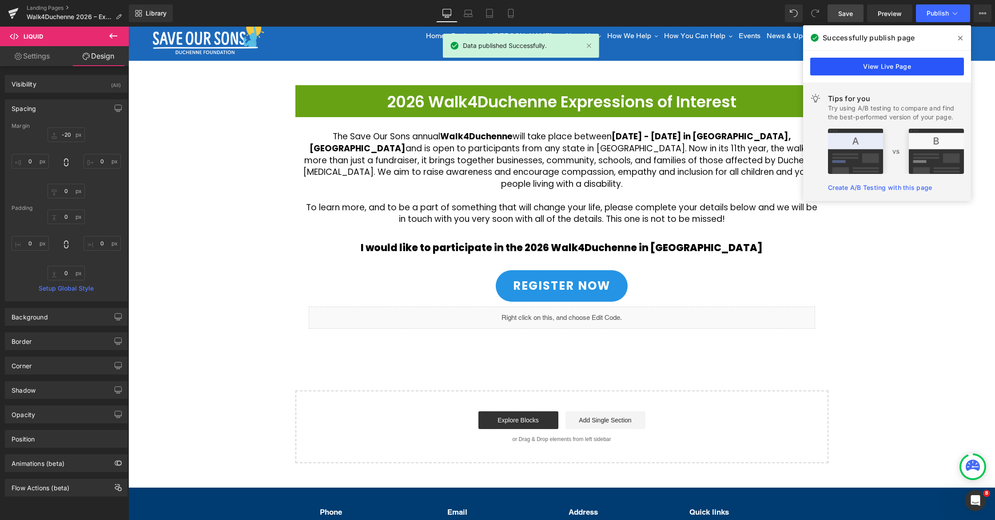
click at [863, 60] on link "View Live Page" at bounding box center [887, 67] width 154 height 18
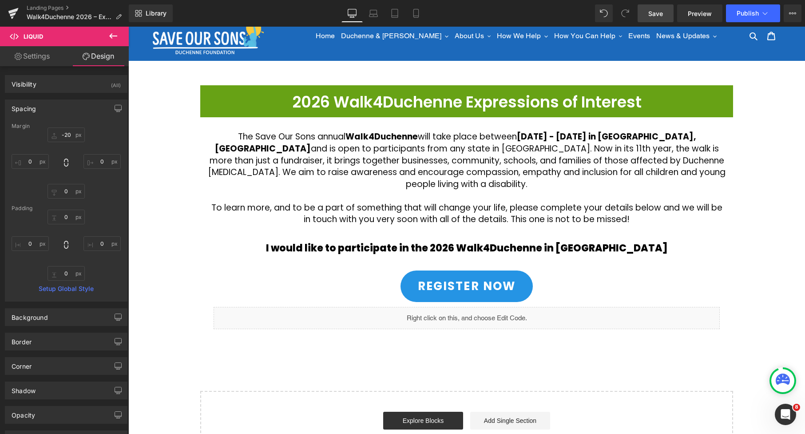
click at [113, 36] on icon at bounding box center [113, 35] width 8 height 5
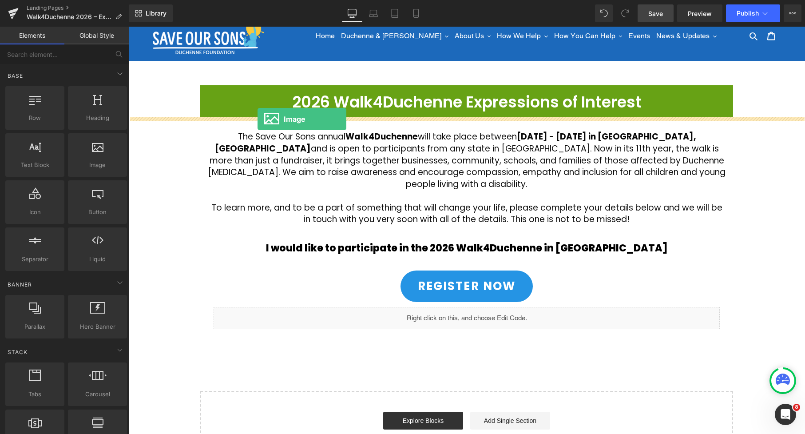
drag, startPoint x: 214, startPoint y: 183, endPoint x: 258, endPoint y: 119, distance: 76.7
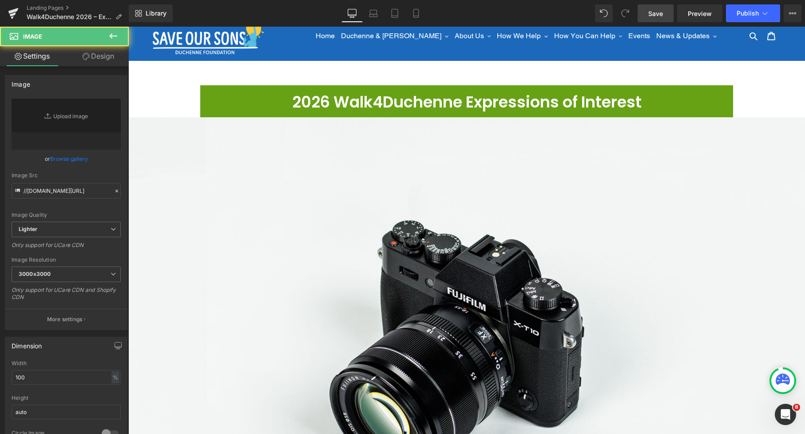
click at [366, 158] on img at bounding box center [466, 341] width 677 height 448
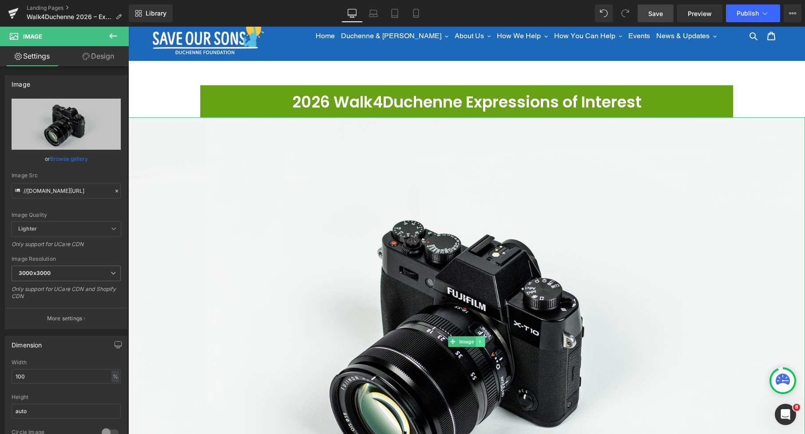
click at [480, 341] on icon at bounding box center [480, 341] width 1 height 3
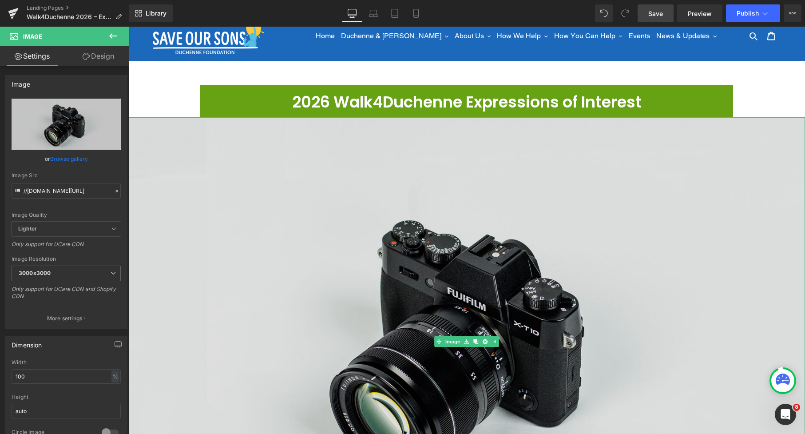
drag, startPoint x: 483, startPoint y: 341, endPoint x: 488, endPoint y: 325, distance: 16.2
click at [484, 341] on icon at bounding box center [485, 341] width 5 height 5
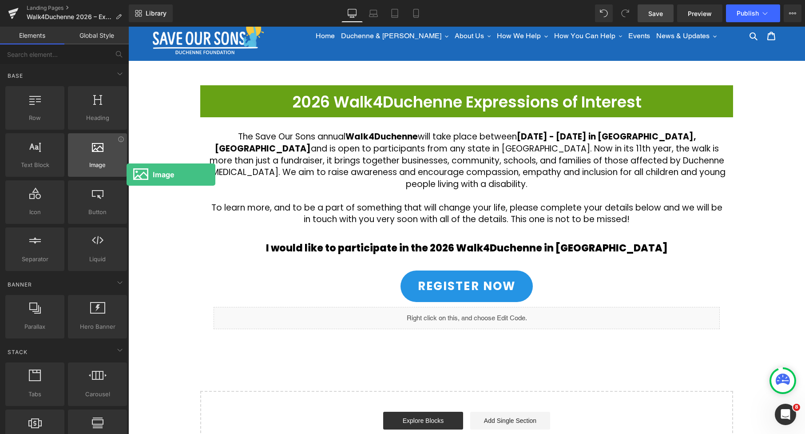
drag, startPoint x: 157, startPoint y: 100, endPoint x: 84, endPoint y: 150, distance: 87.9
click at [83, 149] on div at bounding box center [98, 150] width 54 height 20
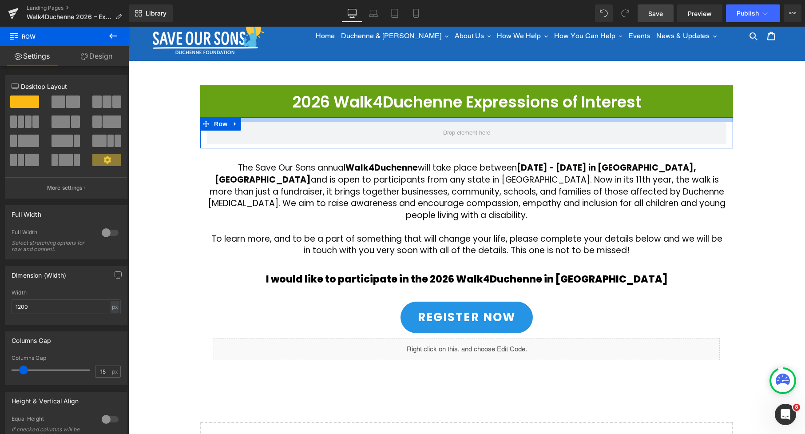
drag, startPoint x: 264, startPoint y: 120, endPoint x: 265, endPoint y: 112, distance: 8.0
click at [265, 112] on div "2026 Walk4Duchenne Expressions of Interest Heading Row Row The Save Our Sons an…" at bounding box center [466, 289] width 677 height 409
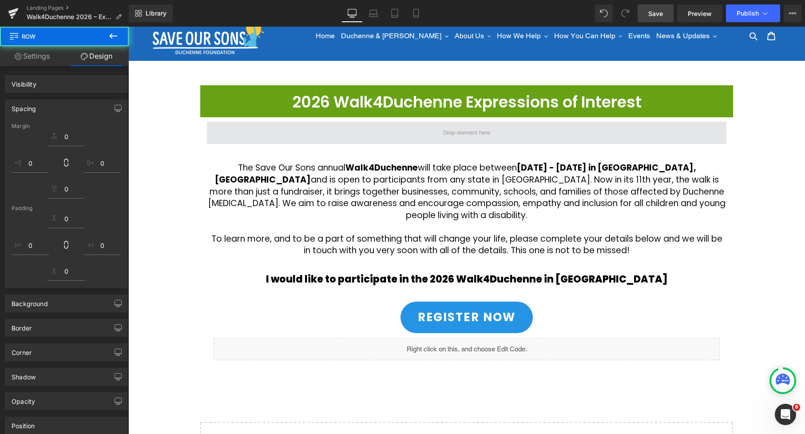
click at [272, 131] on span at bounding box center [467, 133] width 520 height 22
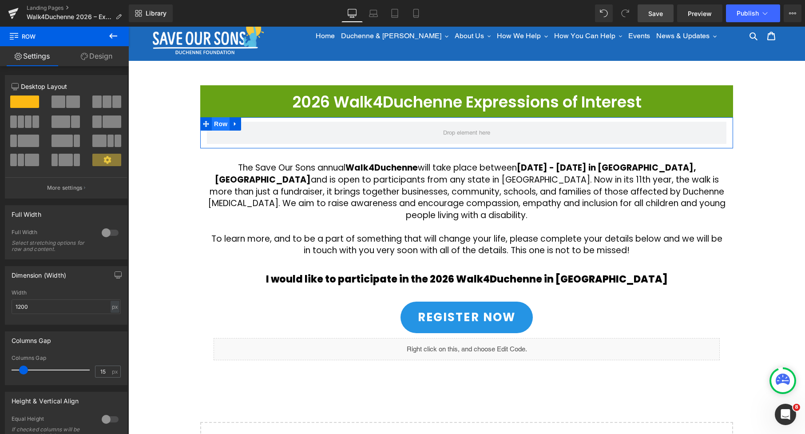
click at [221, 124] on span "Row" at bounding box center [221, 123] width 18 height 13
click at [223, 124] on span "Row" at bounding box center [221, 123] width 18 height 13
drag, startPoint x: 22, startPoint y: 368, endPoint x: 8, endPoint y: 367, distance: 13.8
click at [8, 367] on div "0px Columns Gap 0 px" at bounding box center [66, 370] width 122 height 30
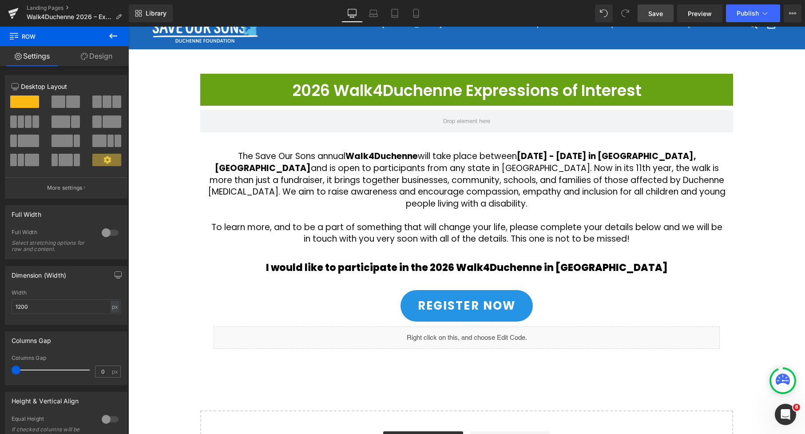
scroll to position [0, 0]
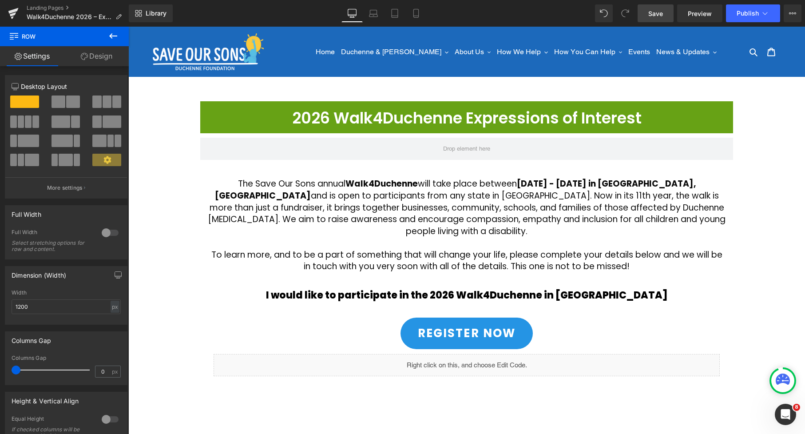
click at [114, 36] on icon at bounding box center [113, 36] width 11 height 11
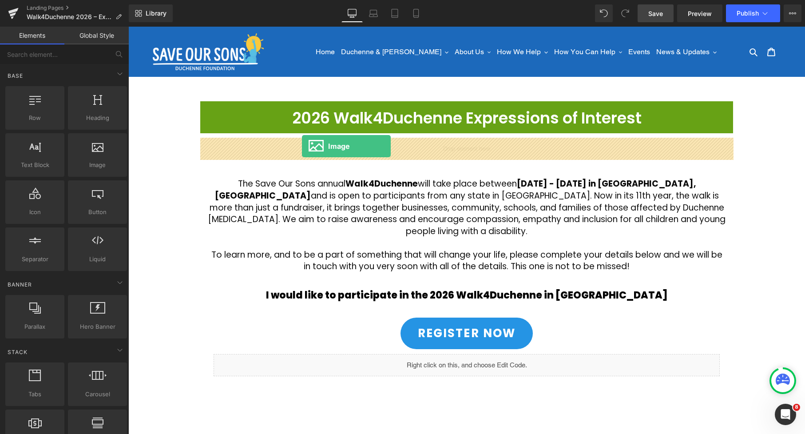
drag, startPoint x: 303, startPoint y: 154, endPoint x: 302, endPoint y: 146, distance: 7.6
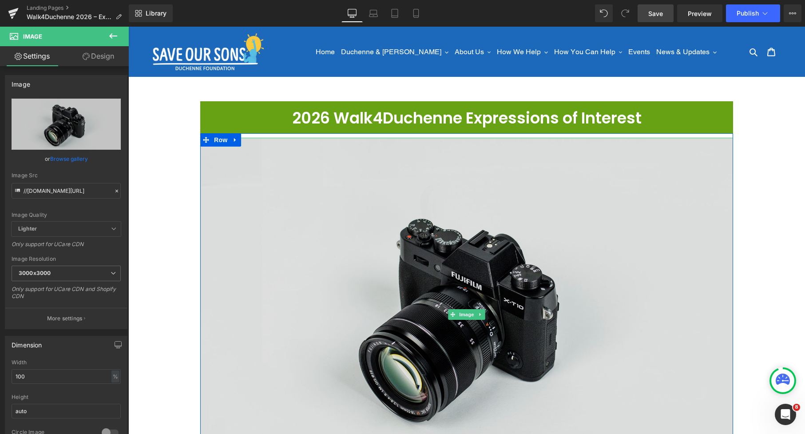
click at [337, 188] on img at bounding box center [466, 314] width 533 height 353
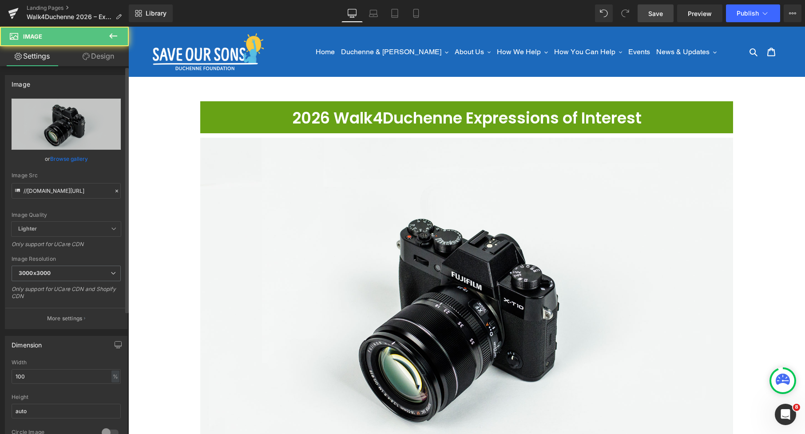
click at [62, 159] on link "Browse gallery" at bounding box center [69, 159] width 38 height 16
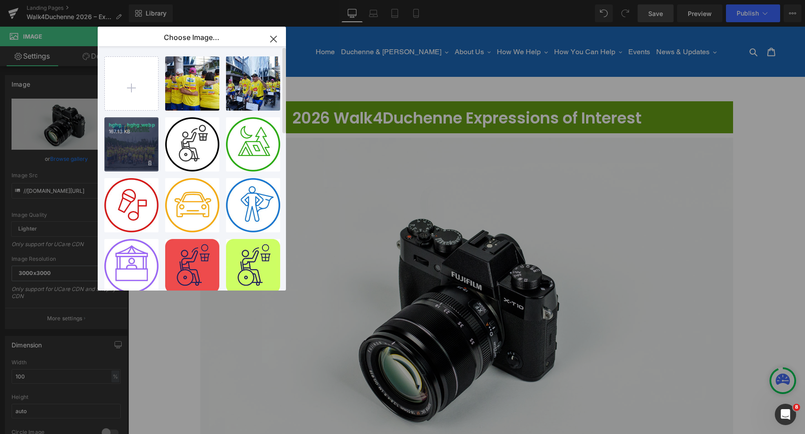
click at [131, 151] on div "hghg...hghg.webp 167.13 KB" at bounding box center [131, 144] width 54 height 54
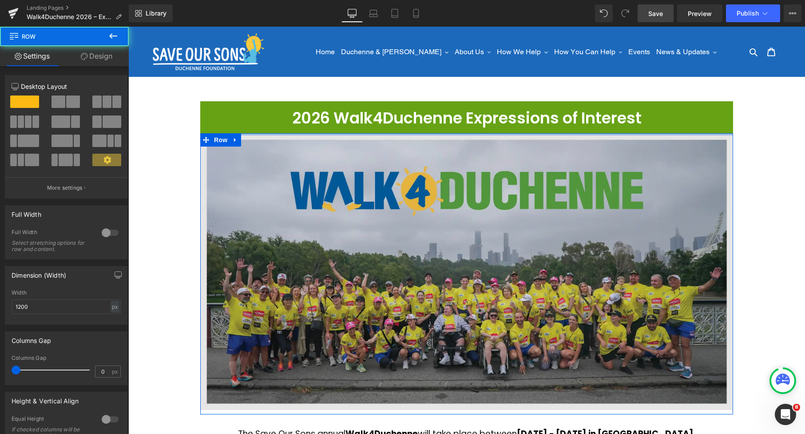
click at [450, 124] on div "2026 Walk4Duchenne Expressions of Interest Heading Row Image Row The Save Our S…" at bounding box center [466, 430] width 677 height 659
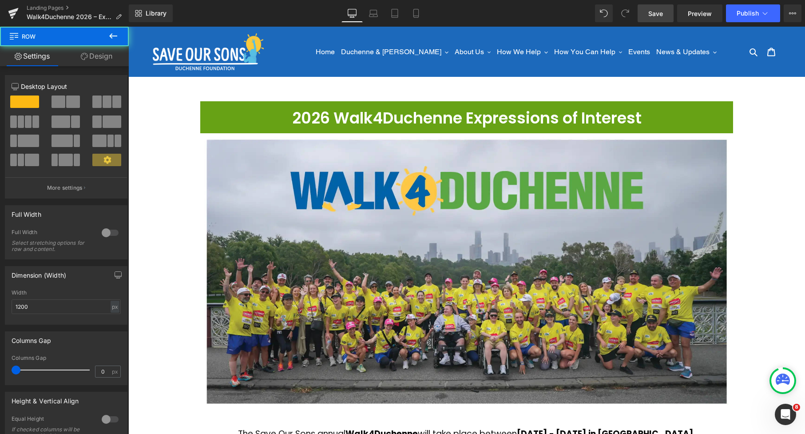
click at [759, 155] on div "2026 Walk4Duchenne Expressions of Interest Heading Row Image Row The Save Our S…" at bounding box center [466, 430] width 677 height 659
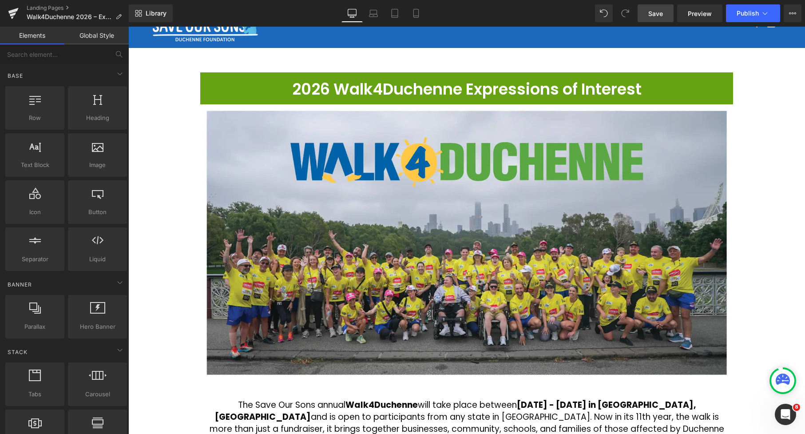
scroll to position [64, 0]
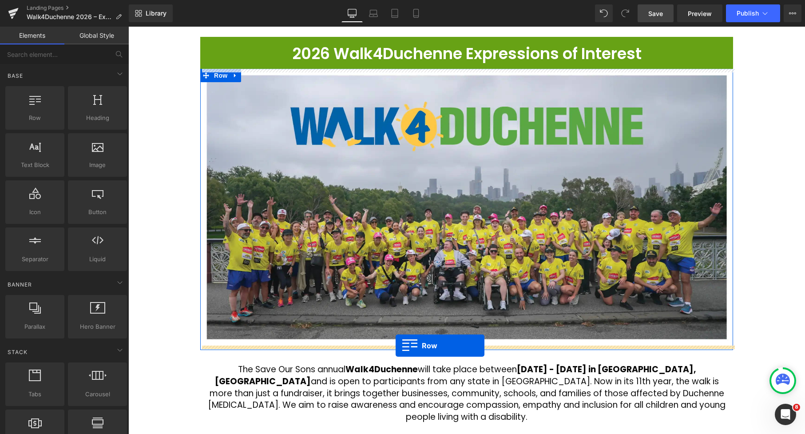
drag, startPoint x: 158, startPoint y: 137, endPoint x: 396, endPoint y: 345, distance: 316.6
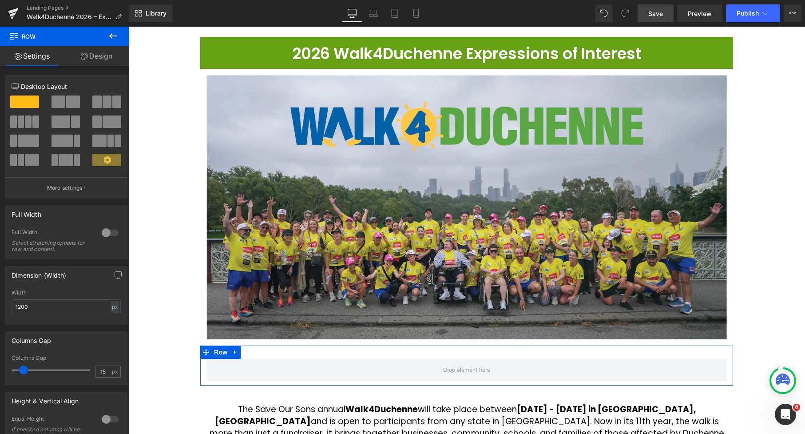
drag, startPoint x: 102, startPoint y: 102, endPoint x: 418, endPoint y: 298, distance: 372.4
click at [103, 102] on span at bounding box center [107, 101] width 9 height 12
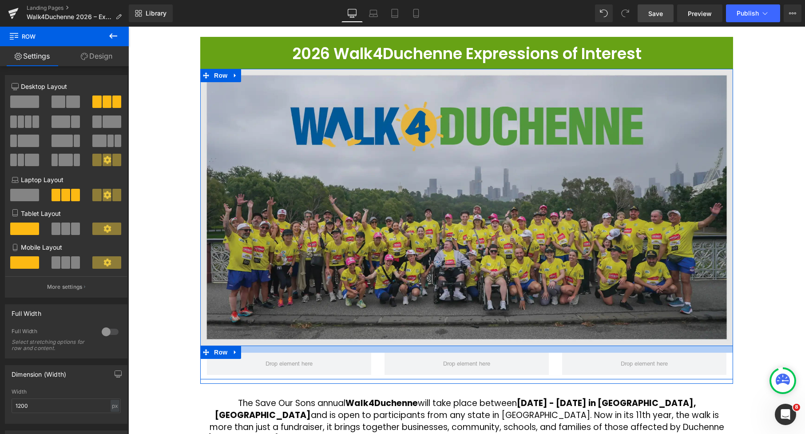
drag, startPoint x: 545, startPoint y: 348, endPoint x: 544, endPoint y: 342, distance: 6.4
click at [544, 342] on div "Image Row" at bounding box center [466, 224] width 533 height 310
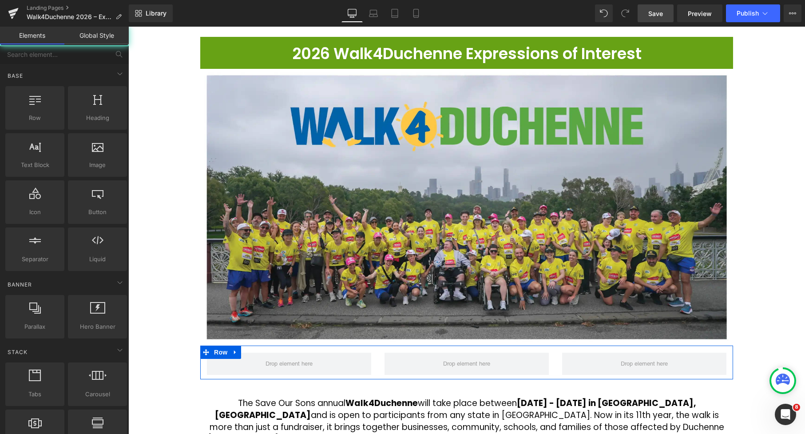
click at [754, 284] on div "2026 Walk4Duchenne Expressions of Interest Heading Row Image Row Row The Save O…" at bounding box center [466, 383] width 677 height 693
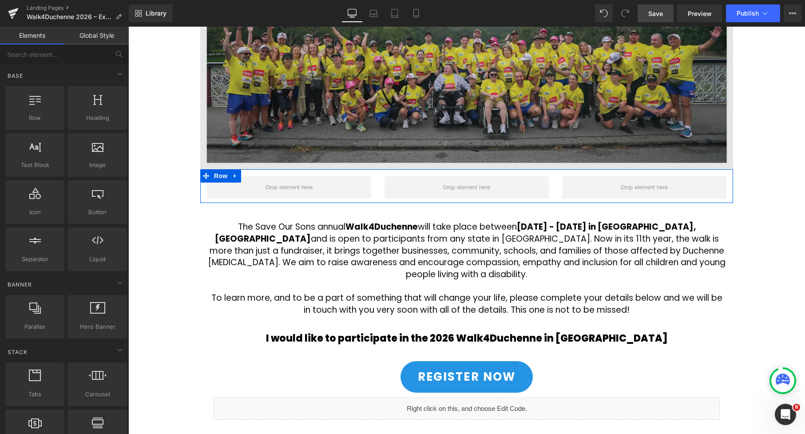
scroll to position [241, 0]
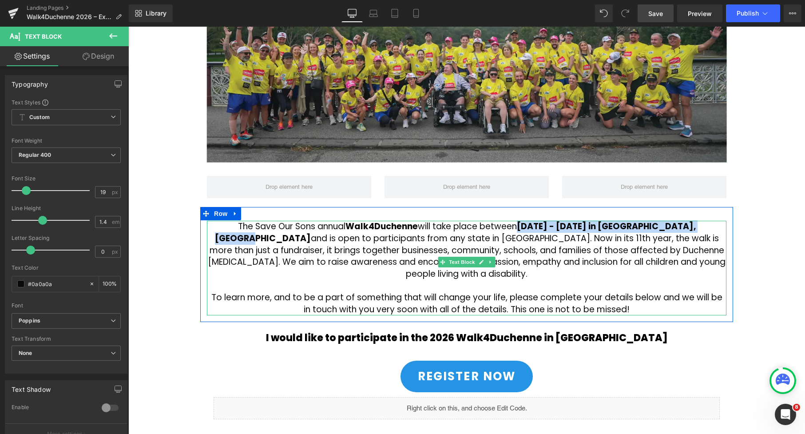
drag, startPoint x: 631, startPoint y: 227, endPoint x: 693, endPoint y: 228, distance: 62.6
click at [693, 228] on p "The Save Our Sons annual Walk4Duchenne will take place between March 4 - 8, 202…" at bounding box center [467, 250] width 520 height 59
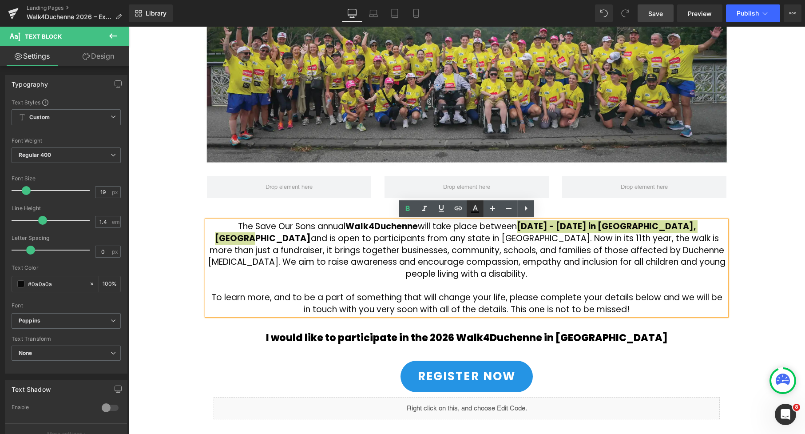
click at [474, 207] on icon at bounding box center [475, 208] width 11 height 11
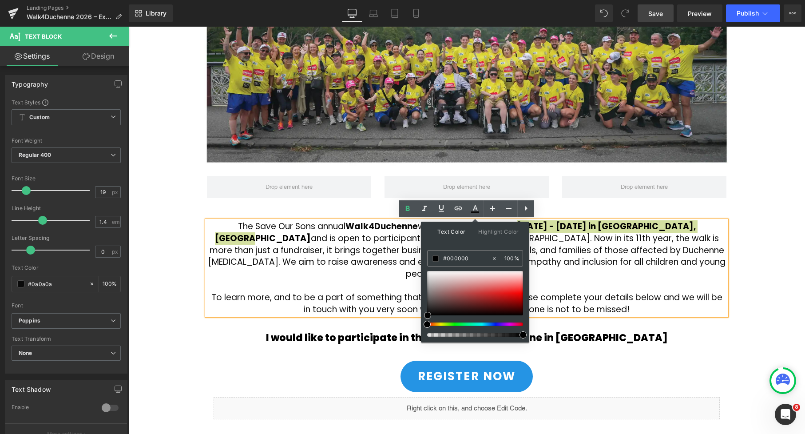
click at [493, 324] on div at bounding box center [472, 324] width 96 height 4
click at [504, 288] on div at bounding box center [475, 293] width 96 height 44
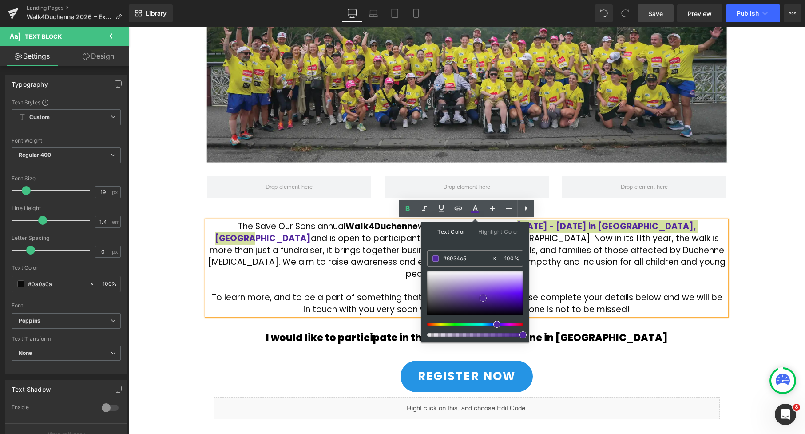
drag, startPoint x: 504, startPoint y: 288, endPoint x: 483, endPoint y: 294, distance: 21.7
click at [483, 294] on span at bounding box center [483, 297] width 7 height 7
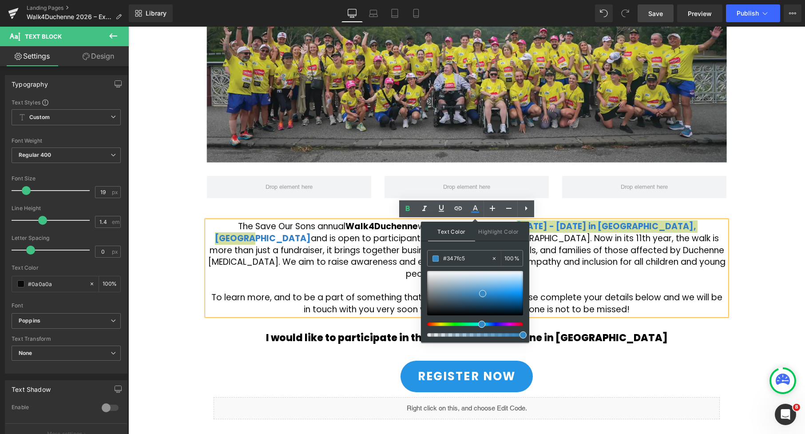
drag, startPoint x: 496, startPoint y: 324, endPoint x: 484, endPoint y: 317, distance: 13.5
click at [477, 322] on div at bounding box center [472, 324] width 96 height 4
click at [496, 290] on div at bounding box center [475, 293] width 96 height 44
drag, startPoint x: 495, startPoint y: 291, endPoint x: 494, endPoint y: 297, distance: 5.8
click at [494, 297] on span at bounding box center [494, 295] width 7 height 7
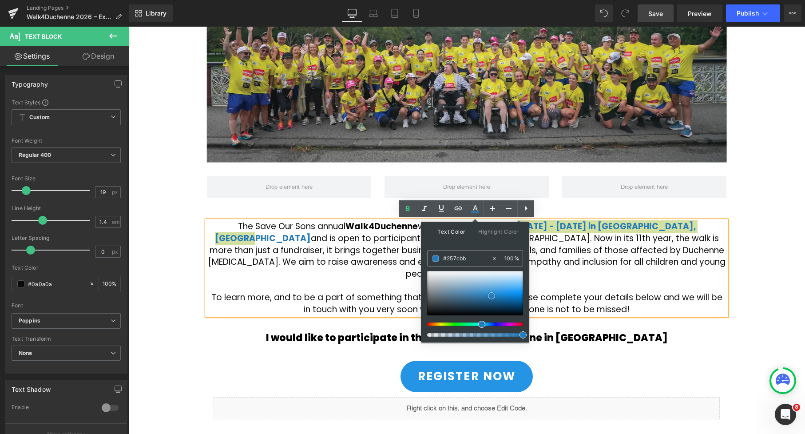
click at [491, 296] on span at bounding box center [491, 295] width 7 height 7
click at [643, 253] on p "The Save Our Sons annual Walk4Duchenne will take place between March 4 - 8, 202…" at bounding box center [467, 250] width 520 height 59
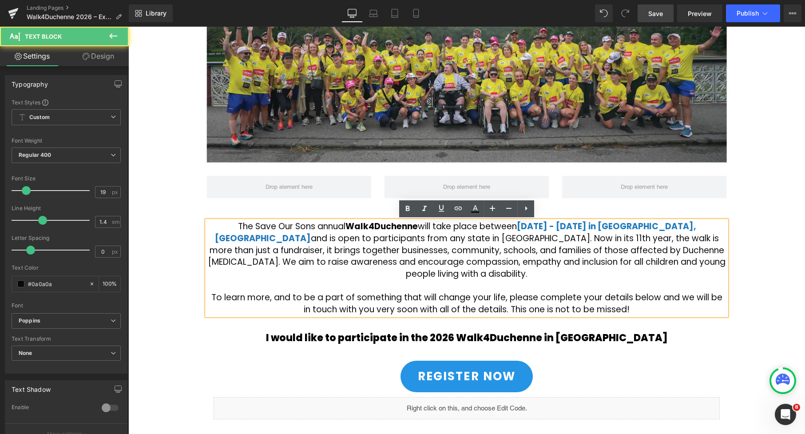
click at [760, 230] on div "2026 Walk4Duchenne Expressions of Interest Heading Row Image Row Row The Save O…" at bounding box center [466, 206] width 677 height 693
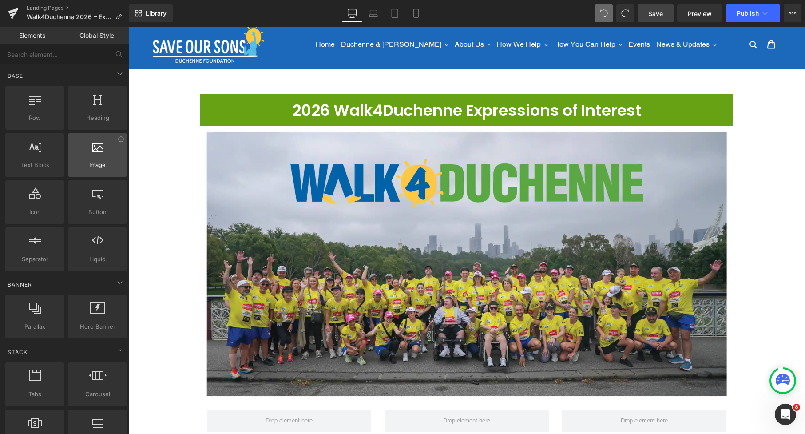
scroll to position [9, 0]
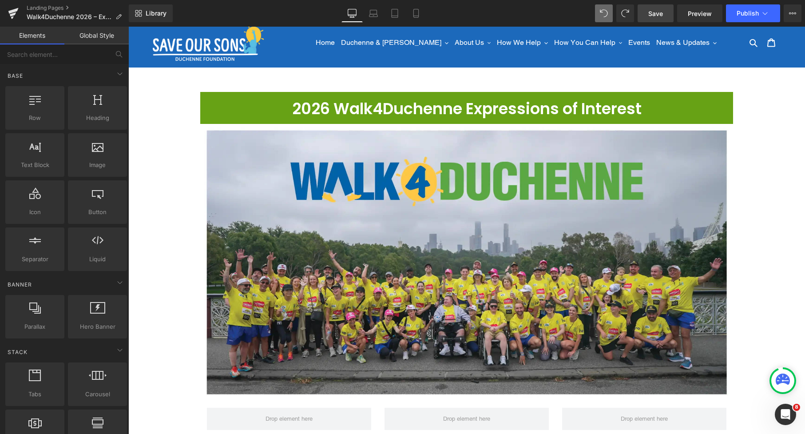
click at [584, 76] on main "2026 Walk4Duchenne Expressions of Interest Heading Row Image Row Row The Save O…" at bounding box center [466, 426] width 677 height 718
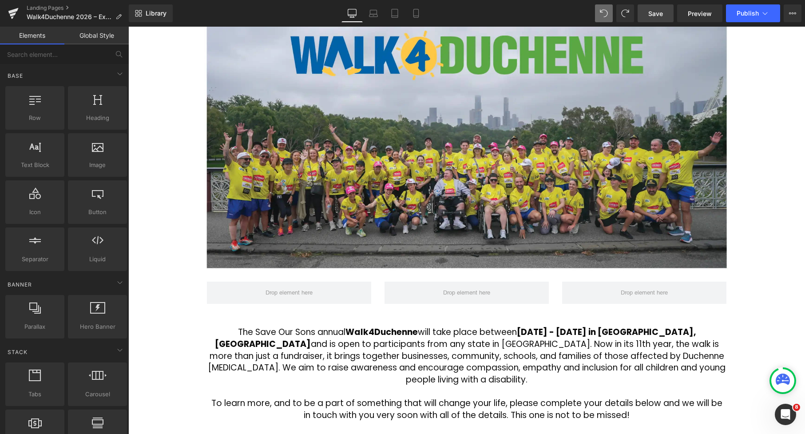
scroll to position [143, 0]
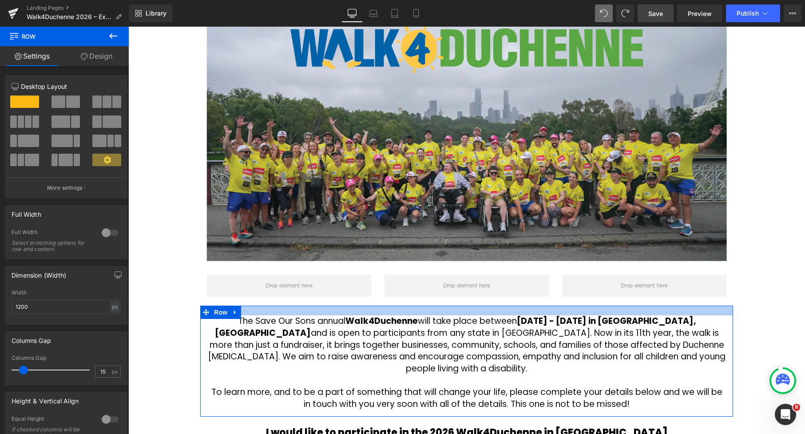
click at [335, 310] on div at bounding box center [466, 311] width 533 height 10
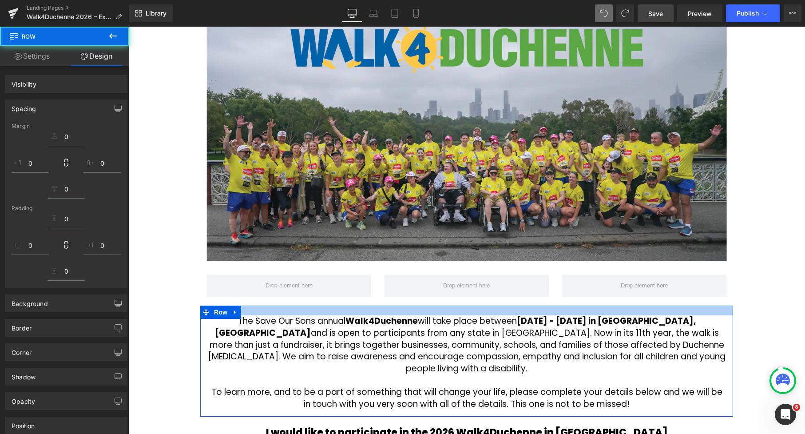
click at [111, 37] on icon at bounding box center [113, 35] width 8 height 5
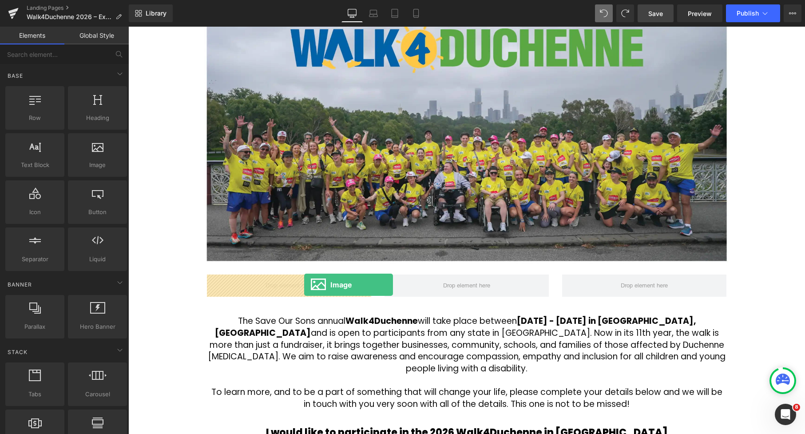
drag, startPoint x: 310, startPoint y: 285, endPoint x: 304, endPoint y: 285, distance: 5.3
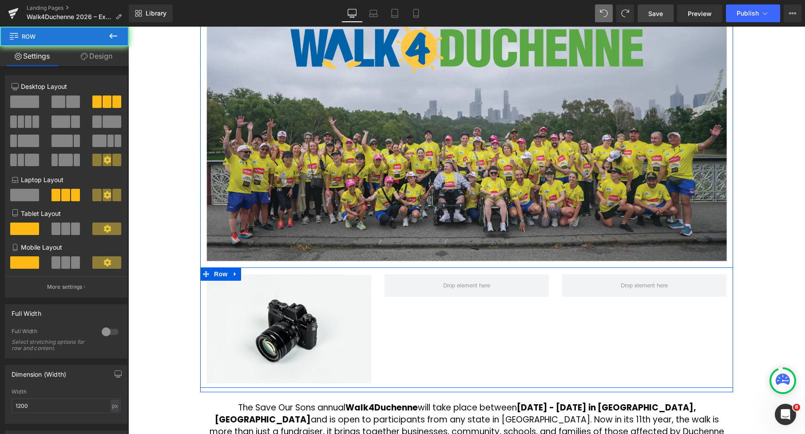
click at [385, 306] on div "Image Row" at bounding box center [466, 327] width 533 height 120
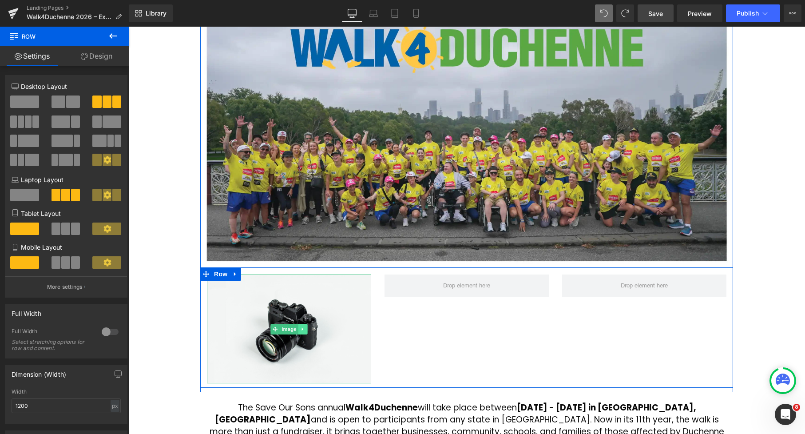
click at [305, 330] on icon at bounding box center [303, 328] width 5 height 5
click at [300, 330] on icon at bounding box center [298, 328] width 5 height 5
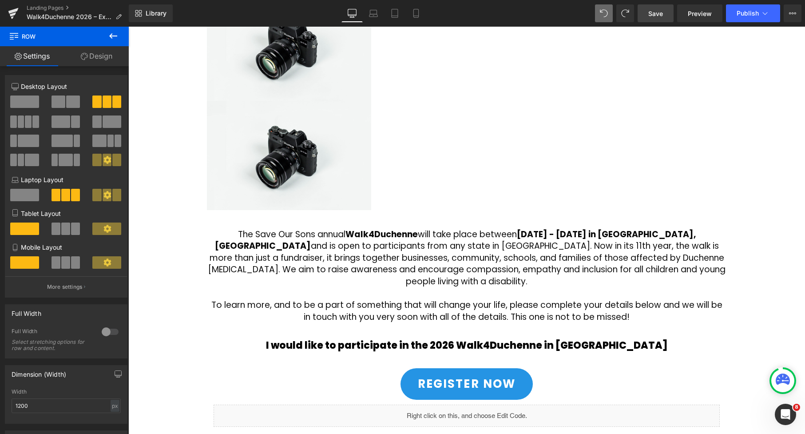
scroll to position [386, 0]
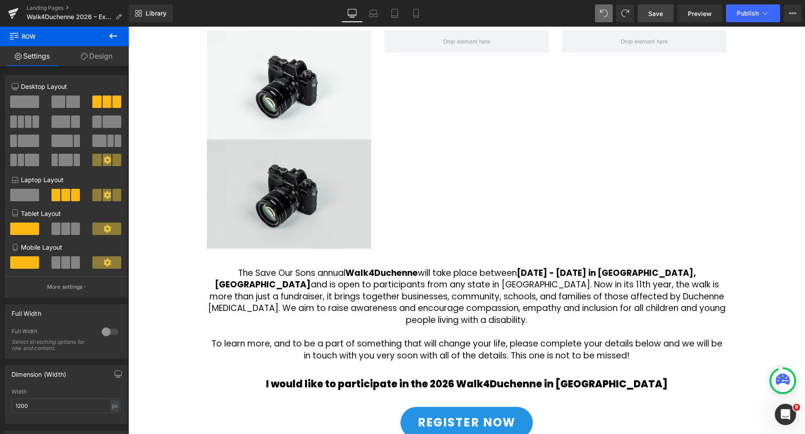
click at [280, 209] on img at bounding box center [289, 193] width 164 height 109
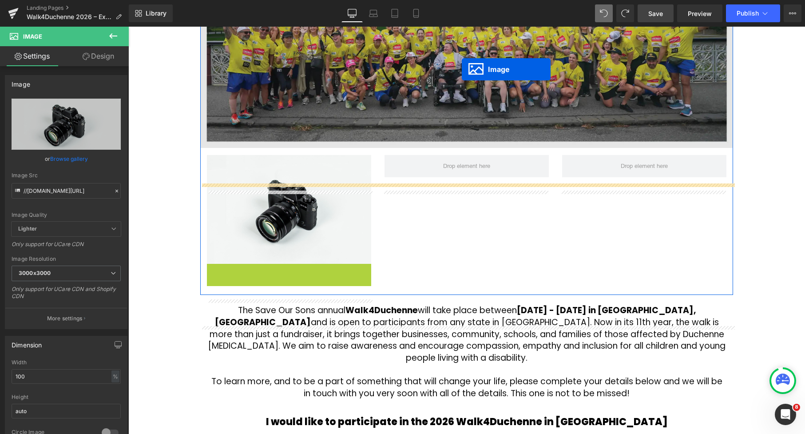
scroll to position [226, 0]
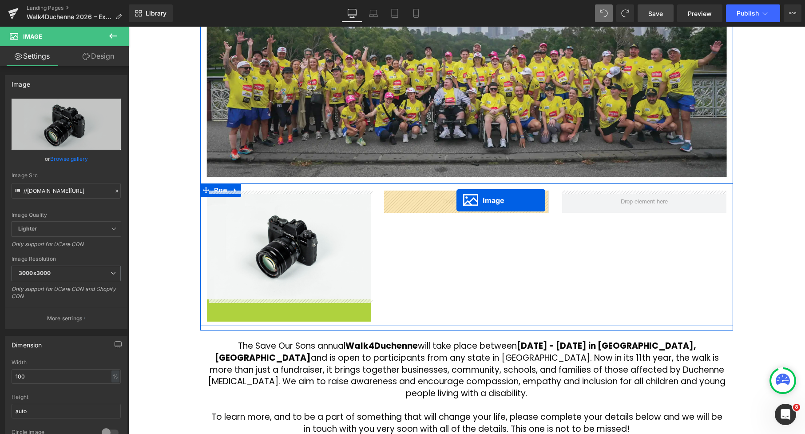
drag, startPoint x: 467, startPoint y: 46, endPoint x: 456, endPoint y: 200, distance: 154.4
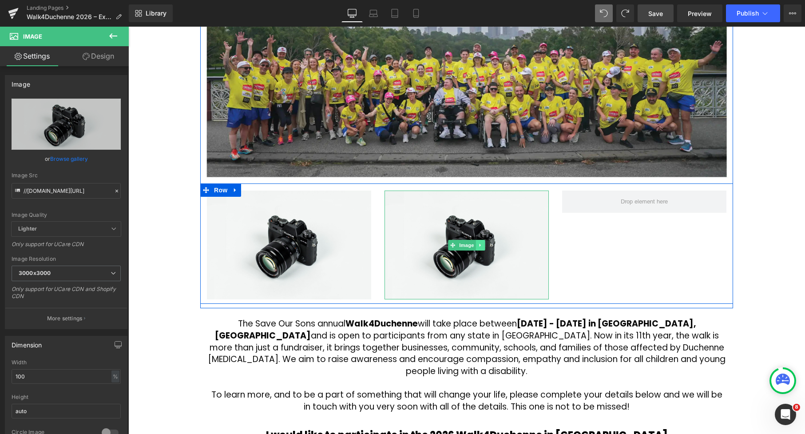
click at [483, 245] on icon at bounding box center [480, 244] width 5 height 5
click at [478, 245] on icon at bounding box center [475, 244] width 5 height 5
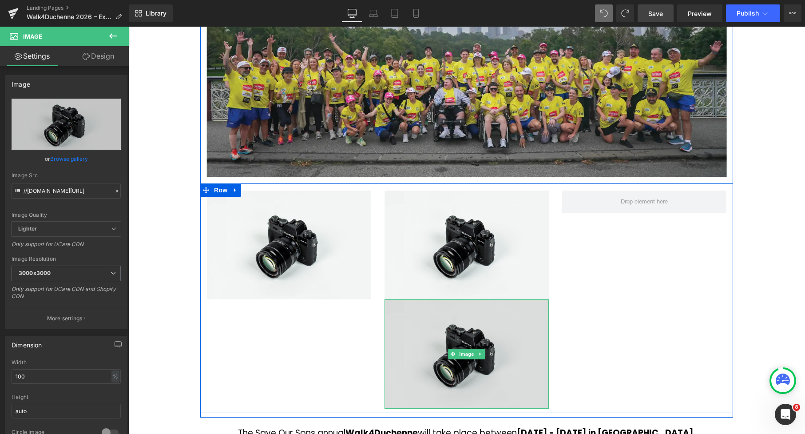
click at [472, 321] on img at bounding box center [467, 353] width 164 height 109
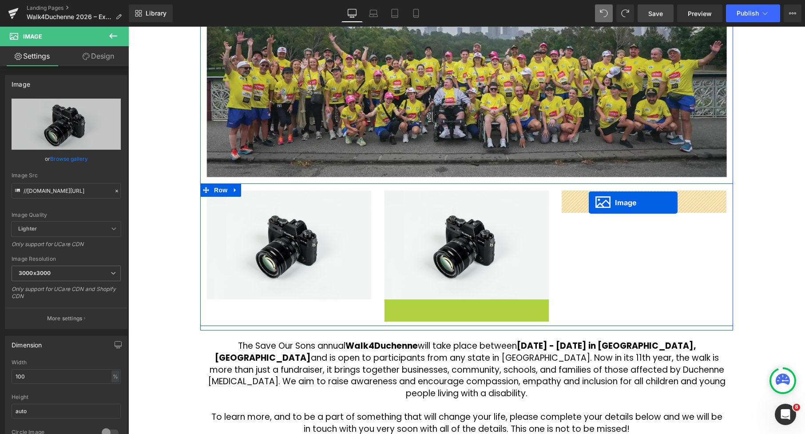
drag, startPoint x: 585, startPoint y: 226, endPoint x: 589, endPoint y: 202, distance: 24.7
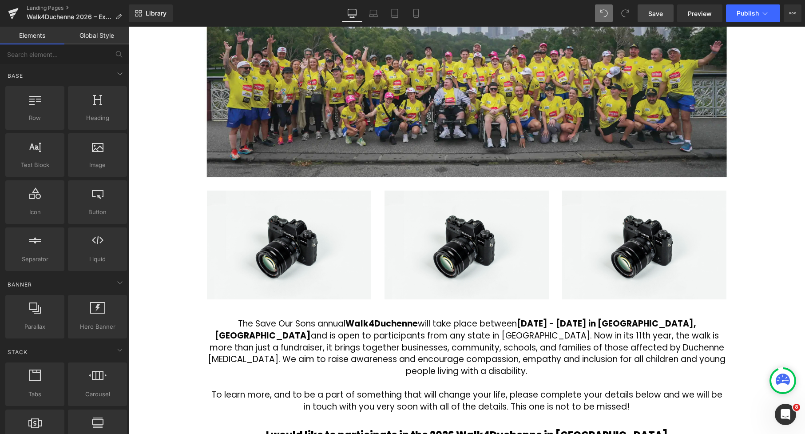
click at [747, 189] on div "2026 Walk4Duchenne Expressions of Interest Heading Row Image Image Image Image …" at bounding box center [466, 263] width 677 height 776
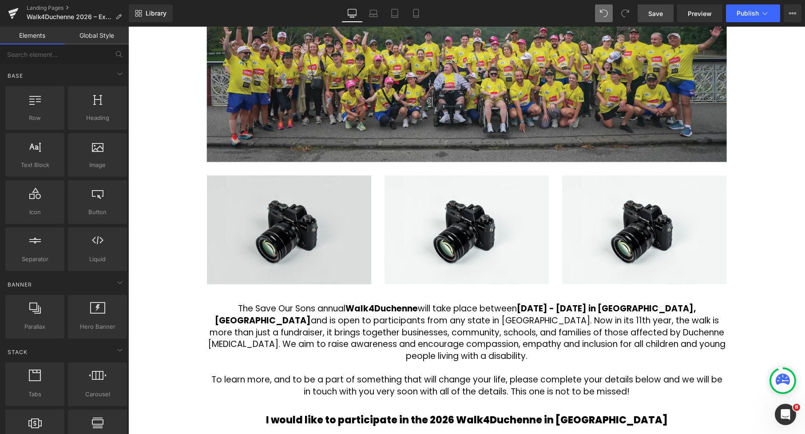
scroll to position [243, 0]
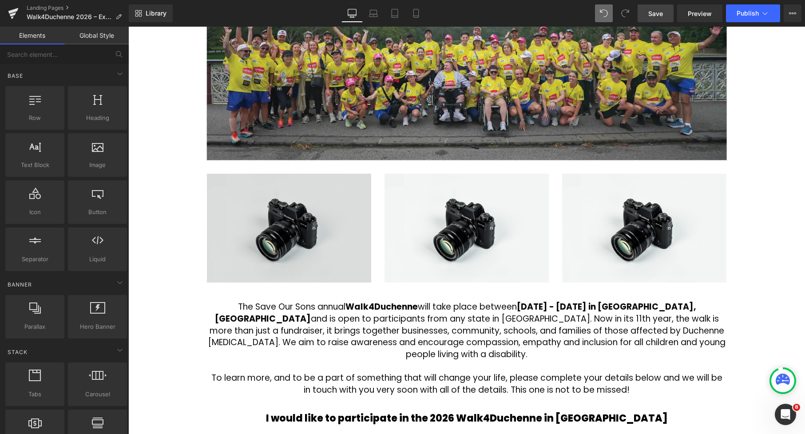
click at [281, 202] on img at bounding box center [289, 228] width 164 height 109
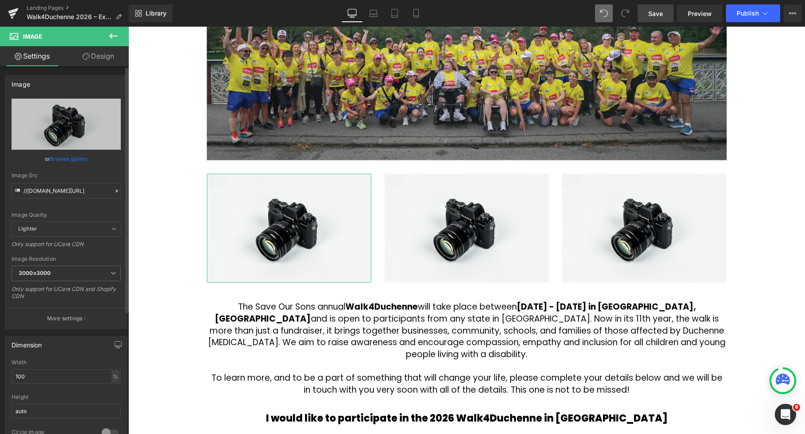
scroll to position [243, 0]
click at [79, 158] on link "Browse gallery" at bounding box center [69, 159] width 38 height 16
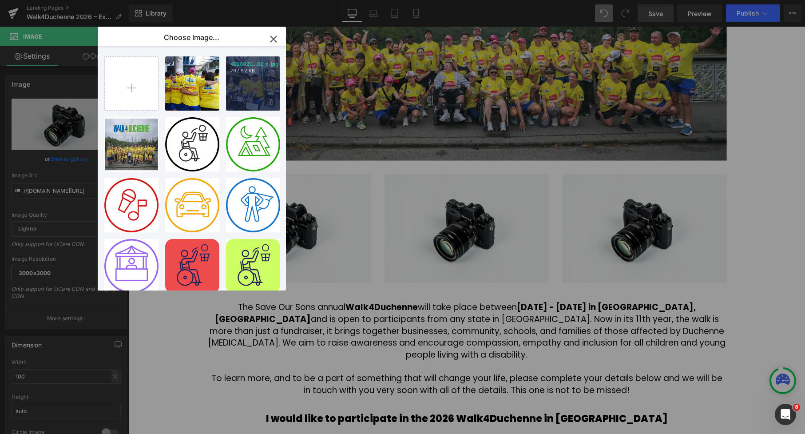
click at [250, 85] on div "4920021...02_n.jpg 792.82 KB" at bounding box center [253, 83] width 54 height 54
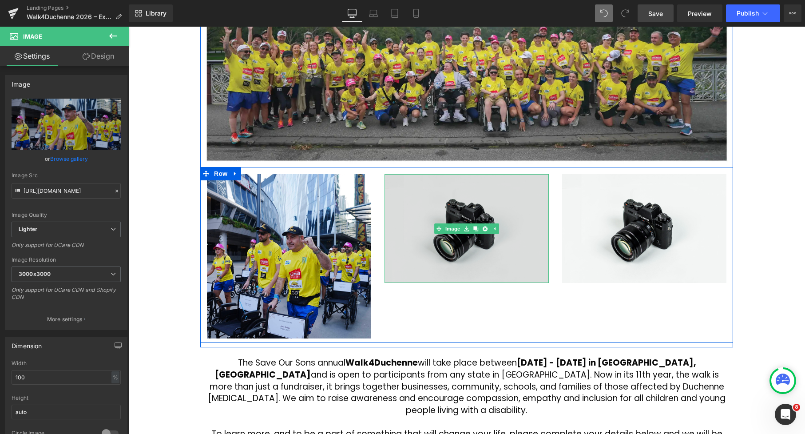
click at [422, 223] on img at bounding box center [467, 228] width 164 height 109
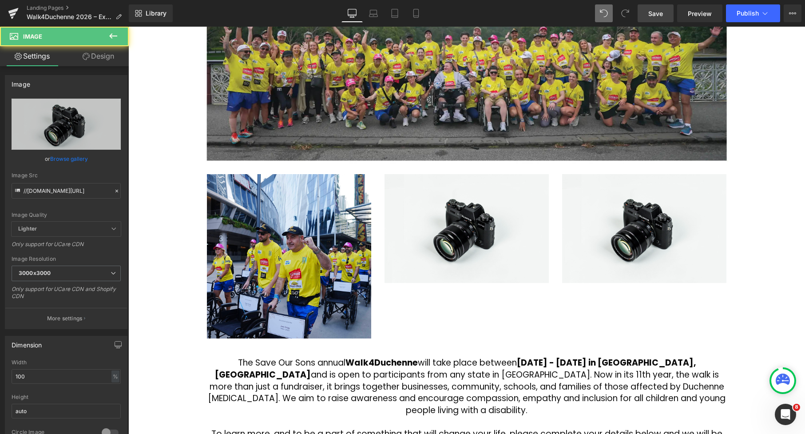
click at [73, 156] on link "Browse gallery" at bounding box center [69, 159] width 38 height 16
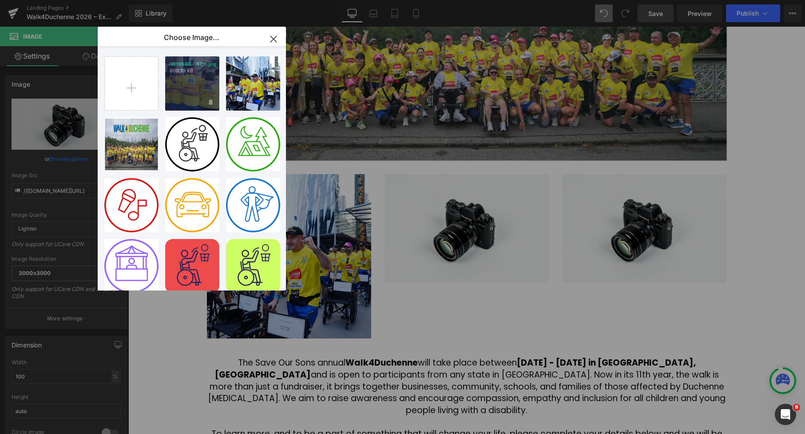
click at [193, 83] on div "4919980...67_n.jpg 800.19 KB" at bounding box center [192, 83] width 54 height 54
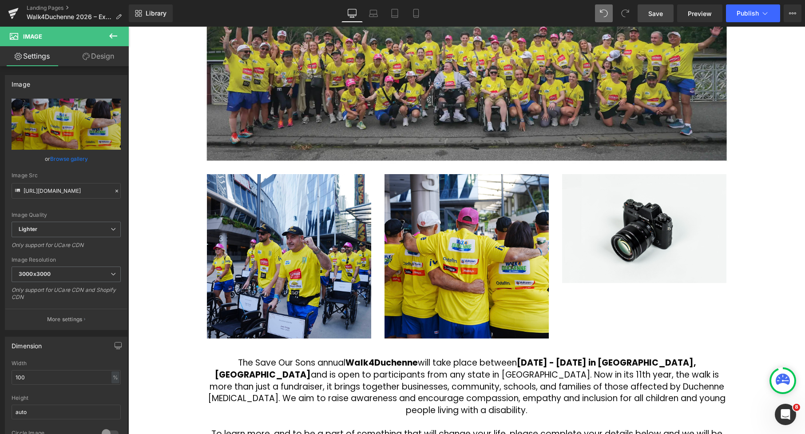
click at [750, 204] on div "2026 Walk4Duchenne Expressions of Interest Heading Row Image Image Image Image …" at bounding box center [466, 273] width 677 height 831
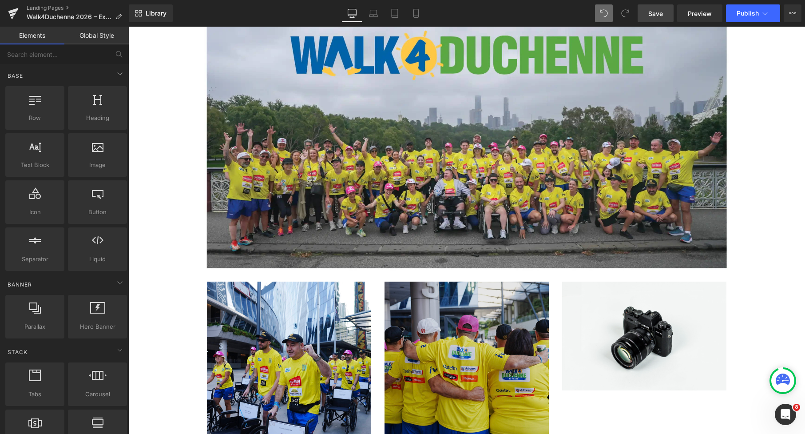
scroll to position [137, 0]
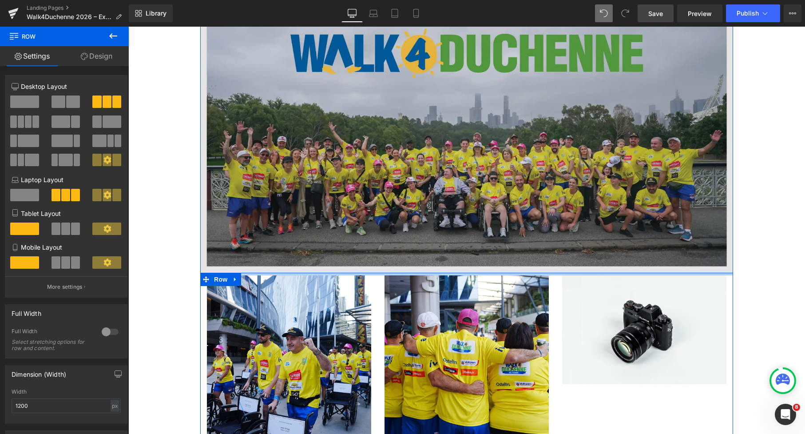
drag, startPoint x: 460, startPoint y: 275, endPoint x: 460, endPoint y: 271, distance: 4.5
click at [460, 271] on div "Image Image Image Image Row" at bounding box center [466, 220] width 533 height 448
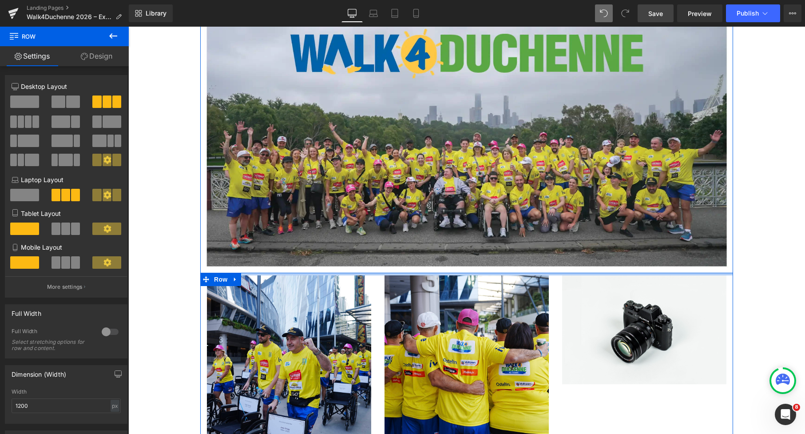
click at [749, 229] on div "2026 Walk4Duchenne Expressions of Interest Heading Row Image Image Image Image …" at bounding box center [466, 377] width 677 height 827
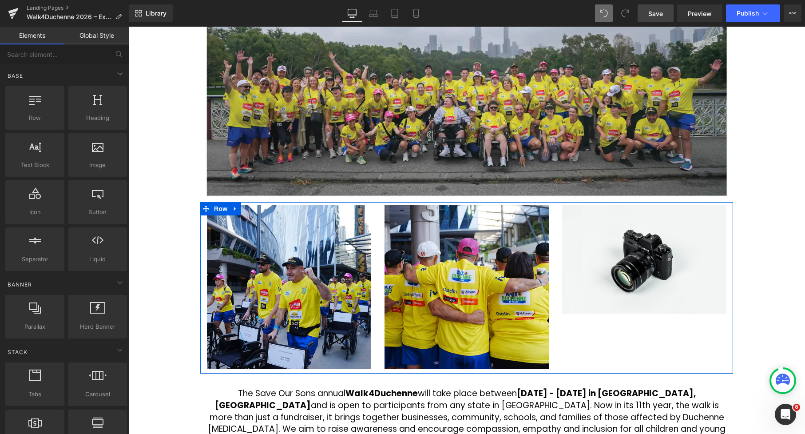
scroll to position [213, 0]
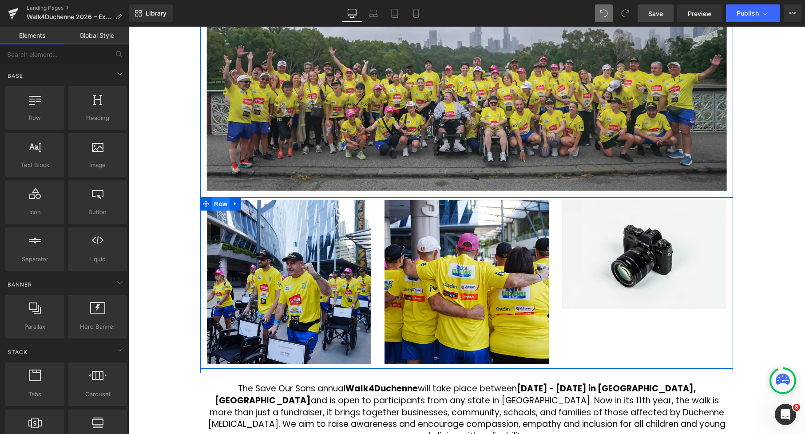
click at [222, 205] on span "Row" at bounding box center [221, 203] width 18 height 13
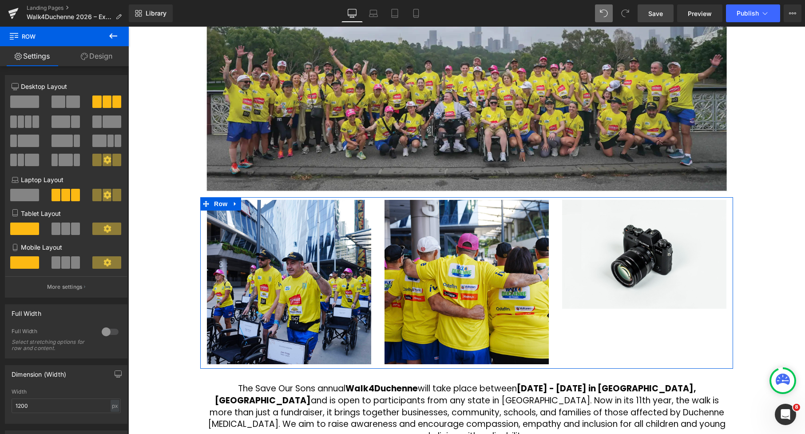
drag, startPoint x: 25, startPoint y: 127, endPoint x: 469, endPoint y: 205, distance: 450.5
click at [25, 127] on span at bounding box center [28, 121] width 7 height 12
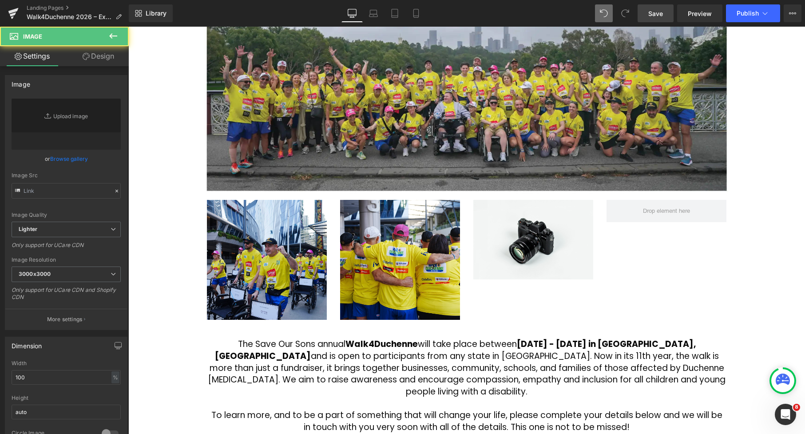
click at [535, 241] on div "Image" at bounding box center [533, 239] width 120 height 79
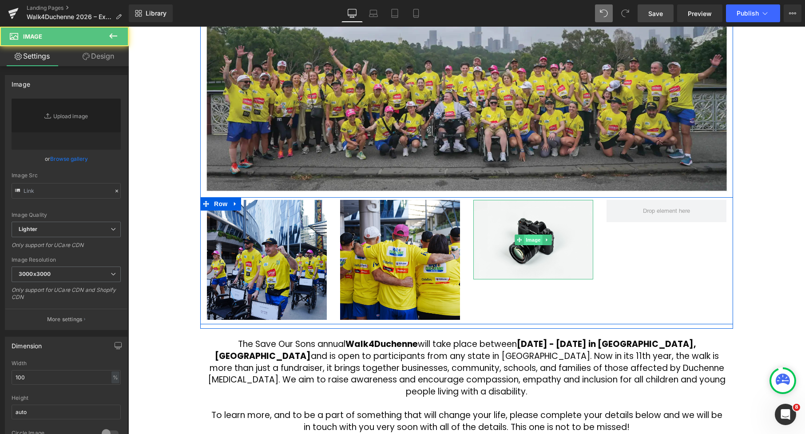
click at [531, 243] on span "Image" at bounding box center [533, 239] width 19 height 11
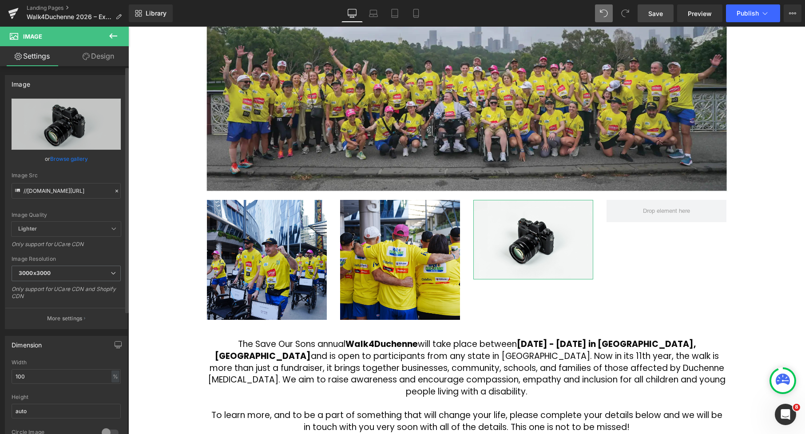
click at [64, 158] on link "Browse gallery" at bounding box center [69, 159] width 38 height 16
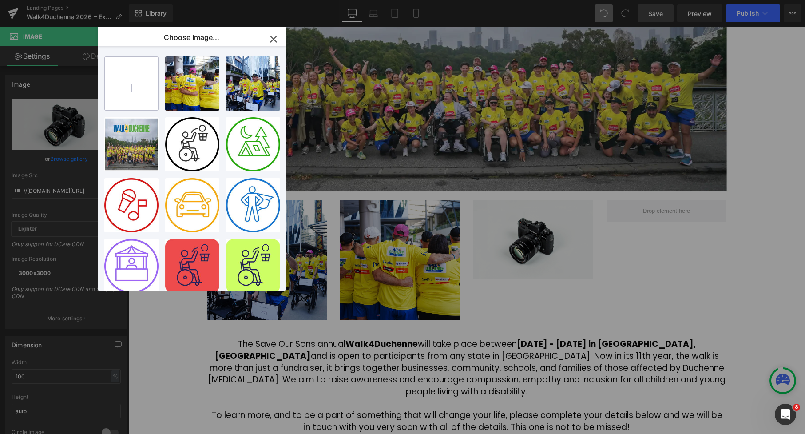
click at [137, 83] on input "file" at bounding box center [131, 83] width 53 height 53
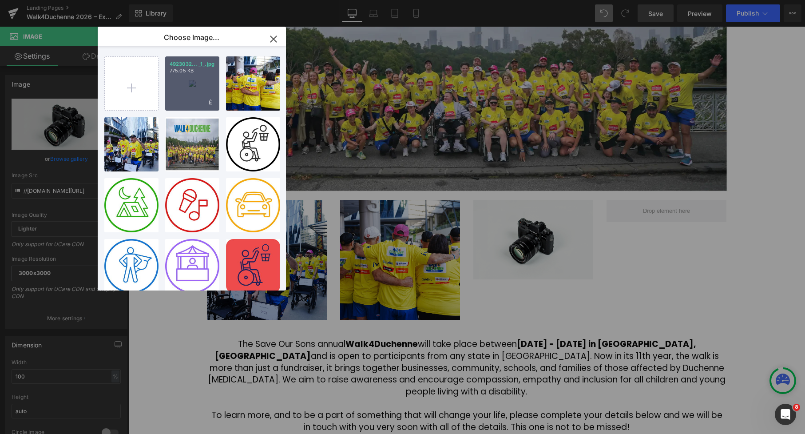
click at [207, 87] on div "4923032... _1_.jpg 775.05 KB" at bounding box center [192, 83] width 54 height 54
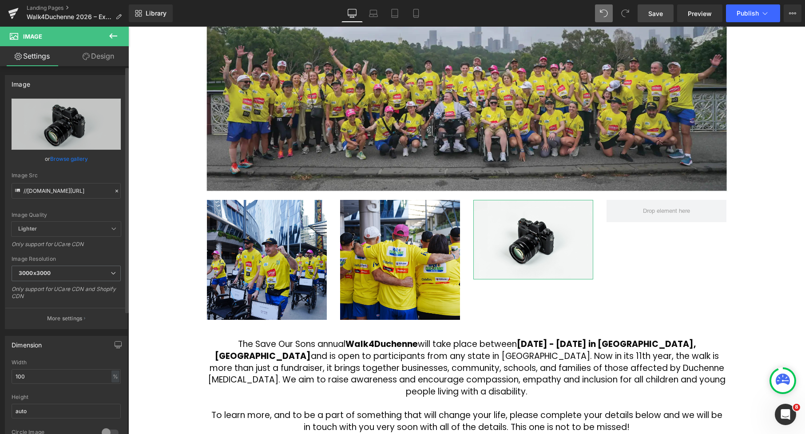
click at [74, 163] on link "Browse gallery" at bounding box center [69, 159] width 38 height 16
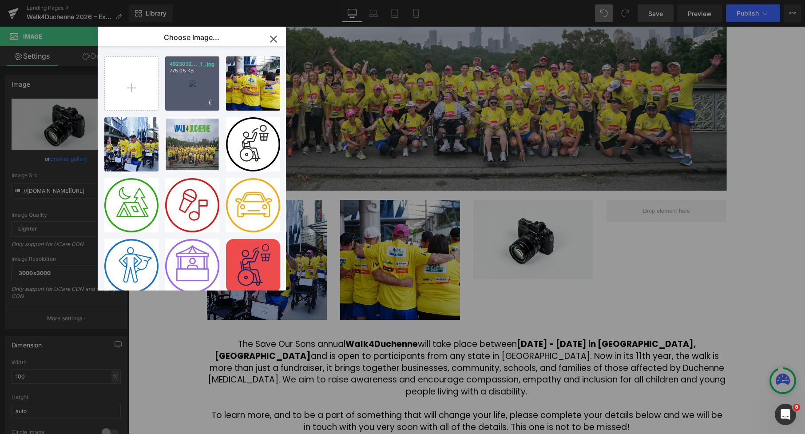
click at [181, 93] on div "4923032... _1_.jpg 775.05 KB" at bounding box center [192, 83] width 54 height 54
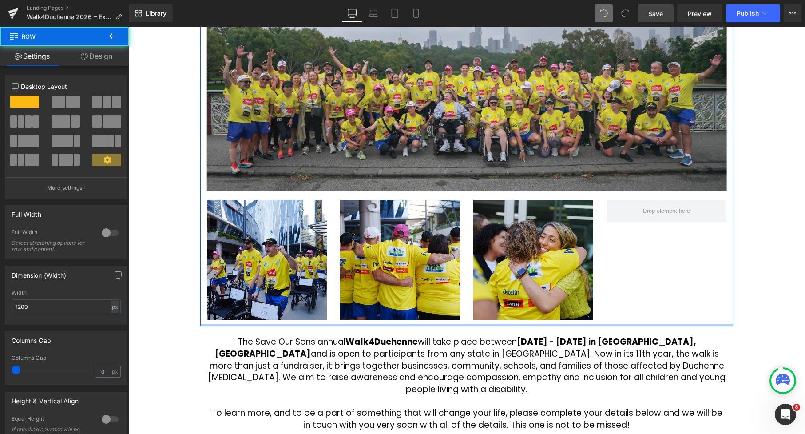
click at [459, 325] on div at bounding box center [466, 325] width 533 height 2
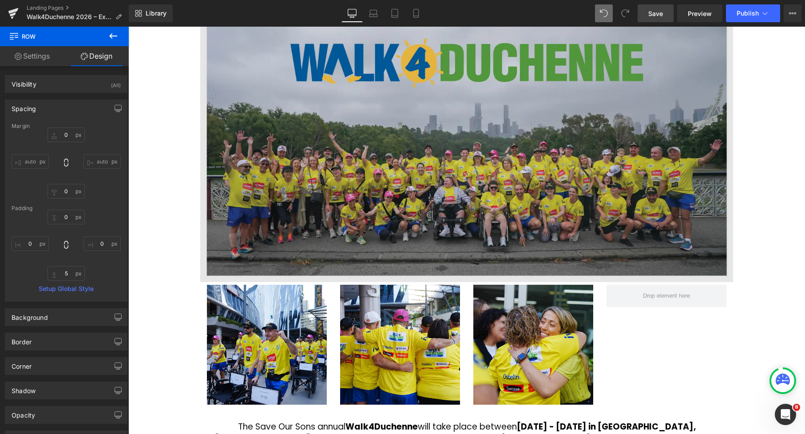
scroll to position [128, 0]
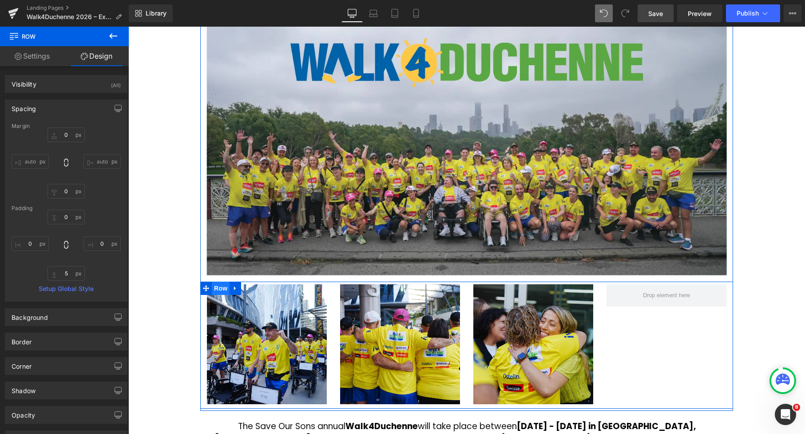
click at [224, 290] on span "Row" at bounding box center [221, 288] width 18 height 13
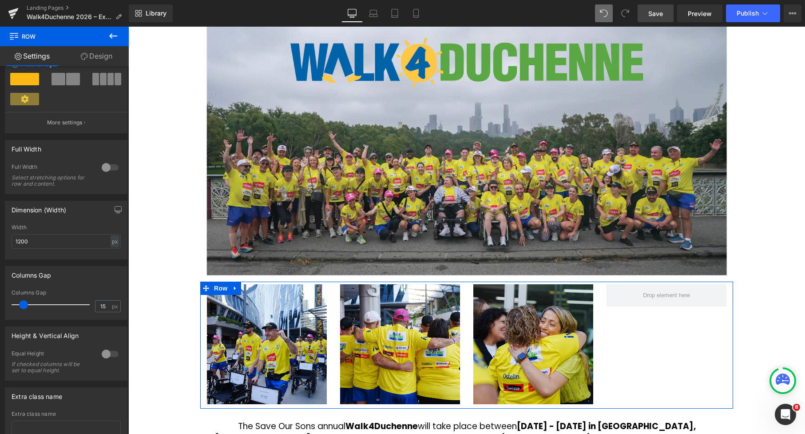
scroll to position [220, 0]
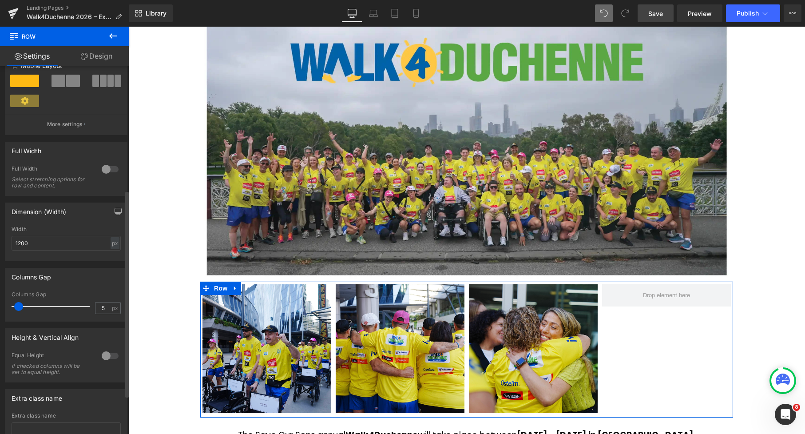
drag, startPoint x: 24, startPoint y: 308, endPoint x: 20, endPoint y: 307, distance: 5.0
click at [20, 307] on span at bounding box center [18, 306] width 9 height 9
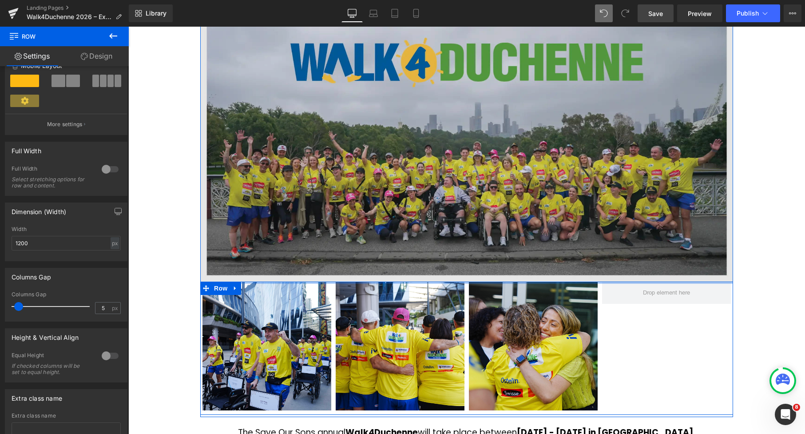
click at [397, 278] on div "Image Image Image Image Row" at bounding box center [466, 210] width 533 height 410
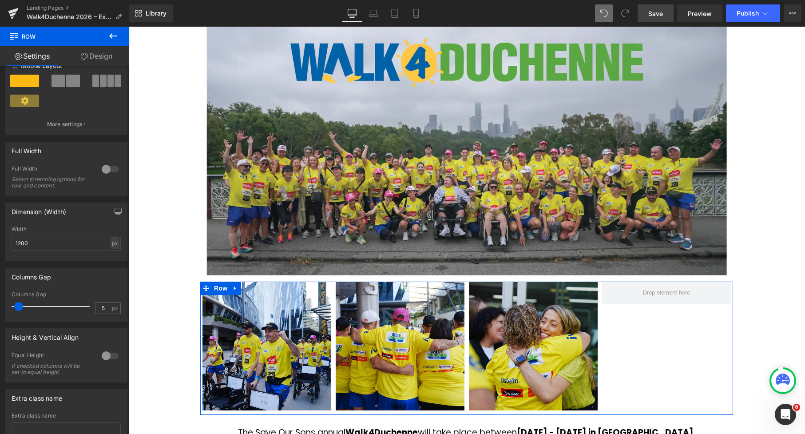
click at [176, 251] on div "2026 Walk4Duchenne Expressions of Interest Heading Row Image Image Image Image …" at bounding box center [466, 366] width 677 height 786
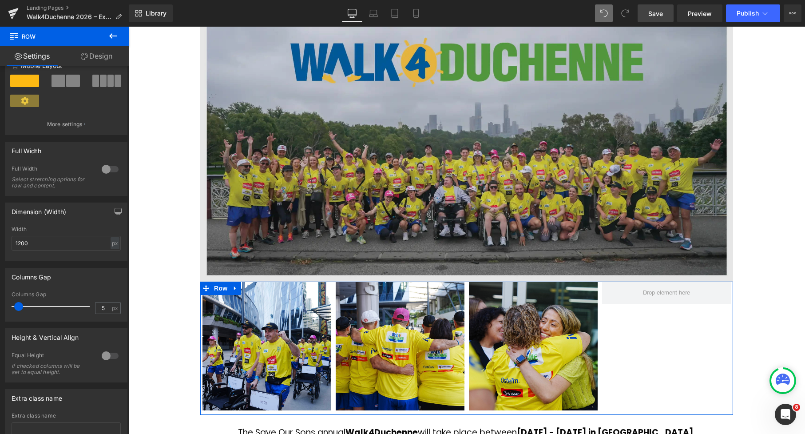
click at [171, 247] on div "2026 Walk4Duchenne Expressions of Interest Heading Row Image Image Image Image …" at bounding box center [466, 366] width 677 height 786
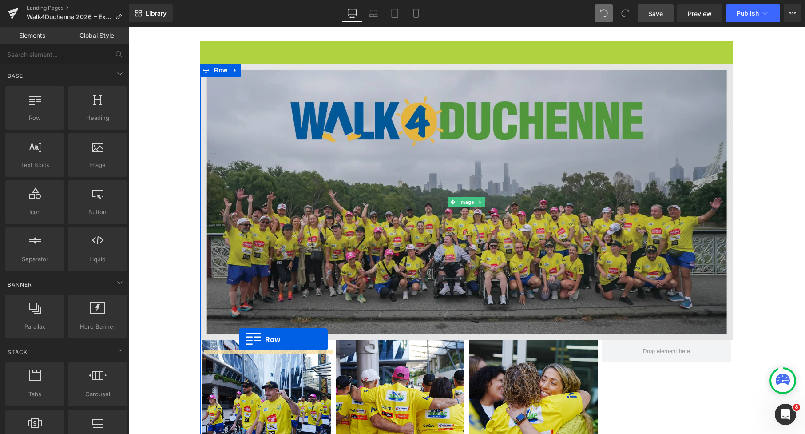
scroll to position [50, 0]
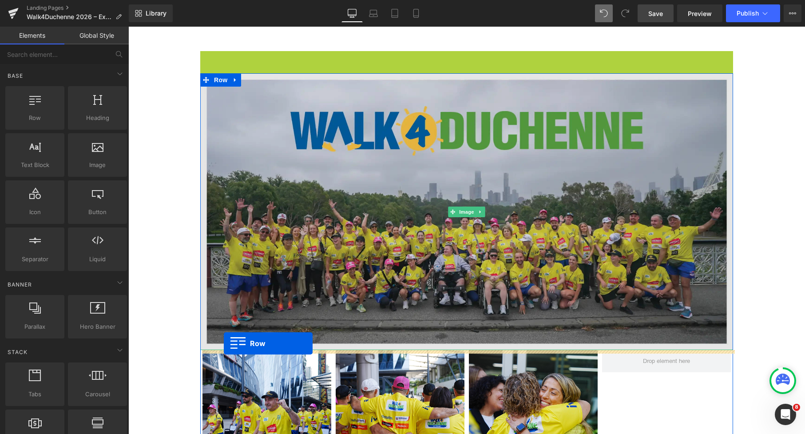
drag, startPoint x: 206, startPoint y: 45, endPoint x: 236, endPoint y: 346, distance: 302.1
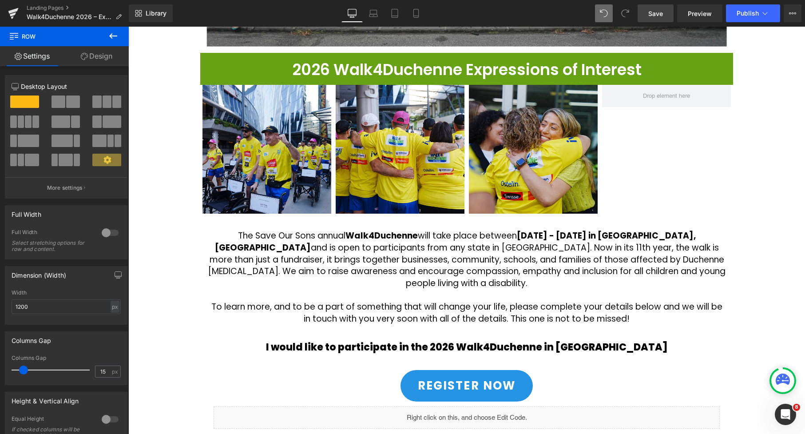
scroll to position [324, 0]
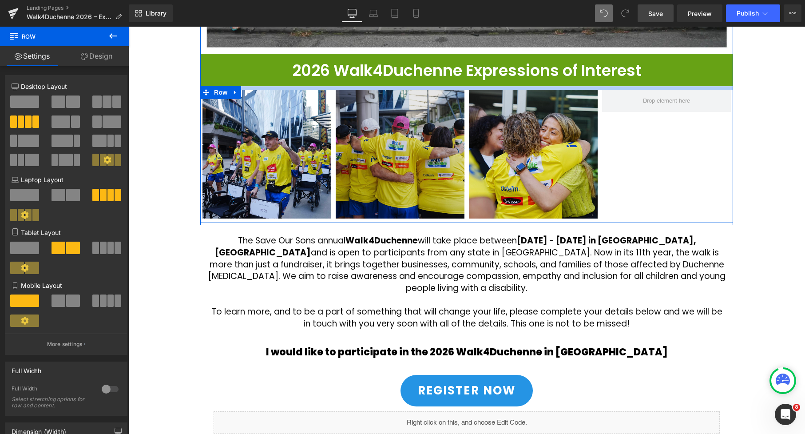
click at [462, 90] on div "Image Image Image Row" at bounding box center [466, 154] width 533 height 137
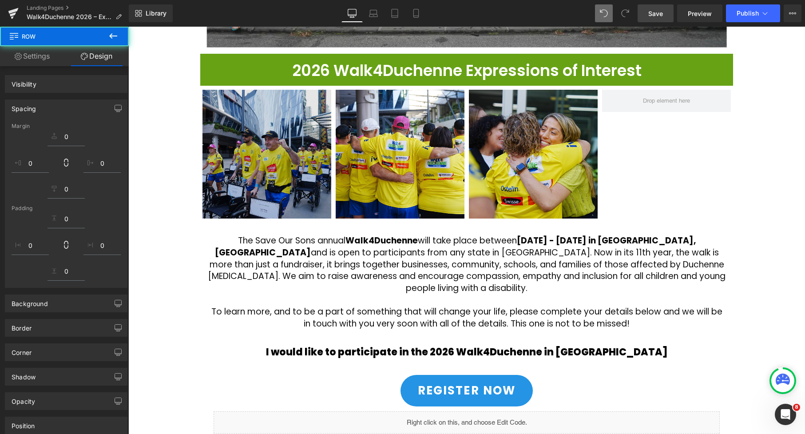
click at [756, 116] on div "Image 2026 Walk4Duchenne Expressions of Interest Heading Row Image Image Image …" at bounding box center [466, 172] width 677 height 790
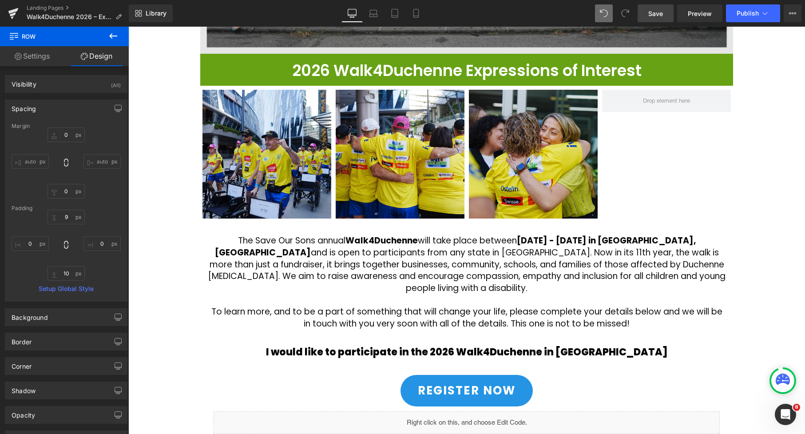
scroll to position [217, 0]
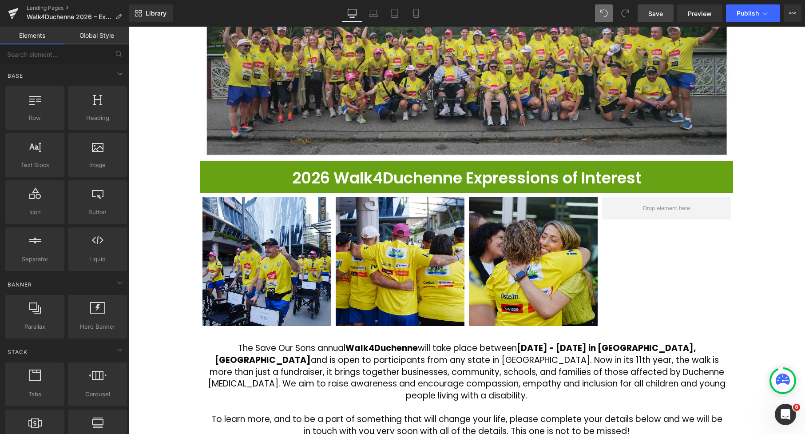
click at [657, 15] on span "Save" at bounding box center [655, 13] width 15 height 9
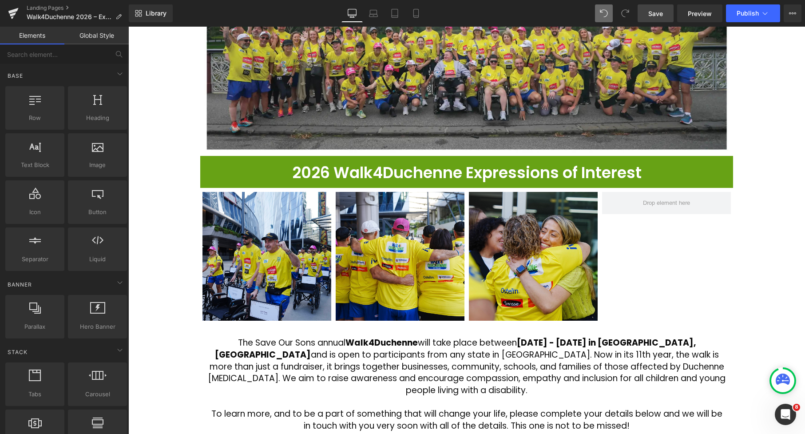
scroll to position [152, 0]
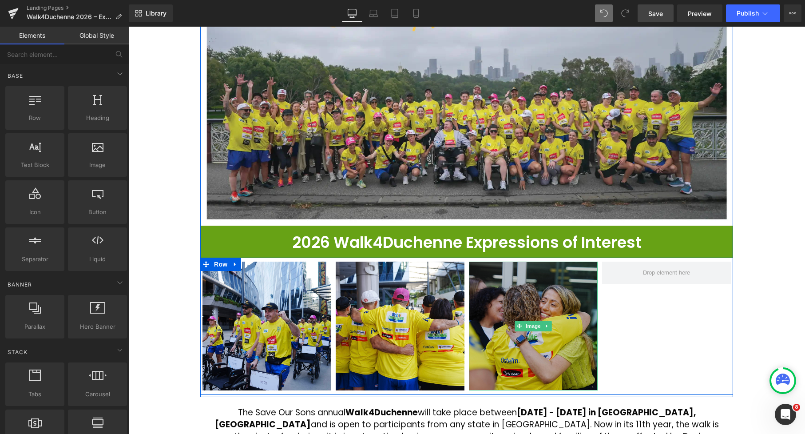
click at [537, 304] on img at bounding box center [533, 326] width 129 height 129
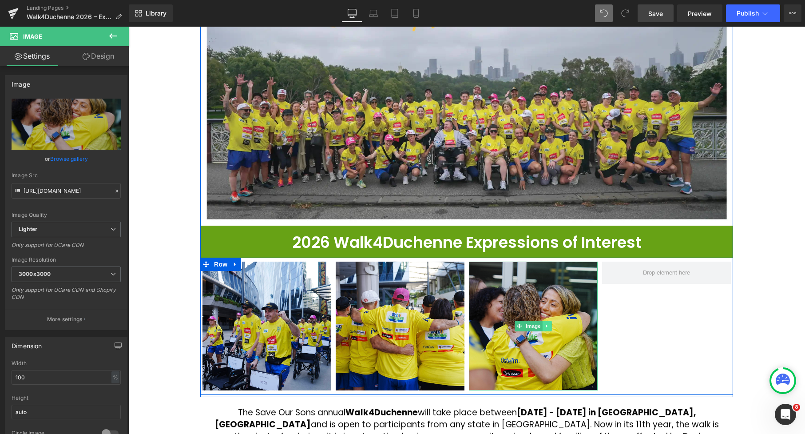
click at [548, 325] on icon at bounding box center [547, 325] width 5 height 5
click at [543, 329] on link at bounding box center [542, 326] width 9 height 11
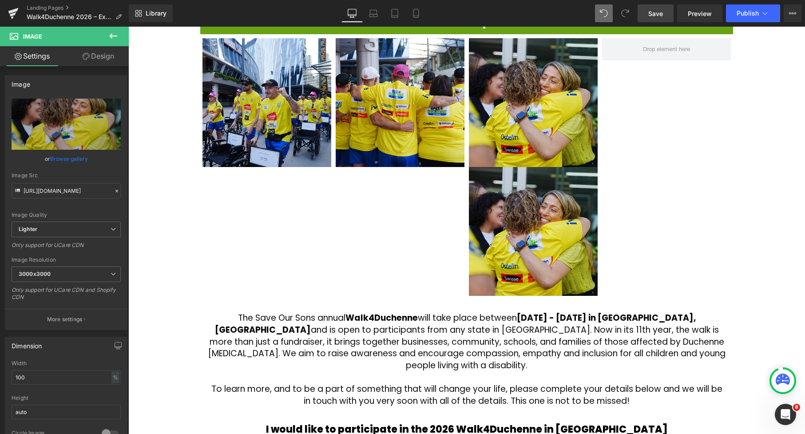
scroll to position [286, 0]
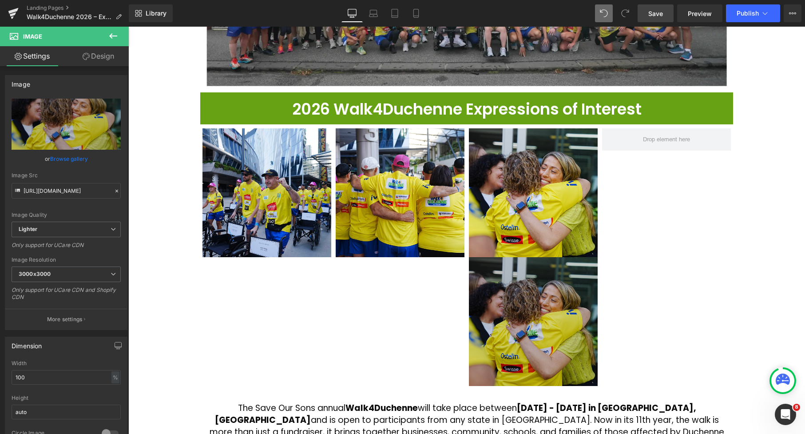
click at [529, 333] on img at bounding box center [533, 321] width 129 height 129
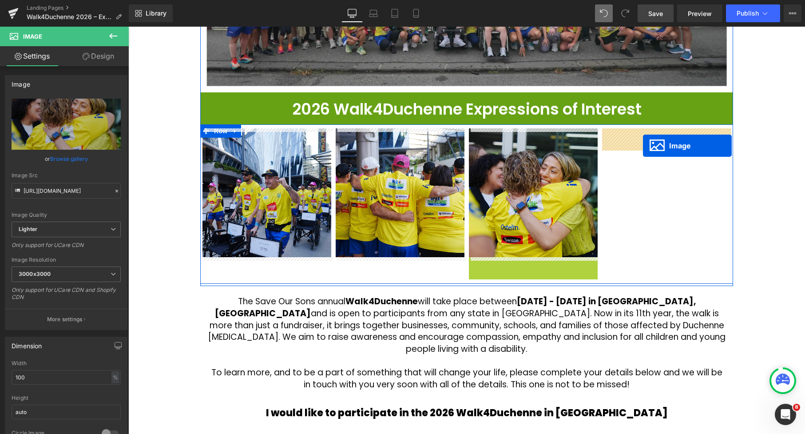
drag, startPoint x: 519, startPoint y: 319, endPoint x: 643, endPoint y: 146, distance: 213.3
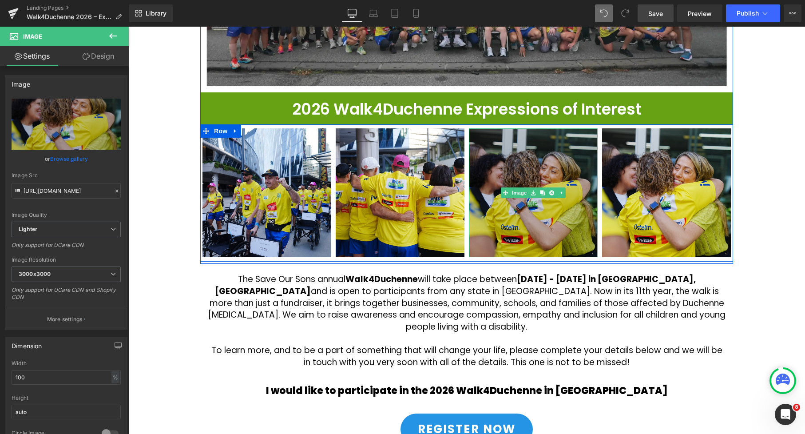
click at [493, 167] on img at bounding box center [533, 192] width 129 height 129
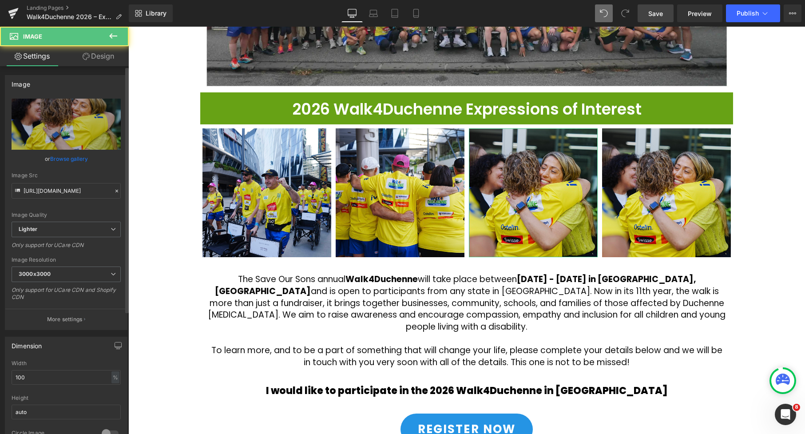
click at [71, 159] on link "Browse gallery" at bounding box center [69, 159] width 38 height 16
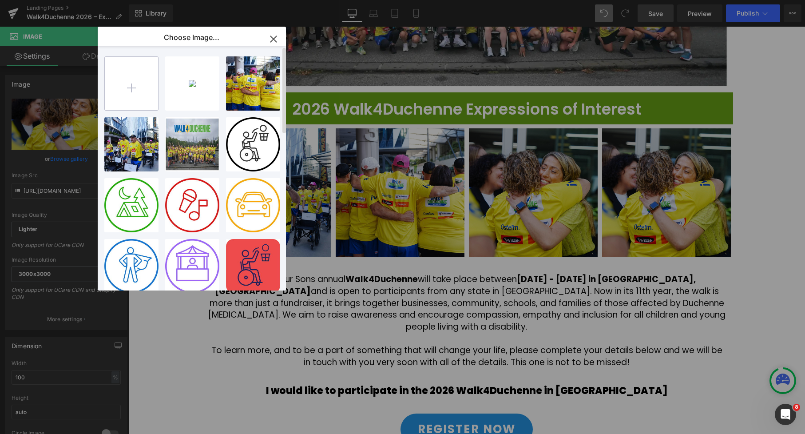
click at [129, 82] on input "file" at bounding box center [131, 83] width 53 height 53
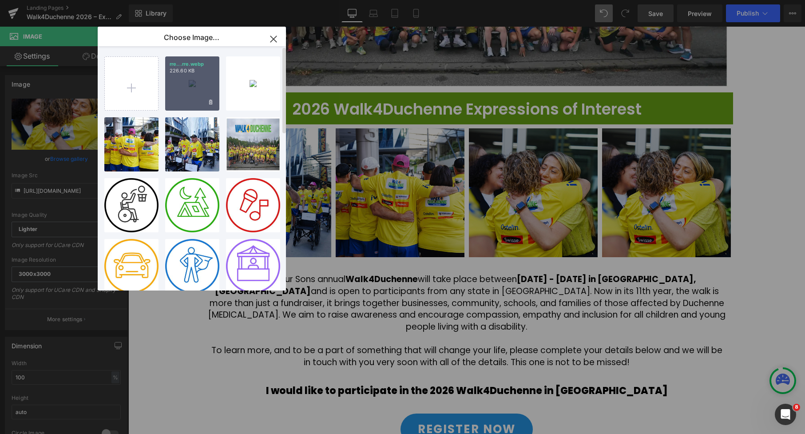
click at [180, 88] on div "rre...rre.webp 226.60 KB" at bounding box center [192, 83] width 54 height 54
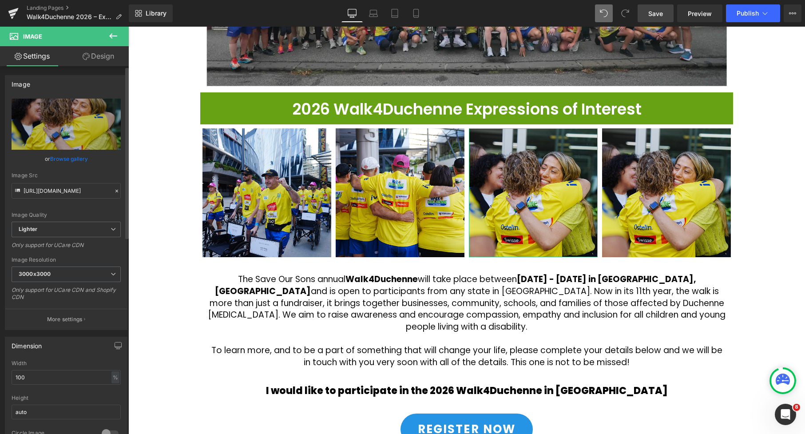
click at [75, 164] on link "Browse gallery" at bounding box center [69, 159] width 38 height 16
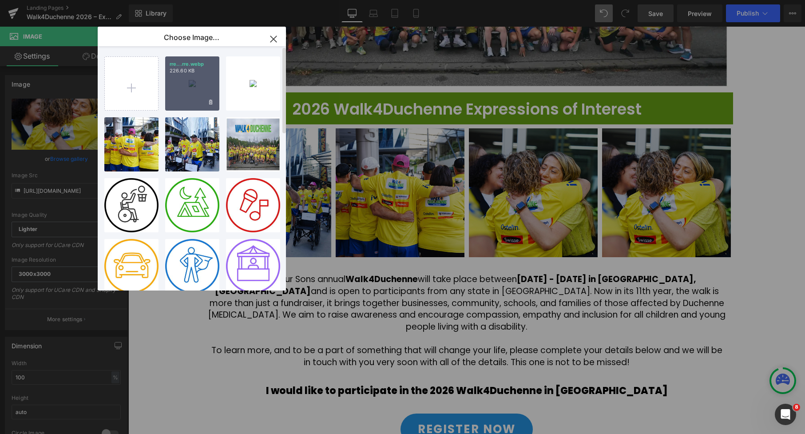
click at [195, 84] on div "rre...rre.webp 226.60 KB" at bounding box center [192, 83] width 54 height 54
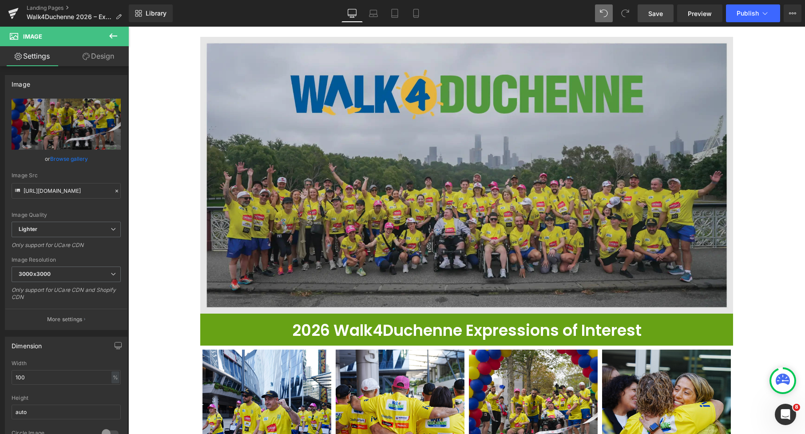
scroll to position [71, 0]
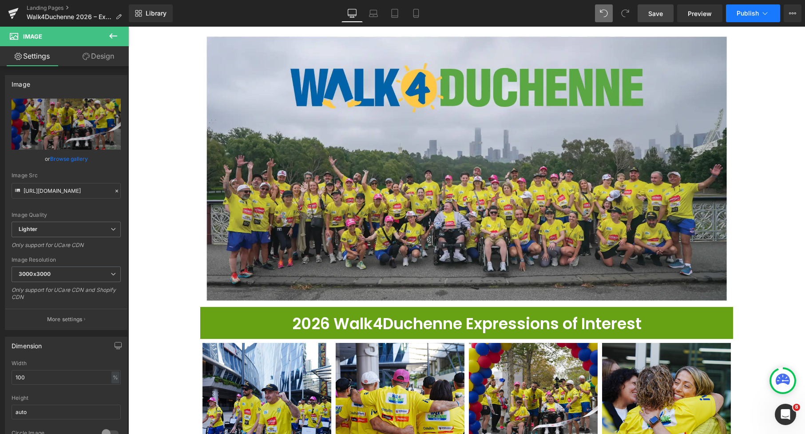
click at [752, 13] on span "Publish" at bounding box center [748, 13] width 22 height 7
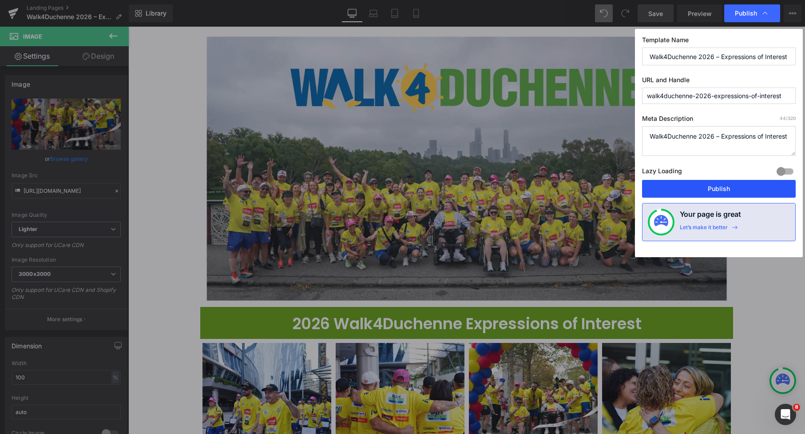
drag, startPoint x: 605, startPoint y: 160, endPoint x: 734, endPoint y: 186, distance: 131.0
click at [734, 186] on button "Publish" at bounding box center [719, 189] width 154 height 18
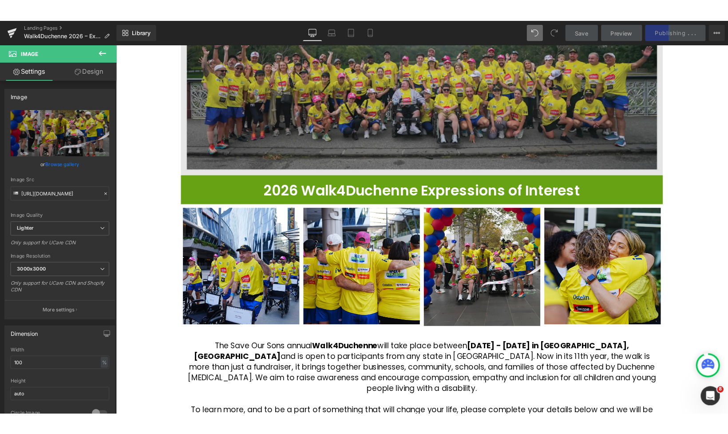
scroll to position [191, 0]
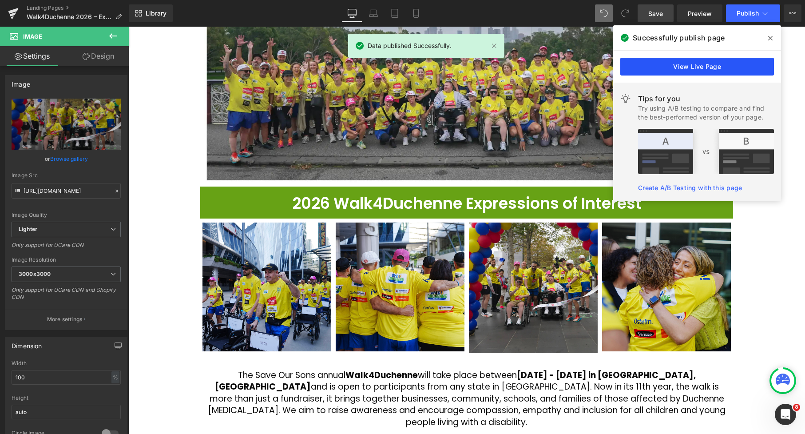
click at [679, 67] on link "View Live Page" at bounding box center [697, 67] width 154 height 18
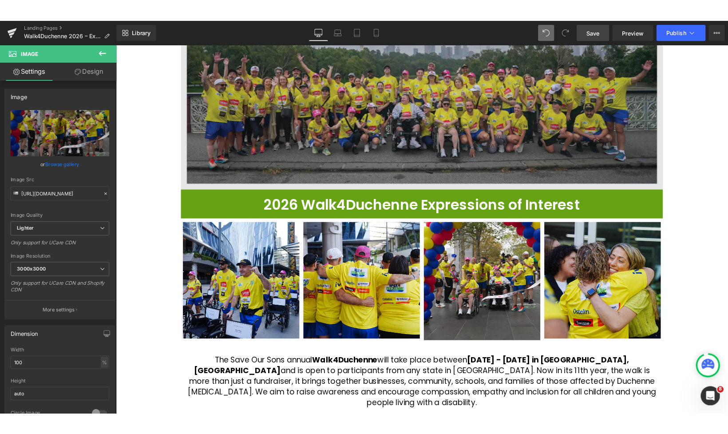
scroll to position [181, 0]
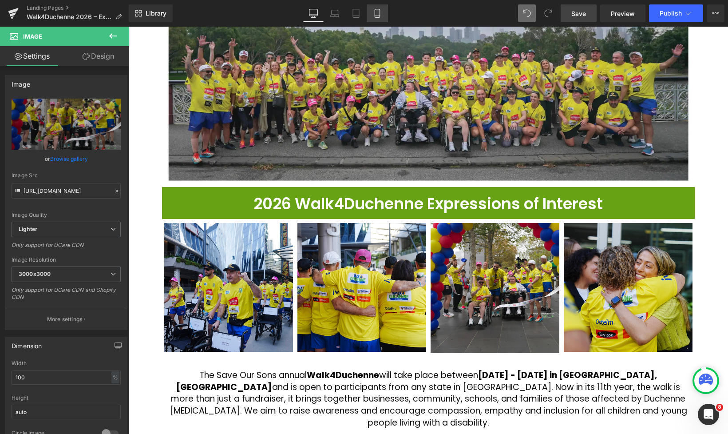
click at [382, 19] on link "Mobile" at bounding box center [377, 13] width 21 height 18
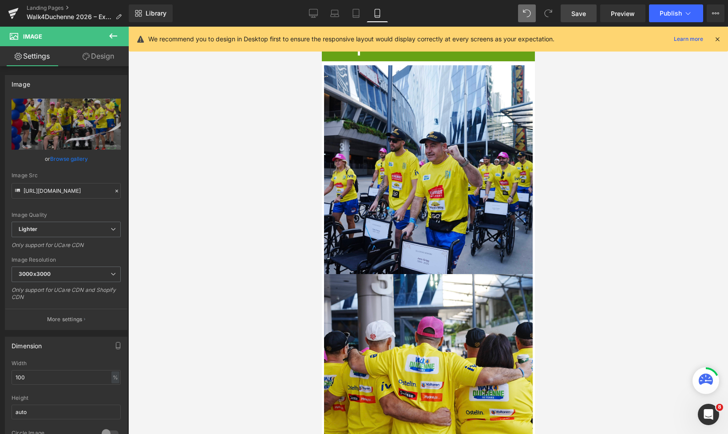
scroll to position [500, 0]
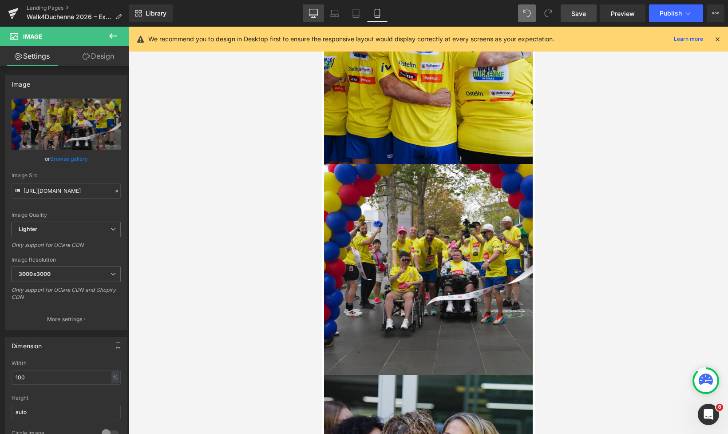
click at [316, 17] on icon at bounding box center [313, 17] width 4 height 0
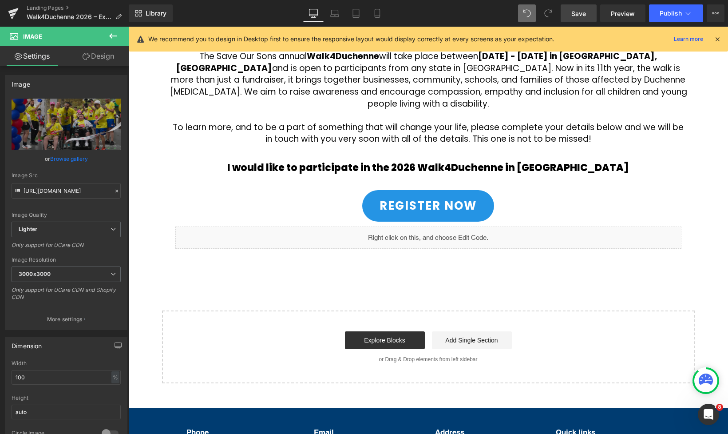
scroll to position [240, 0]
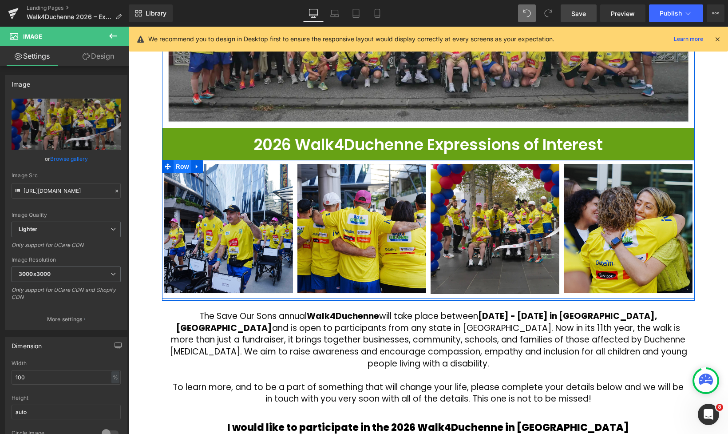
click at [186, 167] on span "Row" at bounding box center [183, 166] width 18 height 13
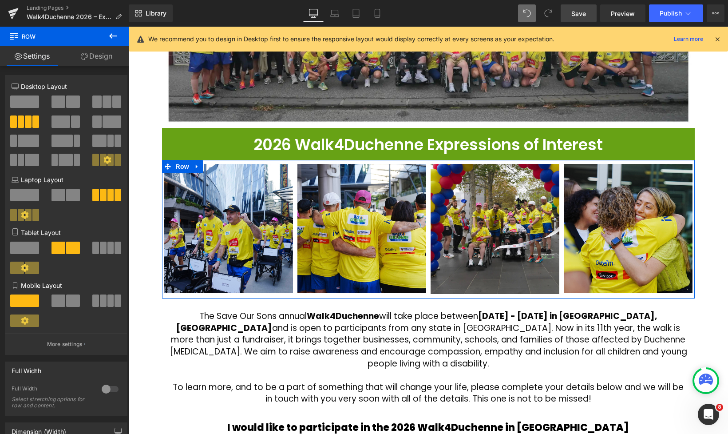
click at [94, 59] on link "Design" at bounding box center [96, 56] width 64 height 20
click at [0, 0] on div "Visibility" at bounding box center [0, 0] width 0 height 0
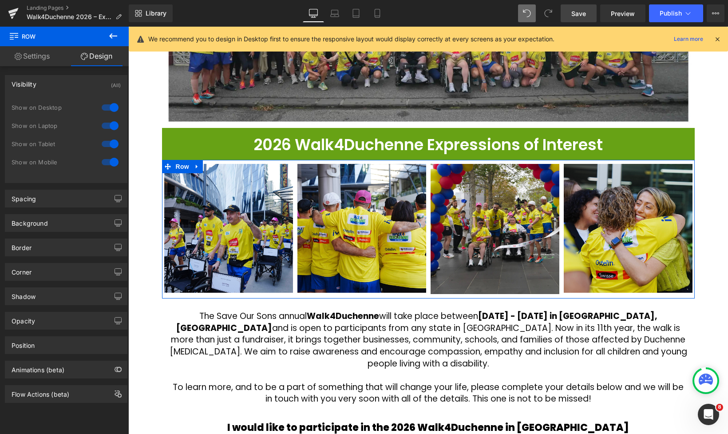
click at [108, 163] on div at bounding box center [109, 162] width 21 height 14
drag, startPoint x: 107, startPoint y: 143, endPoint x: 93, endPoint y: 134, distance: 16.3
click at [107, 143] on div at bounding box center [109, 144] width 21 height 14
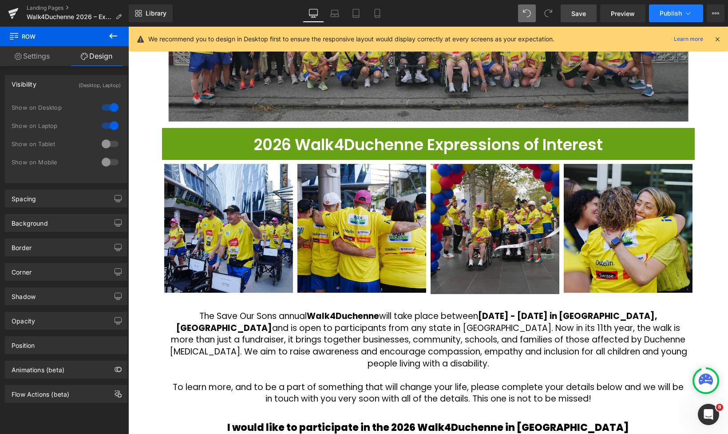
click at [678, 15] on span "Publish" at bounding box center [671, 13] width 22 height 7
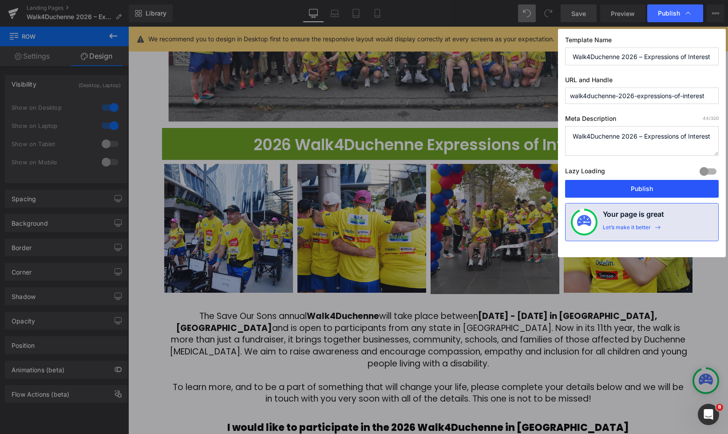
click at [649, 183] on button "Publish" at bounding box center [642, 189] width 154 height 18
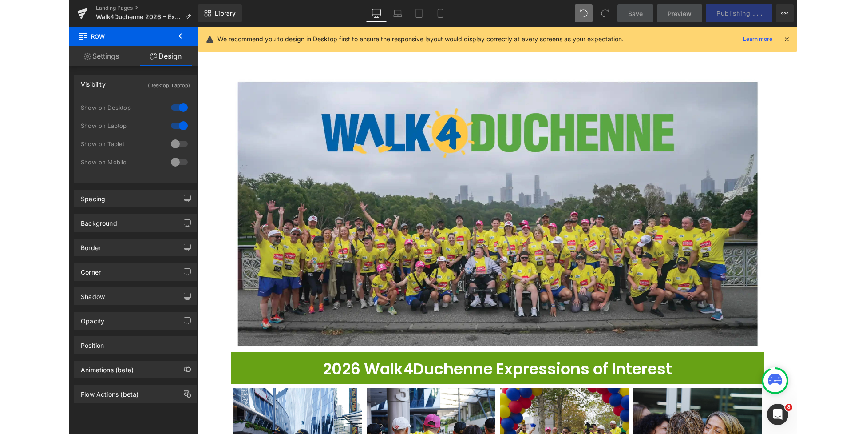
scroll to position [0, 0]
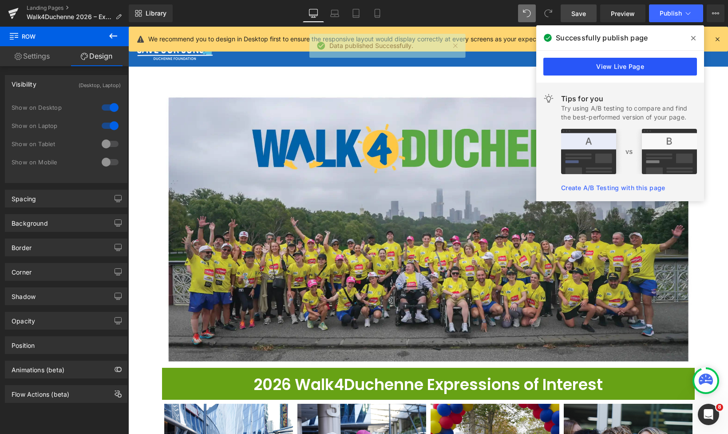
click at [608, 68] on link "View Live Page" at bounding box center [621, 67] width 154 height 18
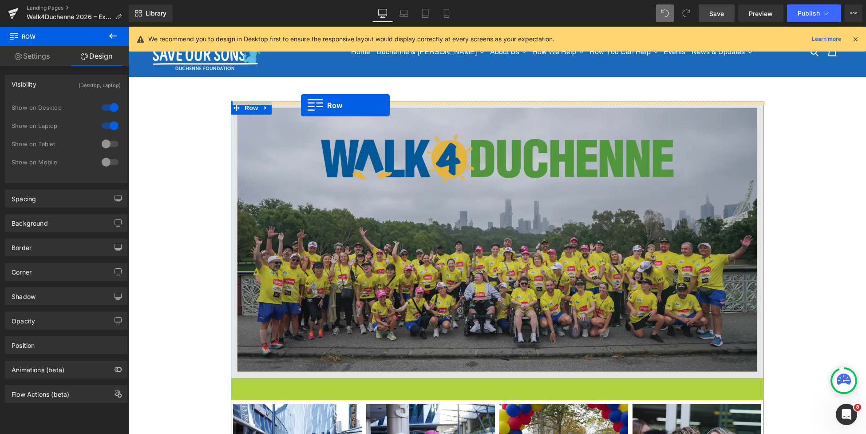
drag, startPoint x: 237, startPoint y: 334, endPoint x: 301, endPoint y: 105, distance: 237.9
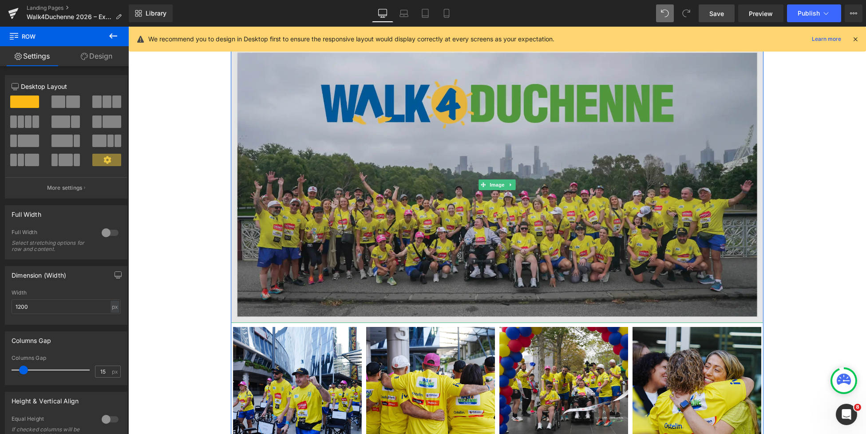
scroll to position [103, 0]
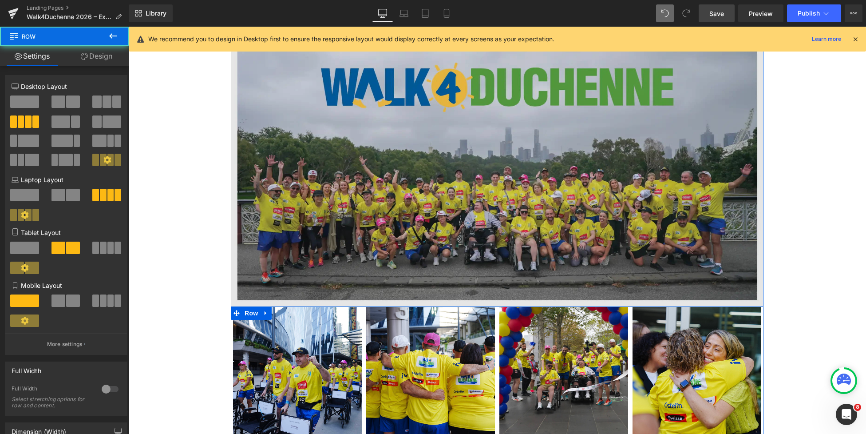
click at [451, 305] on div "2026 Walk4Duchenne Expressions of Interest Heading Row Image Image Image Image …" at bounding box center [497, 219] width 533 height 443
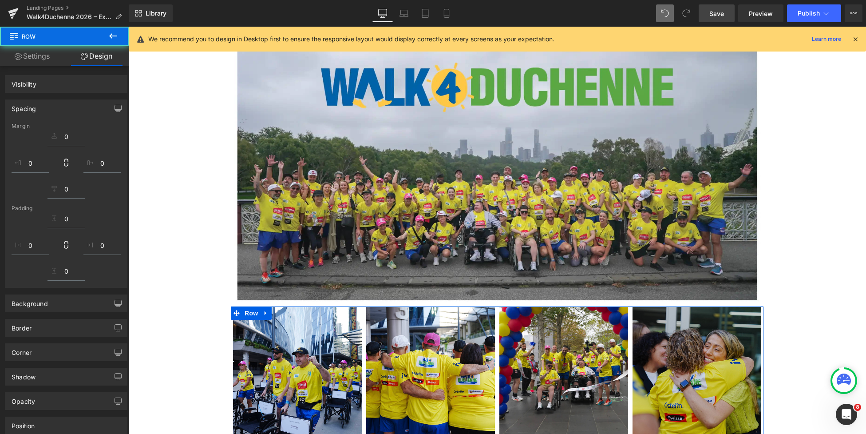
click at [785, 284] on div "2026 Walk4Duchenne Expressions of Interest Heading Row Image Image Image Image …" at bounding box center [497, 392] width 738 height 788
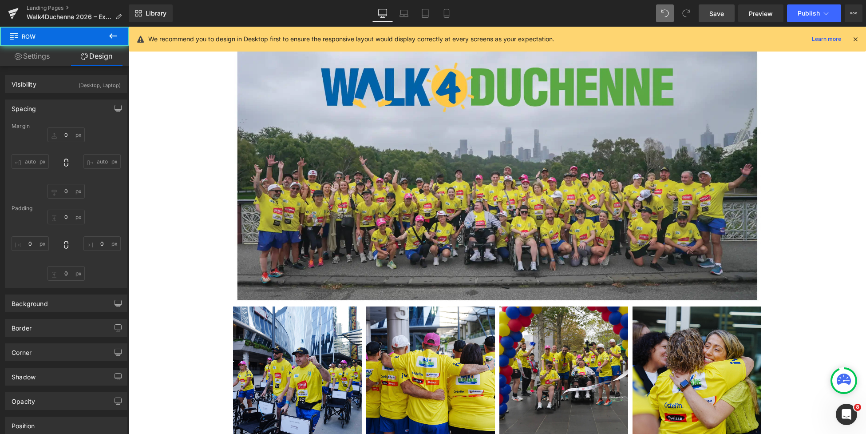
click at [194, 245] on div "2026 Walk4Duchenne Expressions of Interest Heading Row Image Image Image Image …" at bounding box center [497, 392] width 738 height 788
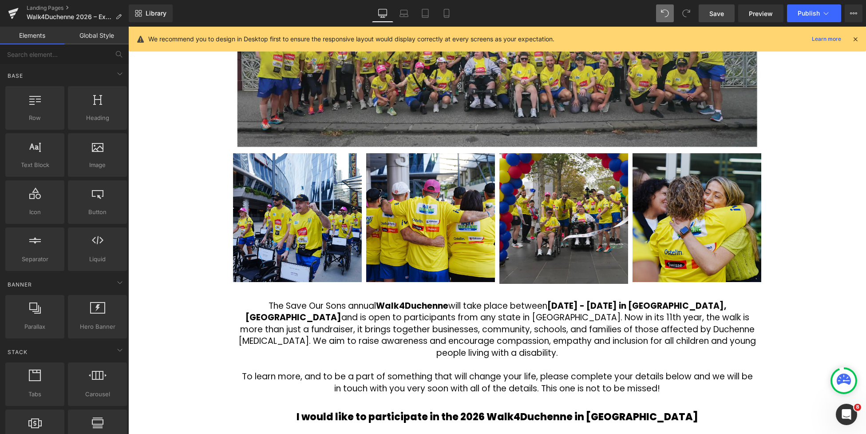
scroll to position [258, 0]
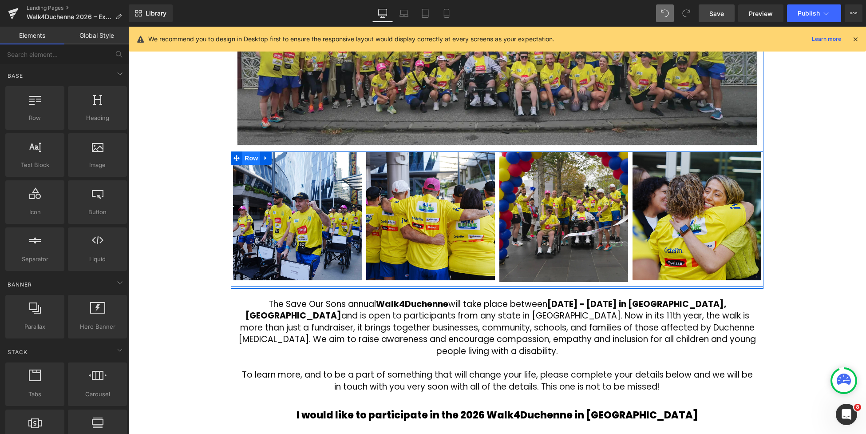
click at [254, 156] on span "Row" at bounding box center [251, 157] width 18 height 13
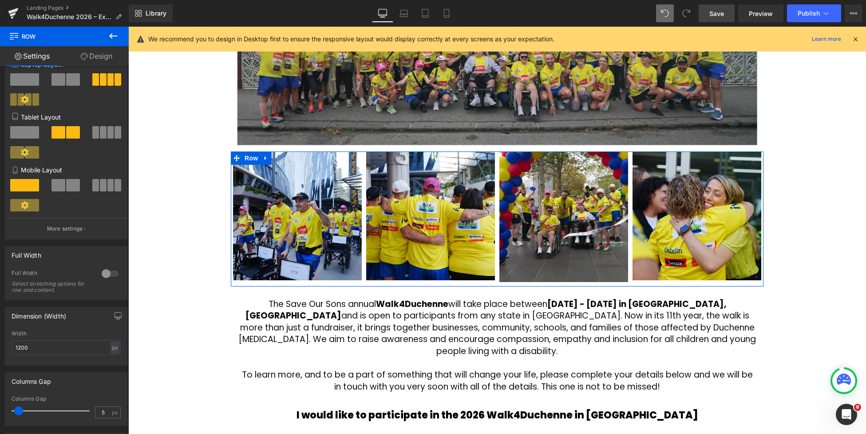
scroll to position [163, 0]
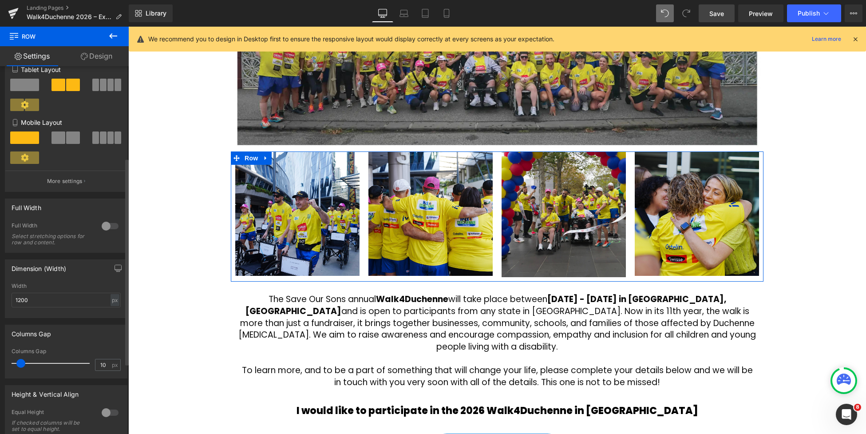
click at [21, 364] on span at bounding box center [20, 363] width 9 height 9
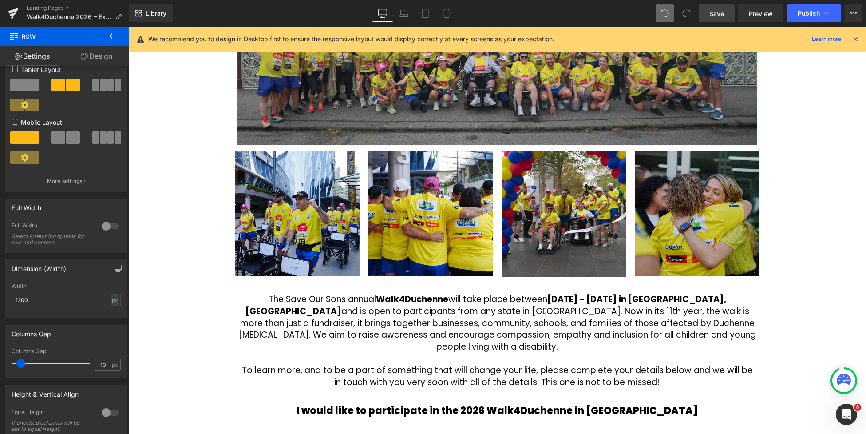
drag, startPoint x: 814, startPoint y: 213, endPoint x: 745, endPoint y: 209, distance: 69.4
click at [814, 213] on div "2026 Walk4Duchenne Expressions of Interest Heading Row Image Image Image Image …" at bounding box center [497, 234] width 738 height 783
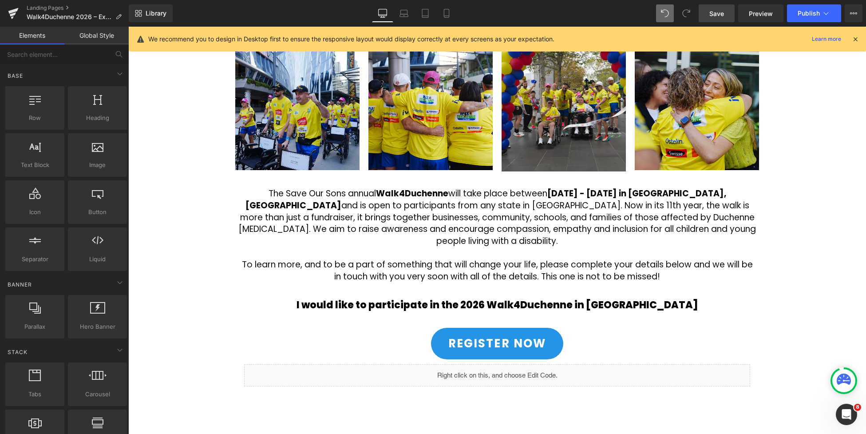
scroll to position [399, 0]
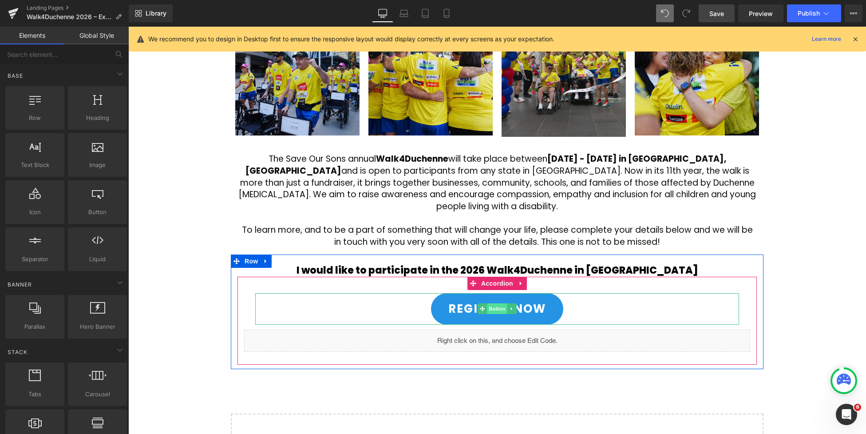
click at [496, 303] on span "Button" at bounding box center [497, 308] width 20 height 11
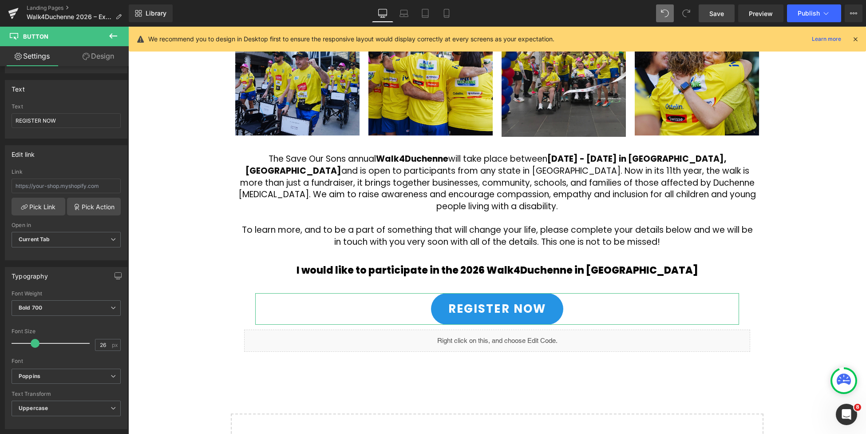
scroll to position [0, 0]
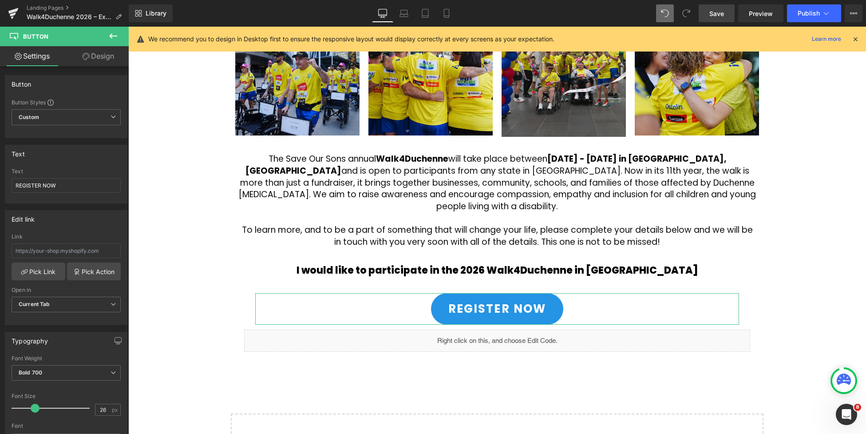
click at [98, 55] on link "Design" at bounding box center [98, 56] width 64 height 20
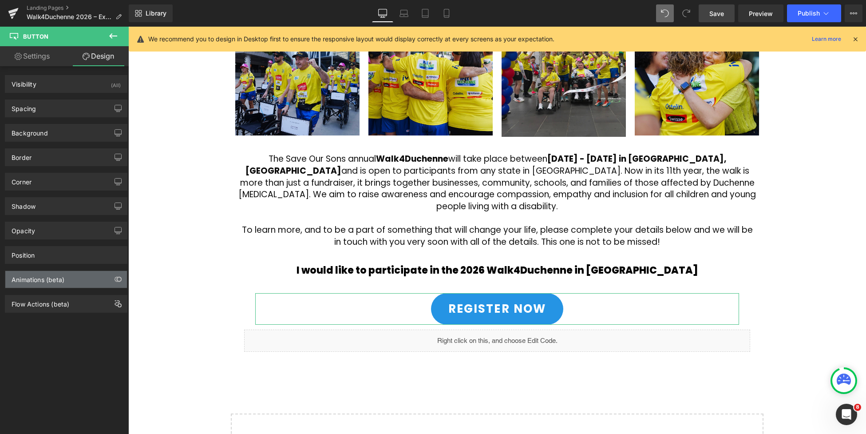
click at [53, 282] on div "Animations (beta)" at bounding box center [38, 277] width 53 height 12
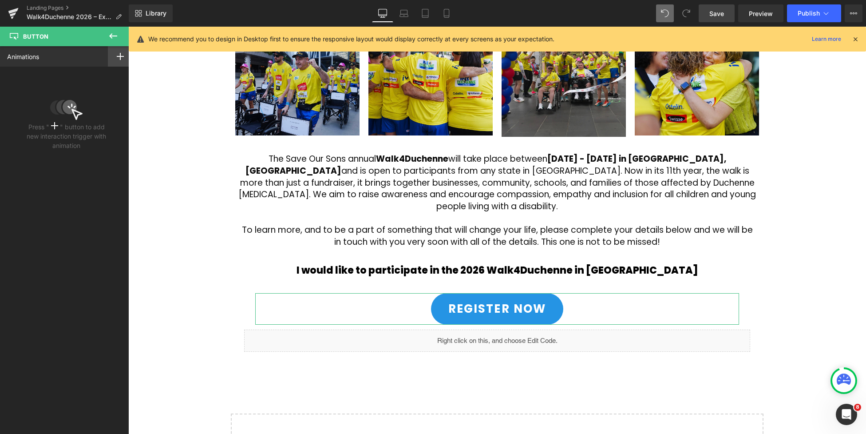
click at [112, 55] on div at bounding box center [120, 56] width 25 height 20
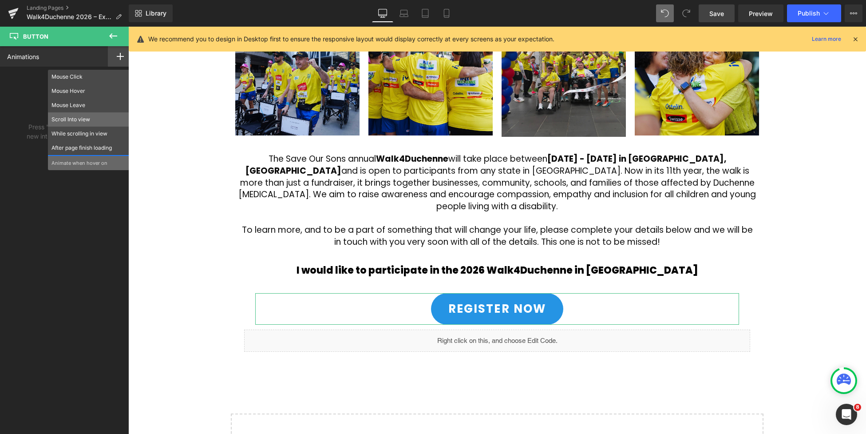
click at [75, 121] on p "Scroll Into view" at bounding box center [89, 119] width 74 height 8
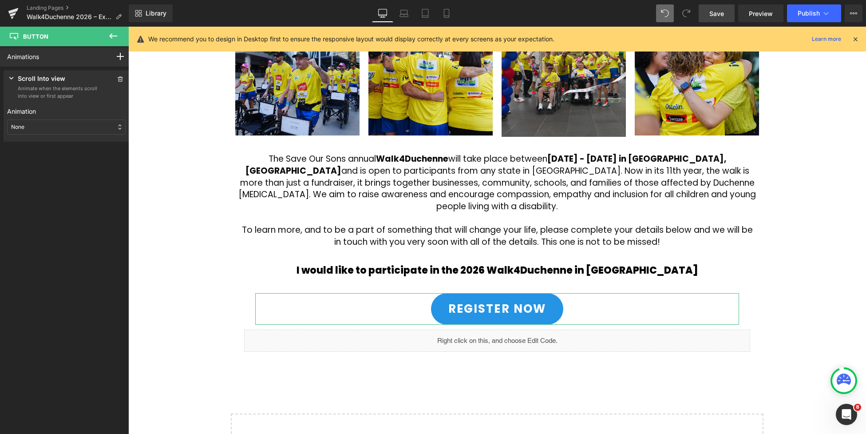
click at [48, 128] on div "None" at bounding box center [66, 126] width 119 height 15
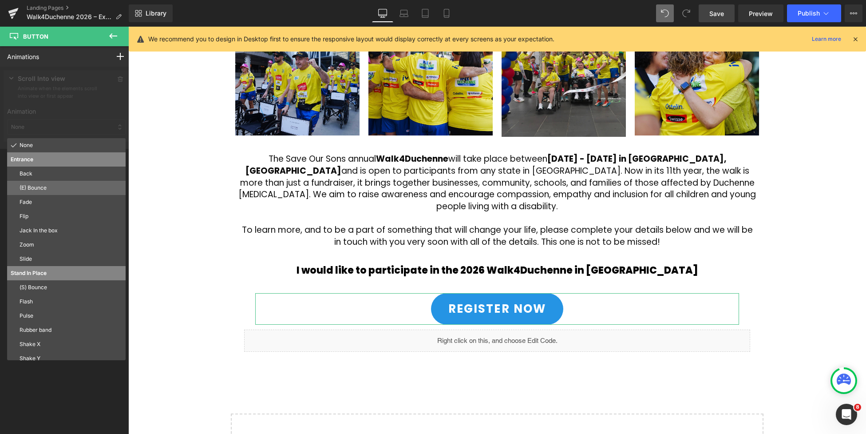
click at [46, 186] on p "(E) Bounce" at bounding box center [71, 188] width 103 height 8
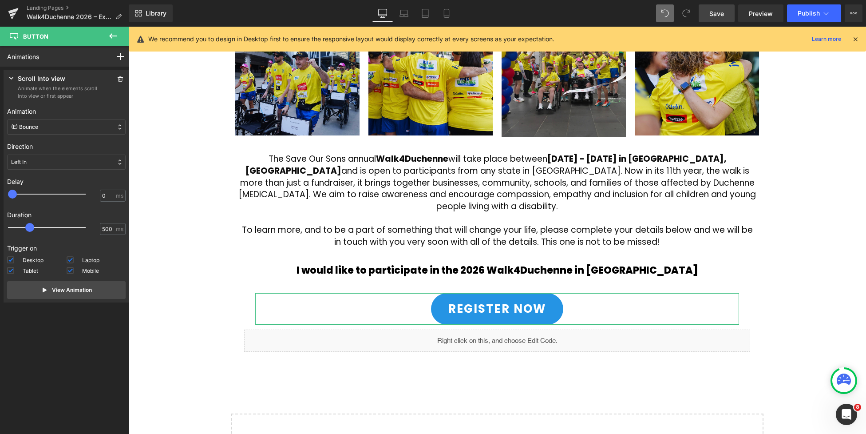
click at [36, 131] on p "(E) Bounce" at bounding box center [24, 127] width 27 height 8
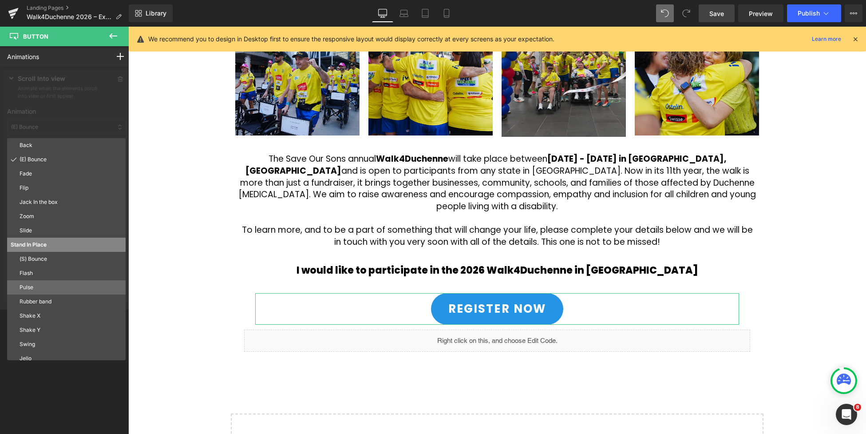
scroll to position [48, 0]
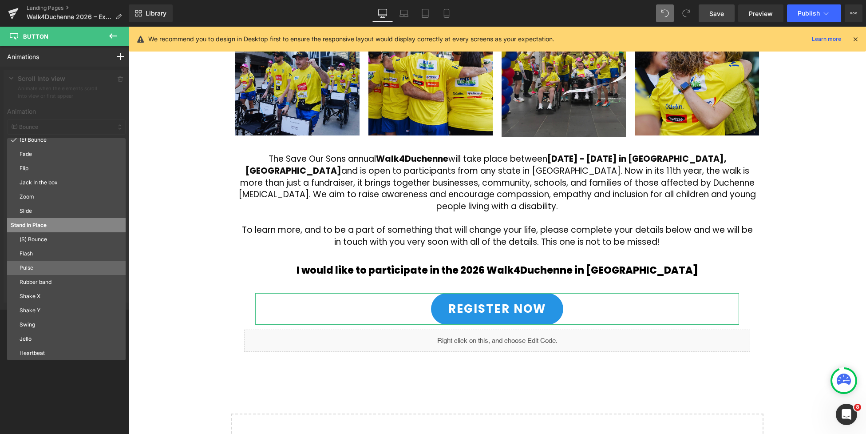
click at [43, 266] on p "Pulse" at bounding box center [71, 268] width 103 height 8
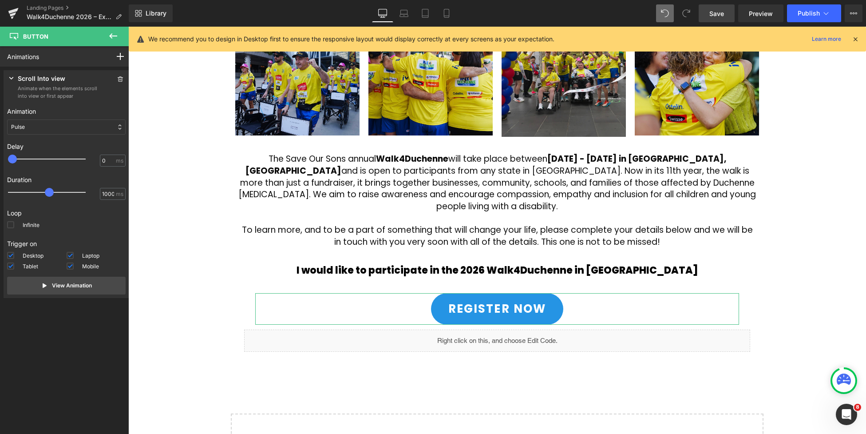
drag, startPoint x: 30, startPoint y: 193, endPoint x: 51, endPoint y: 191, distance: 20.5
click at [51, 191] on span at bounding box center [49, 192] width 9 height 9
click at [53, 284] on p "View Animation" at bounding box center [72, 286] width 40 height 8
click at [20, 193] on div at bounding box center [53, 192] width 78 height 18
click at [59, 287] on p "View Animation" at bounding box center [72, 286] width 40 height 8
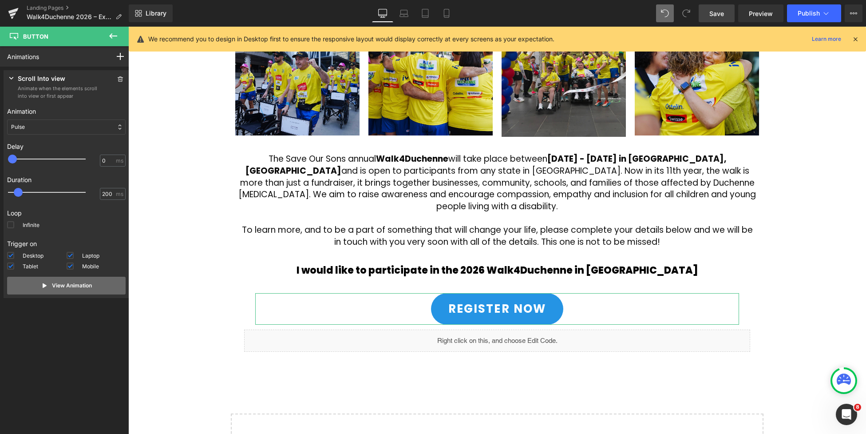
click at [60, 284] on p "View Animation" at bounding box center [72, 286] width 40 height 8
click at [37, 192] on div at bounding box center [53, 192] width 78 height 18
click at [45, 290] on button "View Animation" at bounding box center [66, 286] width 119 height 18
click at [63, 115] on p "Animation" at bounding box center [66, 111] width 119 height 9
click at [65, 124] on div "Pulse" at bounding box center [66, 126] width 119 height 15
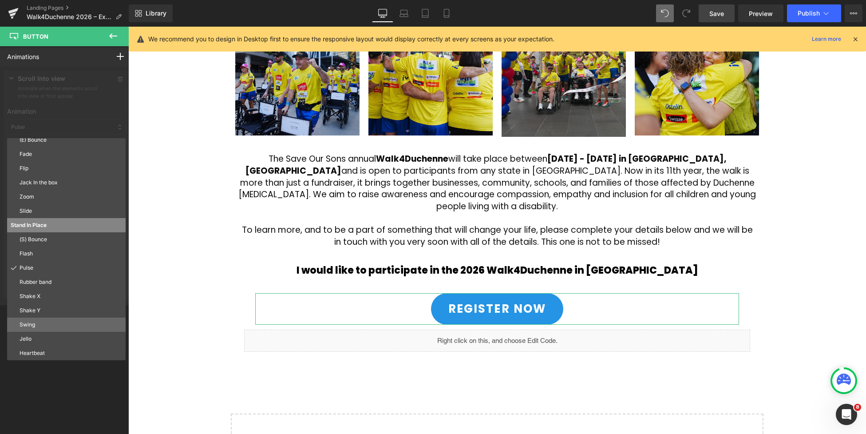
click at [48, 329] on div "Swing" at bounding box center [66, 324] width 119 height 14
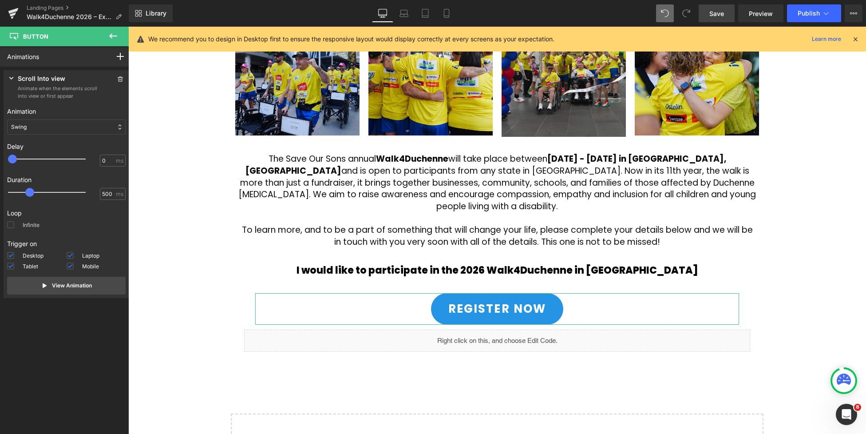
click at [11, 226] on span at bounding box center [10, 224] width 7 height 7
click at [0, 0] on input "Infinite" at bounding box center [0, 0] width 0 height 0
click at [72, 285] on p "View Animation" at bounding box center [72, 286] width 40 height 8
click at [98, 285] on button "View Animation" at bounding box center [66, 286] width 119 height 18
click at [98, 284] on button "View Animation" at bounding box center [66, 286] width 119 height 18
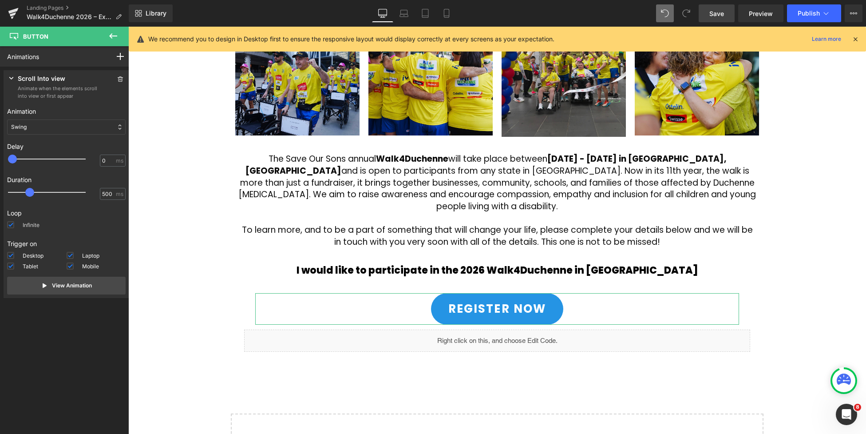
click at [14, 224] on span at bounding box center [10, 224] width 7 height 7
click at [0, 0] on input "Infinite" at bounding box center [0, 0] width 0 height 0
click at [52, 122] on div "Swing" at bounding box center [66, 126] width 119 height 15
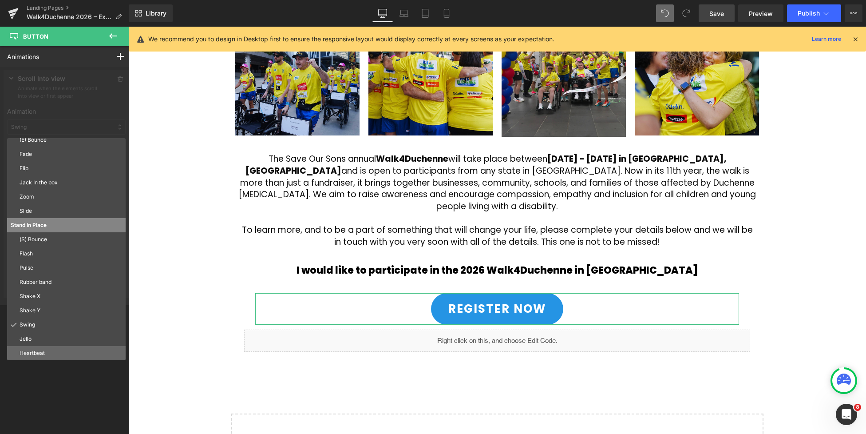
click at [43, 351] on p "Heartbeat" at bounding box center [71, 353] width 103 height 8
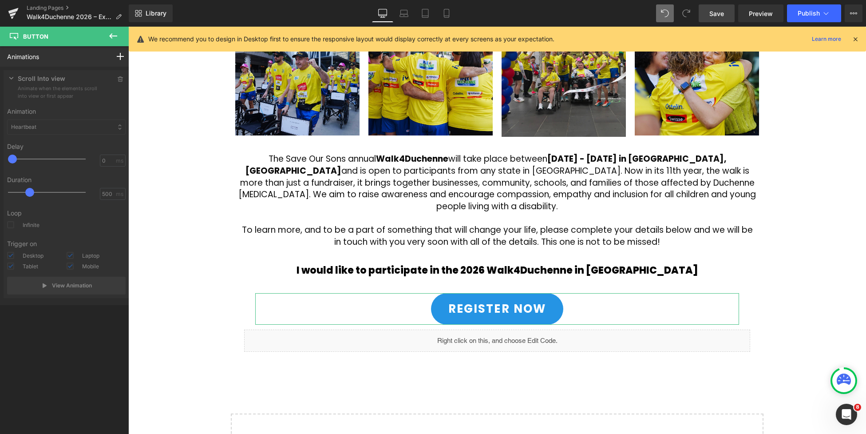
click at [43, 353] on div "Animations Mouse Click Mouse Hover Mouse Leave Scroll Into view While scrolling…" at bounding box center [66, 232] width 133 height 372
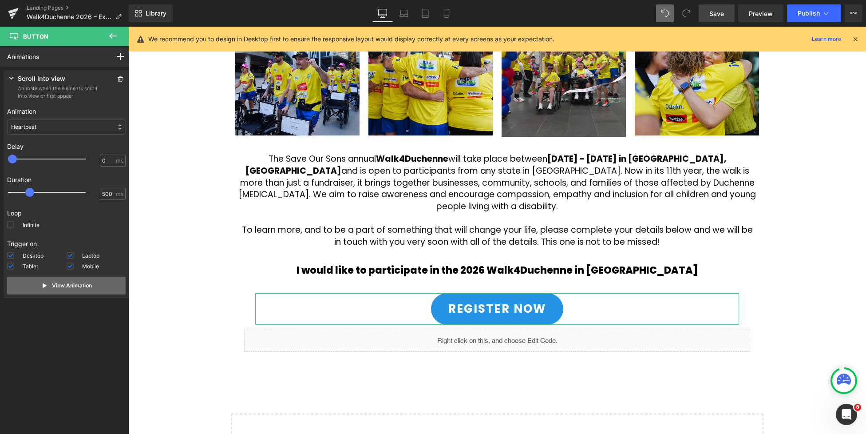
click at [52, 283] on p "View Animation" at bounding box center [72, 286] width 40 height 8
drag, startPoint x: 32, startPoint y: 191, endPoint x: 74, endPoint y: 227, distance: 55.4
click at [60, 190] on div at bounding box center [53, 192] width 78 height 18
click at [87, 286] on p "View Animation" at bounding box center [72, 286] width 40 height 8
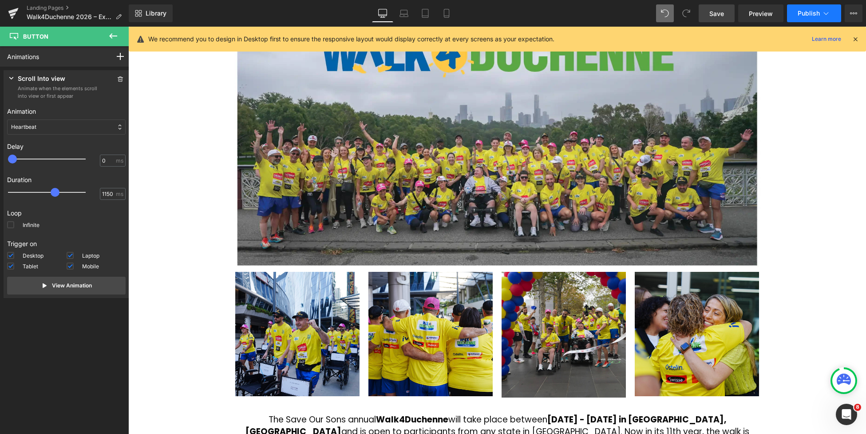
scroll to position [138, 0]
click at [825, 16] on icon at bounding box center [826, 13] width 9 height 9
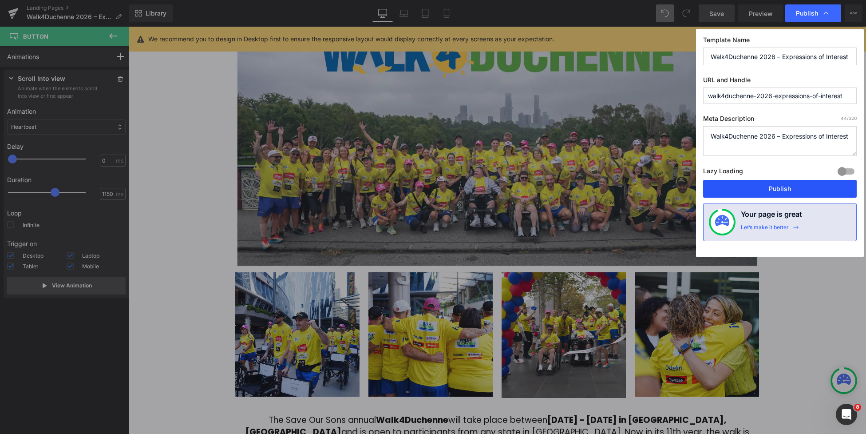
click at [776, 185] on button "Publish" at bounding box center [780, 189] width 154 height 18
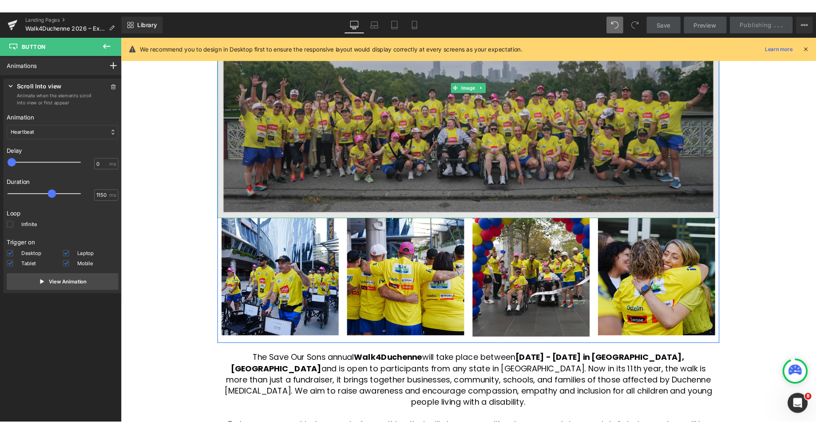
scroll to position [205, 0]
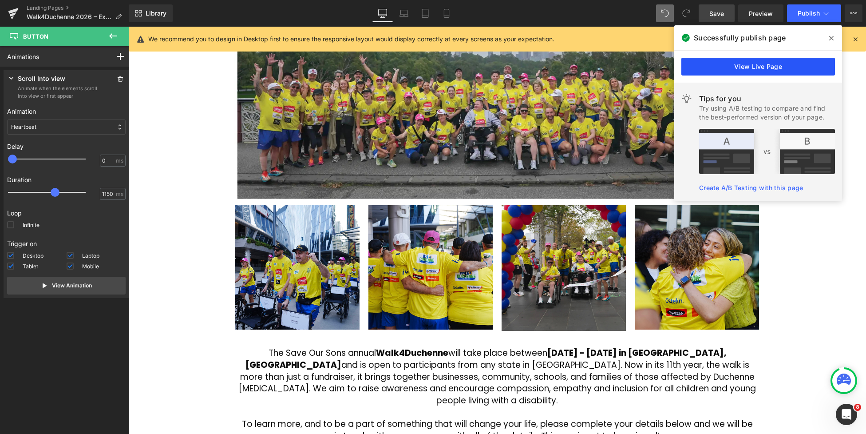
drag, startPoint x: 750, startPoint y: 65, endPoint x: 410, endPoint y: 87, distance: 341.3
click at [750, 65] on link "View Live Page" at bounding box center [759, 67] width 154 height 18
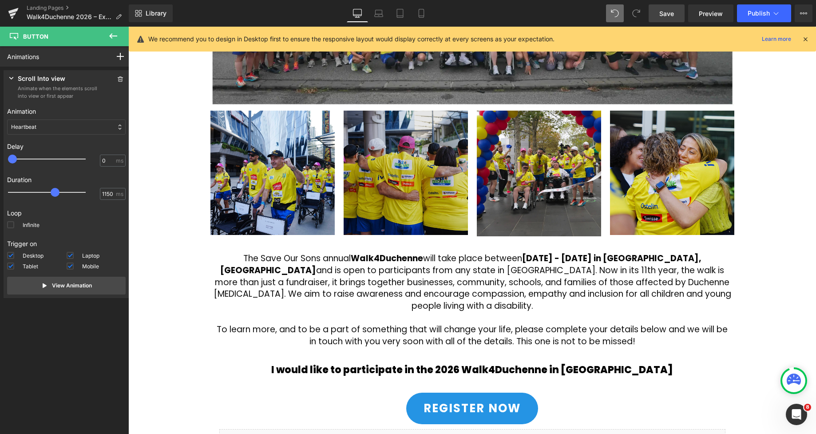
scroll to position [244, 0]
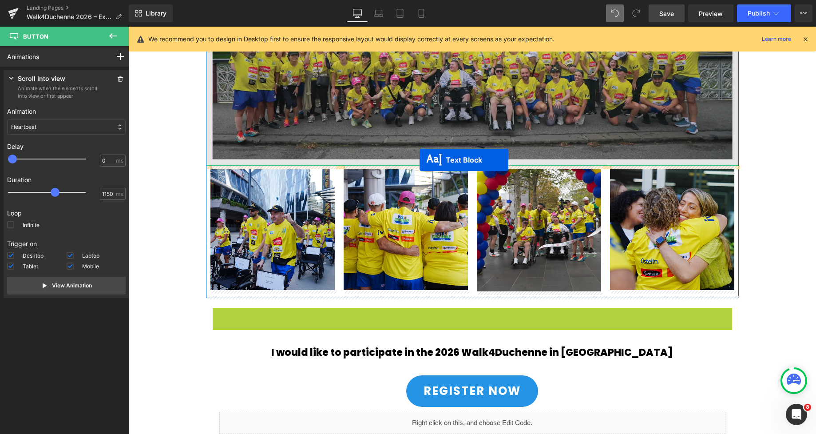
drag, startPoint x: 448, startPoint y: 350, endPoint x: 420, endPoint y: 160, distance: 192.5
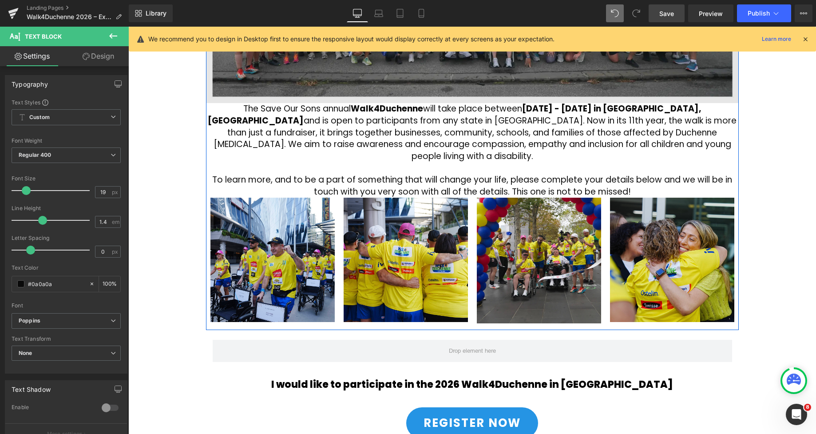
scroll to position [243, 0]
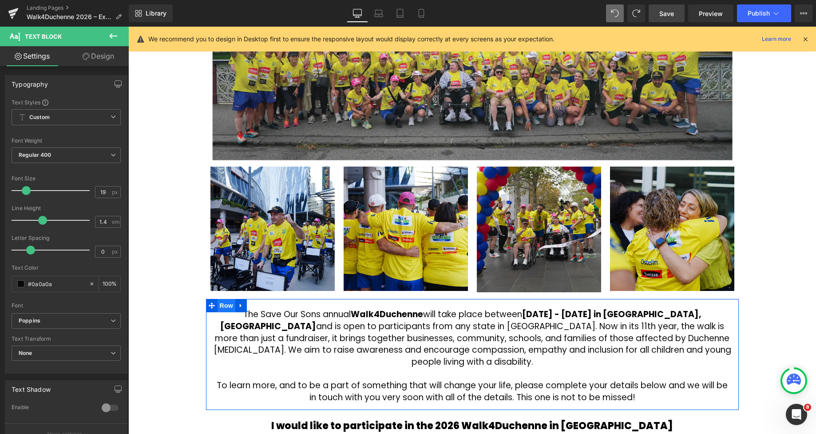
click at [226, 304] on span "Row" at bounding box center [227, 305] width 18 height 13
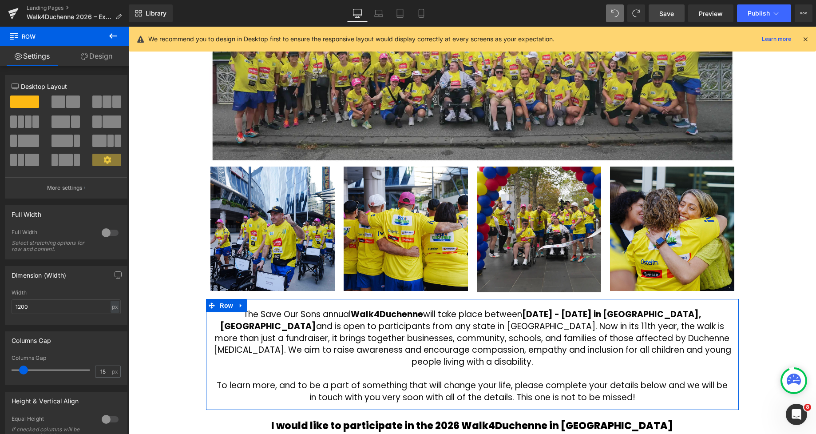
click at [99, 57] on link "Design" at bounding box center [96, 56] width 64 height 20
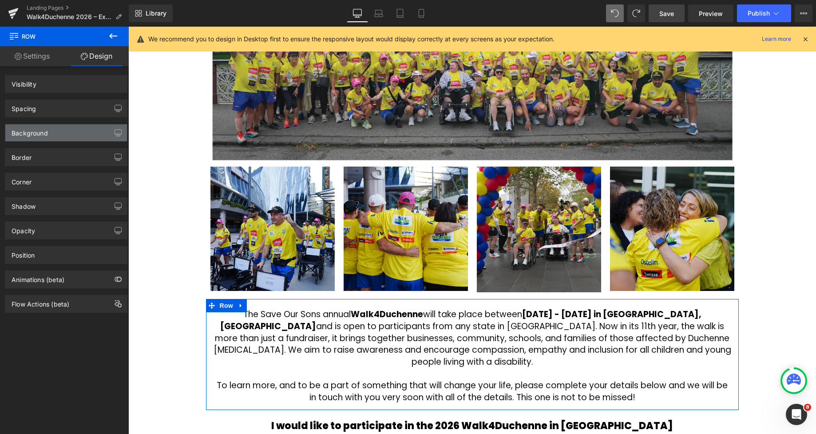
click at [41, 136] on div "Background" at bounding box center [30, 130] width 36 height 12
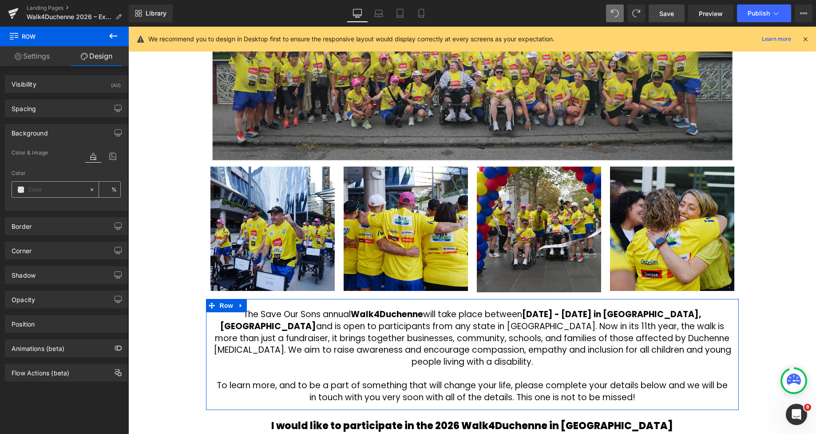
click at [22, 191] on span at bounding box center [20, 189] width 7 height 7
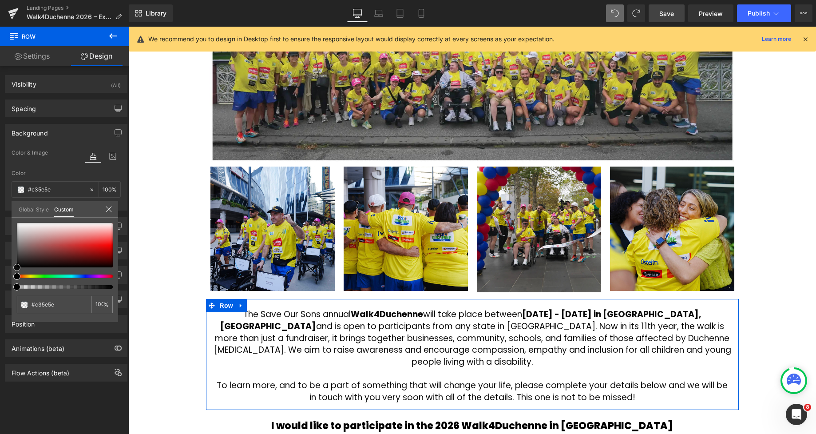
click at [61, 242] on div at bounding box center [65, 245] width 96 height 44
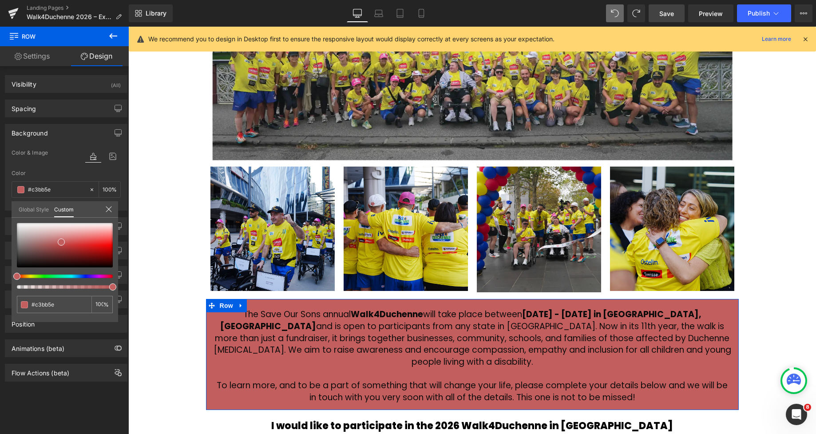
click at [28, 276] on div at bounding box center [61, 276] width 96 height 4
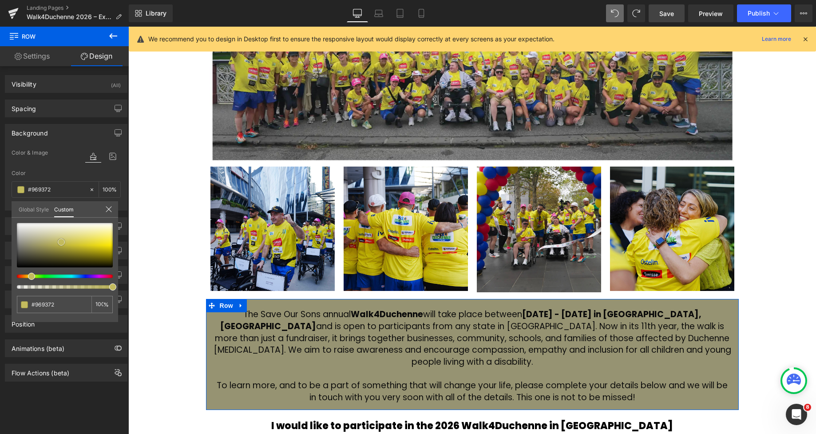
click at [32, 244] on div at bounding box center [65, 245] width 96 height 44
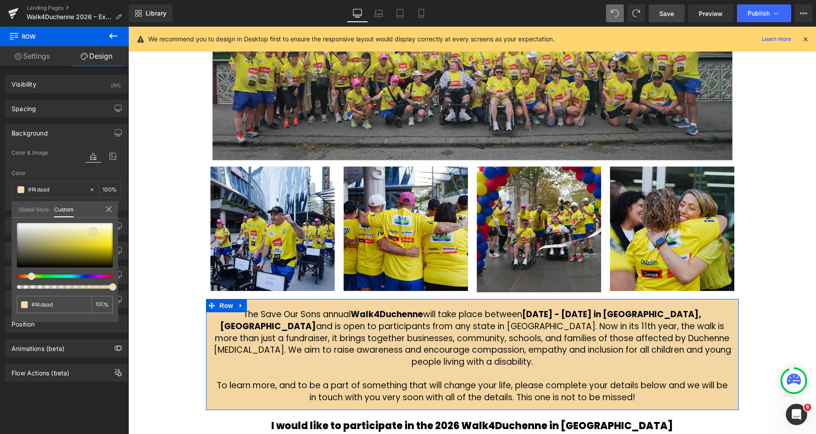
drag, startPoint x: 34, startPoint y: 231, endPoint x: 93, endPoint y: 231, distance: 59.5
click at [93, 231] on div at bounding box center [65, 245] width 96 height 44
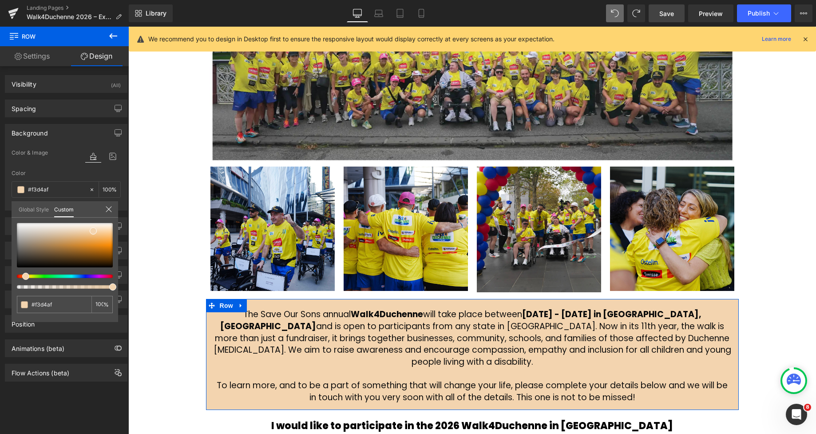
drag, startPoint x: 32, startPoint y: 274, endPoint x: 23, endPoint y: 273, distance: 8.9
click at [23, 273] on div at bounding box center [65, 256] width 96 height 66
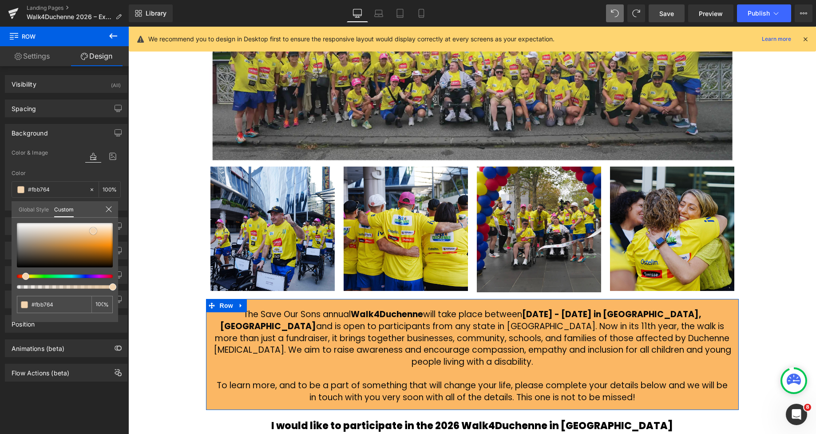
click at [108, 237] on div at bounding box center [65, 245] width 96 height 44
drag, startPoint x: 106, startPoint y: 240, endPoint x: 104, endPoint y: 234, distance: 5.9
click at [104, 234] on span at bounding box center [105, 236] width 7 height 7
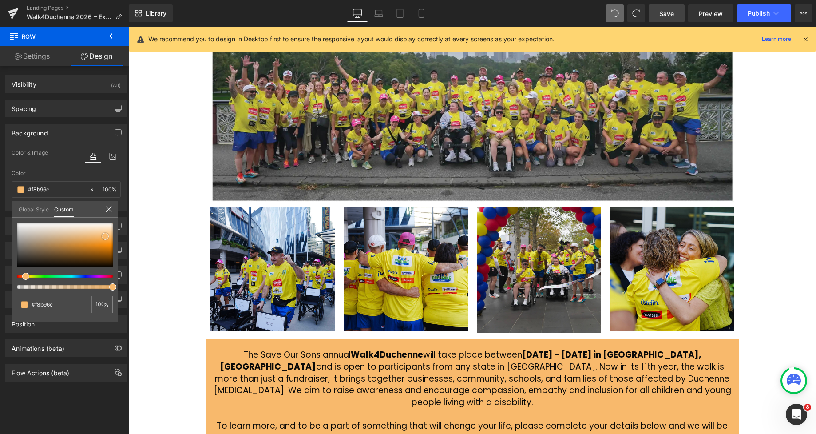
scroll to position [245, 0]
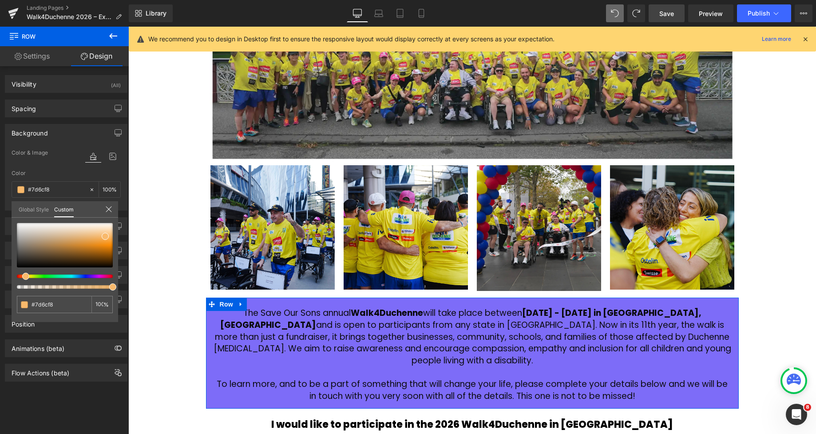
click at [79, 275] on div at bounding box center [61, 276] width 96 height 4
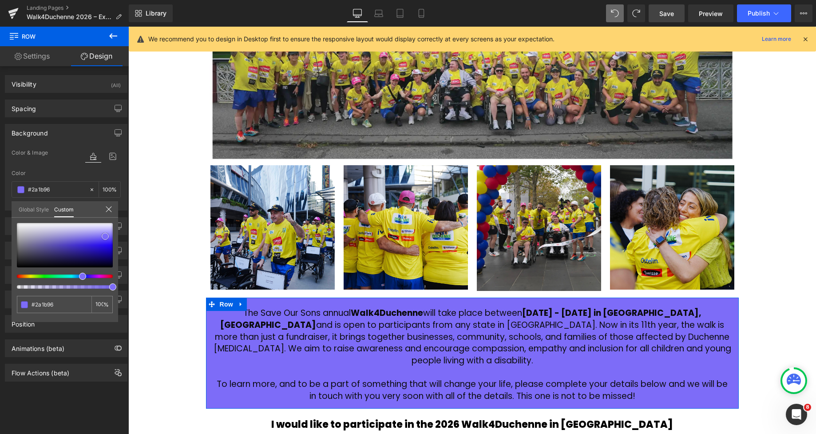
click at [83, 252] on div at bounding box center [65, 245] width 96 height 44
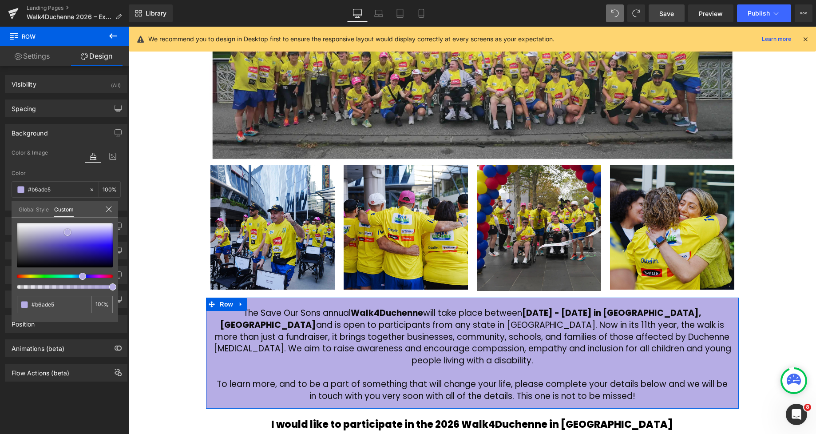
drag, startPoint x: 96, startPoint y: 233, endPoint x: 67, endPoint y: 232, distance: 28.9
click at [67, 232] on div at bounding box center [65, 245] width 96 height 44
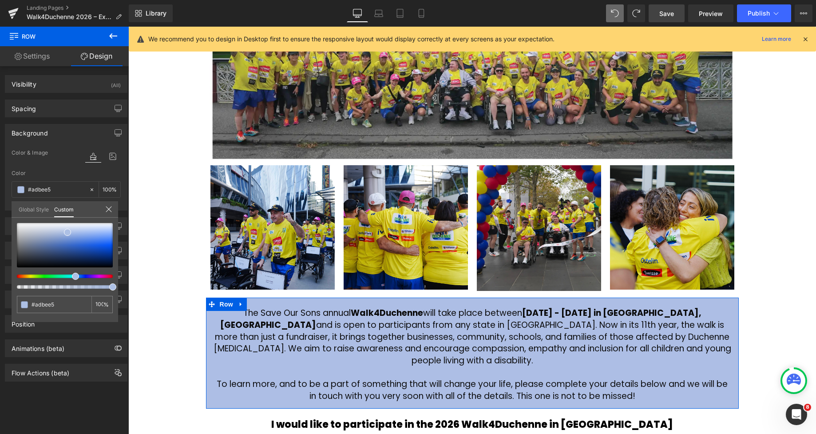
drag, startPoint x: 81, startPoint y: 274, endPoint x: 71, endPoint y: 275, distance: 9.8
click at [71, 275] on div at bounding box center [61, 276] width 96 height 4
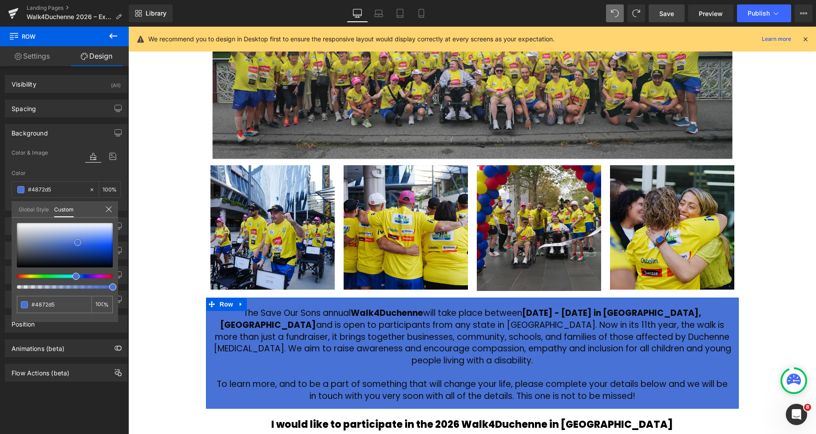
drag, startPoint x: 81, startPoint y: 247, endPoint x: 78, endPoint y: 242, distance: 5.4
click at [78, 242] on div at bounding box center [65, 245] width 96 height 44
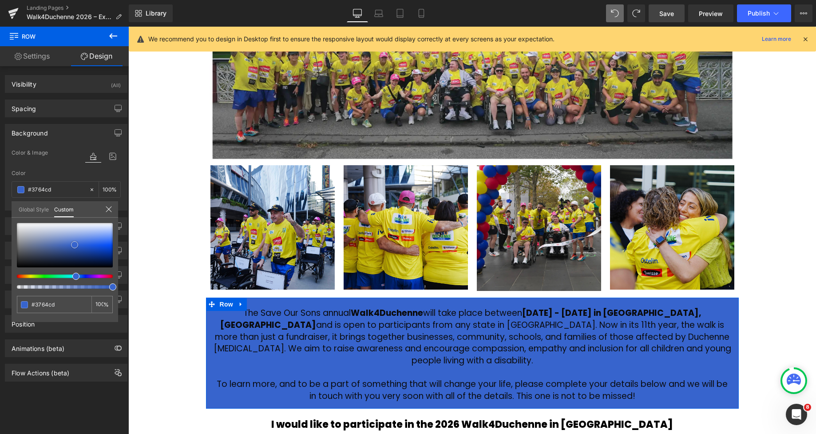
click at [75, 245] on span at bounding box center [74, 244] width 7 height 7
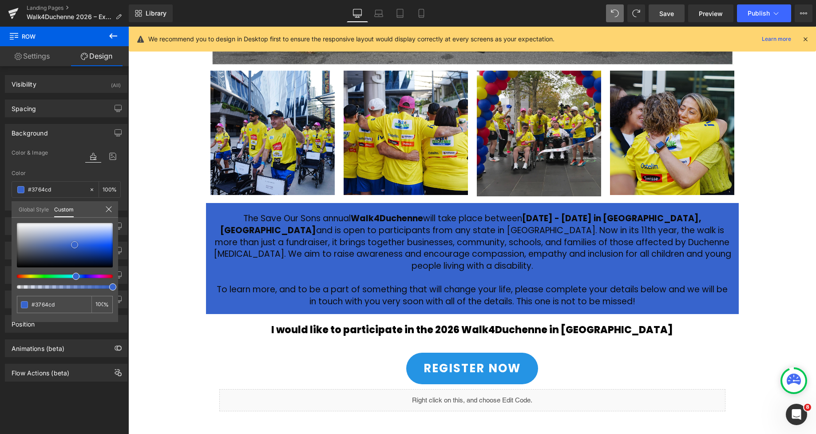
scroll to position [363, 0]
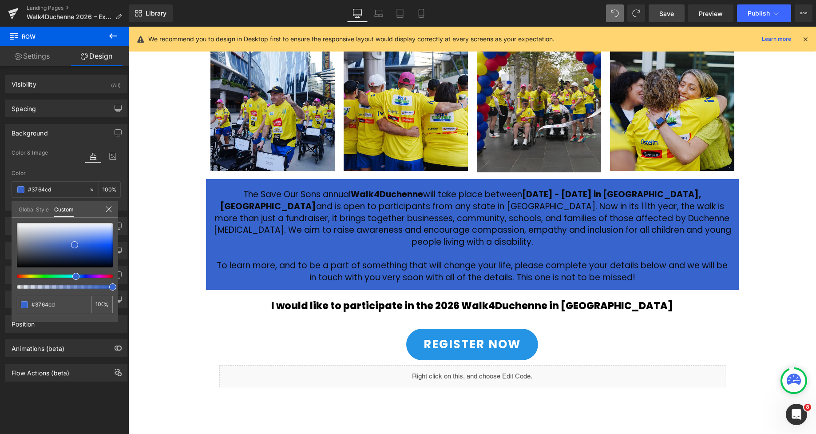
click at [422, 249] on div at bounding box center [472, 230] width 688 height 407
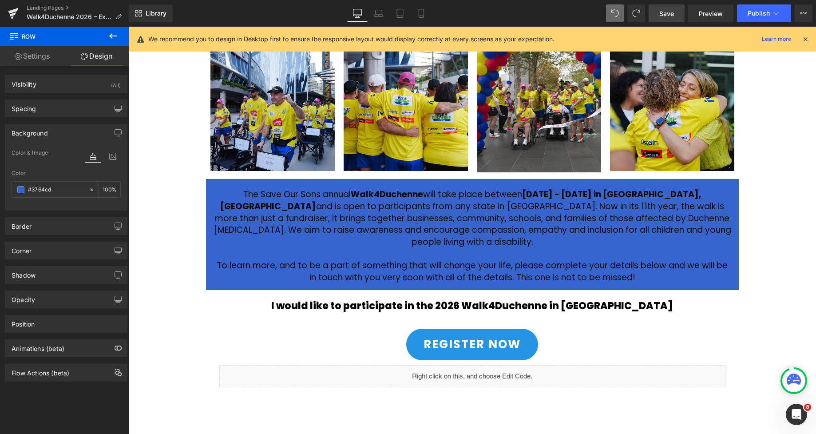
click at [483, 211] on p "The Save Our Sons annual Walk4Duchenne will take place between March 4 - 8, 202…" at bounding box center [473, 218] width 520 height 59
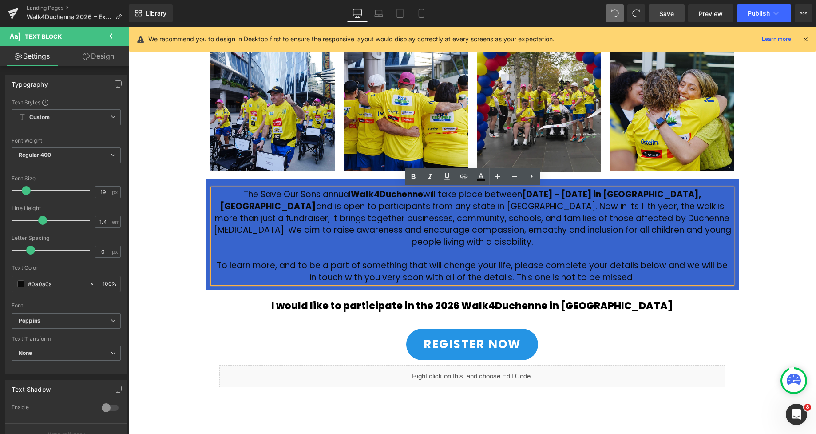
click at [481, 178] on icon at bounding box center [481, 176] width 11 height 11
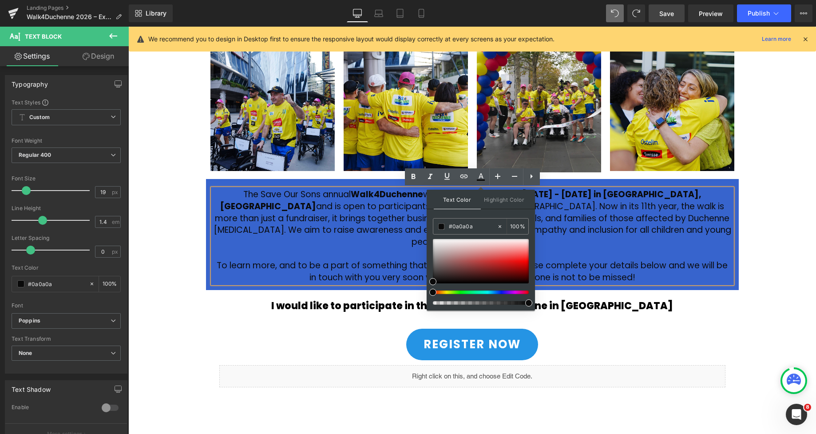
click at [435, 240] on div "#0a0a0a 100 %" at bounding box center [481, 264] width 96 height 92
click at [436, 242] on div at bounding box center [481, 261] width 96 height 44
drag, startPoint x: 436, startPoint y: 242, endPoint x: 430, endPoint y: 234, distance: 9.5
click at [430, 234] on div "Text Color Highlight Color rgba(255, 255, 255, 1) #ffffff 100 % transparent tra…" at bounding box center [481, 250] width 108 height 121
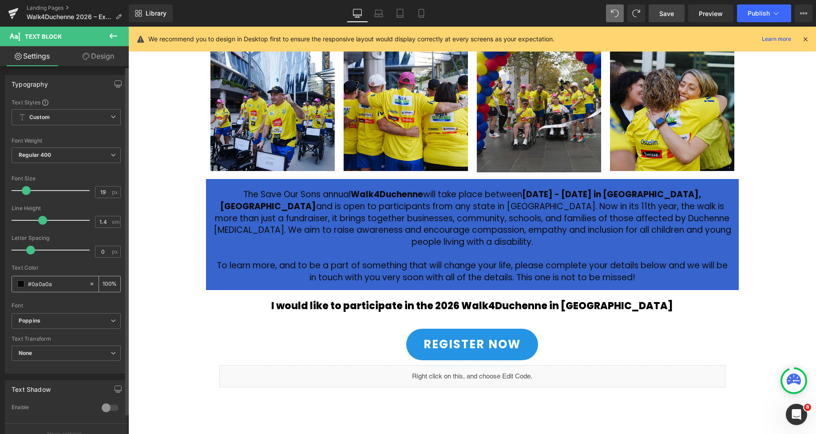
click at [23, 286] on span at bounding box center [20, 283] width 7 height 7
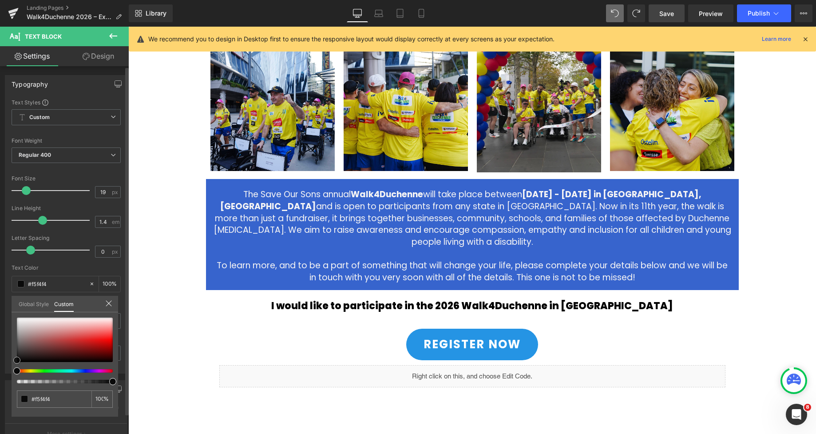
click at [19, 319] on div at bounding box center [65, 339] width 96 height 44
drag, startPoint x: 19, startPoint y: 319, endPoint x: 11, endPoint y: 301, distance: 20.1
click at [11, 301] on div "Typography Text Styles Custom Custom Setup Global Style Custom Setup Global Sty…" at bounding box center [66, 220] width 133 height 305
click at [671, 297] on div at bounding box center [472, 230] width 688 height 407
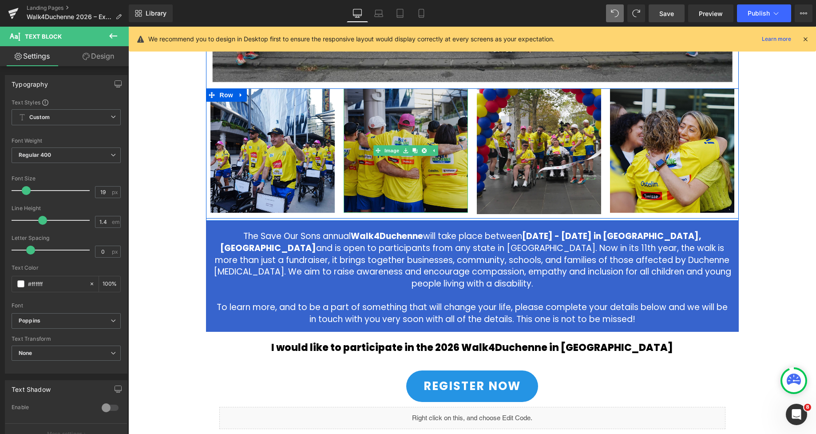
scroll to position [349, 0]
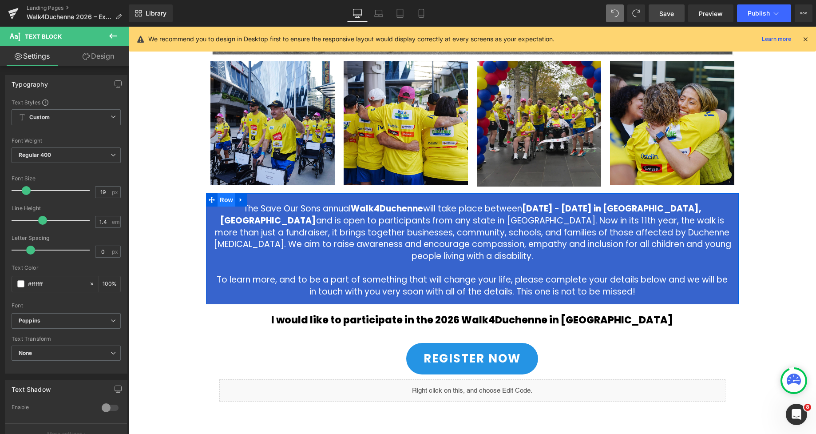
click at [227, 203] on span "Row" at bounding box center [227, 199] width 18 height 13
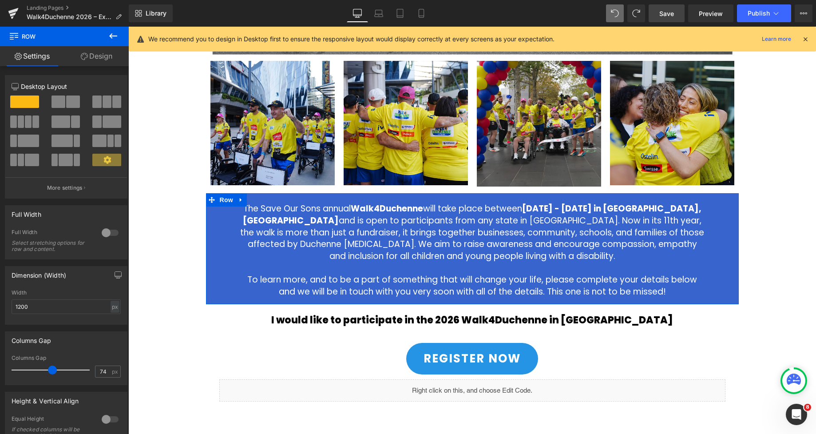
drag, startPoint x: 22, startPoint y: 369, endPoint x: 49, endPoint y: 364, distance: 28.0
click at [49, 364] on div at bounding box center [53, 370] width 74 height 18
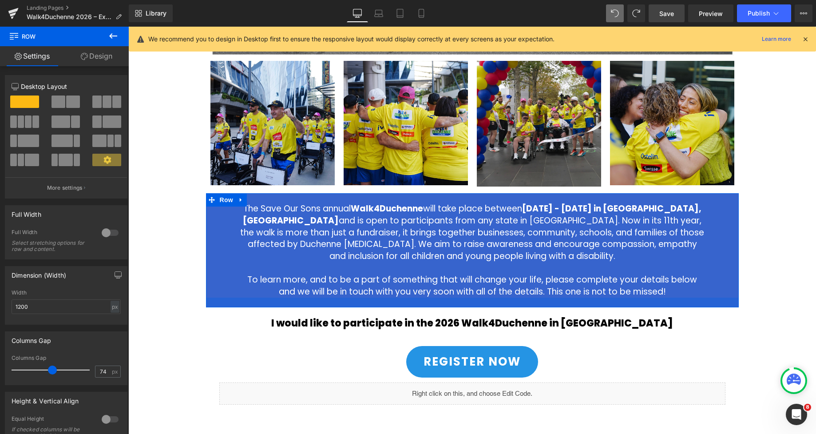
drag, startPoint x: 486, startPoint y: 301, endPoint x: 467, endPoint y: 201, distance: 102.2
click at [487, 304] on div at bounding box center [472, 303] width 533 height 10
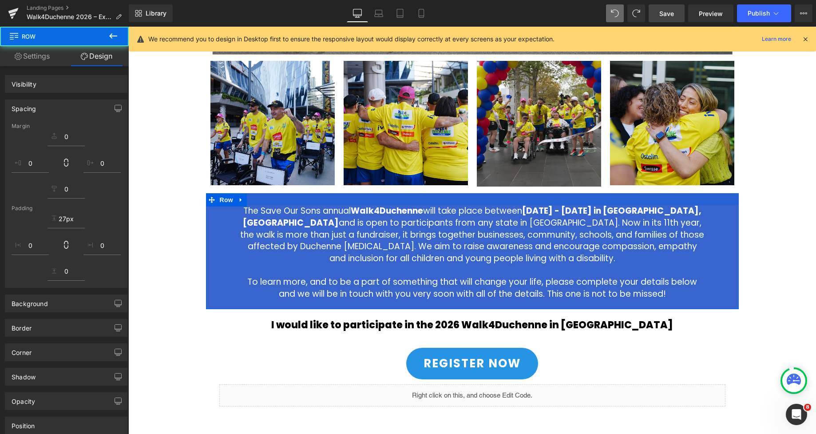
drag, startPoint x: 467, startPoint y: 201, endPoint x: 476, endPoint y: 306, distance: 106.1
click at [467, 201] on div at bounding box center [472, 199] width 533 height 12
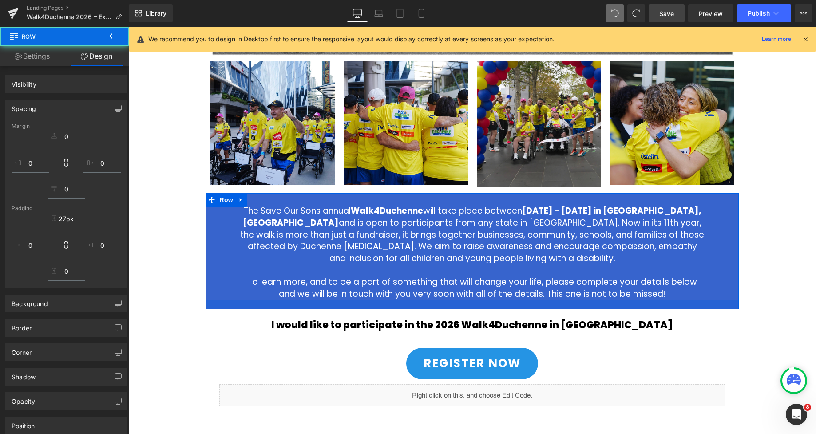
click at [476, 309] on div at bounding box center [472, 304] width 533 height 9
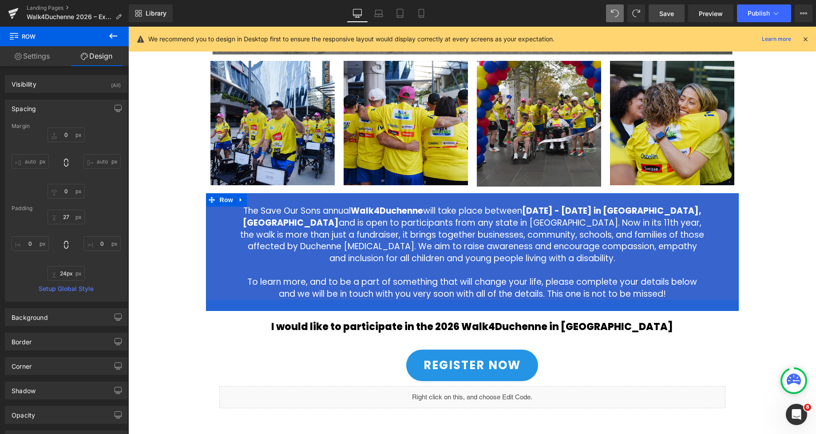
click at [476, 307] on div at bounding box center [472, 305] width 533 height 11
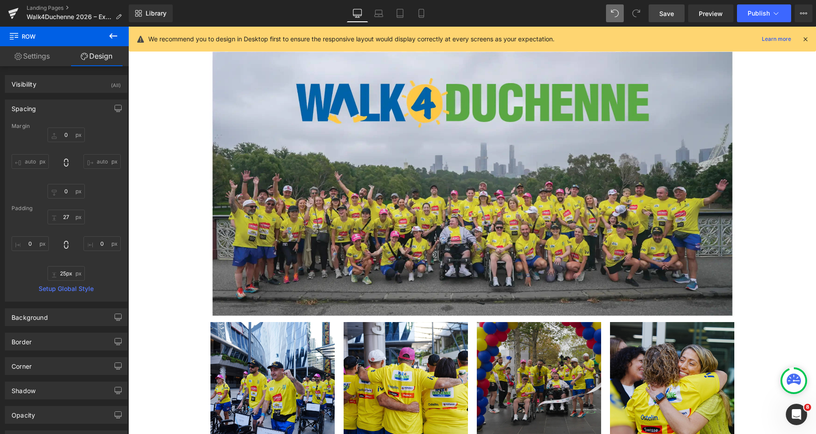
scroll to position [116, 0]
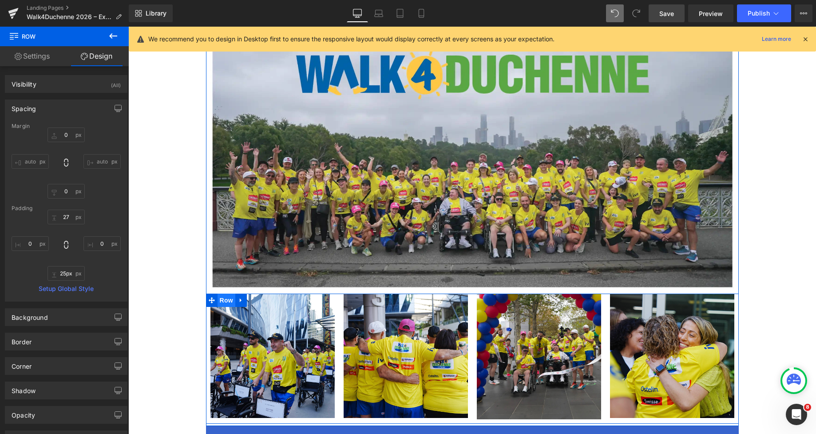
click at [230, 299] on span "Row" at bounding box center [227, 300] width 18 height 13
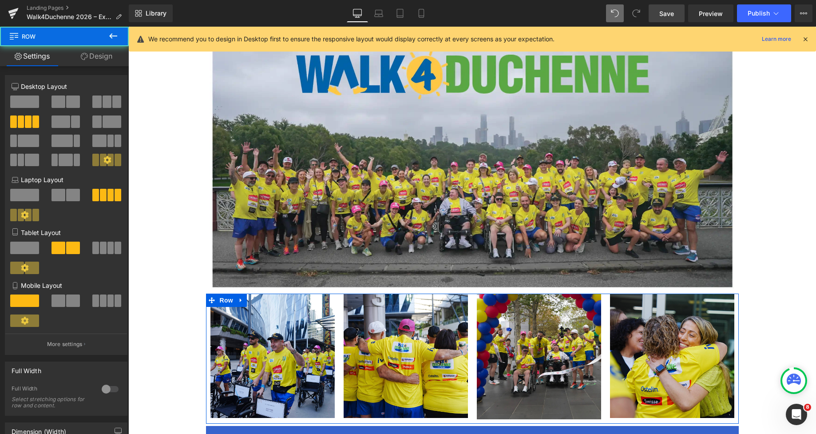
click at [86, 60] on icon at bounding box center [84, 56] width 7 height 7
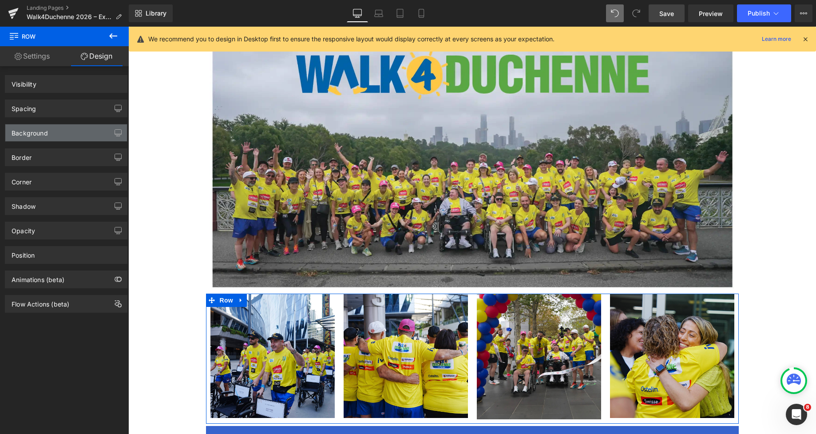
click at [43, 133] on div "Background" at bounding box center [30, 130] width 36 height 12
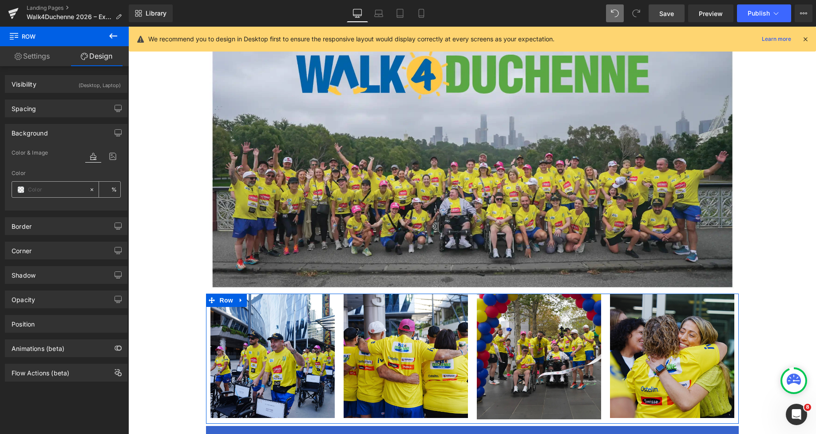
click at [21, 188] on span at bounding box center [20, 189] width 7 height 7
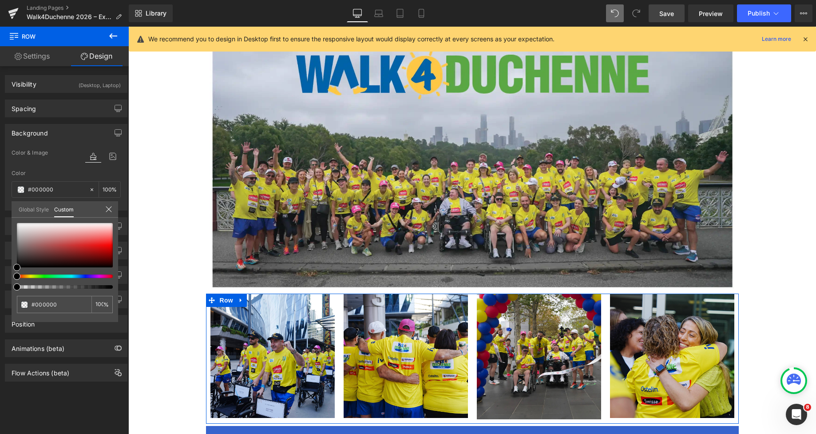
click at [28, 277] on div at bounding box center [61, 276] width 96 height 4
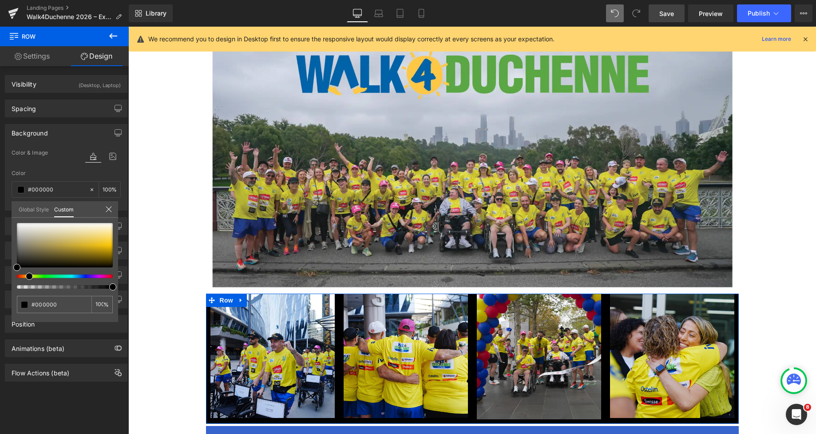
drag, startPoint x: 28, startPoint y: 277, endPoint x: 23, endPoint y: 277, distance: 5.8
click at [23, 277] on div at bounding box center [61, 276] width 96 height 4
click at [87, 234] on div at bounding box center [65, 245] width 96 height 44
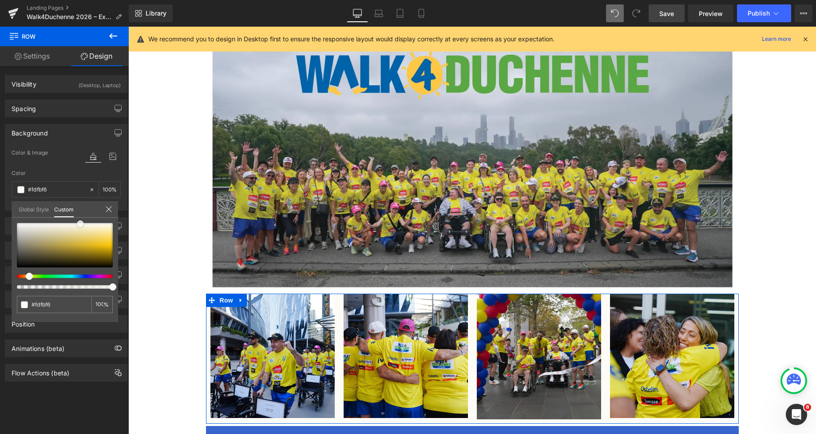
drag, startPoint x: 87, startPoint y: 234, endPoint x: 80, endPoint y: 224, distance: 12.2
click at [80, 224] on span at bounding box center [80, 223] width 7 height 7
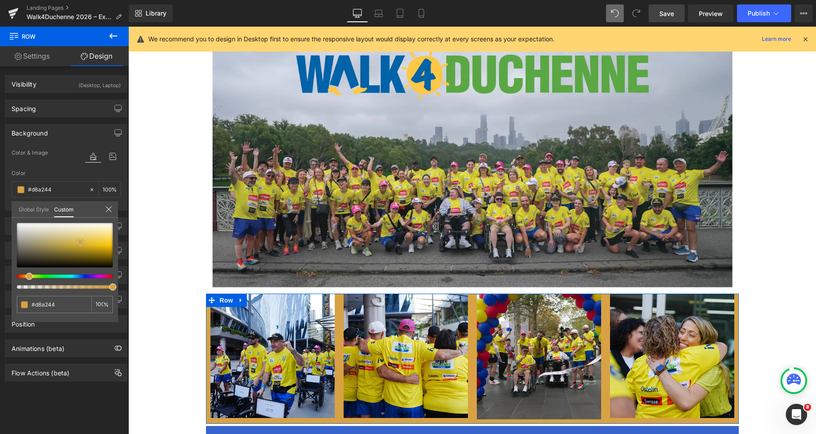
drag, startPoint x: 80, startPoint y: 225, endPoint x: 80, endPoint y: 243, distance: 18.2
click at [80, 243] on span at bounding box center [80, 242] width 7 height 7
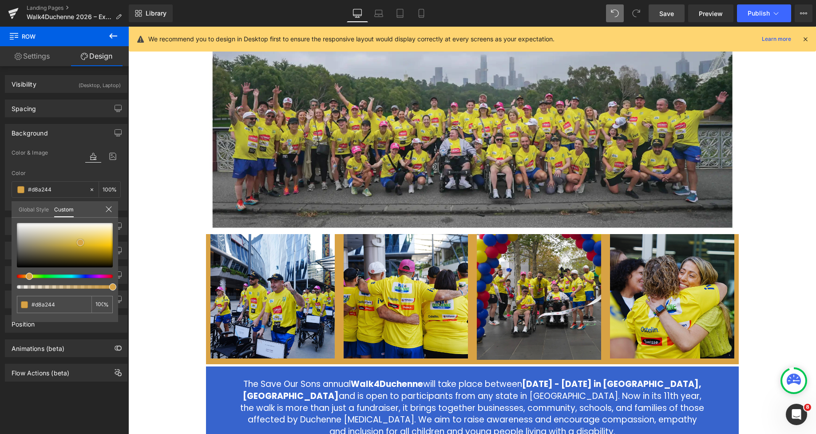
scroll to position [190, 0]
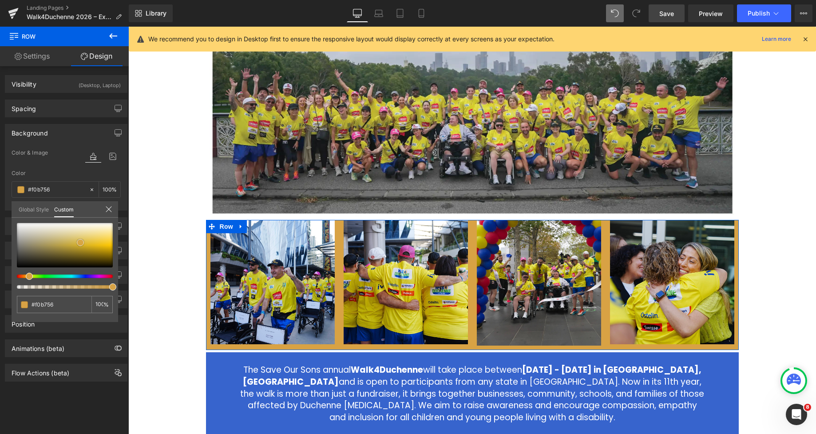
click at [97, 239] on div at bounding box center [65, 245] width 96 height 44
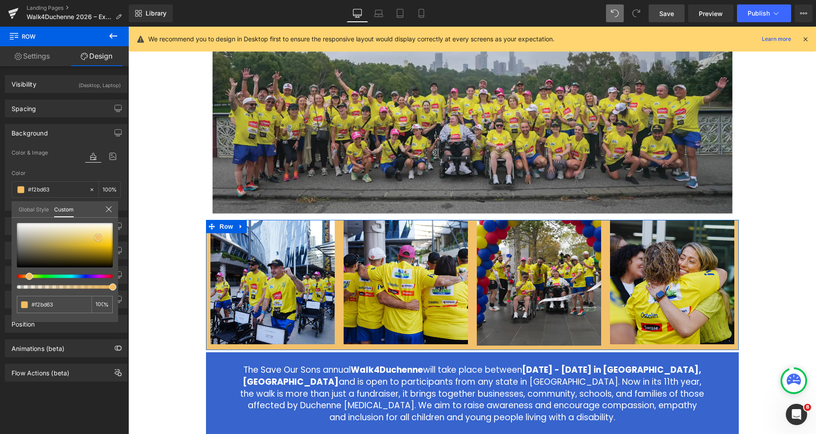
click at [99, 237] on span at bounding box center [98, 237] width 7 height 7
click at [186, 231] on div at bounding box center [472, 230] width 688 height 407
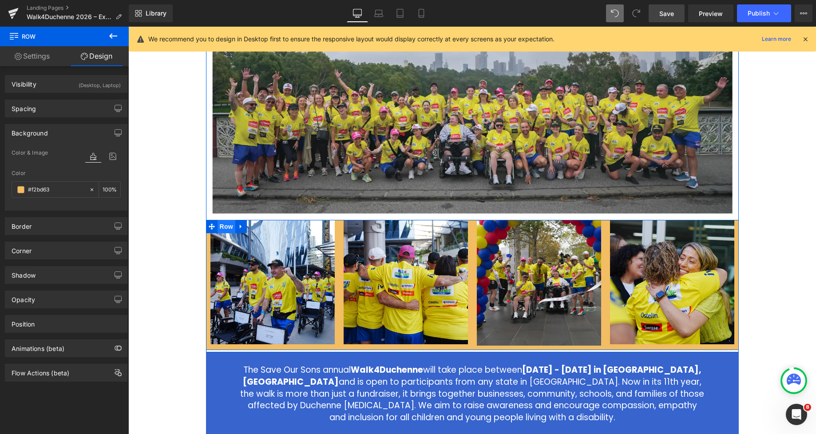
click at [222, 228] on span "Row" at bounding box center [227, 226] width 18 height 13
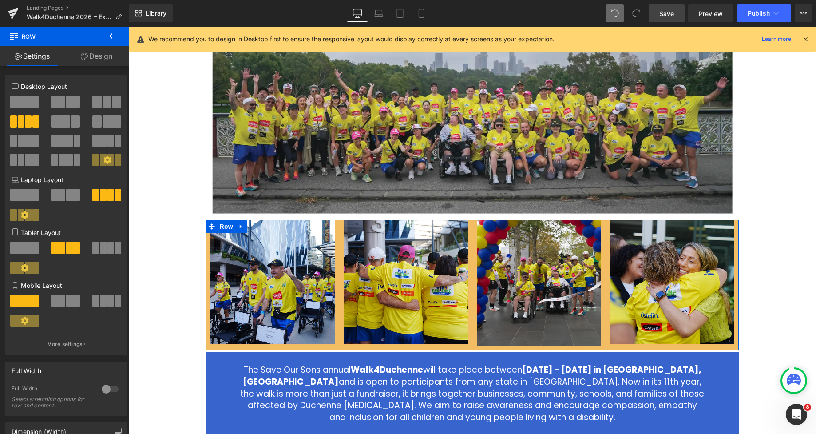
drag, startPoint x: 93, startPoint y: 60, endPoint x: 53, endPoint y: 110, distance: 64.1
click at [93, 60] on link "Design" at bounding box center [96, 56] width 64 height 20
click at [0, 0] on div "Spacing" at bounding box center [0, 0] width 0 height 0
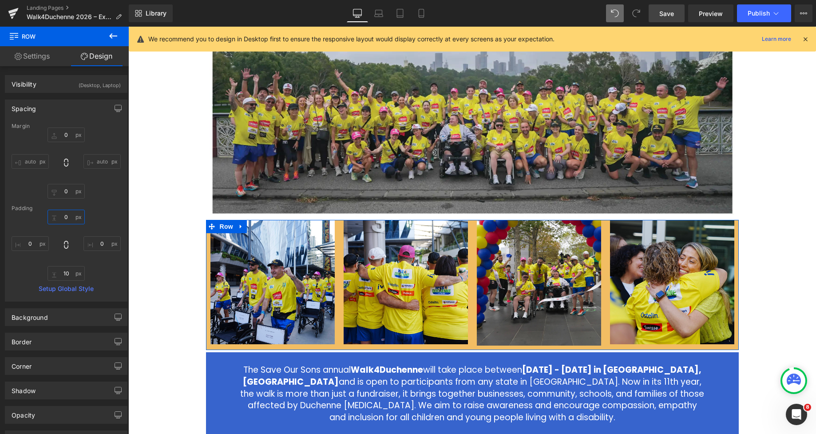
drag, startPoint x: 63, startPoint y: 214, endPoint x: 63, endPoint y: 218, distance: 4.9
click at [63, 214] on input "0" at bounding box center [66, 217] width 37 height 15
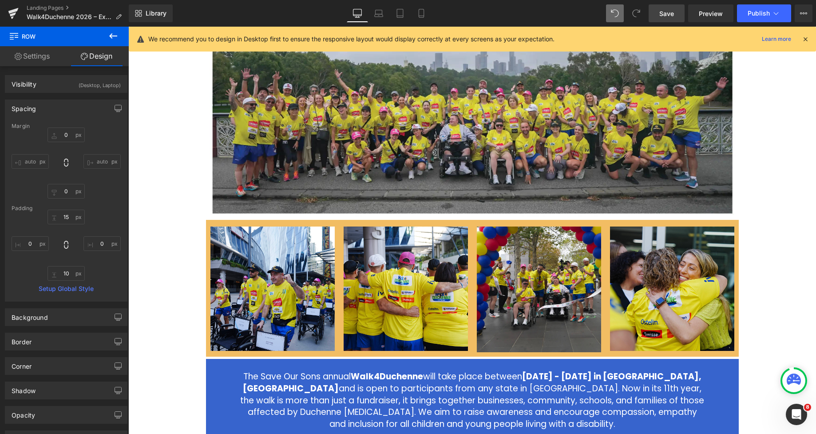
click at [178, 210] on div "2026 Walk4Duchenne Expressions of Interest Heading Row Image Image Image Image …" at bounding box center [472, 309] width 688 height 797
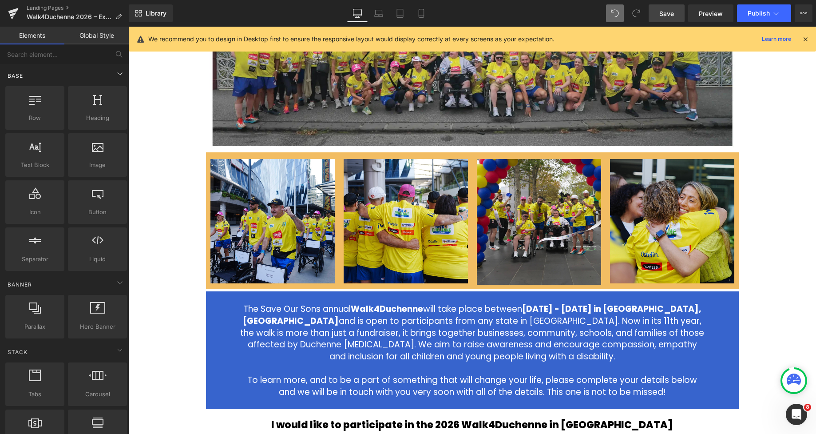
scroll to position [258, 0]
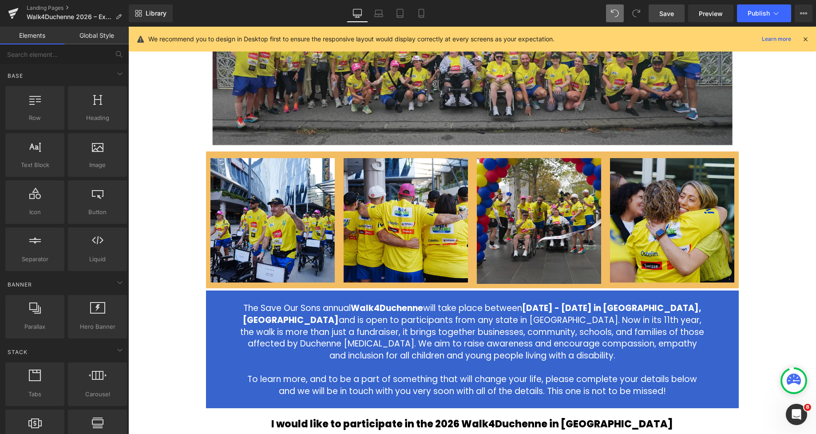
click at [181, 200] on div "2026 Walk4Duchenne Expressions of Interest Heading Row Image Image Image Image …" at bounding box center [472, 241] width 688 height 797
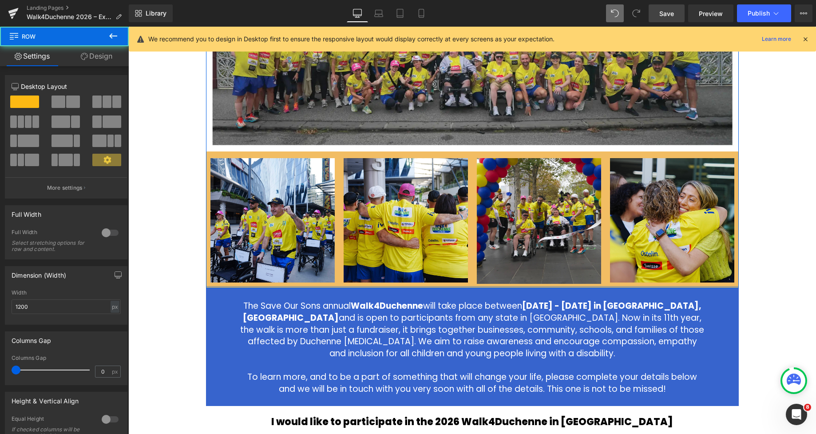
drag, startPoint x: 409, startPoint y: 289, endPoint x: 757, endPoint y: 302, distance: 348.9
click at [408, 282] on div "2026 Walk4Duchenne Expressions of Interest Heading Row Image Image Image Image …" at bounding box center [472, 65] width 533 height 445
click at [757, 302] on div "2026 Walk4Duchenne Expressions of Interest Heading Row Image Image Image Image …" at bounding box center [472, 240] width 688 height 794
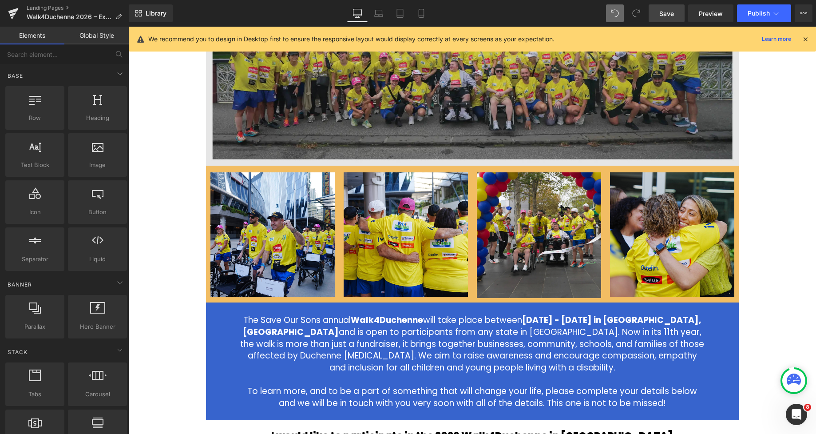
scroll to position [277, 0]
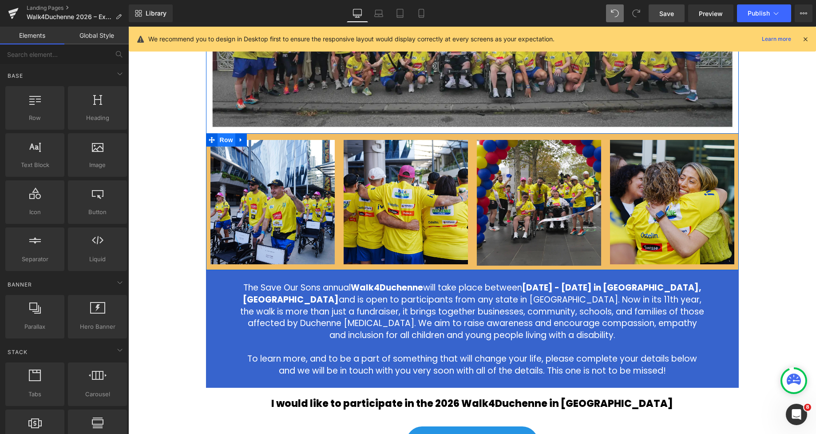
click at [225, 139] on span "Row" at bounding box center [227, 139] width 18 height 13
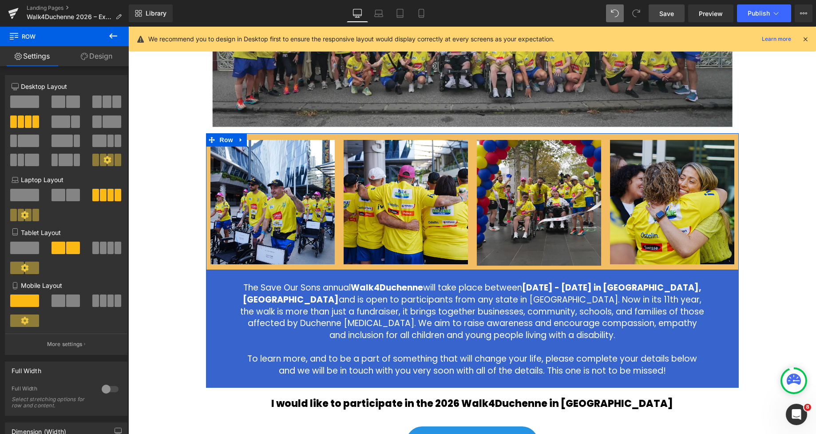
click at [96, 56] on link "Design" at bounding box center [96, 56] width 64 height 20
click at [0, 0] on div "Background" at bounding box center [0, 0] width 0 height 0
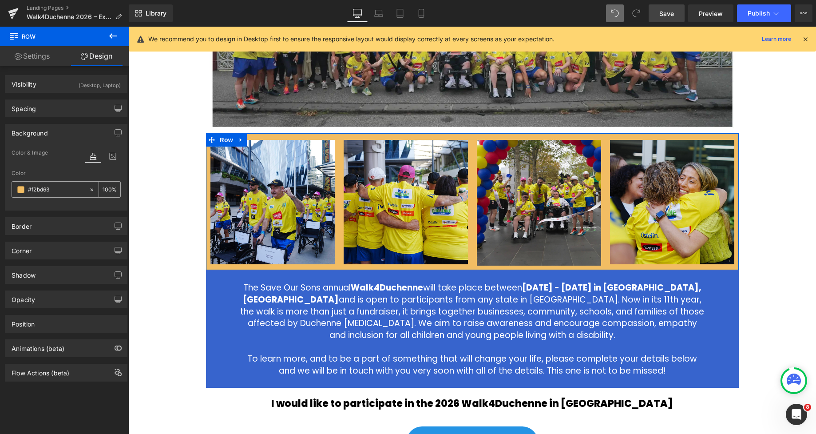
click at [22, 191] on span at bounding box center [20, 189] width 7 height 7
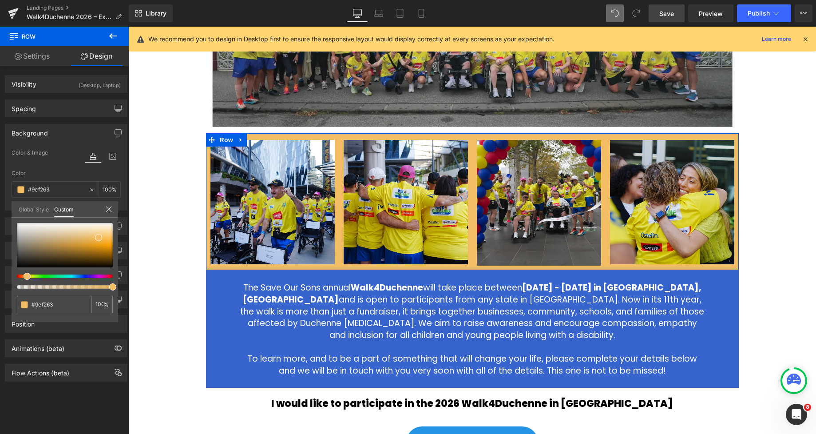
click at [39, 276] on div at bounding box center [61, 276] width 96 height 4
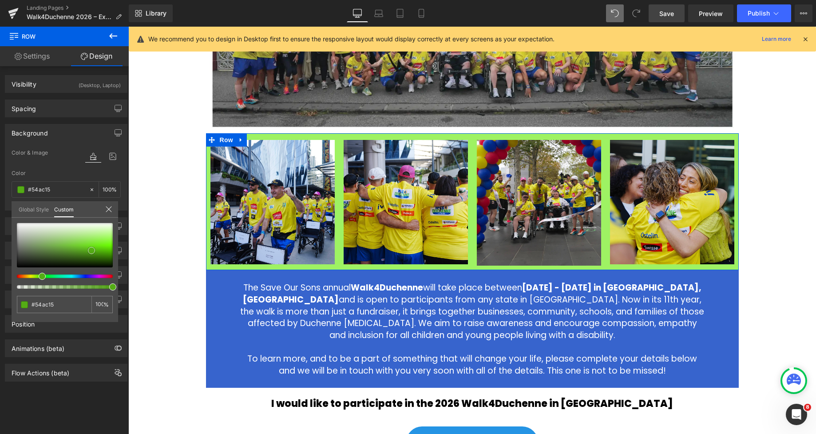
click at [91, 250] on div at bounding box center [65, 245] width 96 height 44
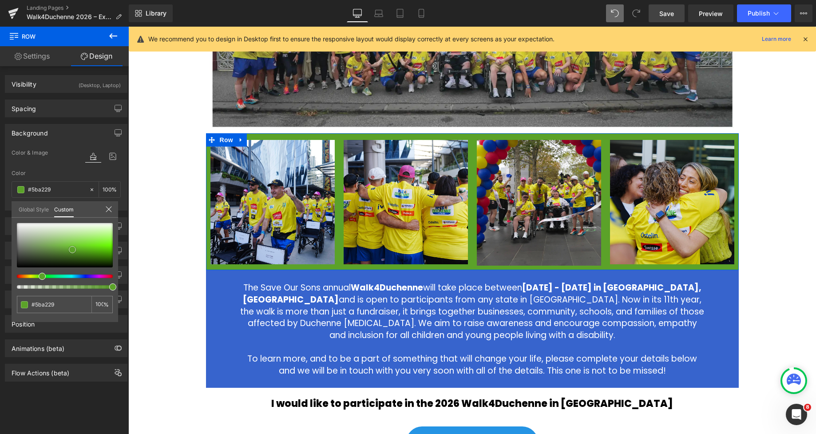
drag, startPoint x: 92, startPoint y: 250, endPoint x: 73, endPoint y: 249, distance: 19.1
click at [73, 249] on span at bounding box center [72, 249] width 7 height 7
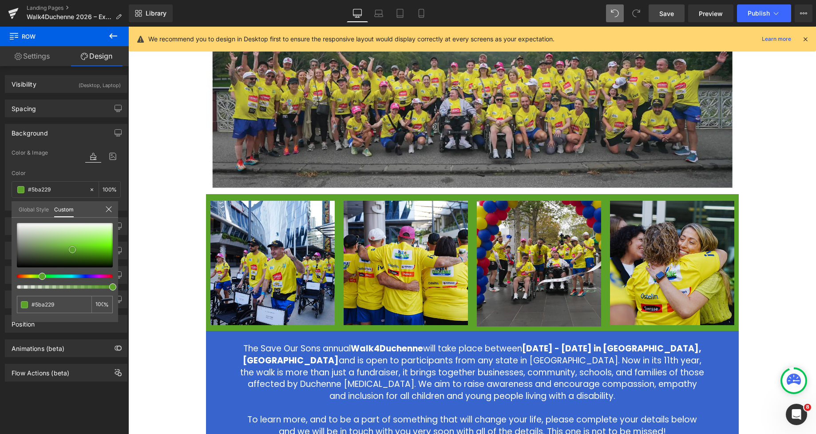
scroll to position [227, 0]
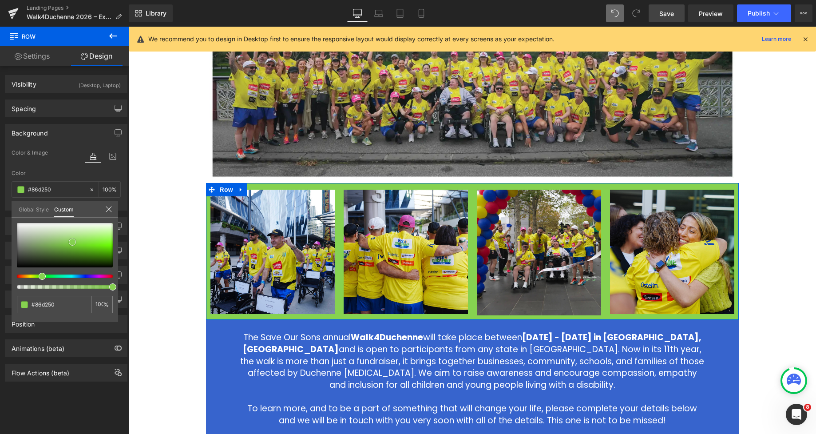
click at [72, 242] on div at bounding box center [65, 245] width 96 height 44
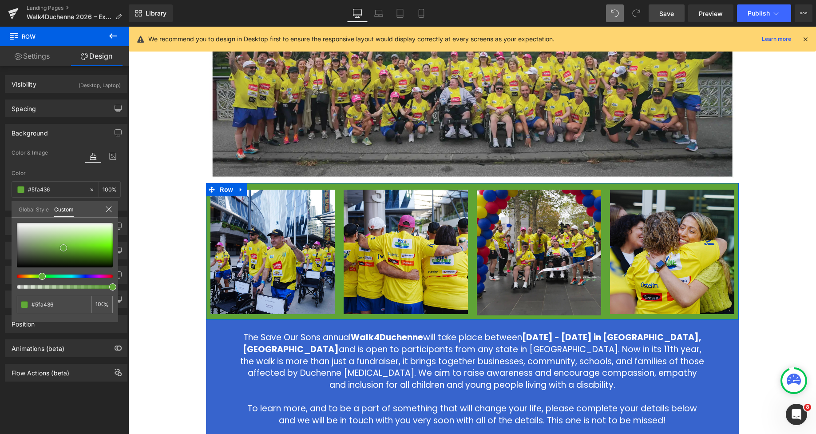
drag, startPoint x: 72, startPoint y: 242, endPoint x: 63, endPoint y: 248, distance: 10.6
click at [63, 248] on span at bounding box center [63, 247] width 7 height 7
click at [72, 277] on div at bounding box center [61, 276] width 96 height 4
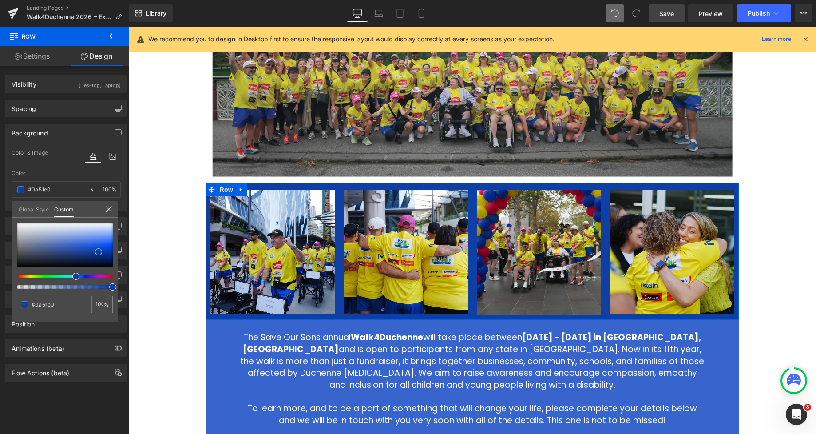
drag, startPoint x: 72, startPoint y: 245, endPoint x: 100, endPoint y: 252, distance: 28.5
click at [99, 252] on div at bounding box center [65, 245] width 96 height 44
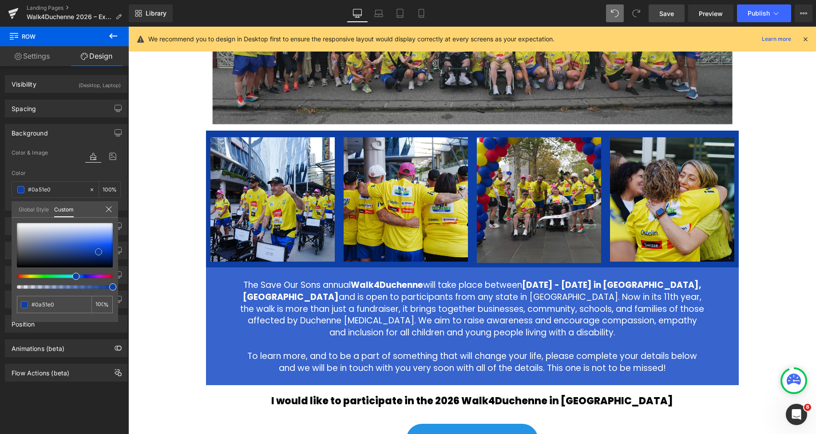
scroll to position [280, 0]
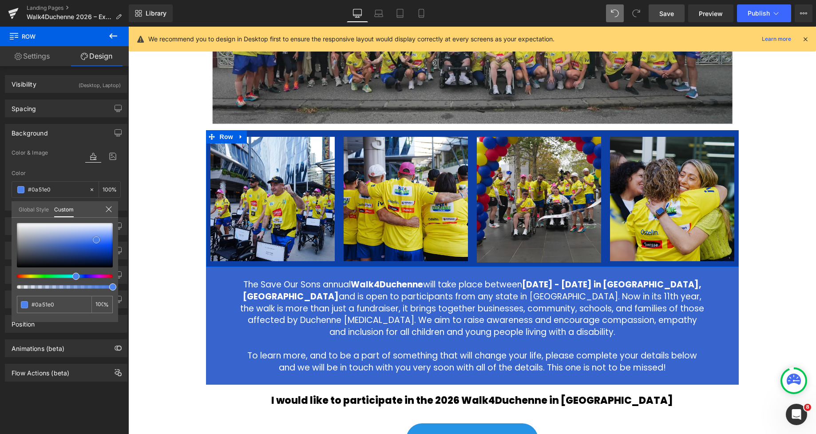
click at [96, 240] on div at bounding box center [65, 245] width 96 height 44
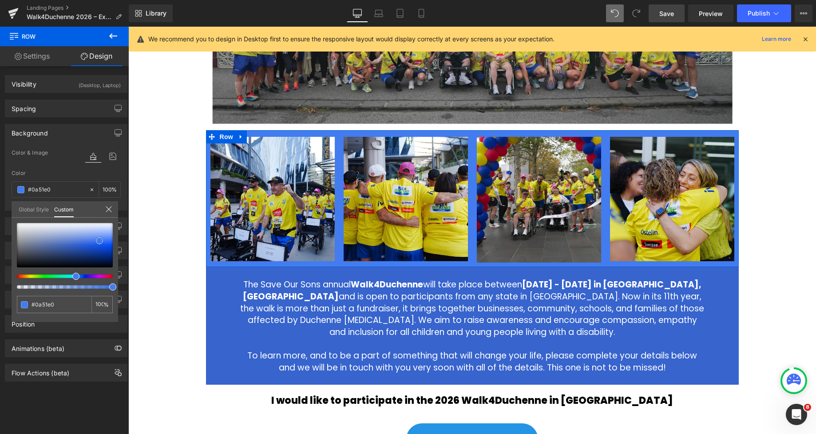
click at [99, 241] on span at bounding box center [99, 240] width 7 height 7
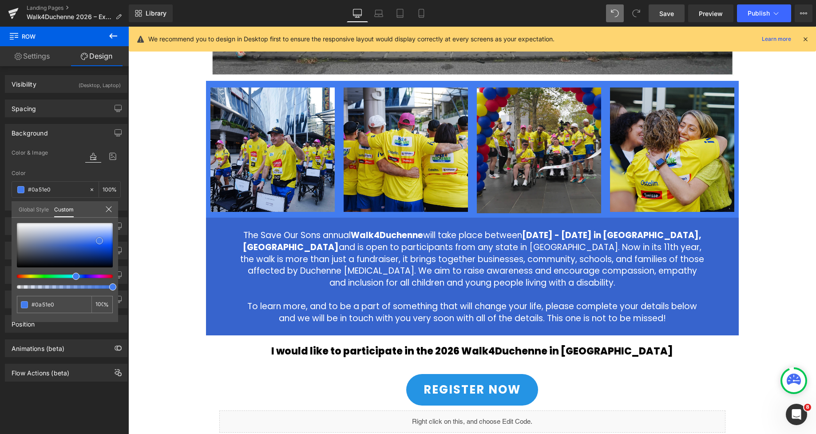
scroll to position [331, 0]
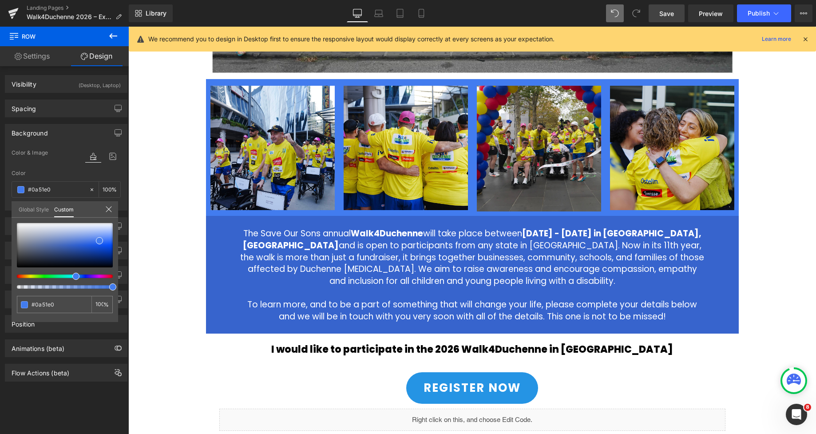
click at [750, 260] on div at bounding box center [472, 230] width 688 height 407
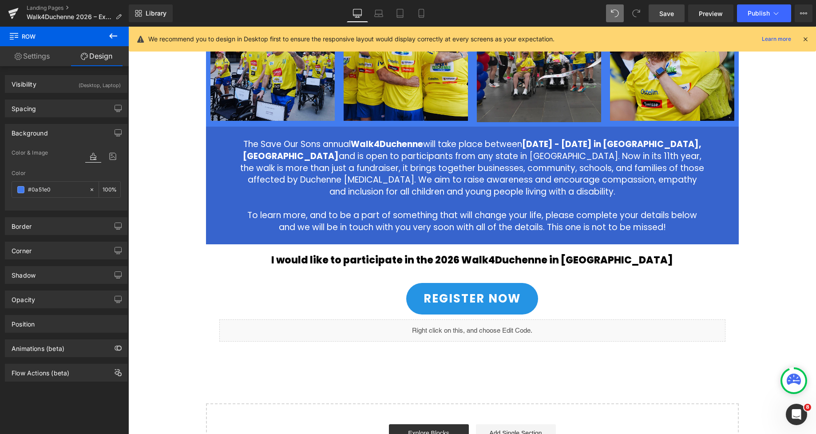
scroll to position [419, 0]
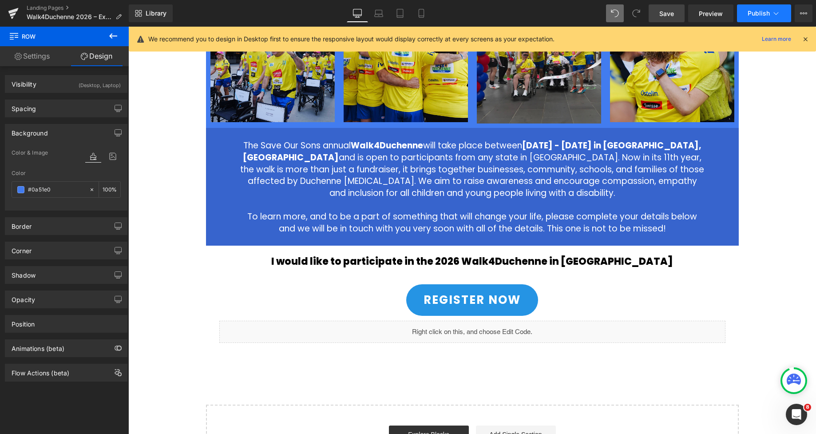
click at [751, 16] on span "Publish" at bounding box center [759, 13] width 22 height 7
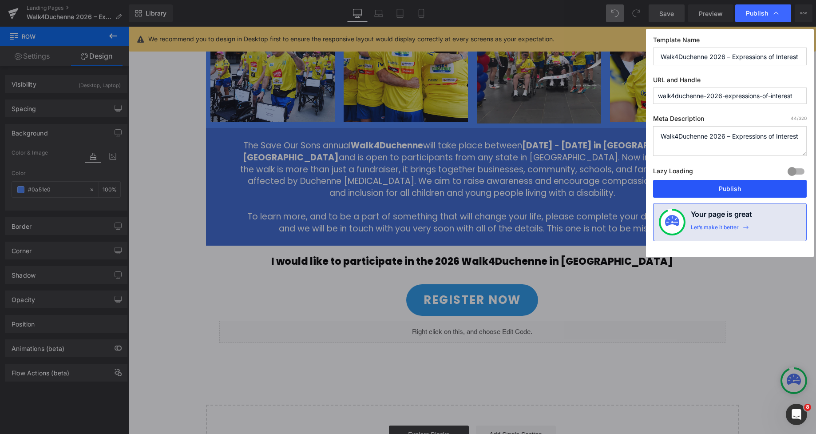
drag, startPoint x: 743, startPoint y: 184, endPoint x: 315, endPoint y: 190, distance: 427.7
click at [743, 184] on button "Publish" at bounding box center [730, 189] width 154 height 18
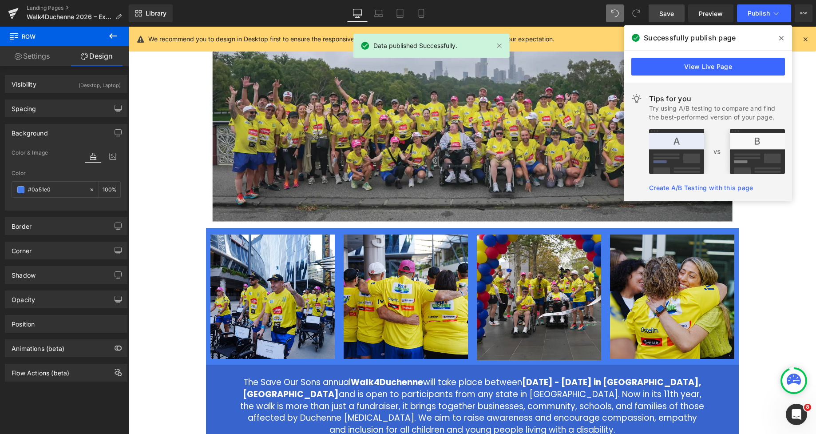
scroll to position [183, 0]
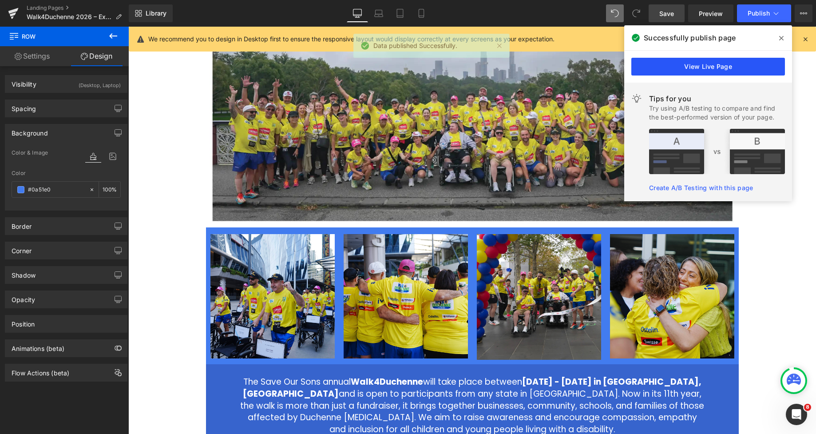
click at [700, 68] on link "View Live Page" at bounding box center [708, 67] width 154 height 18
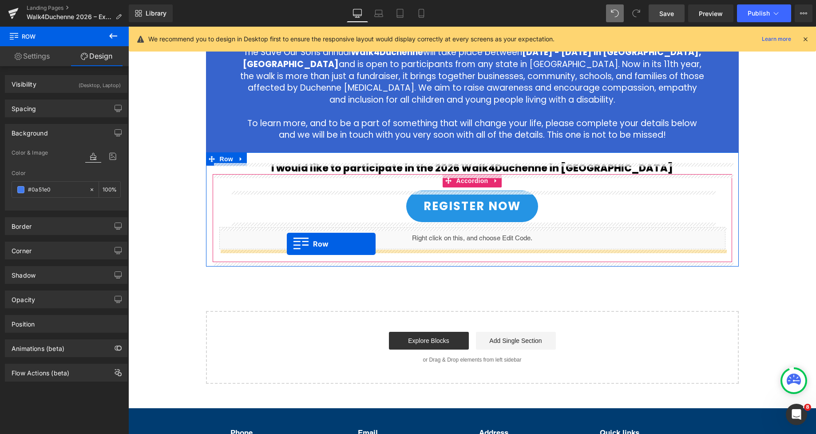
scroll to position [0, 0]
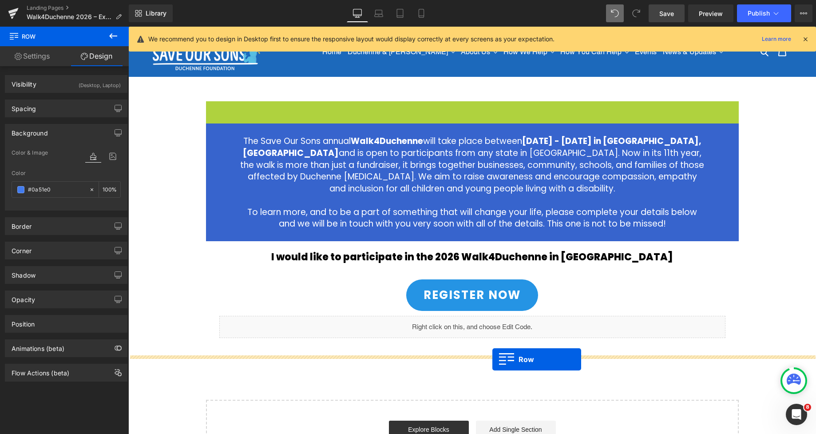
drag, startPoint x: 216, startPoint y: 106, endPoint x: 527, endPoint y: 311, distance: 372.6
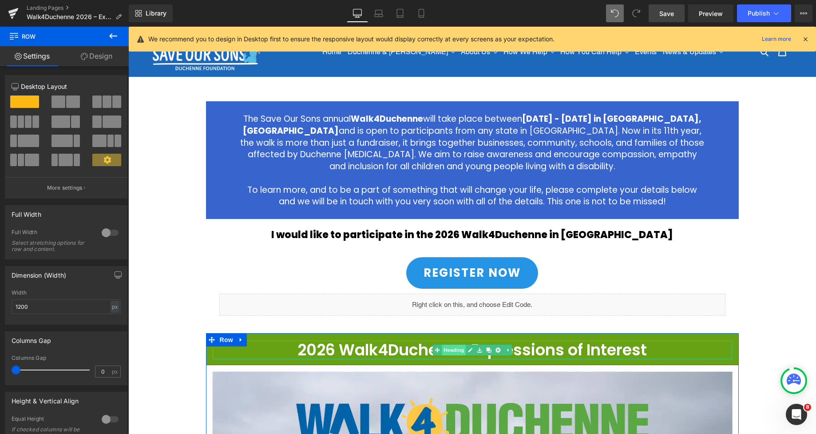
scroll to position [176, 0]
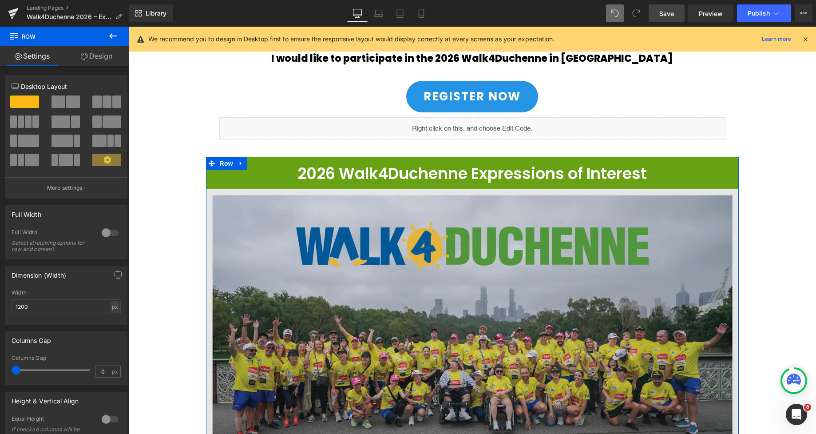
click at [527, 311] on img at bounding box center [472, 327] width 533 height 277
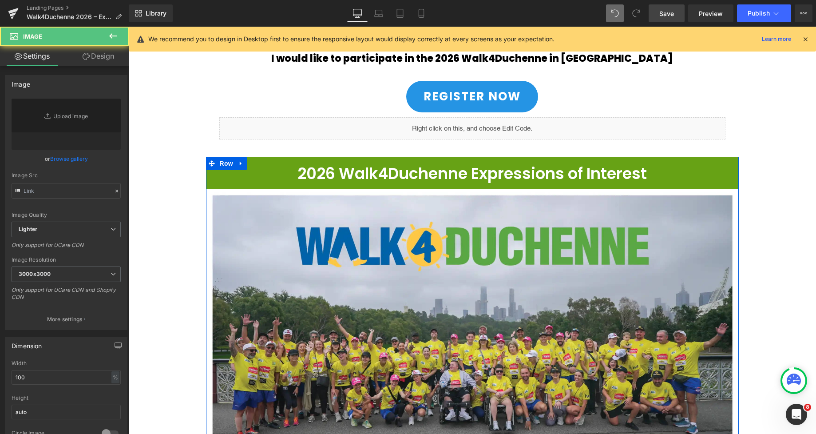
click at [486, 326] on icon at bounding box center [486, 327] width 5 height 5
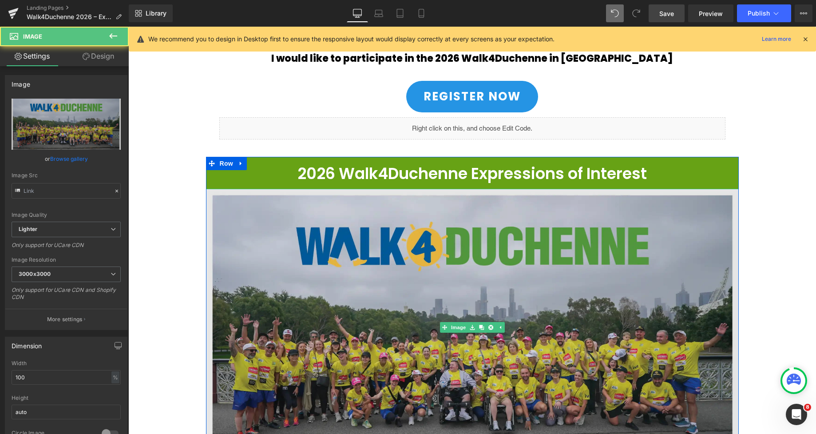
click at [492, 326] on icon at bounding box center [490, 327] width 5 height 5
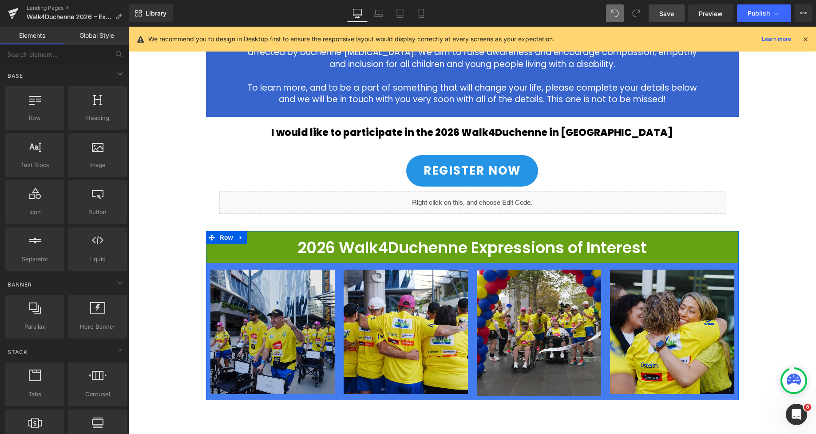
scroll to position [111, 0]
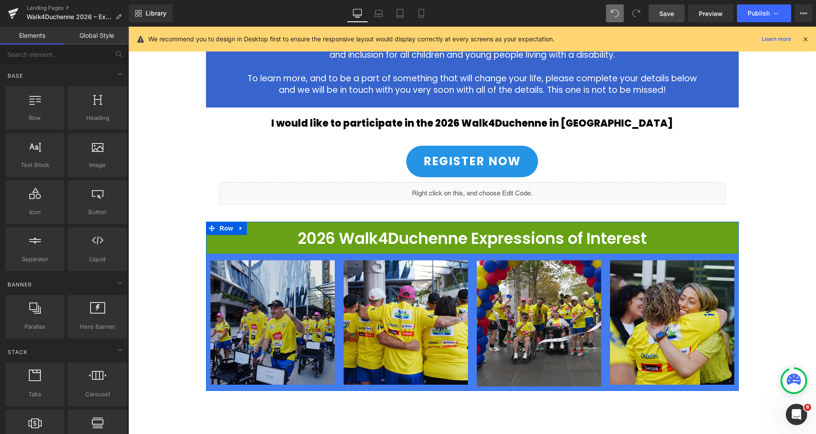
click at [275, 282] on img at bounding box center [272, 322] width 124 height 124
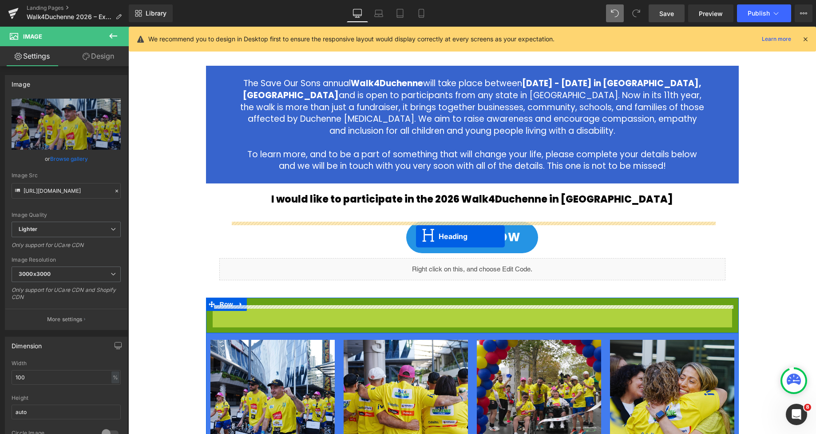
scroll to position [0, 0]
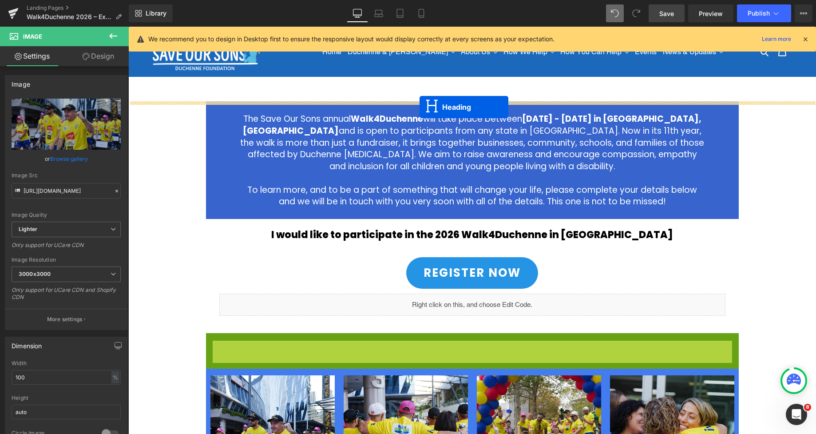
drag, startPoint x: 438, startPoint y: 238, endPoint x: 420, endPoint y: 107, distance: 132.3
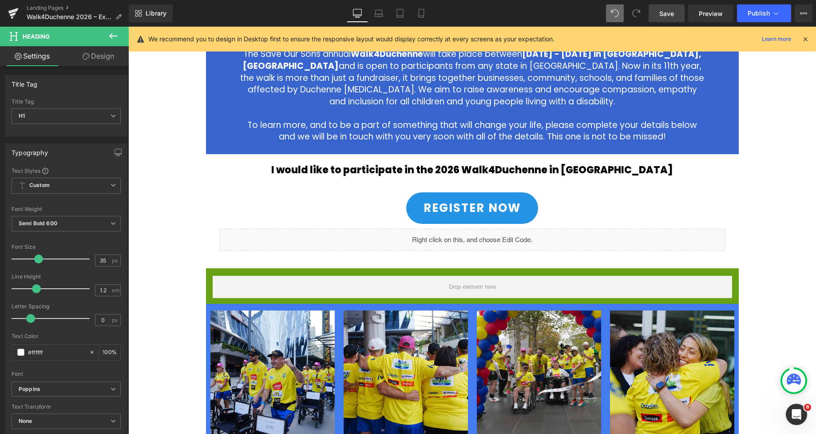
scroll to position [107, 0]
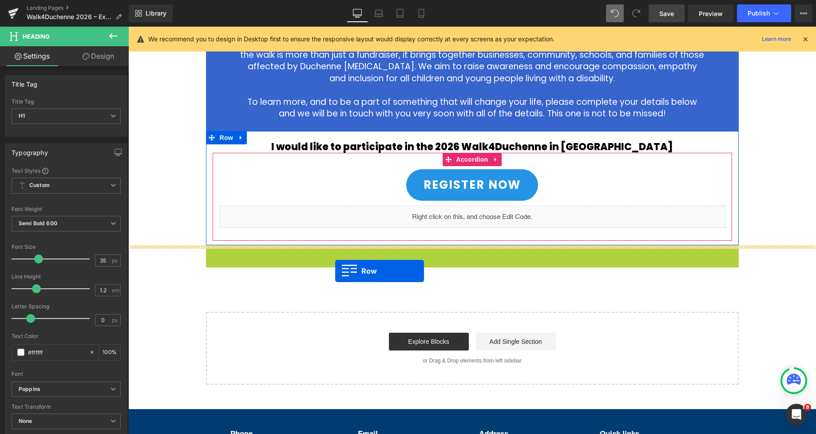
drag, startPoint x: 214, startPoint y: 253, endPoint x: 335, endPoint y: 271, distance: 122.5
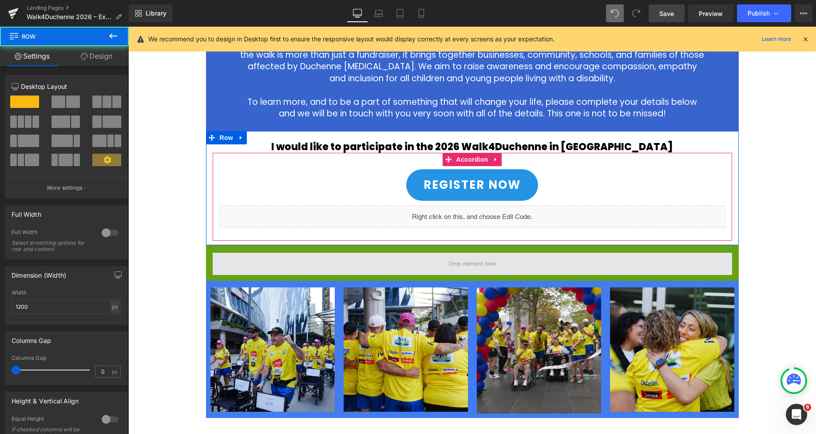
click at [417, 270] on span at bounding box center [473, 264] width 520 height 22
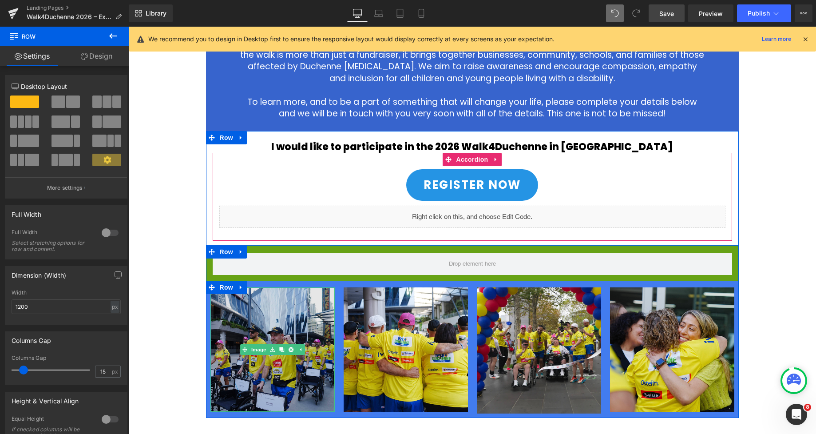
click at [242, 323] on img at bounding box center [272, 349] width 124 height 124
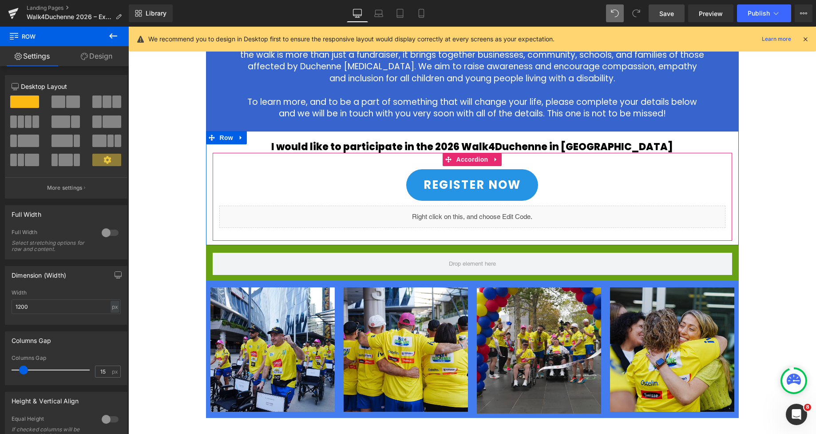
click at [670, 13] on h1 "2026 Walk4Duchenne Expressions of Interest" at bounding box center [472, 4] width 688 height 19
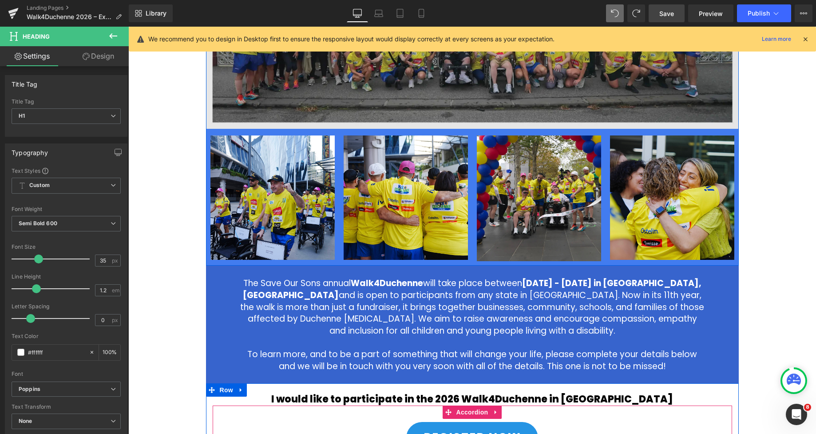
scroll to position [338, 0]
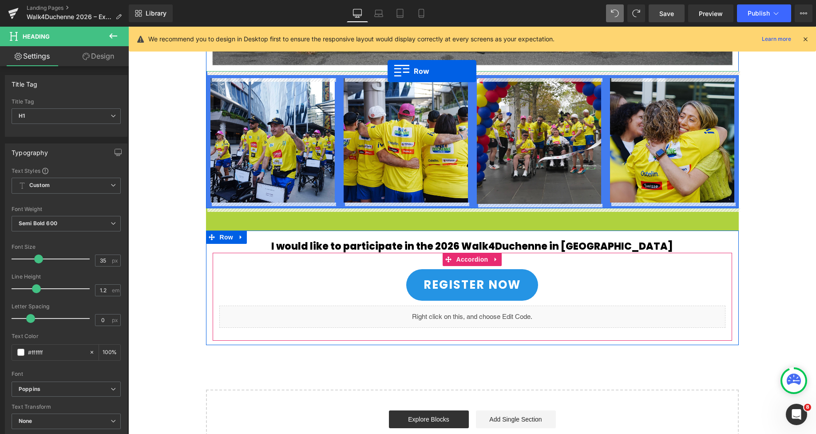
drag, startPoint x: 210, startPoint y: 216, endPoint x: 388, endPoint y: 71, distance: 229.1
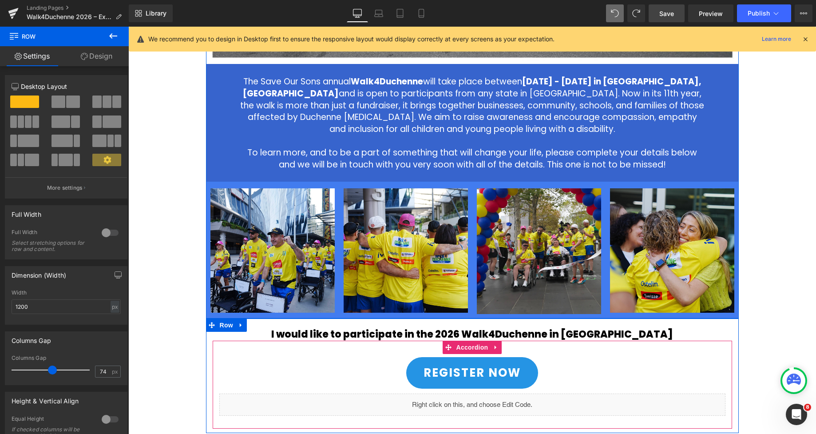
scroll to position [355, 0]
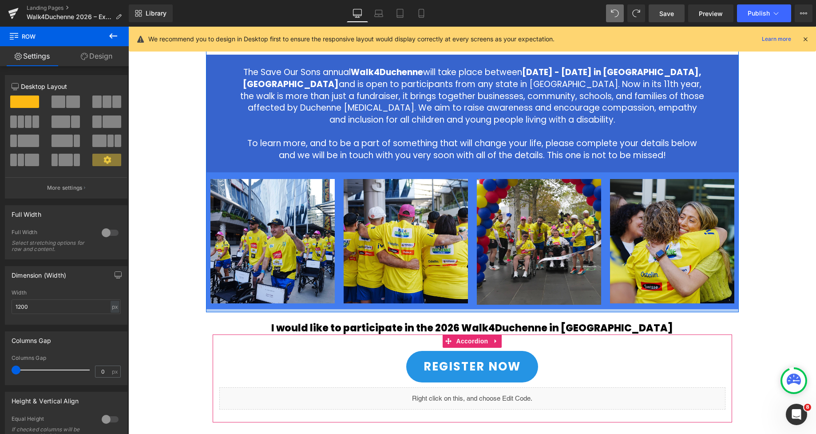
click at [471, 310] on div at bounding box center [472, 310] width 533 height 3
click at [781, 291] on div "2026 Walk4Duchenne Expressions of Interest Heading Row Image The Save Our Sons …" at bounding box center [472, 145] width 688 height 798
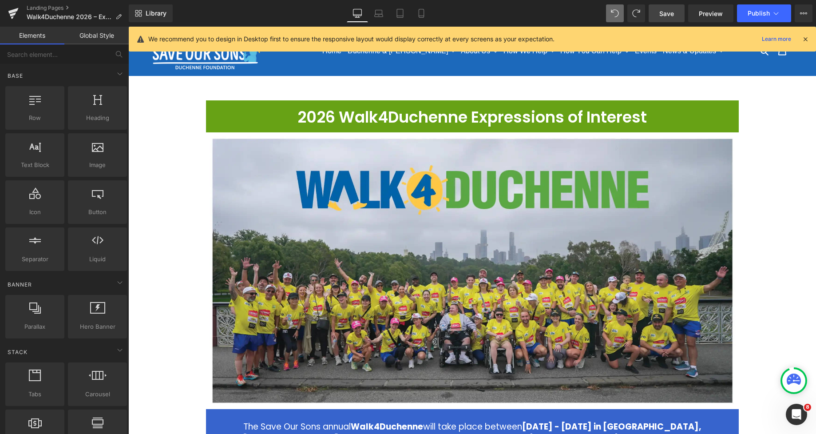
scroll to position [0, 0]
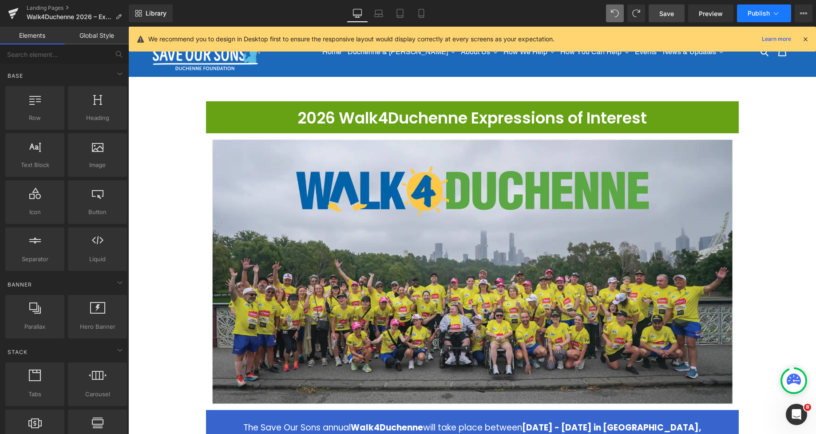
click at [753, 16] on span "Publish" at bounding box center [759, 13] width 22 height 7
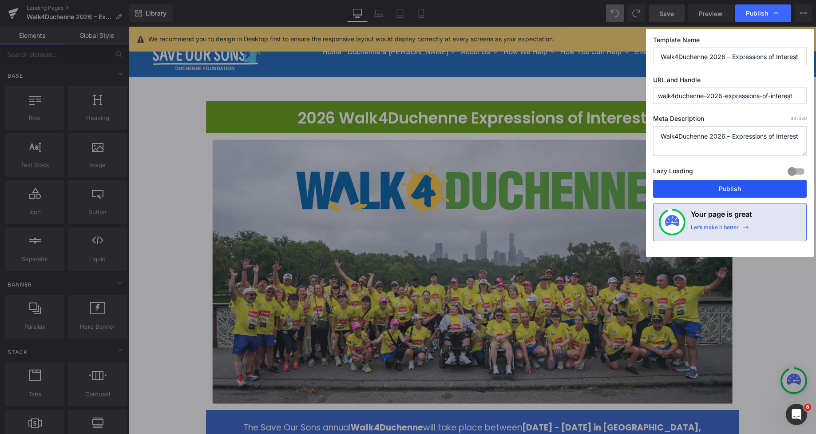
click at [738, 187] on button "Publish" at bounding box center [730, 189] width 154 height 18
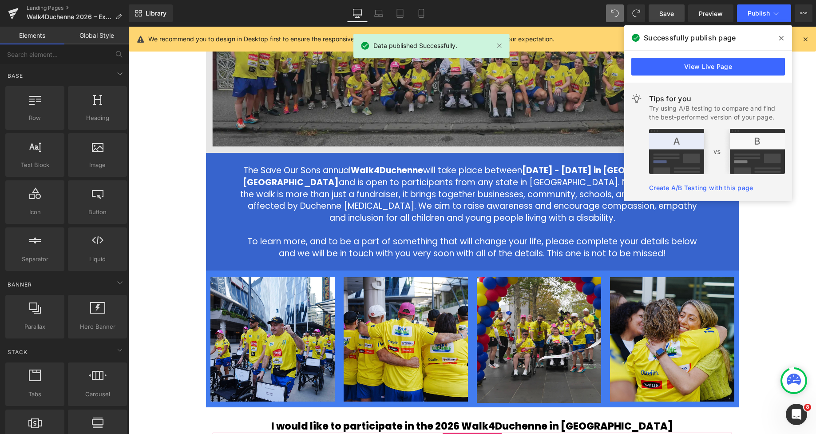
scroll to position [259, 0]
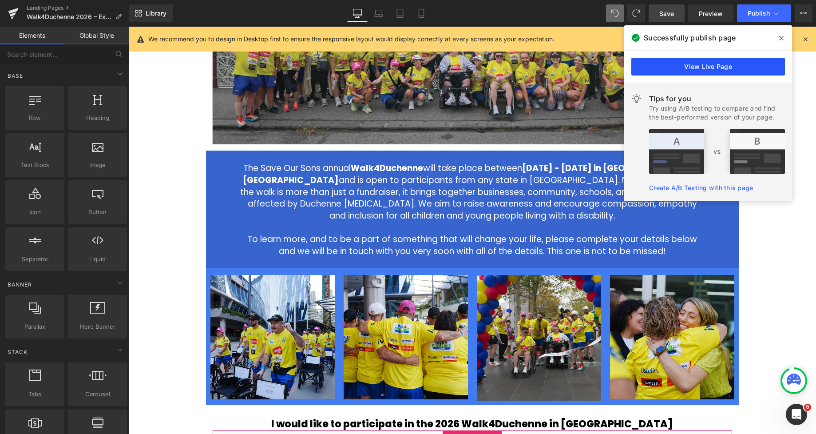
click at [683, 63] on link "View Live Page" at bounding box center [708, 67] width 154 height 18
click at [691, 69] on img at bounding box center [472, 12] width 533 height 277
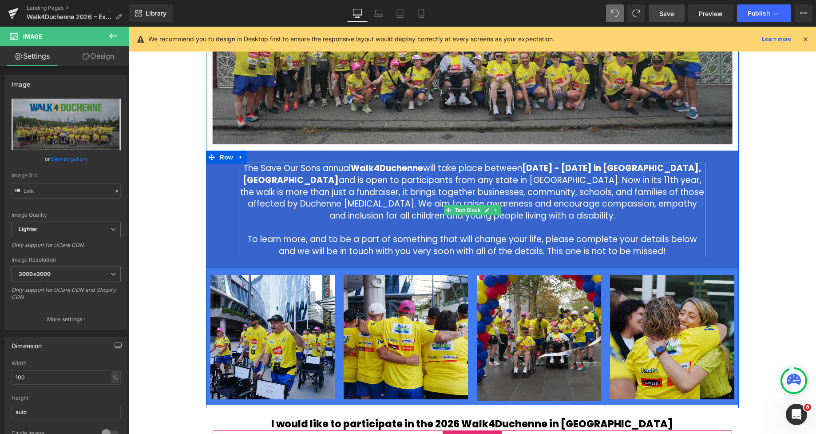
scroll to position [254, 0]
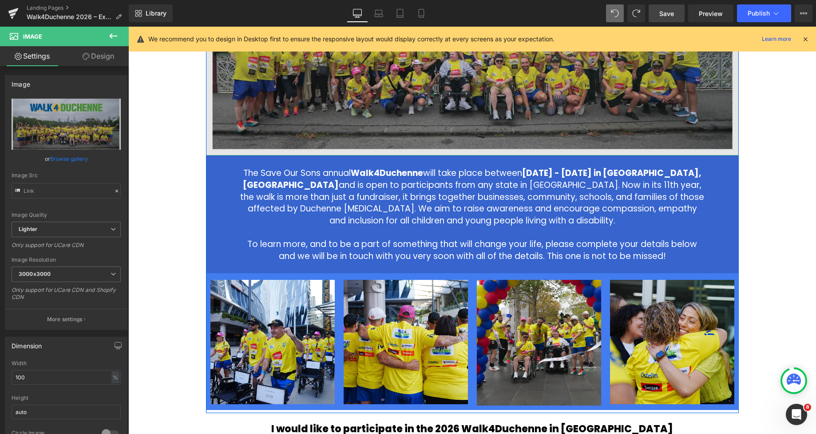
click at [299, 121] on img at bounding box center [472, 17] width 533 height 277
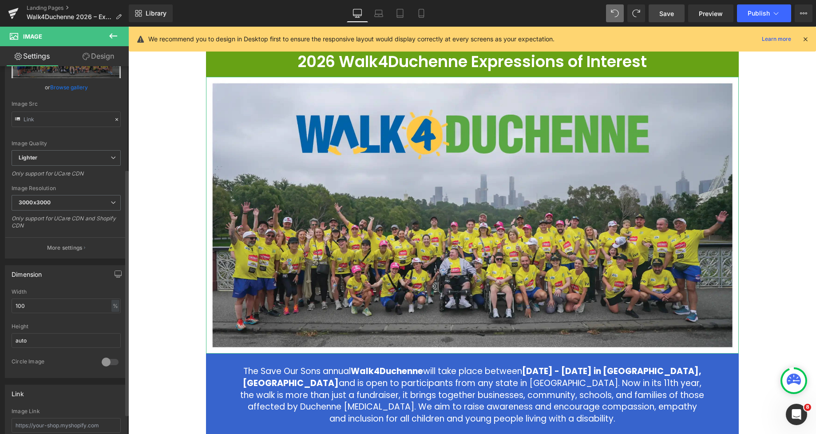
scroll to position [0, 0]
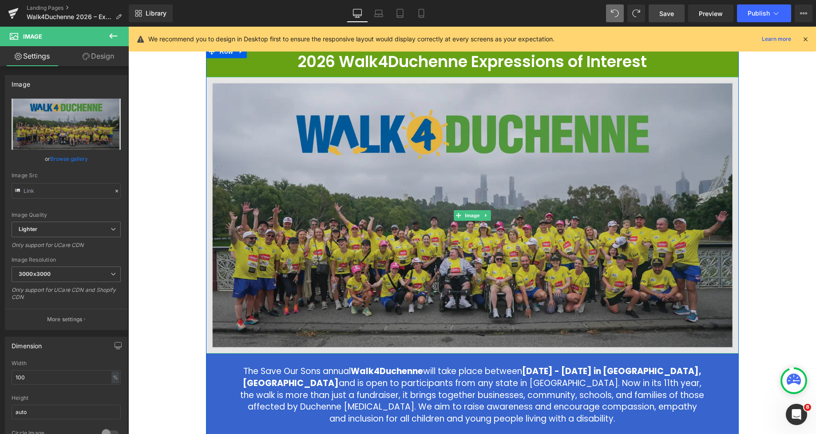
click at [235, 87] on img at bounding box center [472, 215] width 533 height 277
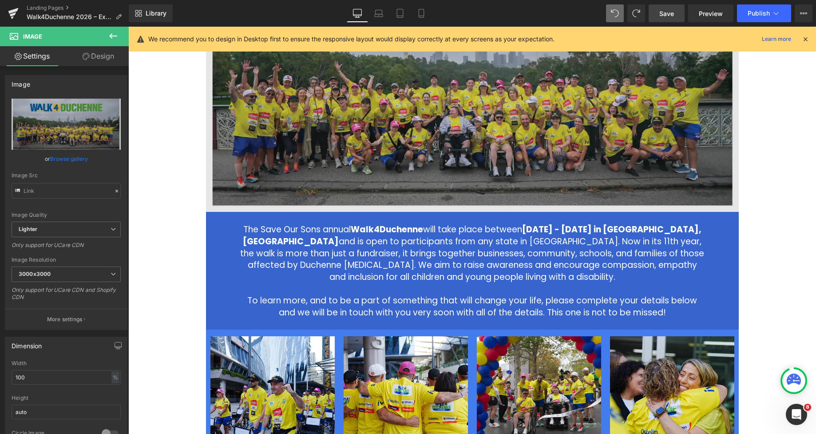
scroll to position [221, 0]
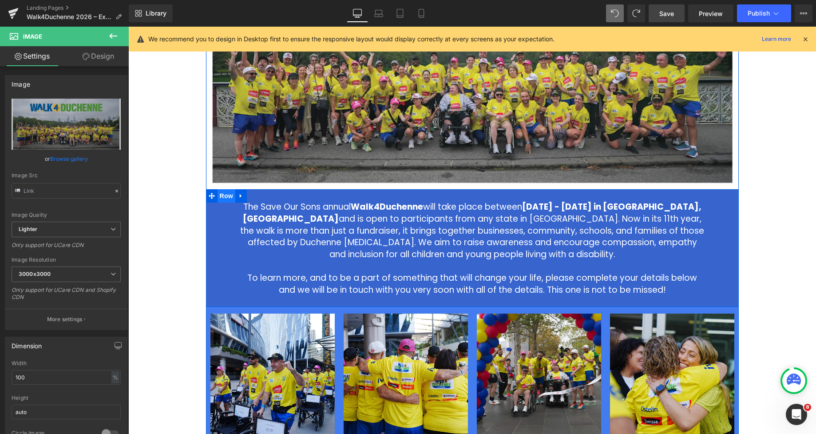
click at [225, 196] on span "Row" at bounding box center [227, 195] width 18 height 13
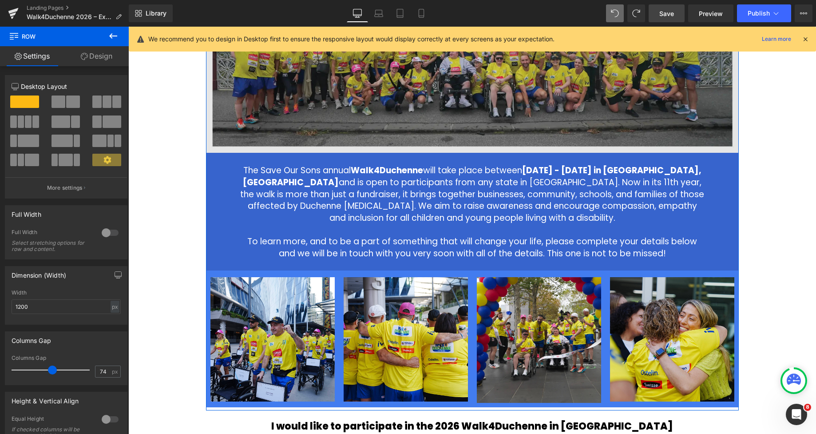
scroll to position [263, 0]
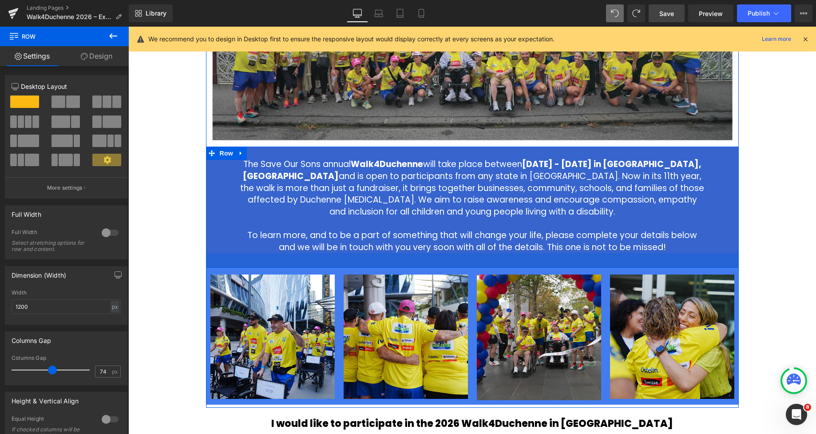
drag, startPoint x: 471, startPoint y: 257, endPoint x: 459, endPoint y: 160, distance: 97.5
click at [470, 260] on div "33px" at bounding box center [472, 260] width 533 height 15
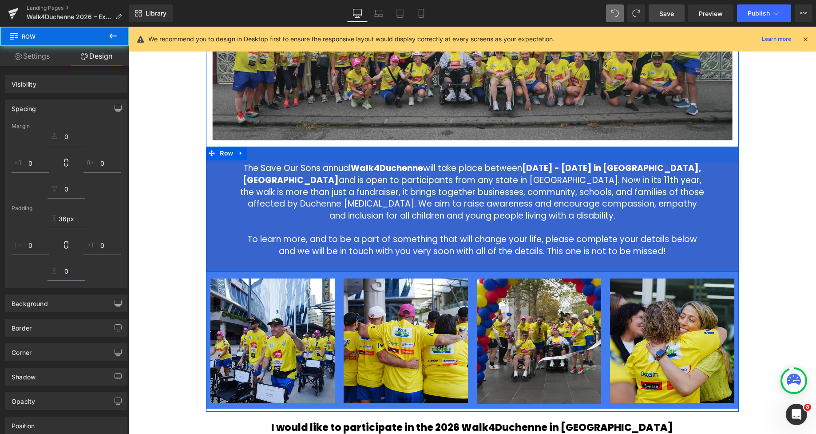
click at [459, 160] on div "36px" at bounding box center [472, 155] width 533 height 16
click at [459, 155] on div "36px" at bounding box center [472, 155] width 533 height 16
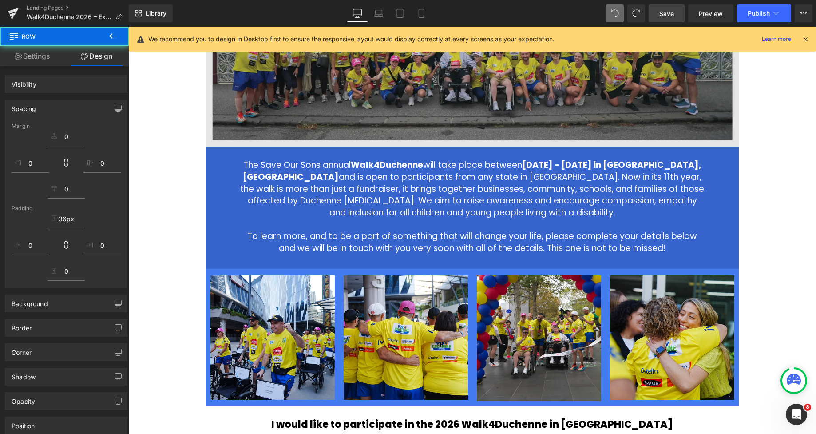
click at [754, 127] on div "2026 Walk4Duchenne Expressions of Interest Heading Row Image The Save Our Sons …" at bounding box center [472, 239] width 688 height 802
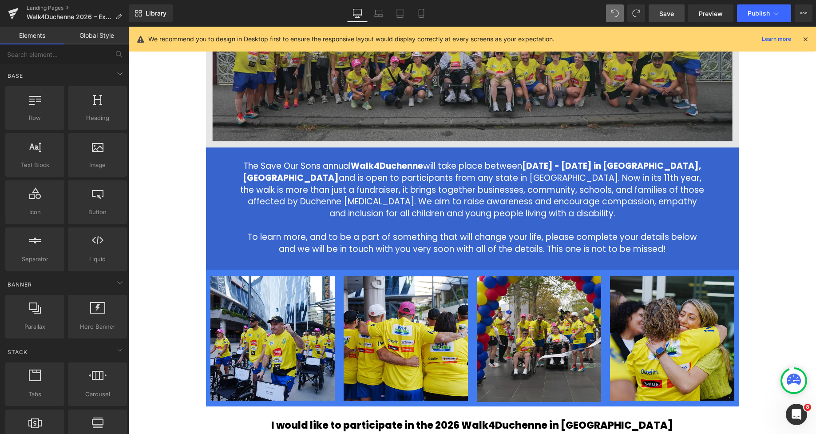
scroll to position [267, 0]
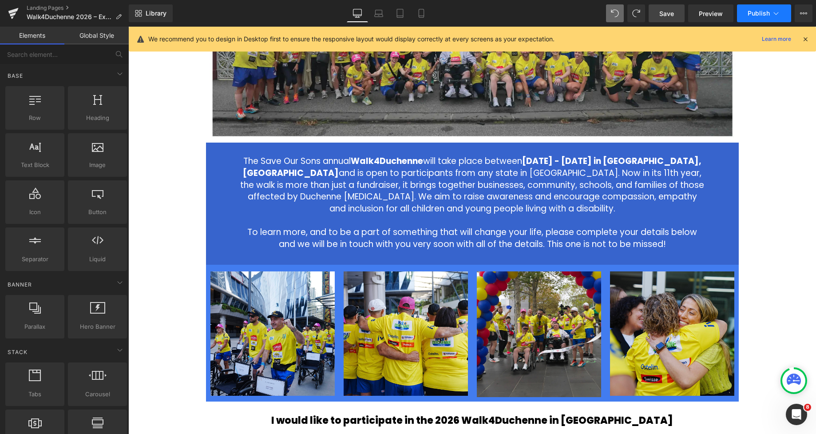
click at [750, 17] on button "Publish" at bounding box center [764, 13] width 54 height 18
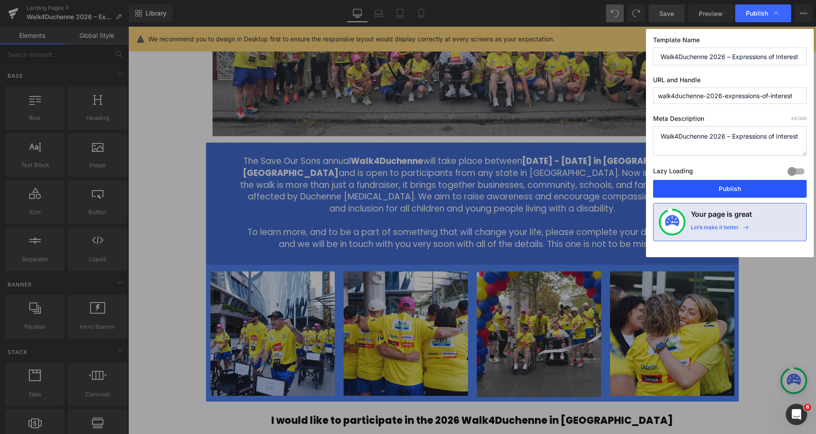
drag, startPoint x: 722, startPoint y: 189, endPoint x: 553, endPoint y: 161, distance: 171.9
click at [722, 189] on button "Publish" at bounding box center [730, 189] width 154 height 18
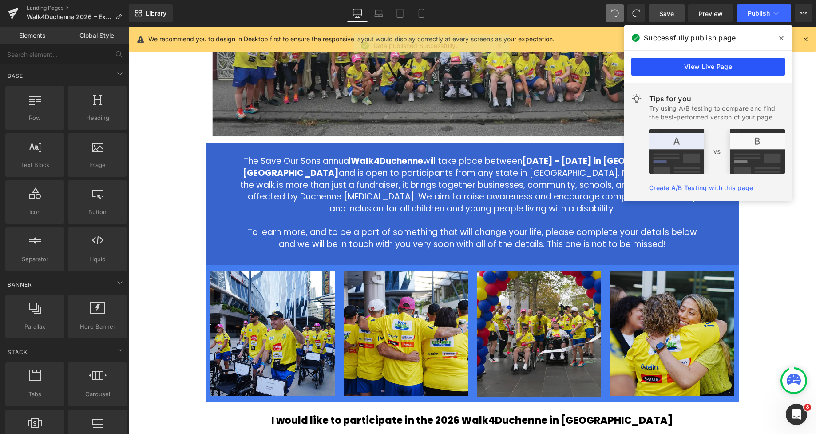
click at [738, 65] on link "View Live Page" at bounding box center [708, 67] width 154 height 18
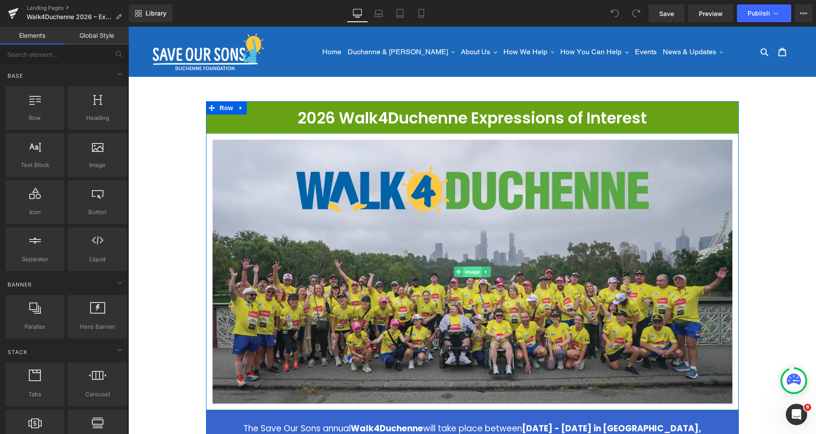
click at [475, 268] on span "Image" at bounding box center [472, 271] width 19 height 11
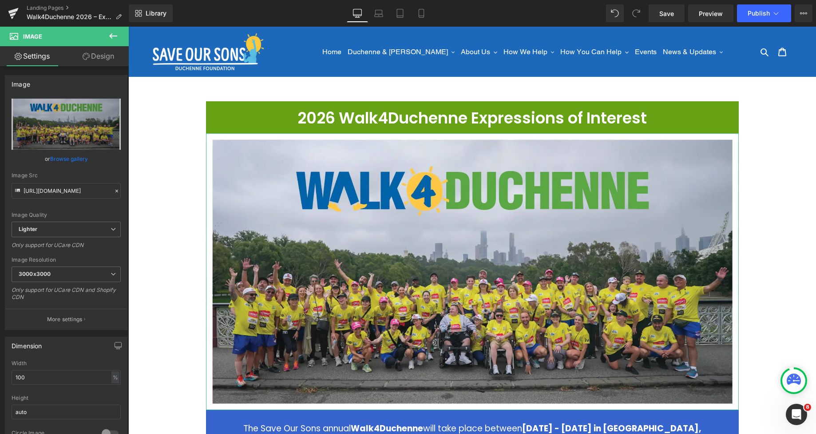
click at [98, 52] on link "Design" at bounding box center [98, 56] width 64 height 20
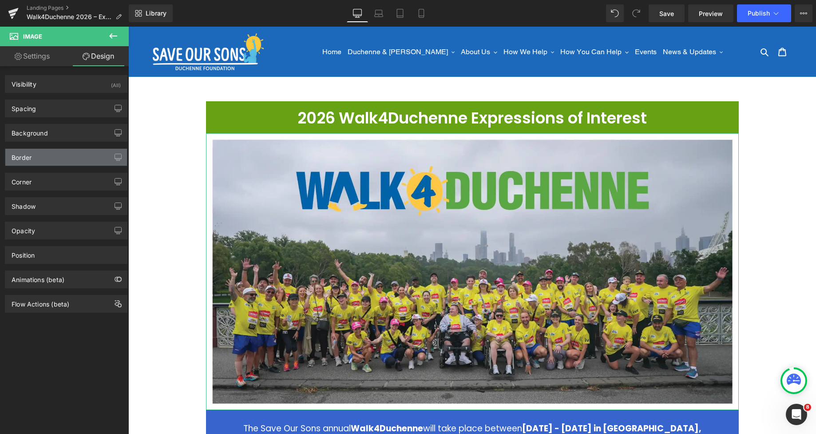
click at [38, 161] on div "Border" at bounding box center [66, 157] width 122 height 17
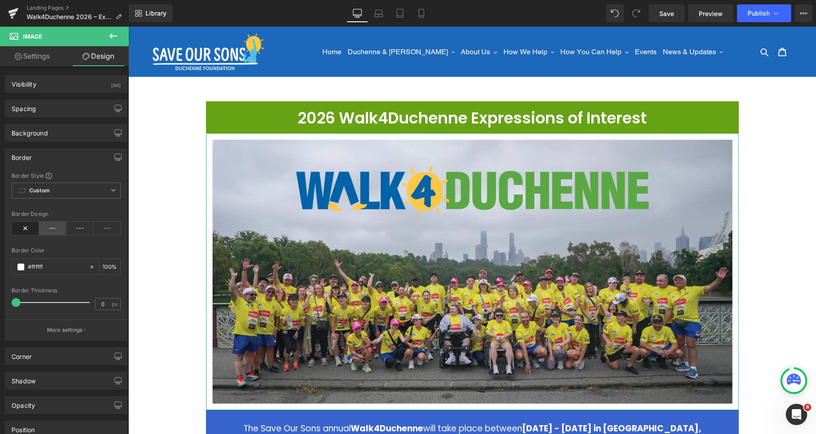
click at [50, 230] on icon at bounding box center [53, 228] width 28 height 13
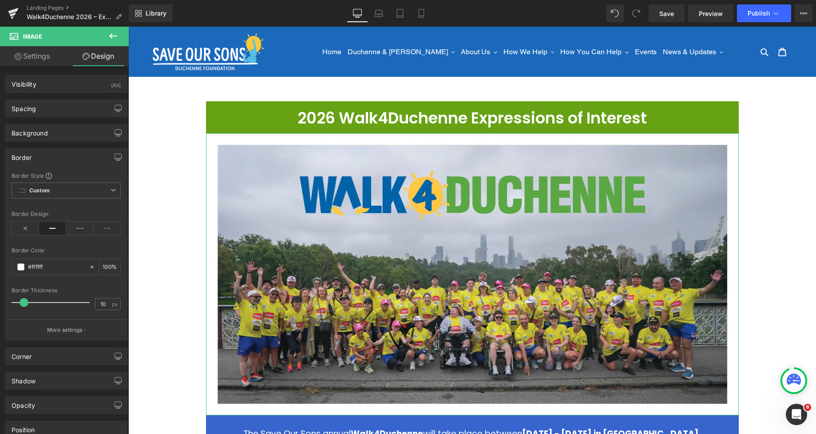
type input "9"
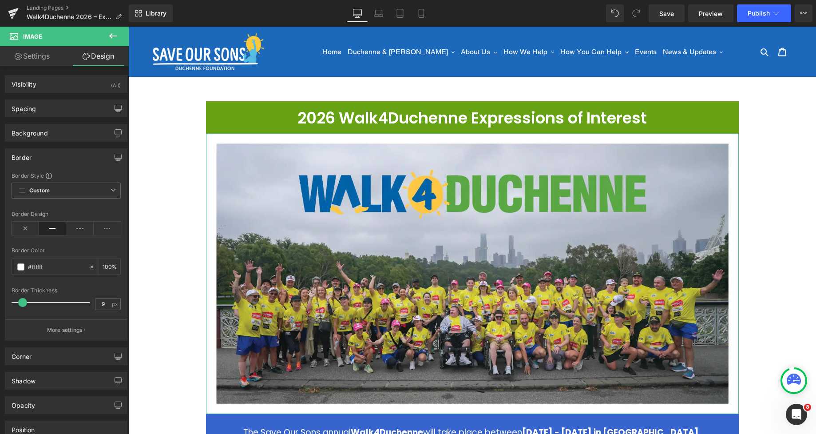
drag, startPoint x: 17, startPoint y: 304, endPoint x: 25, endPoint y: 302, distance: 8.3
click at [24, 302] on span at bounding box center [22, 302] width 9 height 9
click at [21, 268] on span at bounding box center [20, 266] width 7 height 7
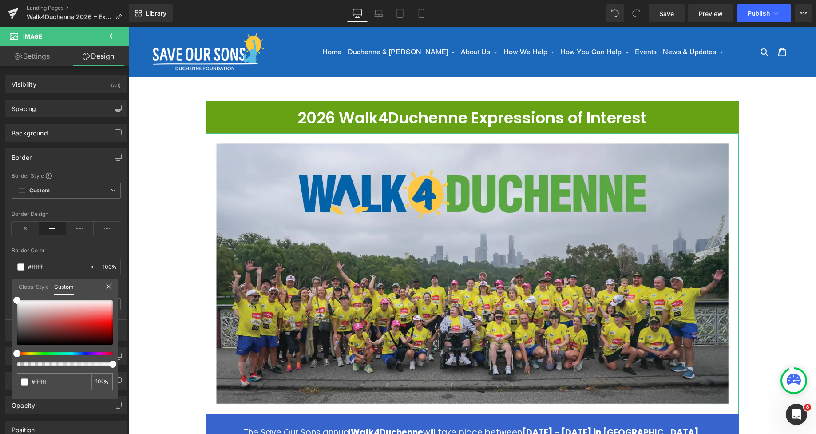
click at [28, 354] on div at bounding box center [61, 354] width 96 height 4
type input "#807c22"
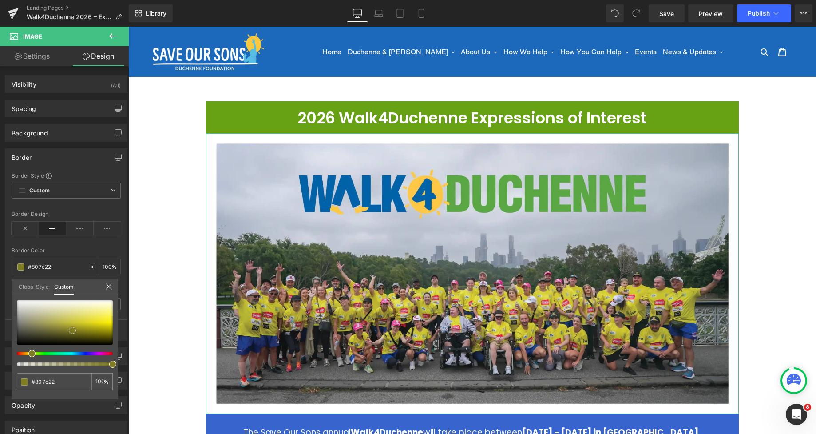
click at [72, 330] on div at bounding box center [65, 322] width 96 height 44
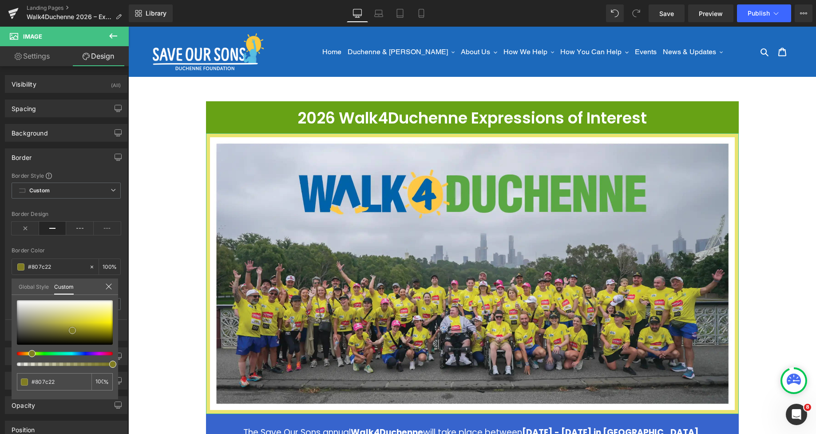
type input "#eae470"
type input "#ece673"
type input "#f1ec87"
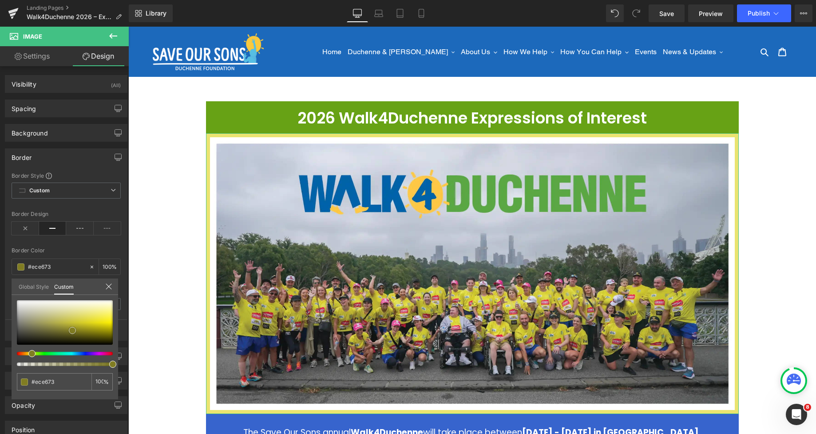
type input "#f1ec87"
type input "#f5f1a2"
type input "#f8f5b3"
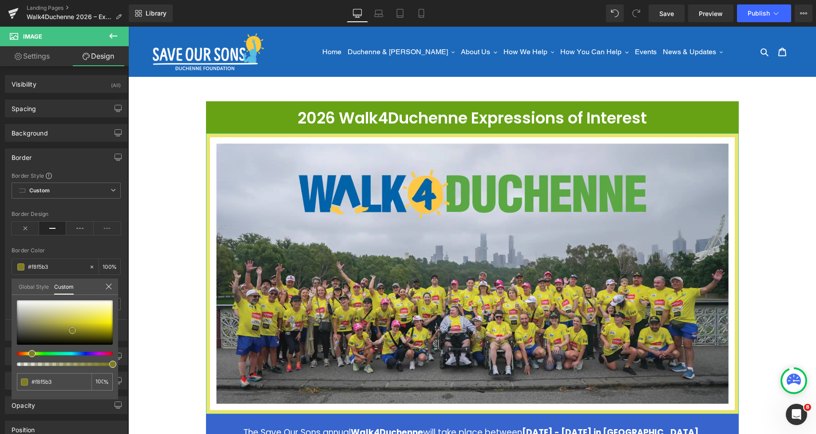
type input "#faf7c1"
type input "#faf8cb"
type input "#fbf8d5"
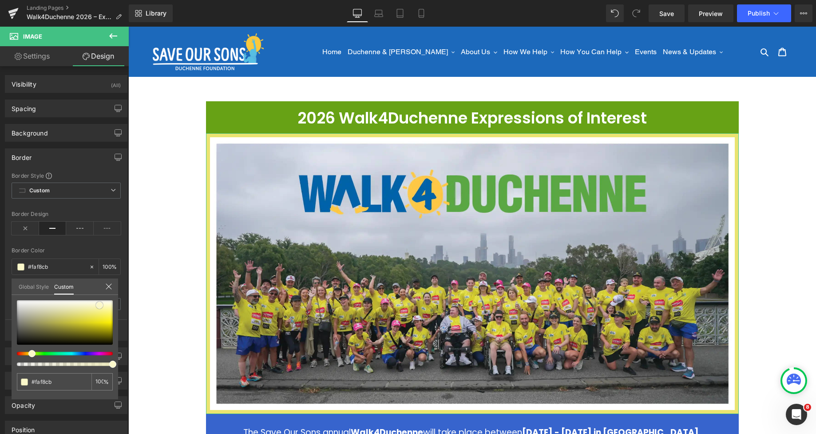
type input "#fbf8d5"
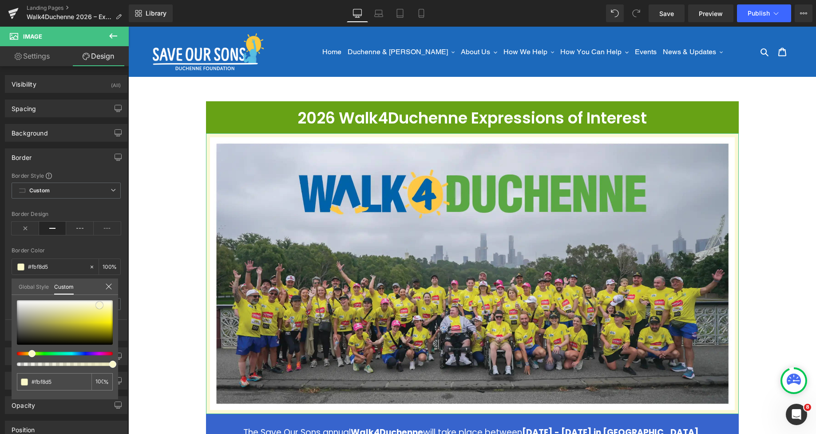
type input "#fcf9d9"
type input "#fcf9de"
type input "#fbf7da"
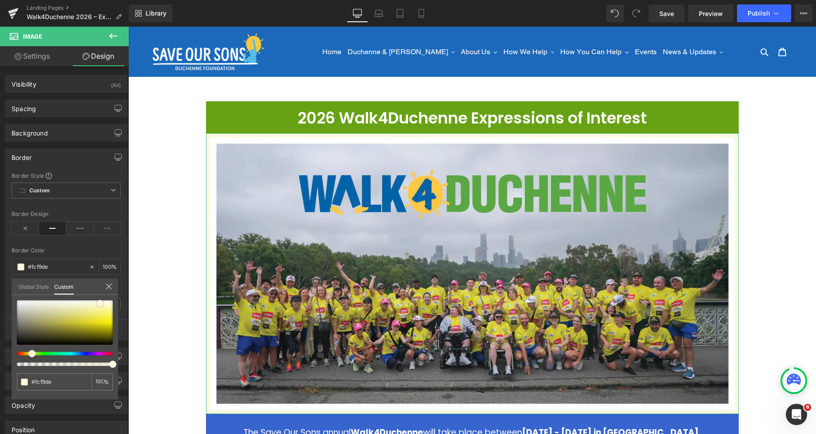
type input "#fbf7da"
type input "#faf4cb"
type input "#f9f2c2"
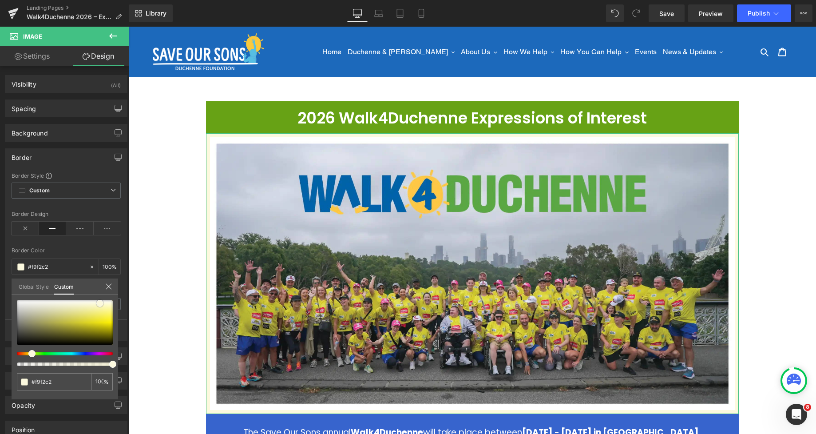
type input "#f7edaa"
type input "#f7eca5"
type input "#f6e997"
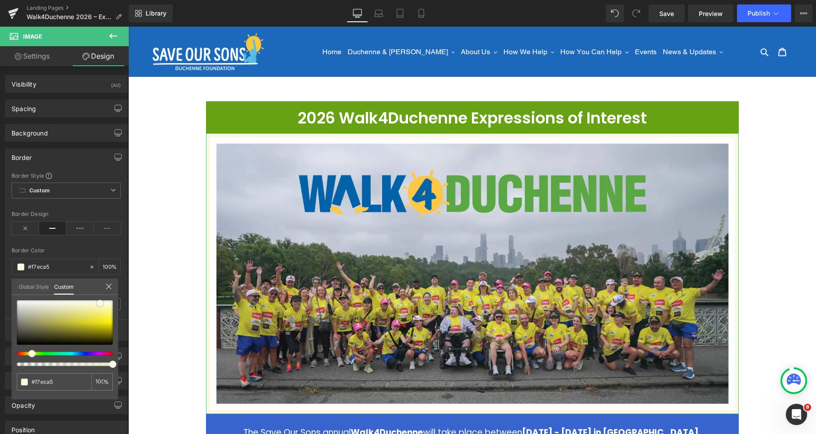
type input "#f6e997"
type input "#f5e78d"
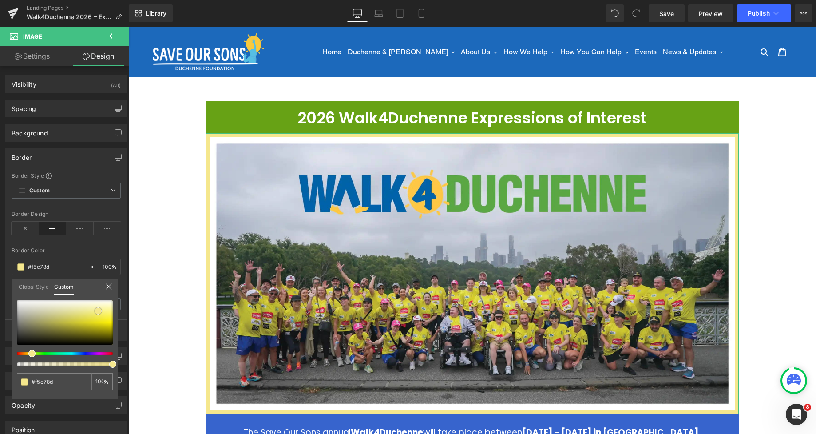
type input "#f3e585"
type input "#f2e37c"
type input "#f2e172"
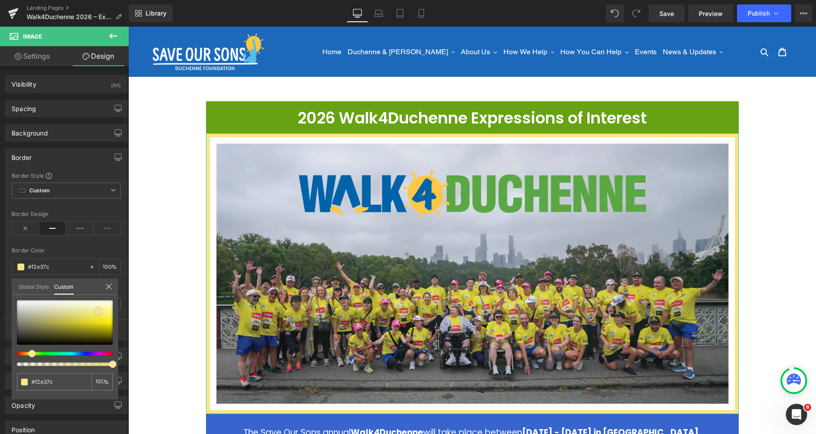
type input "#f2e172"
type input "#f2e06d"
type input "#f0de65"
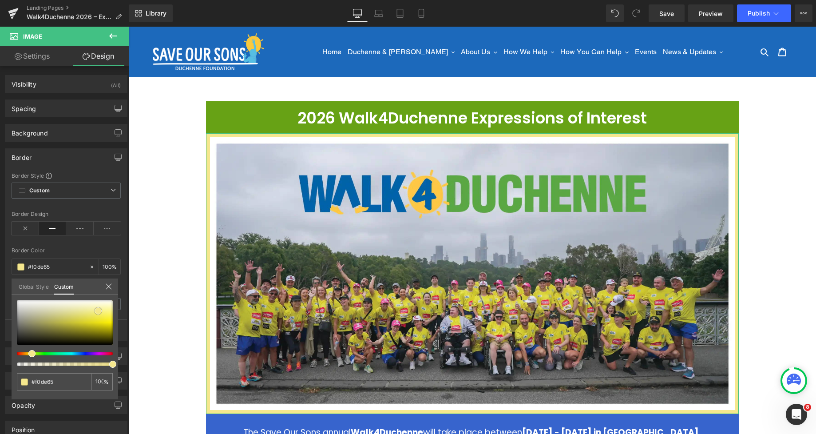
type input "#edd84e"
type input "#ebd337"
type input "#ead12e"
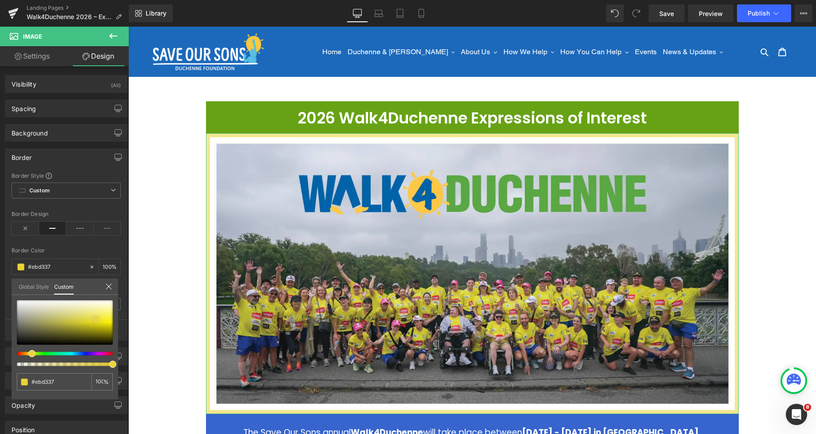
type input "#ead12e"
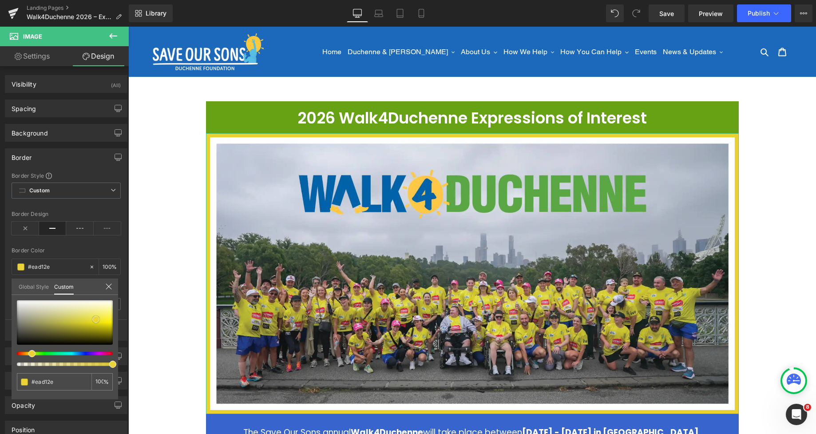
type input "#e6cb1e"
type input "#e6cb18"
type input "#e2c717"
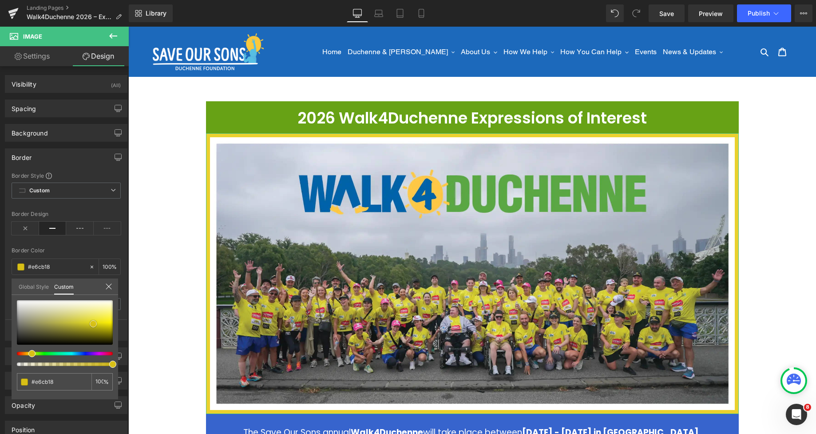
type input "#e2c717"
type input "#d1b918"
type input "#cdb518"
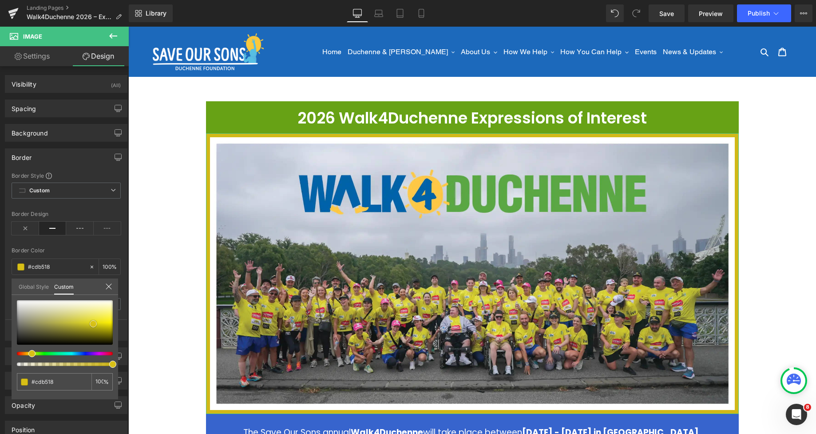
type input "#c7b018"
drag, startPoint x: 98, startPoint y: 308, endPoint x: 92, endPoint y: 325, distance: 17.8
click at [92, 325] on div at bounding box center [65, 322] width 96 height 44
type input "#adc718"
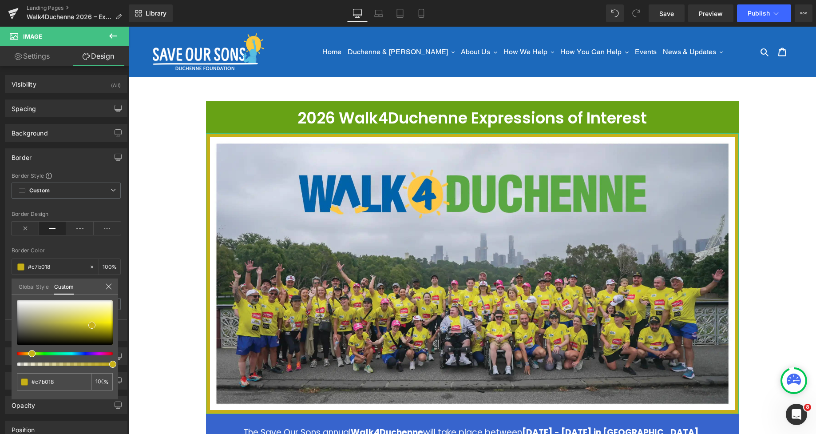
type input "#adc718"
drag, startPoint x: 34, startPoint y: 350, endPoint x: 39, endPoint y: 349, distance: 5.5
click at [36, 350] on span at bounding box center [31, 353] width 7 height 7
type input "#9bc718"
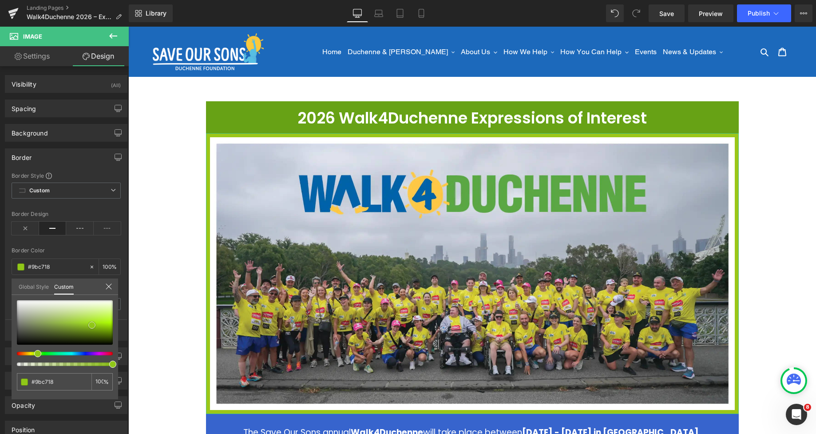
type input "#c4f65a"
click at [103, 315] on div at bounding box center [65, 322] width 96 height 44
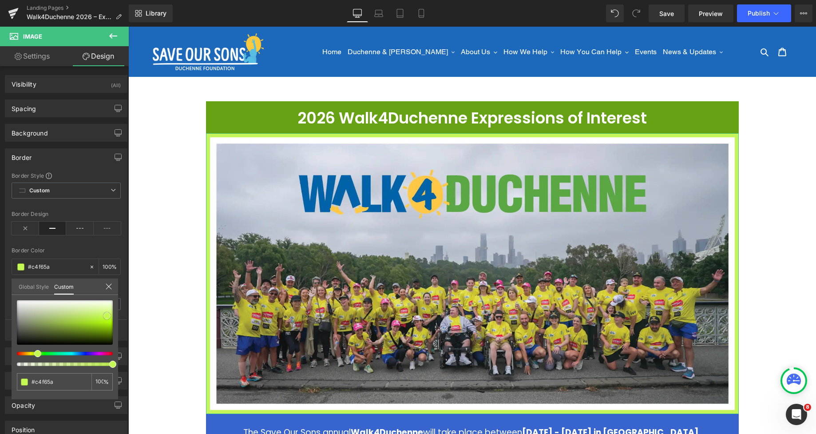
type input "#c4f852"
type input "#c5f857"
type input "#c9fa60"
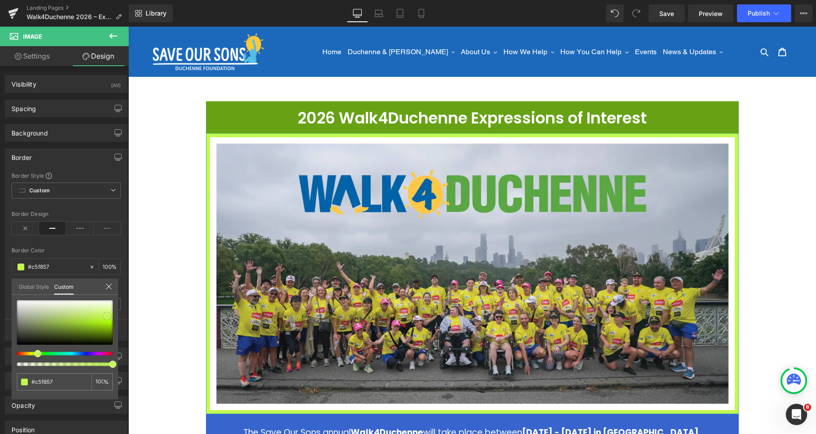
type input "#c9fa60"
type input "#cbfb64"
type input "#d2fc78"
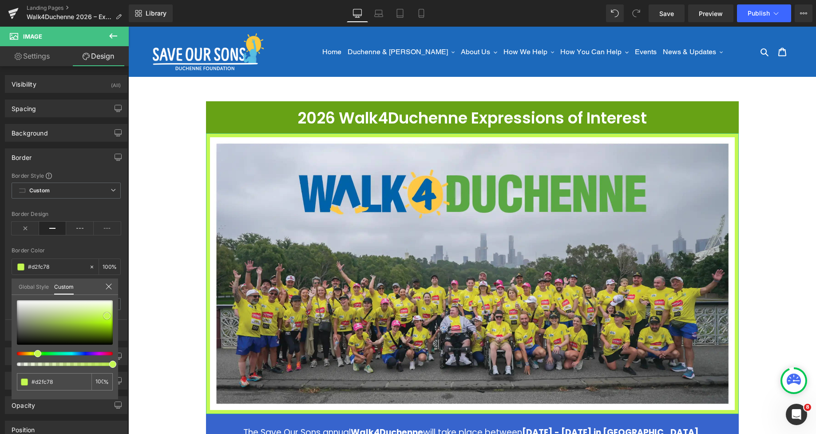
type input "#d4fd7c"
type input "#d5fd81"
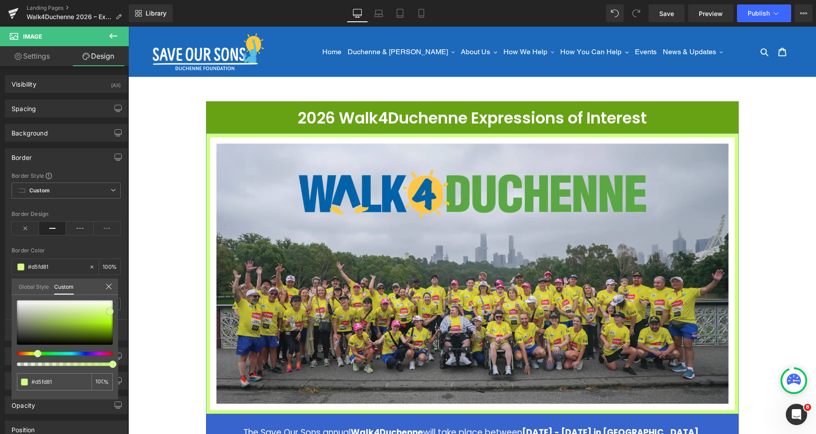
type input "#d2fc77"
type input "#d0fc73"
type input "#cdfb69"
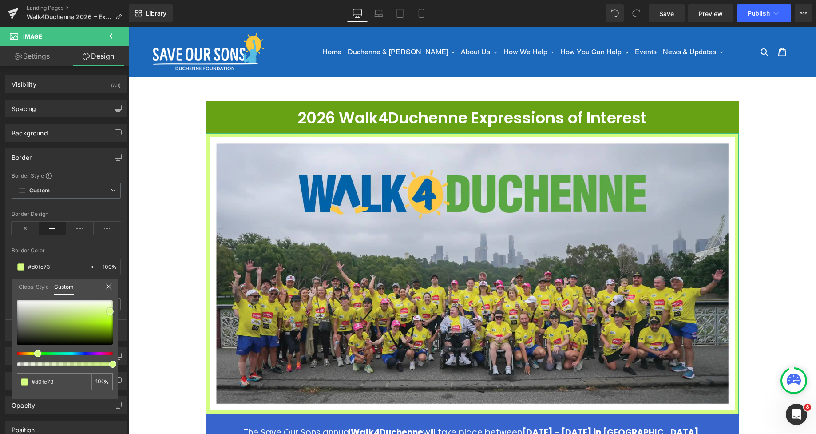
type input "#cdfb69"
type input "#cbfb64"
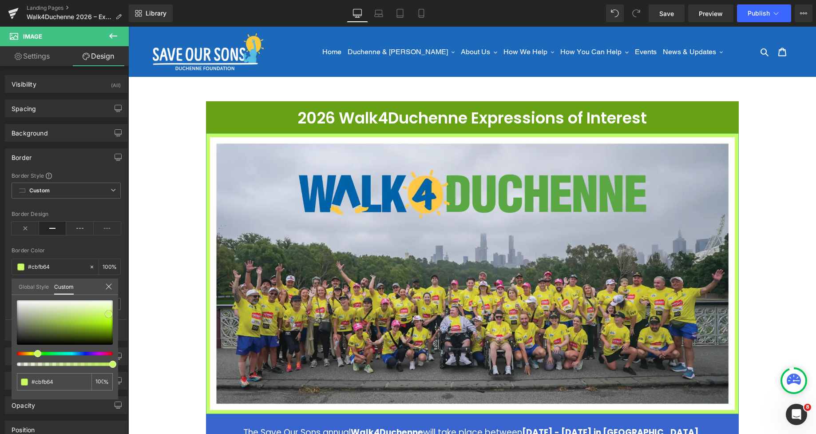
type input "#c9fa5f"
type input "#c8fa5a"
type input "#c6f956"
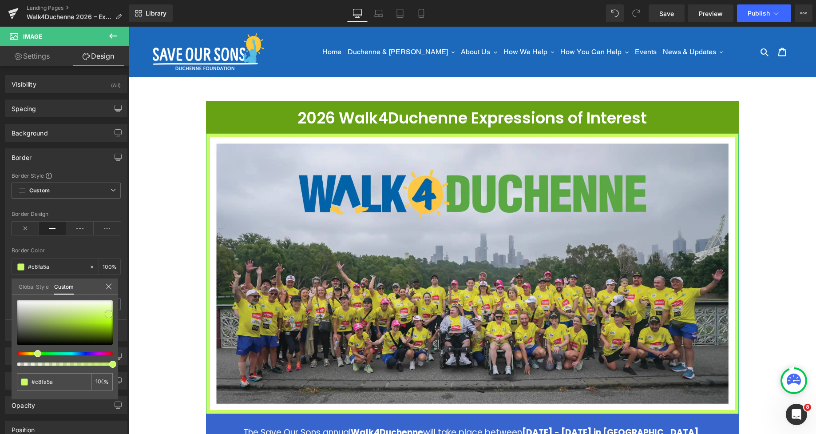
type input "#c6f956"
type input "#bff943"
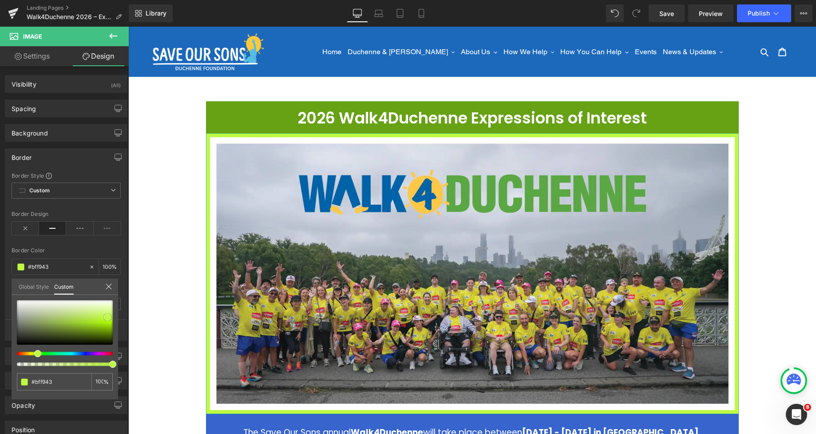
type input "#bcf839"
type input "#b8f730"
type input "#b7f82a"
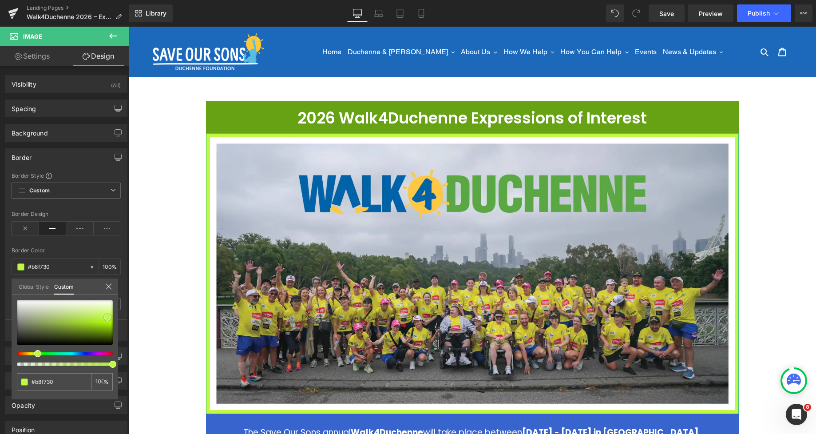
type input "#b7f82a"
type input "#b3f820"
type input "#adf513"
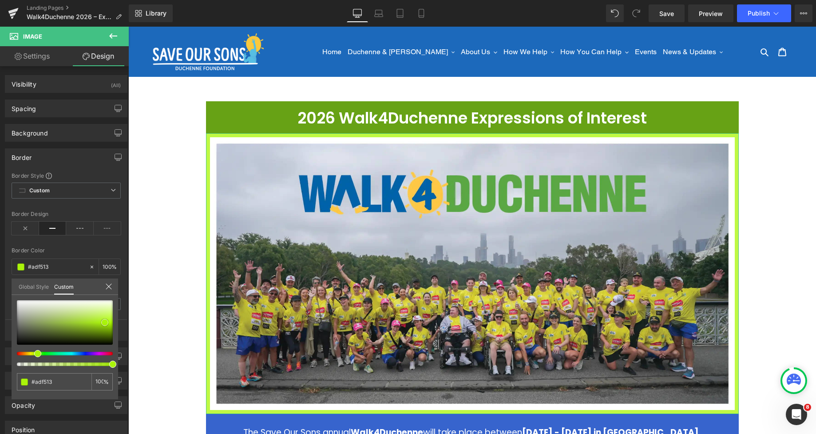
type input "#aaf40a"
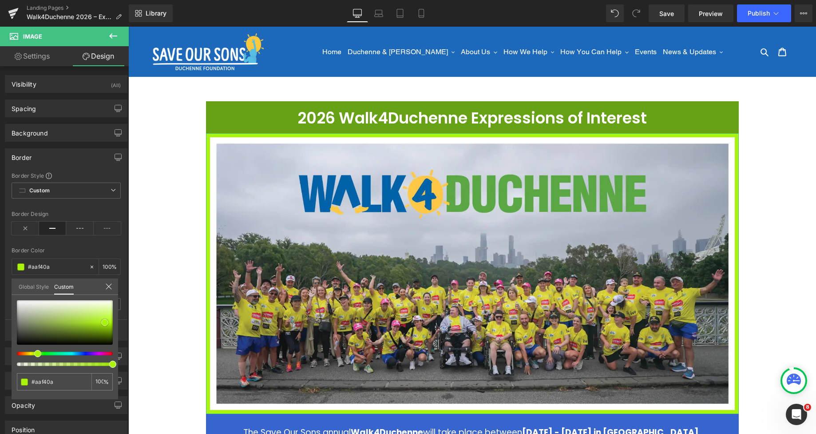
drag, startPoint x: 107, startPoint y: 316, endPoint x: 105, endPoint y: 322, distance: 7.0
click at [105, 322] on div at bounding box center [65, 322] width 96 height 44
type input "#7bf40a"
type input "#83f40a"
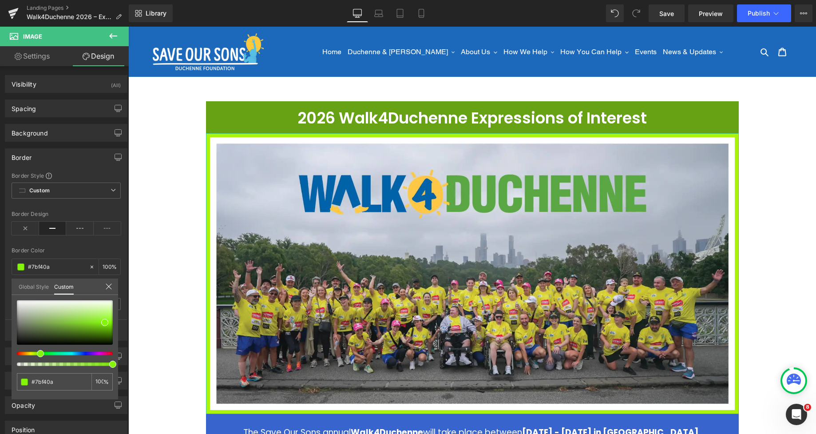
type input "#83f40a"
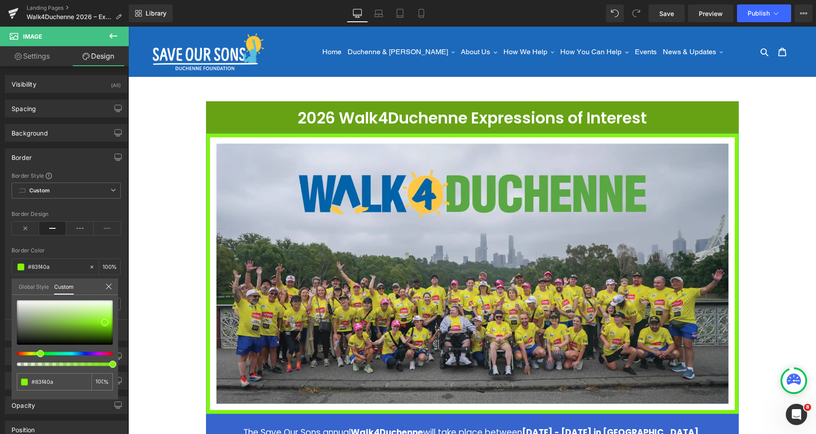
type input "#8ff40a"
type input "#9ef40a"
type input "#a2f40a"
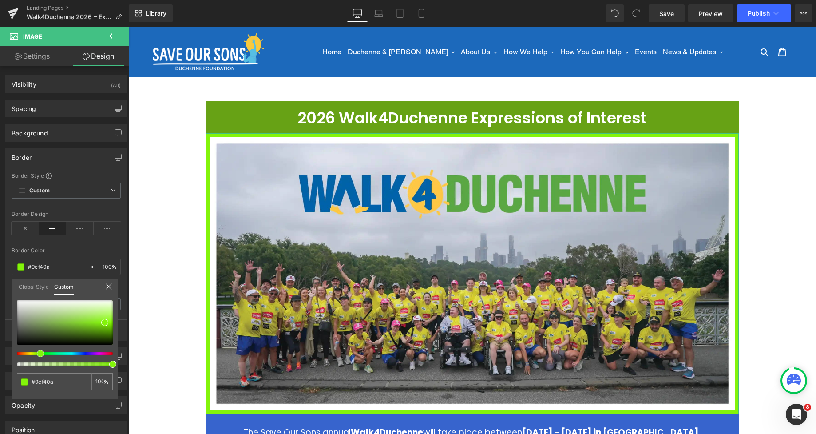
type input "#a2f40a"
type input "#b2f40a"
type input "#b6f40a"
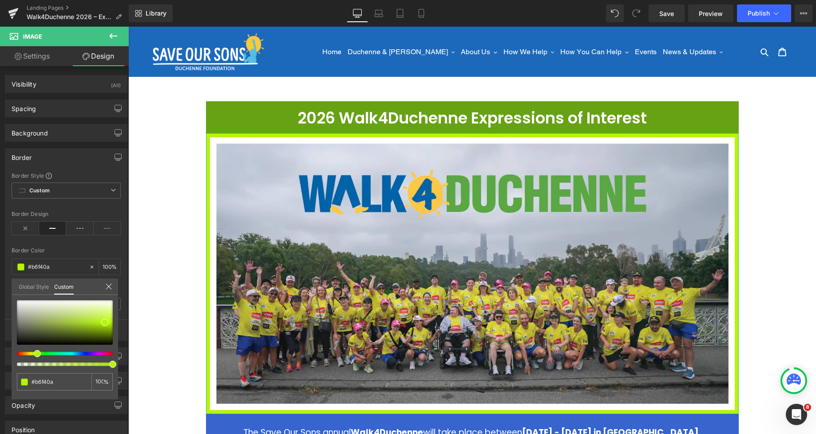
type input "#bef40a"
type input "#c9f40a"
type input "#d9f40a"
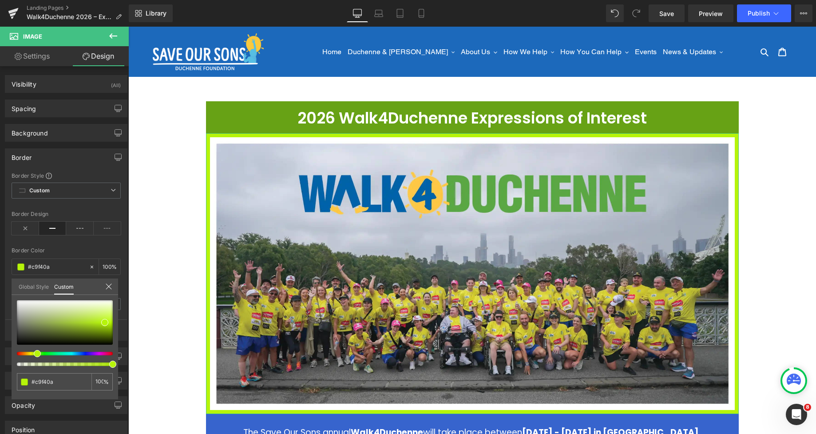
type input "#d9f40a"
type input "#f0f40a"
type input "#f4f00a"
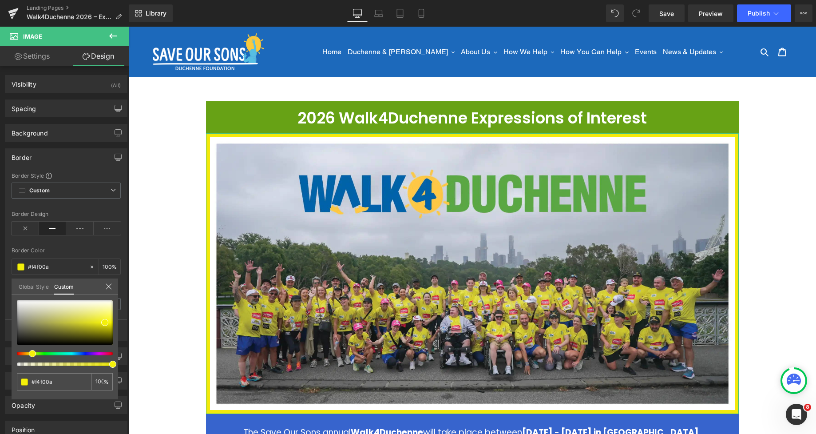
type input "#f4e90a"
type input "#f4dd0a"
type input "#f4d10a"
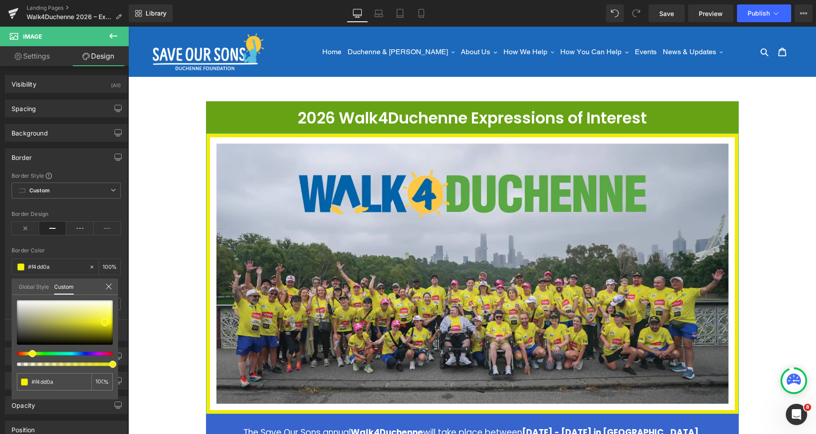
type input "#f4d10a"
type input "#f4c90a"
type input "#f4b60a"
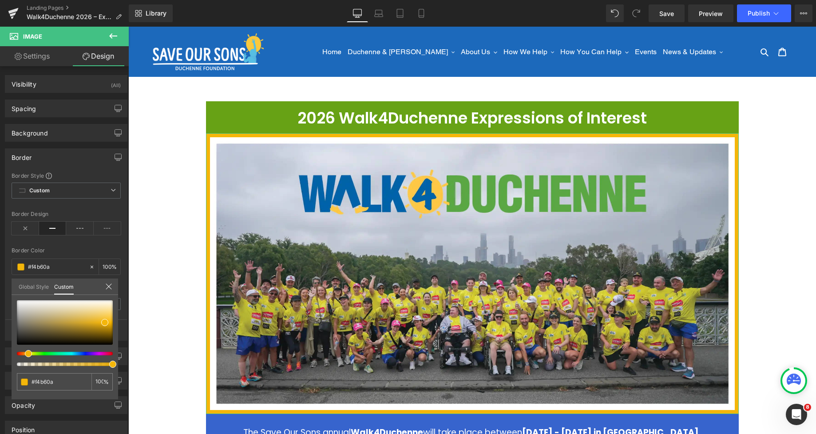
type input "#f4a20a"
type input "#f49a0a"
type input "#f4960a"
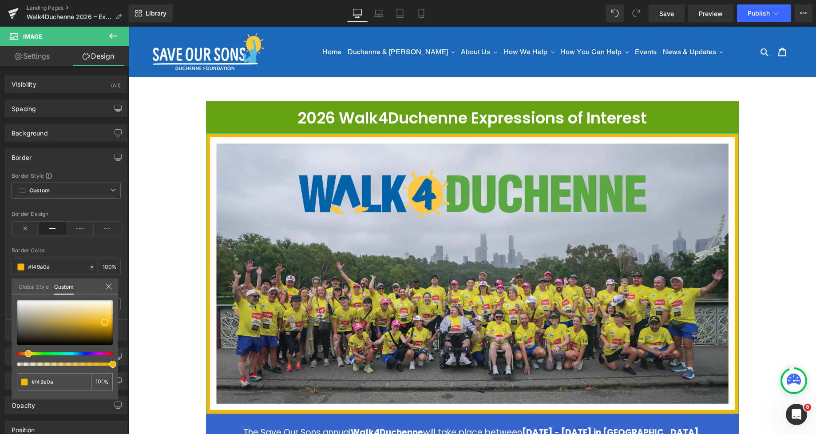
type input "#f4960a"
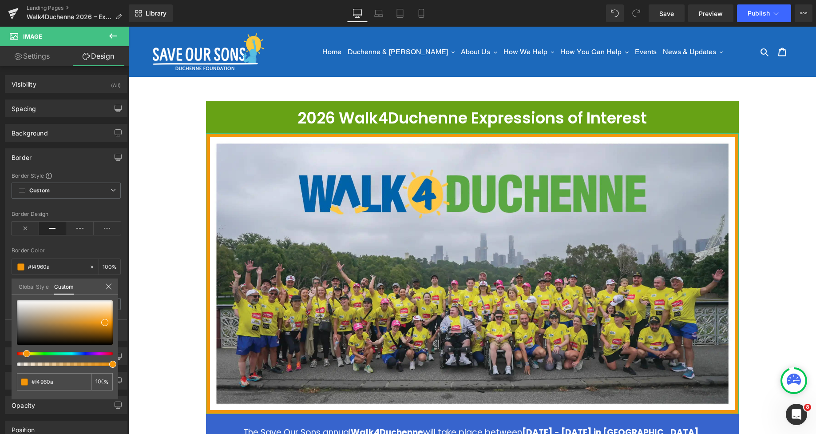
type input "#f4870a"
type input "#f4730a"
type input "#f46f0a"
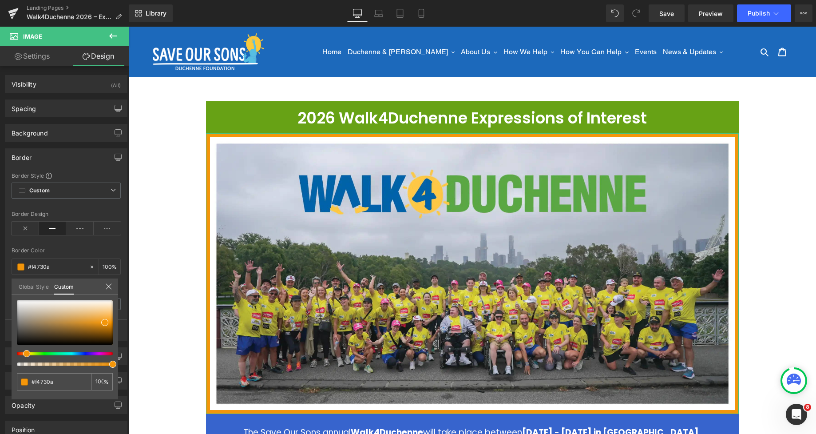
type input "#f46f0a"
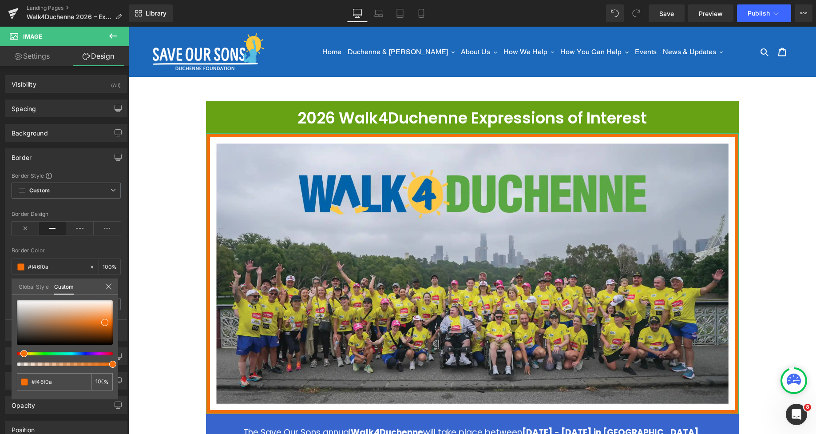
type input "#f47b0a"
type input "#f48f0a"
type input "#f4960a"
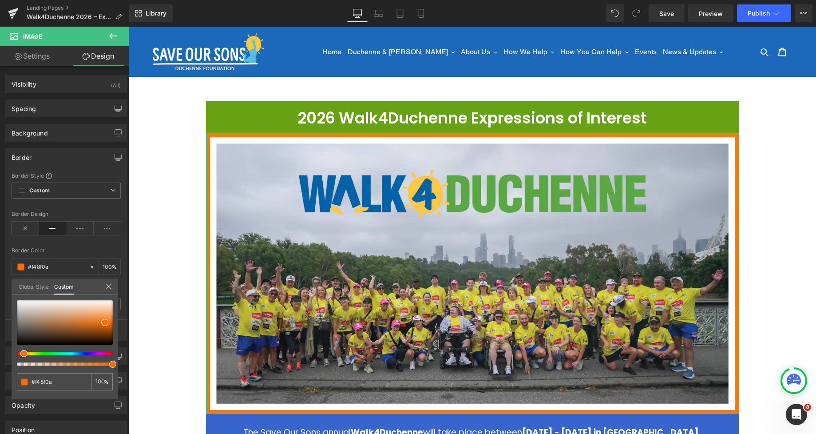
type input "#f4960a"
type input "#f49a0a"
type input "#f4a20a"
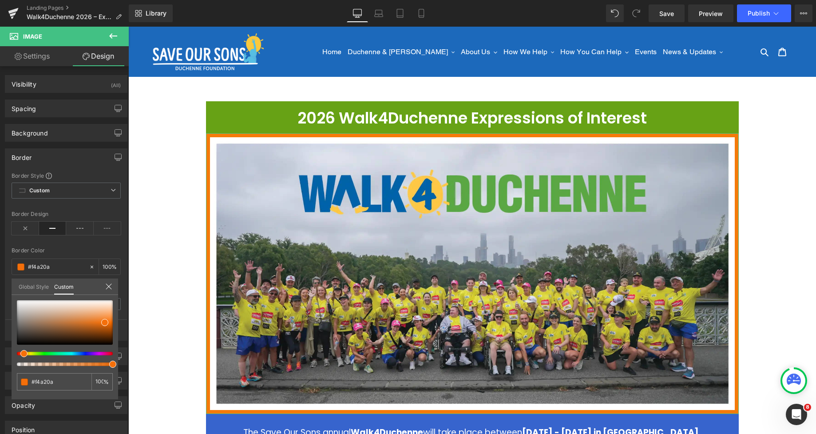
type input "#f4aa0a"
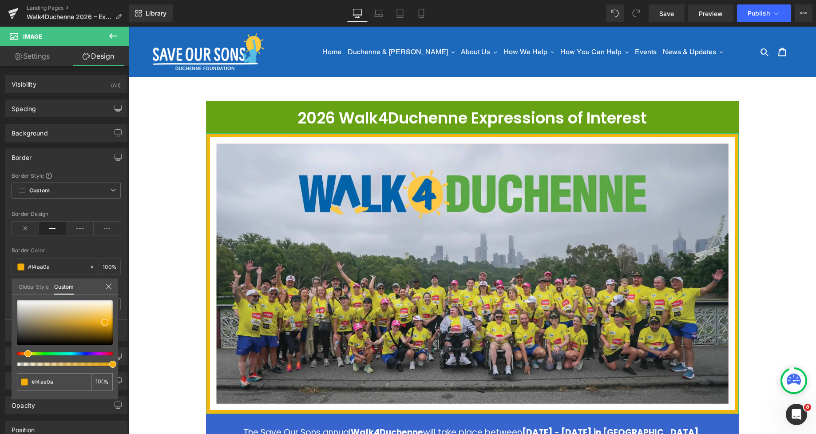
type input "#f4b60a"
type input "#f4be0a"
type input "#f4c90a"
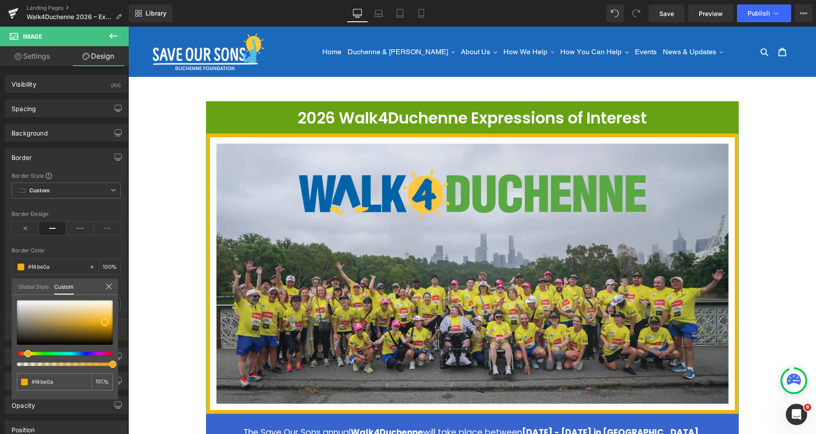
type input "#f4c90a"
drag, startPoint x: 37, startPoint y: 353, endPoint x: 26, endPoint y: 352, distance: 11.6
click at [27, 352] on span at bounding box center [29, 353] width 7 height 7
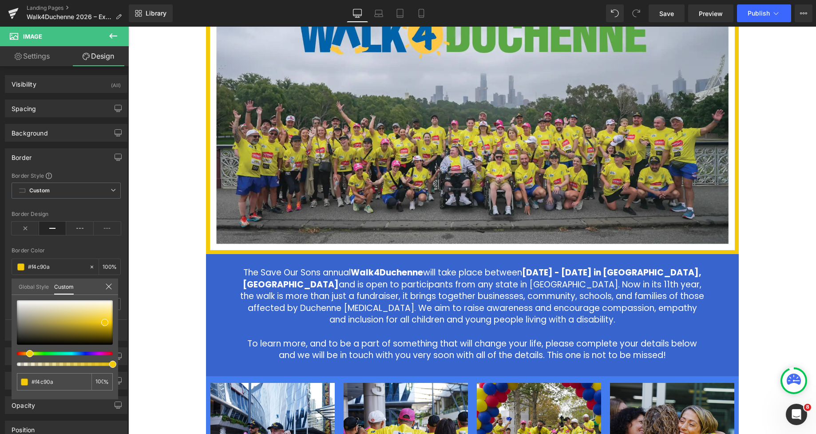
scroll to position [175, 0]
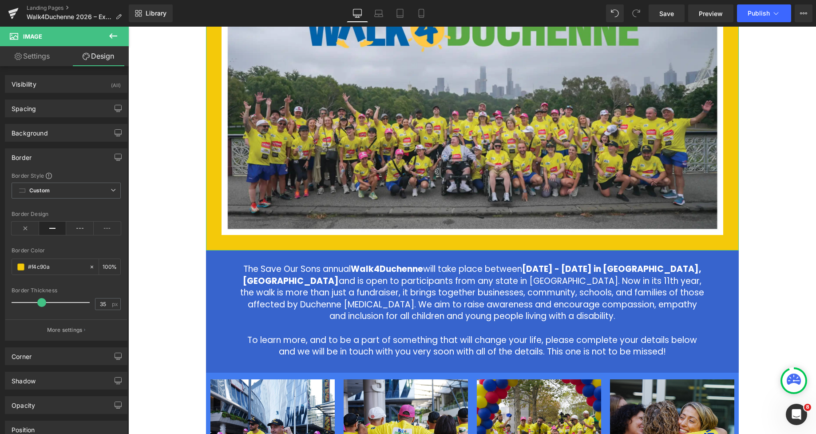
drag, startPoint x: 24, startPoint y: 304, endPoint x: 43, endPoint y: 302, distance: 18.8
click at [43, 302] on span at bounding box center [41, 302] width 9 height 9
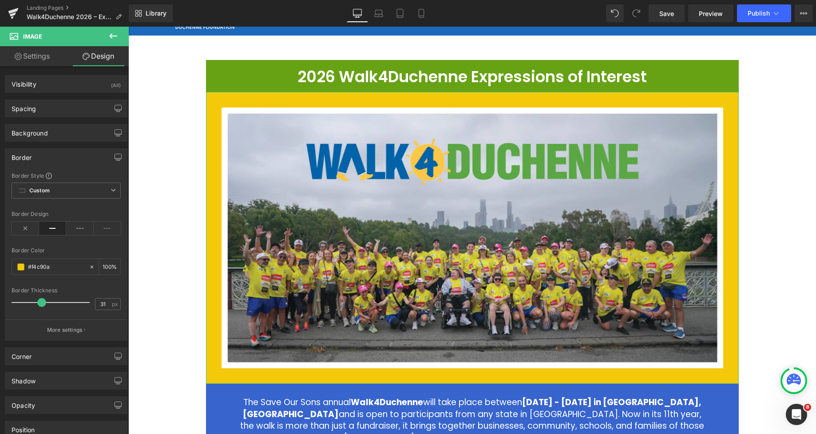
scroll to position [0, 0]
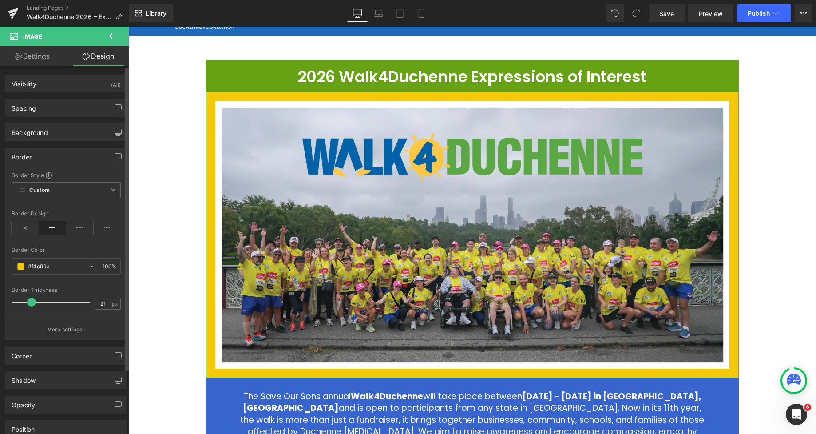
type input "20"
drag, startPoint x: 36, startPoint y: 301, endPoint x: 26, endPoint y: 302, distance: 10.7
click at [26, 302] on span at bounding box center [30, 302] width 9 height 9
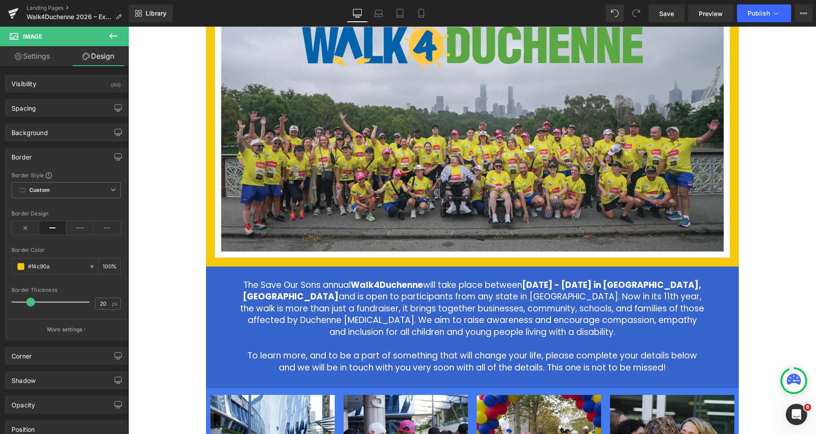
scroll to position [155, 0]
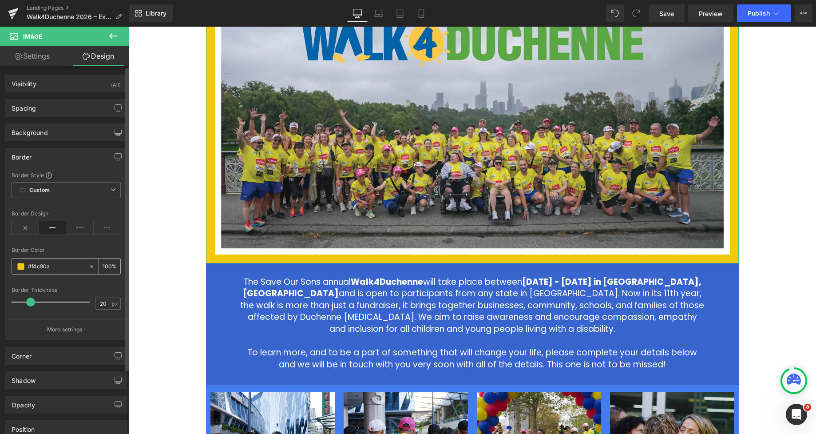
click at [18, 266] on span at bounding box center [20, 266] width 7 height 7
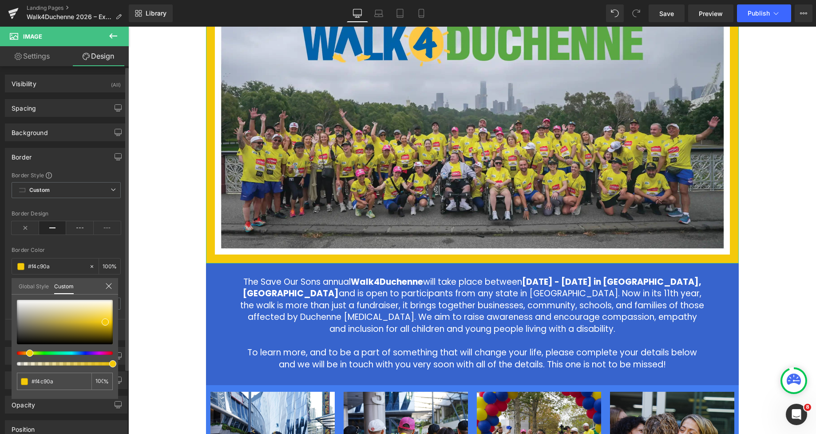
type input "#0af473"
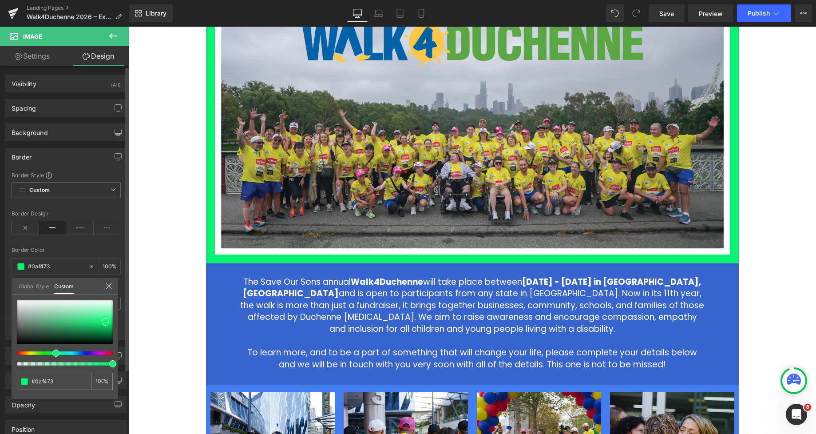
click at [52, 351] on div at bounding box center [61, 353] width 96 height 4
type input "#2d6647"
click at [54, 331] on div at bounding box center [65, 322] width 96 height 44
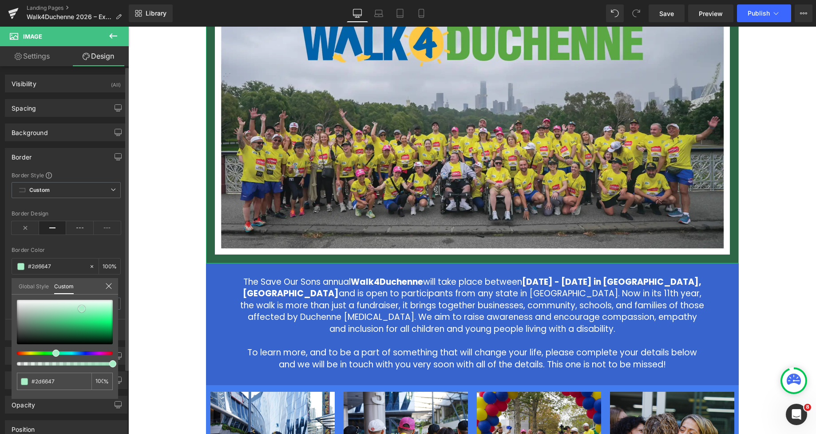
type input "#a8efc8"
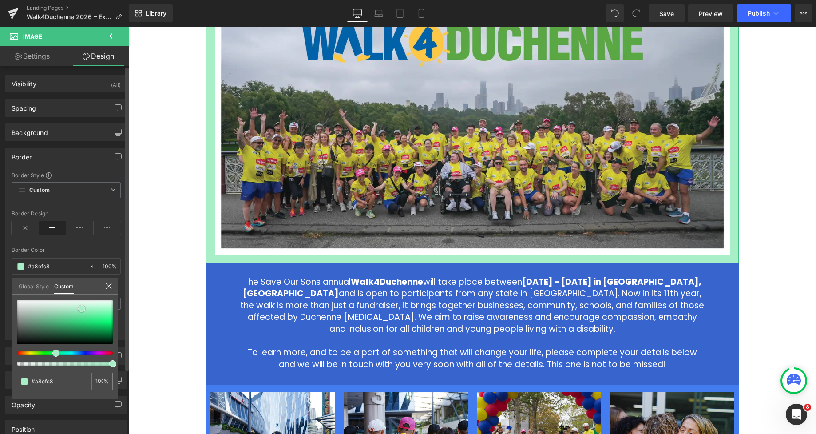
click at [82, 309] on div at bounding box center [65, 322] width 96 height 44
type input "#a5edc5"
type input "#a9eec8"
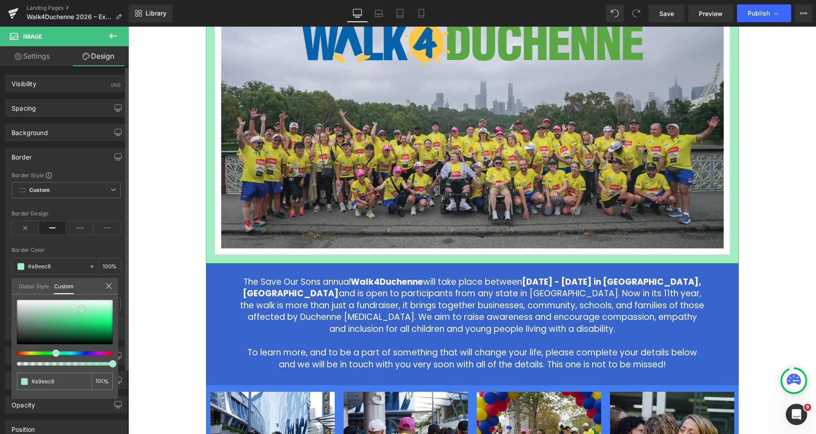
type input "#b6f0d0"
type input "#c0f1d6"
type input "#c7f4da"
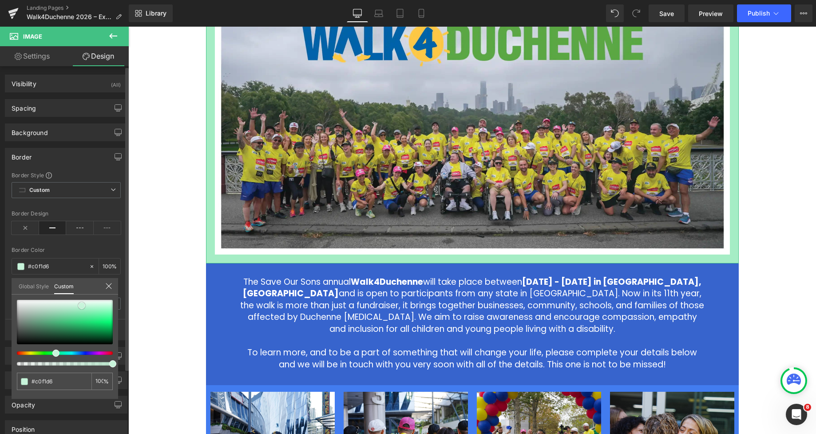
type input "#c7f4da"
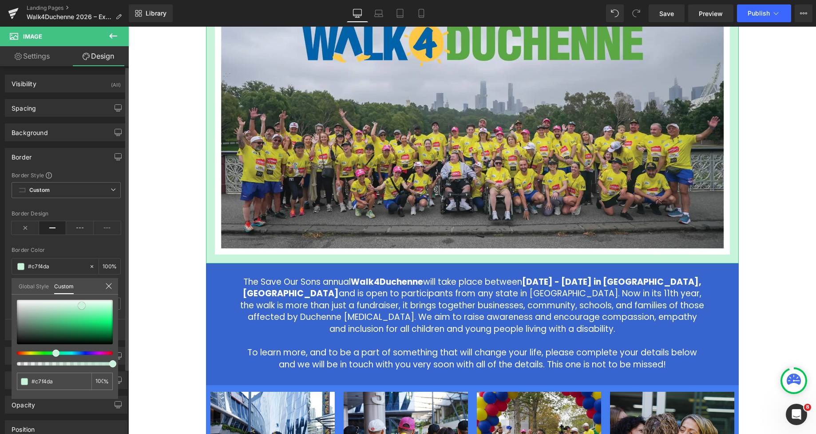
type input "#cbf5dc"
click at [83, 305] on span at bounding box center [81, 305] width 7 height 7
type input "#c3f3d6"
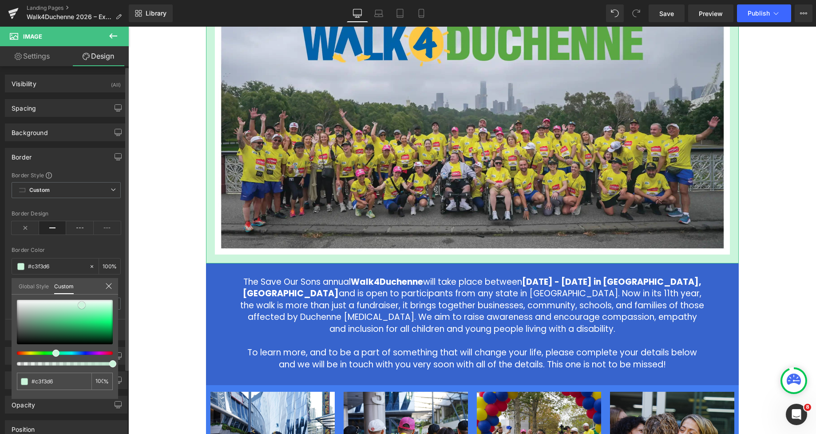
type input "#9df0be"
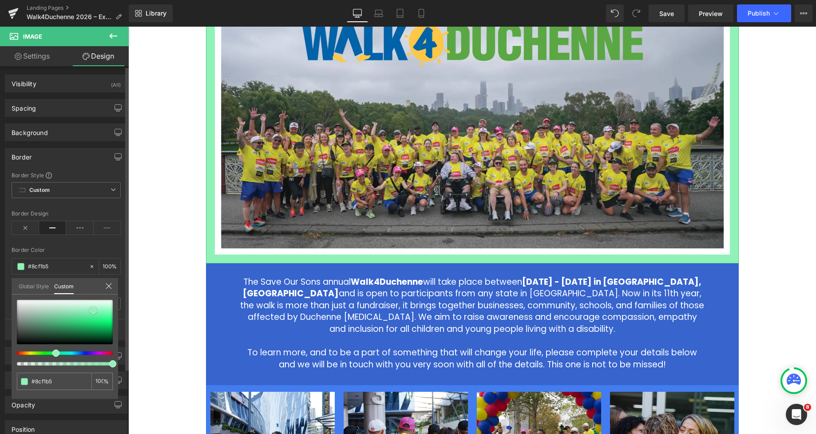
drag, startPoint x: 82, startPoint y: 306, endPoint x: 93, endPoint y: 311, distance: 12.9
click at [93, 311] on span at bounding box center [93, 310] width 7 height 7
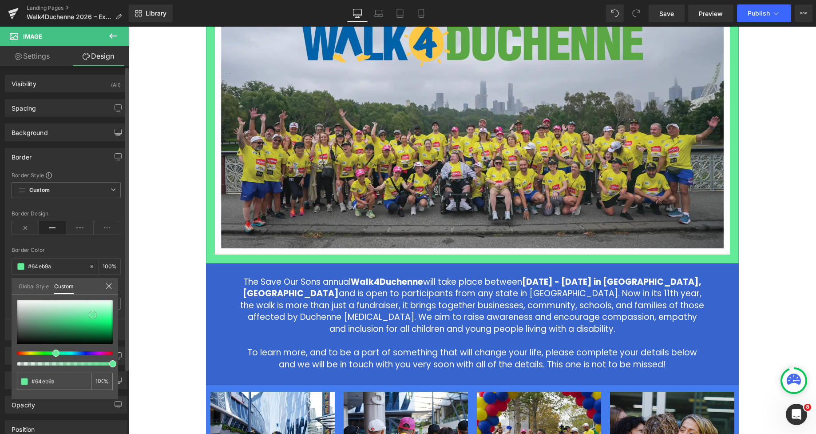
click at [92, 318] on span at bounding box center [92, 314] width 7 height 7
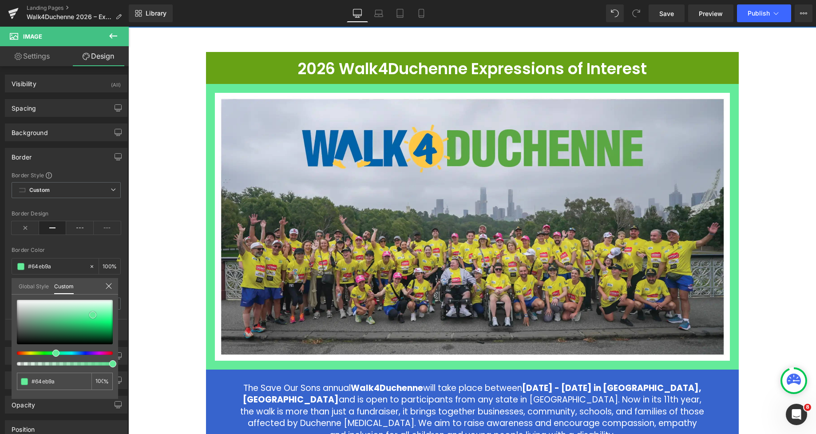
scroll to position [72, 0]
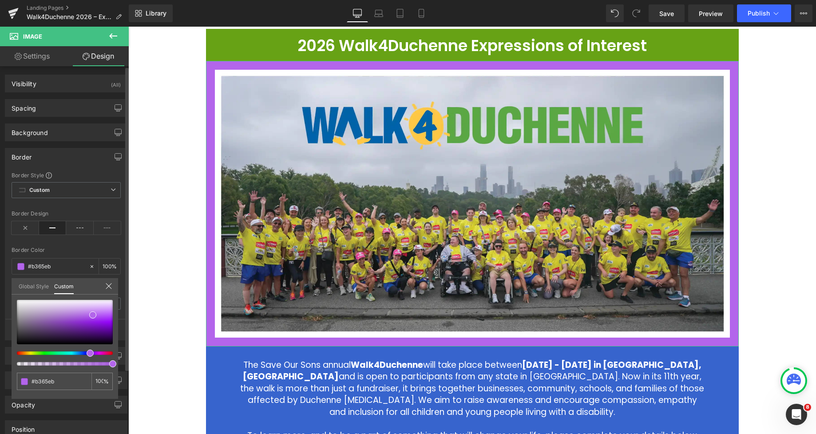
click at [87, 353] on div at bounding box center [61, 353] width 96 height 4
click at [94, 308] on div at bounding box center [65, 322] width 96 height 44
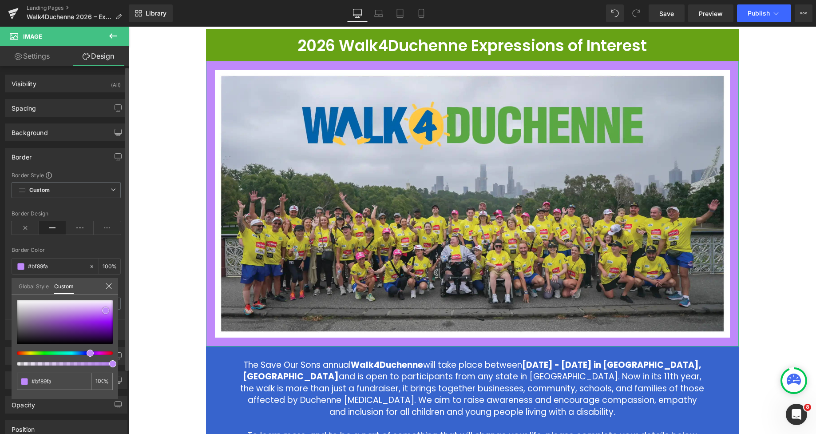
drag, startPoint x: 94, startPoint y: 308, endPoint x: 106, endPoint y: 310, distance: 12.2
click at [106, 310] on span at bounding box center [105, 310] width 7 height 7
click at [73, 353] on div at bounding box center [61, 353] width 96 height 4
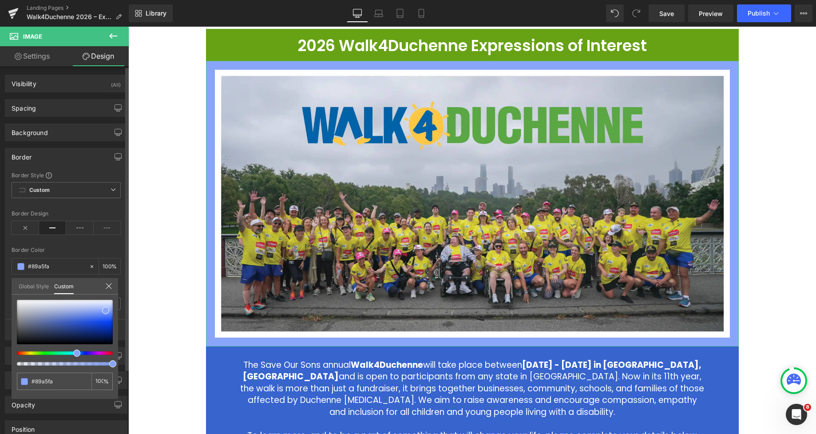
click at [85, 295] on div "#89a5fa 100 %" at bounding box center [65, 299] width 107 height 11
click at [87, 292] on div "Global Style Custom" at bounding box center [65, 286] width 107 height 16
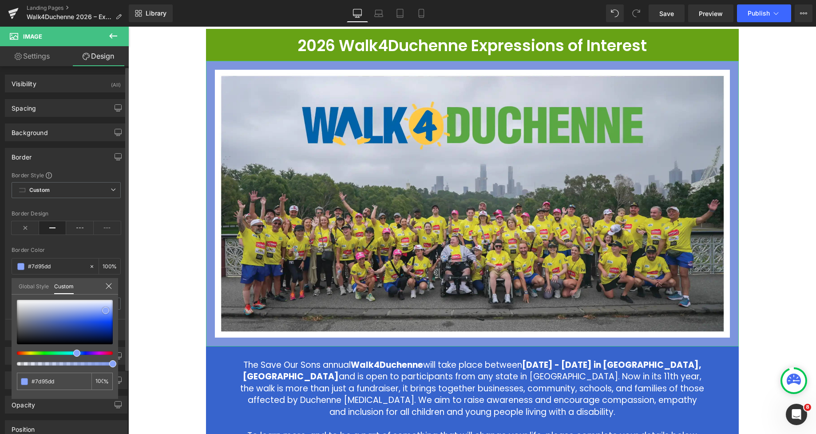
click at [74, 314] on div at bounding box center [65, 322] width 96 height 44
drag, startPoint x: 74, startPoint y: 314, endPoint x: 86, endPoint y: 315, distance: 12.0
click at [85, 315] on span at bounding box center [81, 313] width 7 height 7
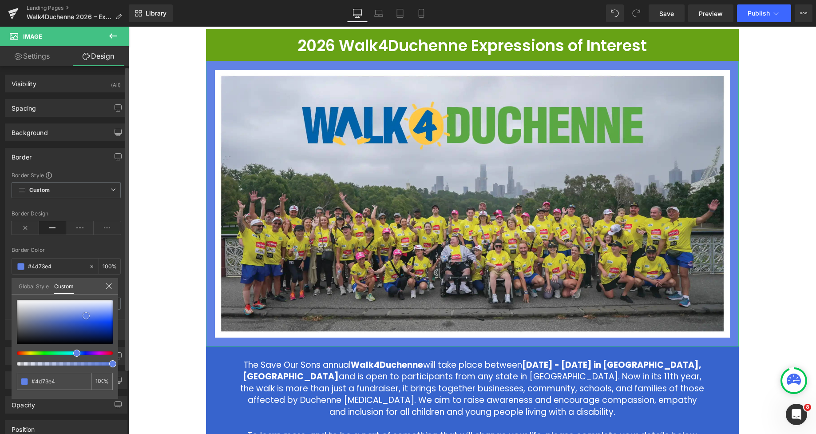
click at [88, 318] on span at bounding box center [86, 315] width 7 height 7
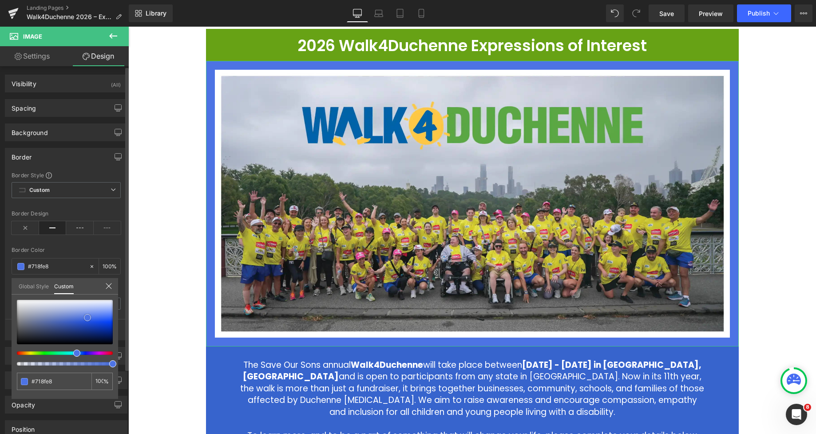
click at [88, 315] on span at bounding box center [87, 317] width 7 height 7
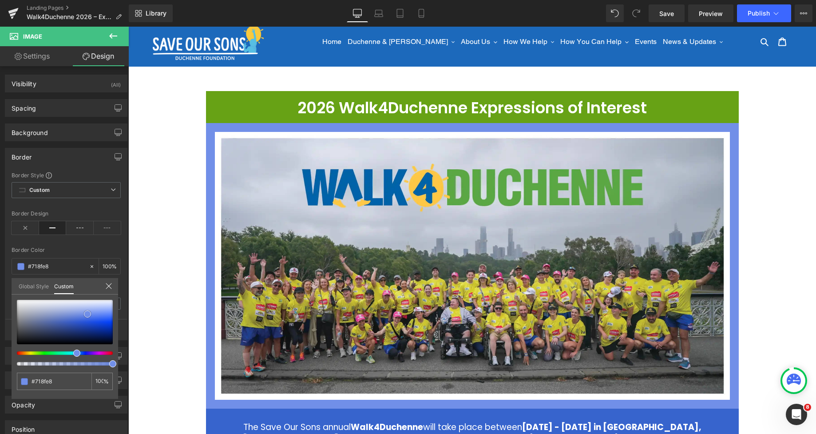
scroll to position [0, 0]
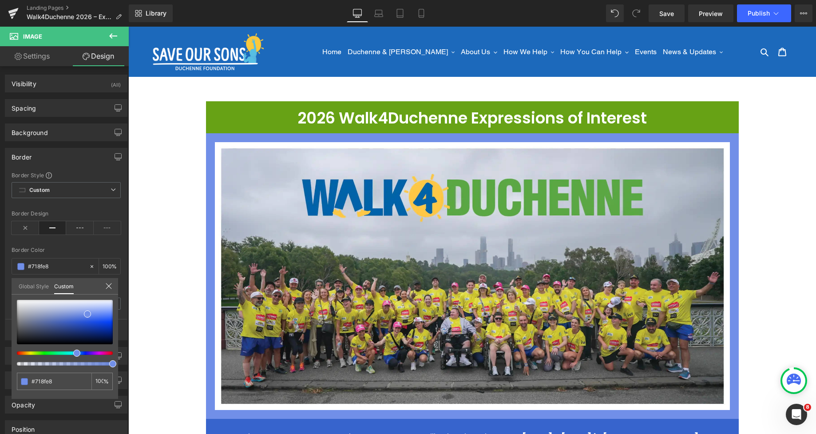
click at [767, 159] on div at bounding box center [472, 230] width 688 height 407
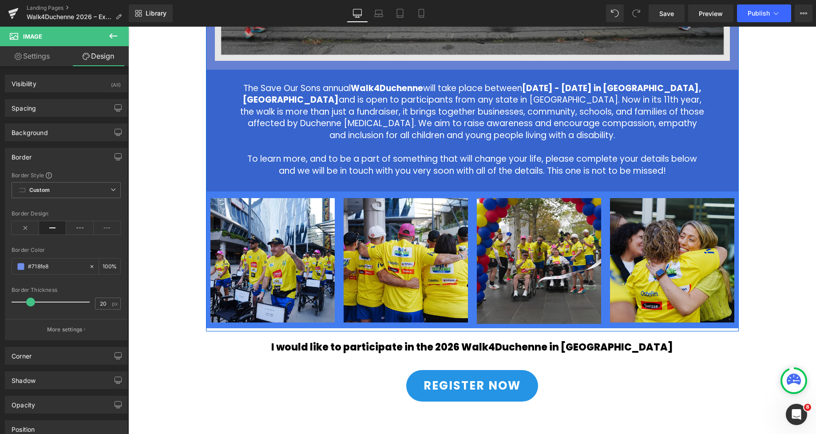
scroll to position [399, 0]
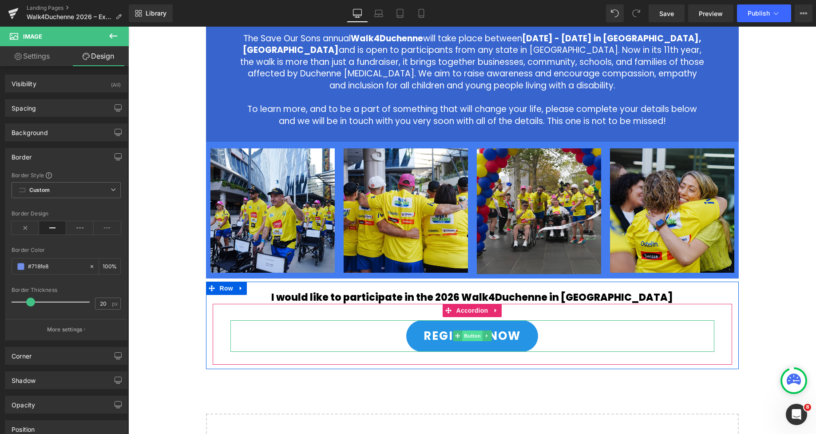
click at [465, 335] on span "Button" at bounding box center [472, 335] width 20 height 11
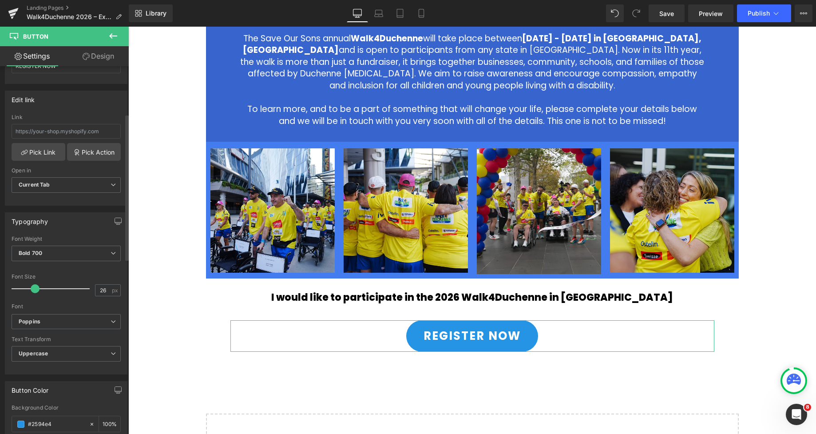
scroll to position [204, 0]
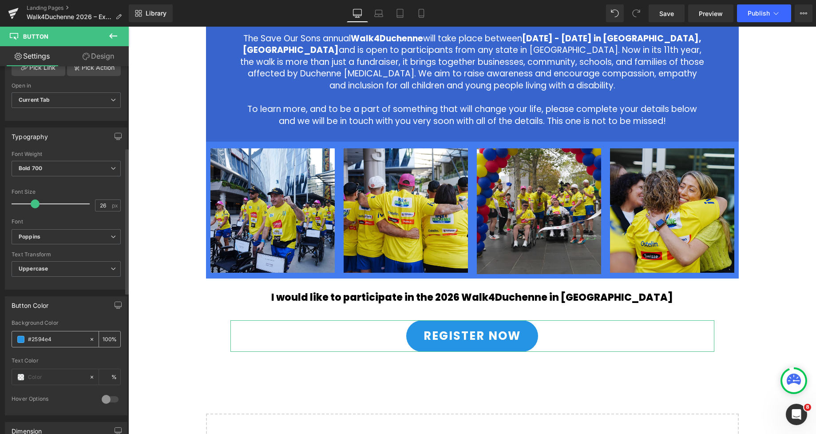
click at [20, 336] on span at bounding box center [20, 339] width 7 height 7
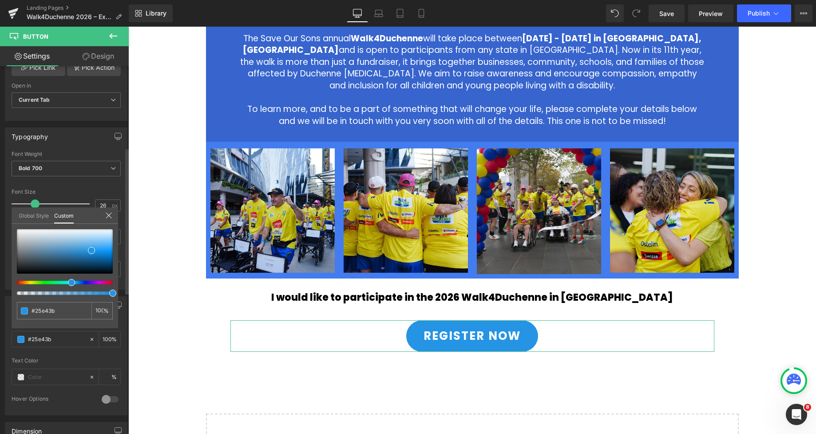
click at [47, 282] on div at bounding box center [61, 283] width 96 height 4
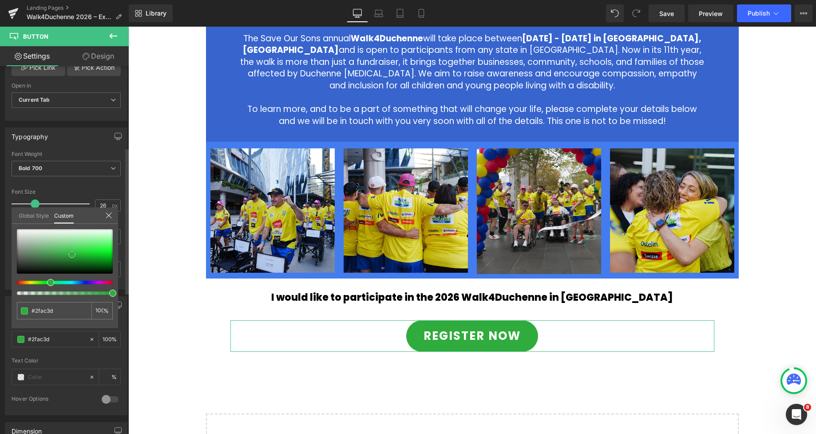
drag, startPoint x: 87, startPoint y: 257, endPoint x: 72, endPoint y: 254, distance: 15.8
click at [72, 254] on div at bounding box center [65, 251] width 96 height 44
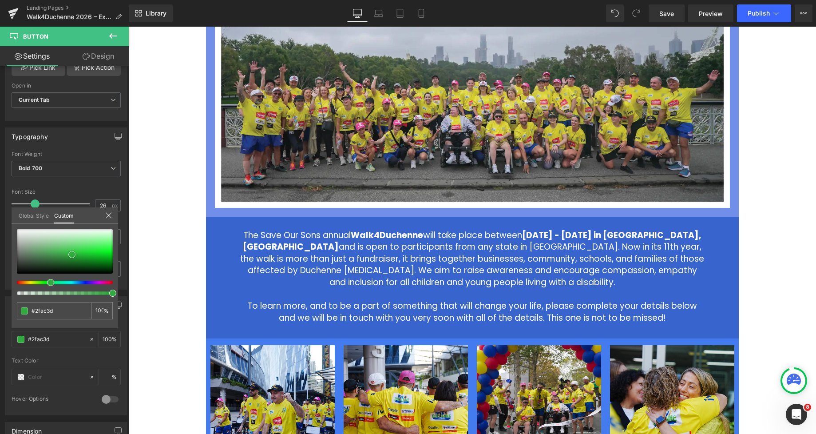
scroll to position [219, 0]
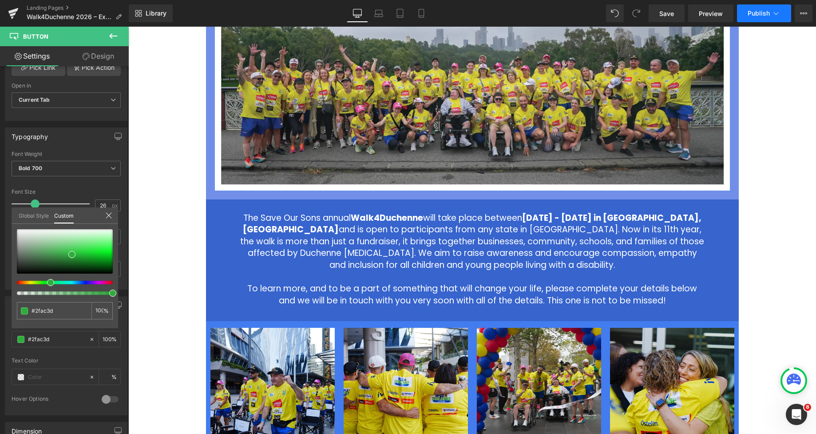
click at [767, 17] on button "Publish" at bounding box center [764, 13] width 54 height 18
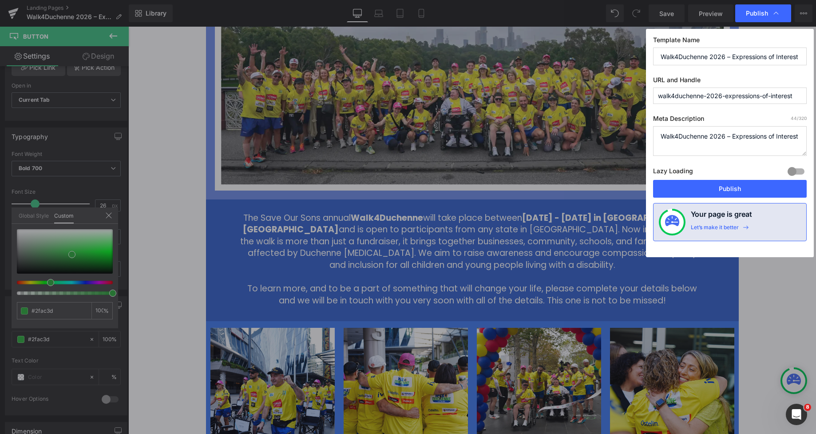
click at [731, 200] on div "Template Name Walk4Duchenne 2026 – Expressions of Interest URL and Handle walk4…" at bounding box center [730, 143] width 168 height 228
click at [733, 187] on button "Publish" at bounding box center [730, 189] width 154 height 18
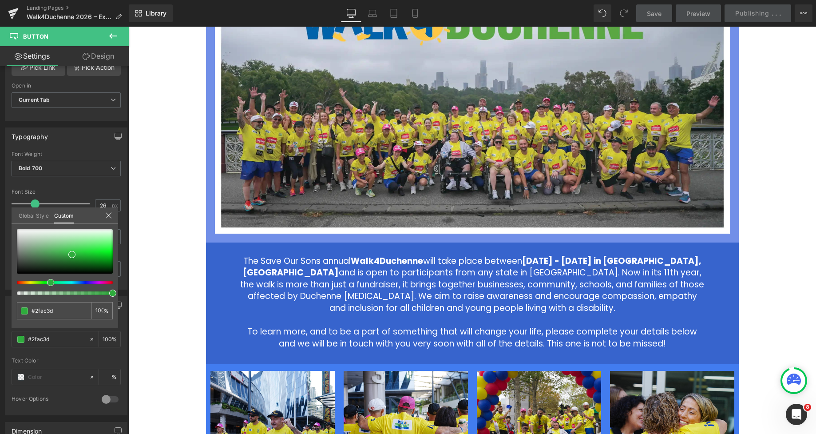
scroll to position [0, 0]
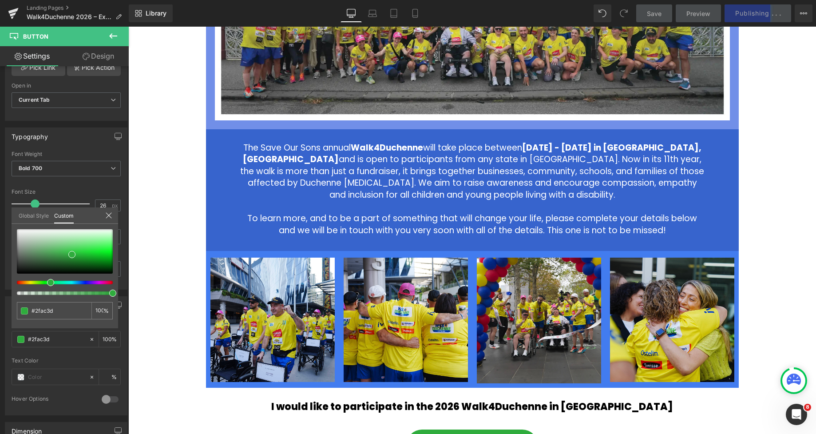
scroll to position [289, 0]
